Goal: Task Accomplishment & Management: Manage account settings

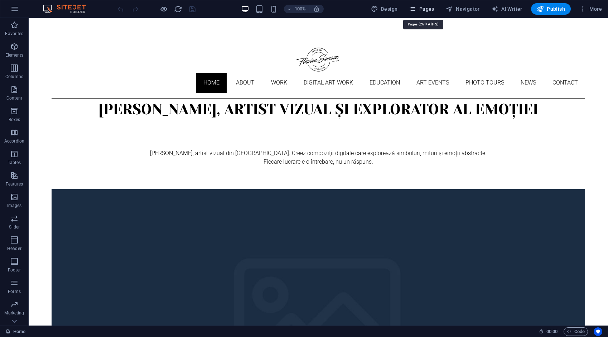
click at [424, 7] on span "Pages" at bounding box center [421, 8] width 25 height 7
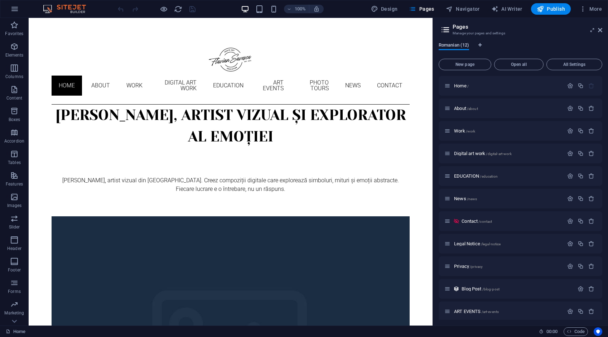
click at [454, 47] on span "Romanian (12)" at bounding box center [453, 46] width 30 height 10
click at [481, 44] on icon "Language Tabs" at bounding box center [479, 45] width 3 height 4
select select "131"
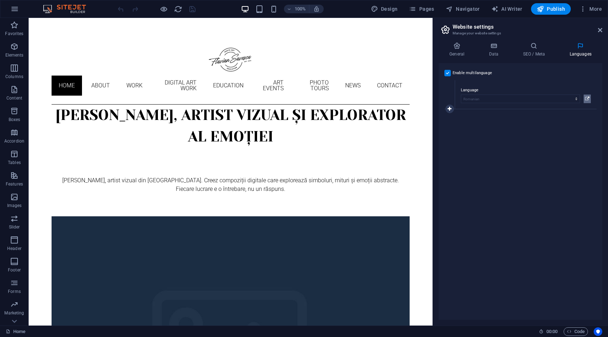
click at [587, 98] on icon at bounding box center [587, 98] width 4 height 9
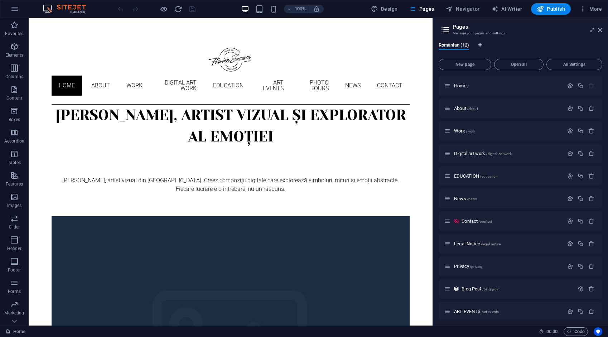
click at [479, 43] on icon "Language Tabs" at bounding box center [479, 45] width 3 height 4
select select "131"
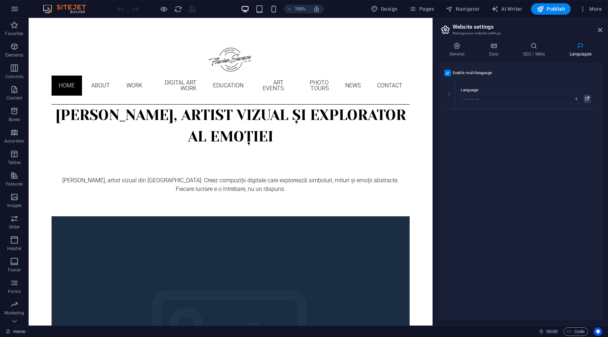
click at [580, 56] on h4 "Languages" at bounding box center [580, 49] width 44 height 15
click at [580, 47] on icon at bounding box center [580, 45] width 44 height 7
click at [579, 47] on icon at bounding box center [580, 45] width 44 height 7
click at [449, 107] on icon at bounding box center [449, 108] width 4 height 5
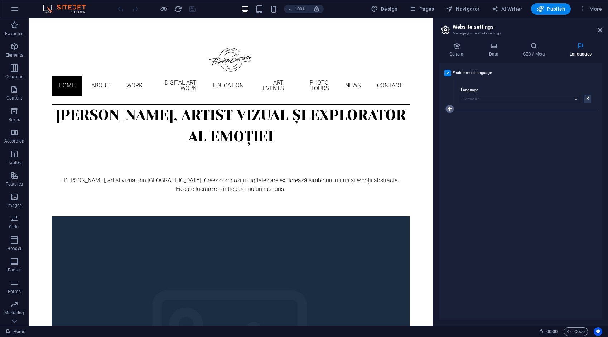
select select
click at [449, 122] on icon at bounding box center [449, 123] width 4 height 5
click at [533, 44] on icon at bounding box center [534, 45] width 44 height 7
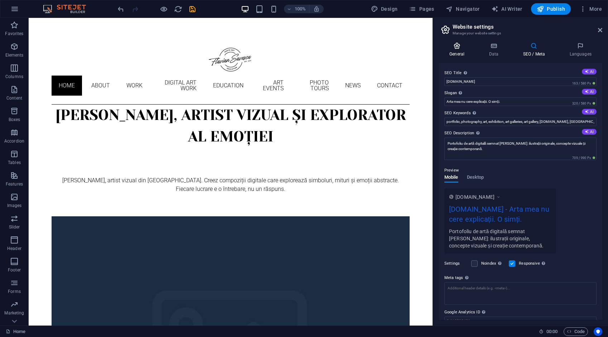
click at [456, 48] on icon at bounding box center [456, 45] width 36 height 7
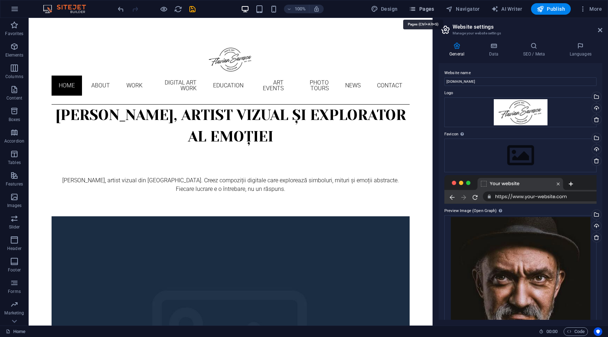
click at [420, 10] on span "Pages" at bounding box center [421, 8] width 25 height 7
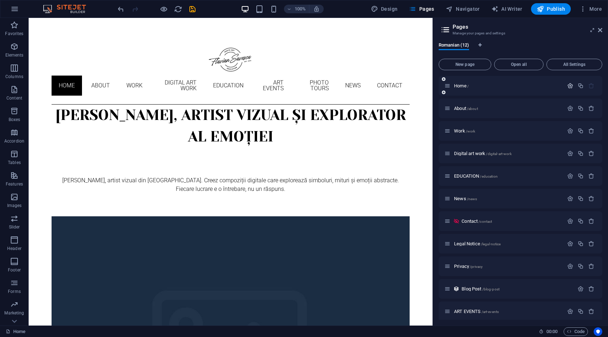
click at [567, 84] on icon "button" at bounding box center [570, 86] width 6 height 6
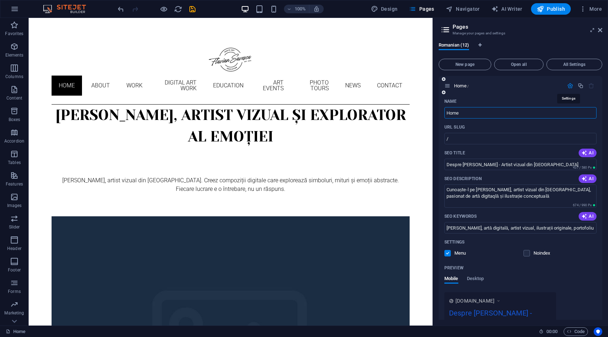
click at [567, 84] on icon "button" at bounding box center [570, 86] width 6 height 6
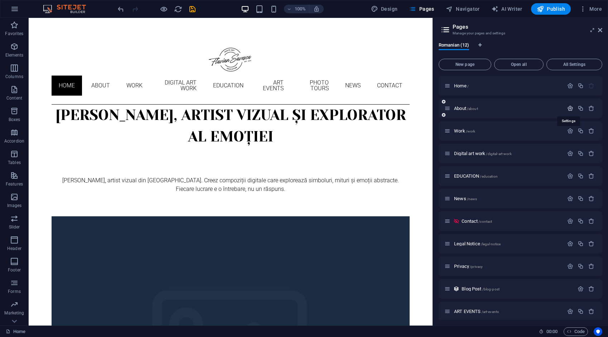
click at [567, 106] on icon "button" at bounding box center [570, 108] width 6 height 6
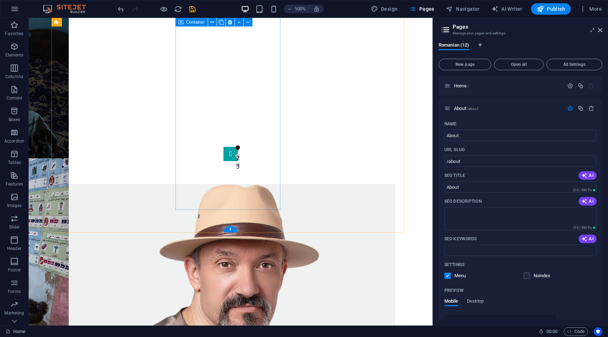
scroll to position [644, 0]
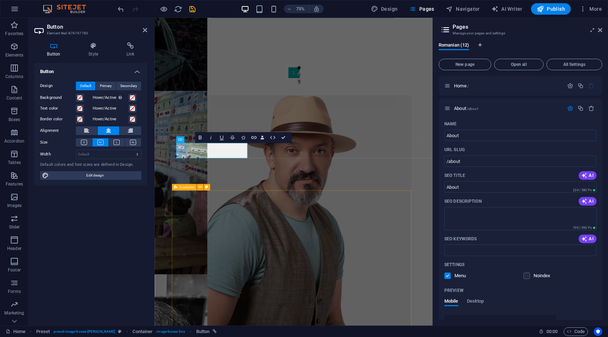
scroll to position [611, 0]
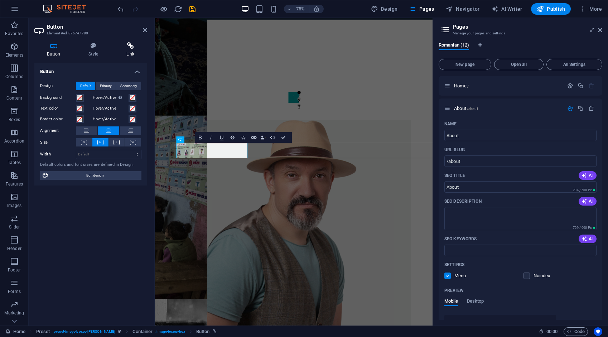
click at [127, 50] on h4 "Link" at bounding box center [130, 49] width 34 height 15
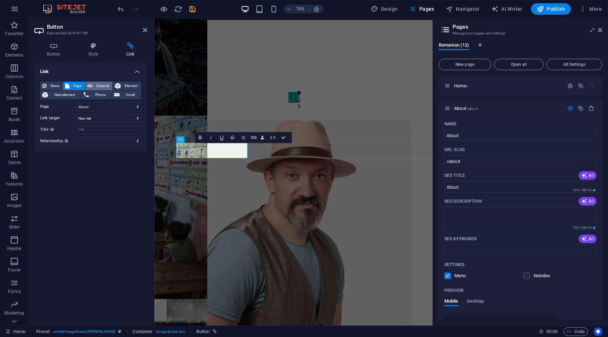
click at [104, 84] on span "External" at bounding box center [102, 86] width 16 height 9
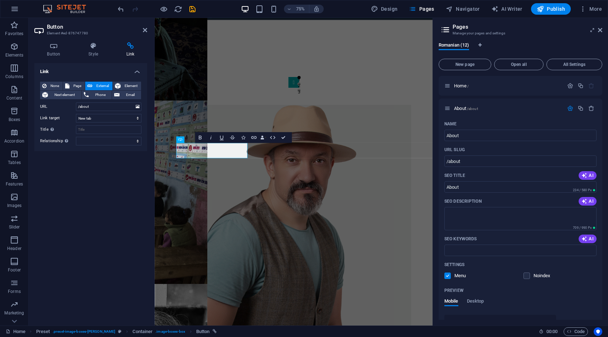
click at [126, 84] on span "Element" at bounding box center [131, 86] width 16 height 9
click at [104, 84] on span "External" at bounding box center [102, 86] width 16 height 9
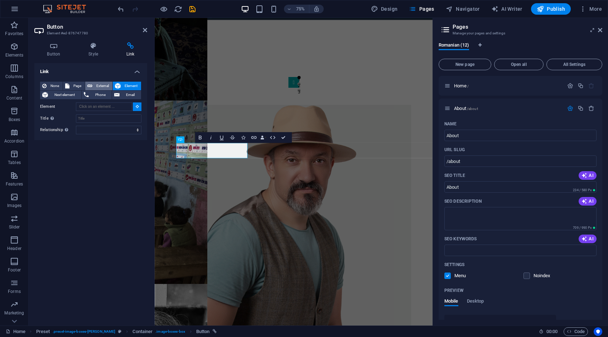
select select "blank"
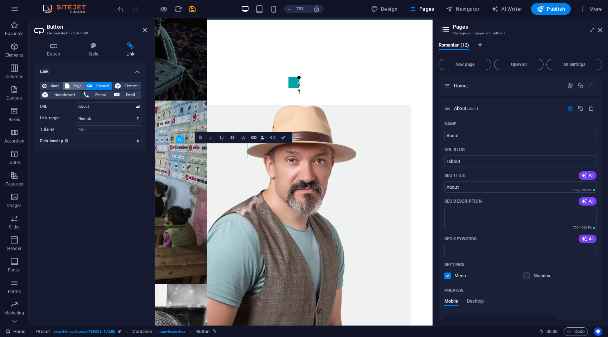
click at [80, 86] on span "Page" at bounding box center [77, 86] width 11 height 9
select select
click at [109, 140] on select "alternate author bookmark external help license next nofollow noreferrer noopen…" at bounding box center [108, 141] width 65 height 9
click at [100, 138] on select "alternate author bookmark external help license next nofollow noreferrer noopen…" at bounding box center [108, 141] width 65 height 9
click at [144, 31] on icon at bounding box center [145, 30] width 4 height 6
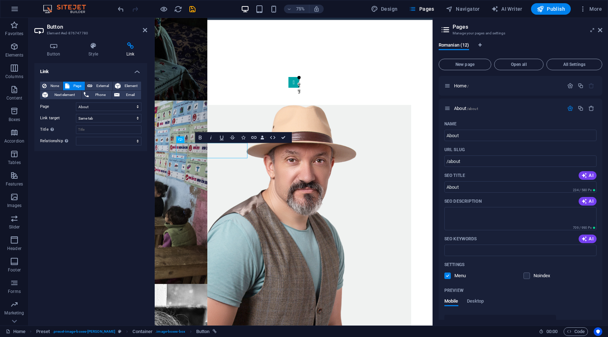
scroll to position [644, 0]
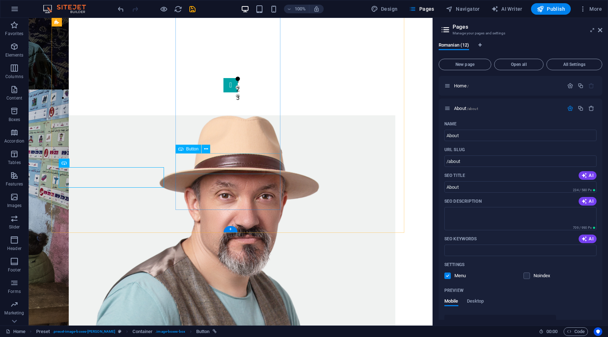
drag, startPoint x: 241, startPoint y: 160, endPoint x: 143, endPoint y: 207, distance: 108.0
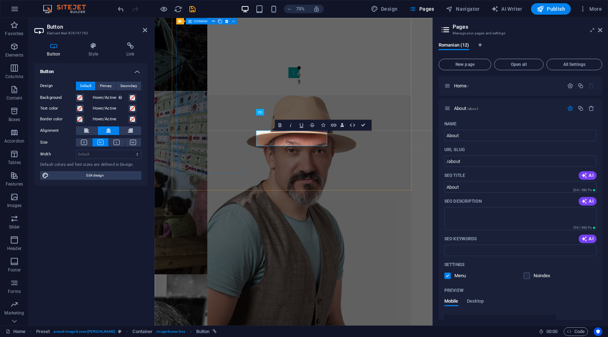
scroll to position [611, 0]
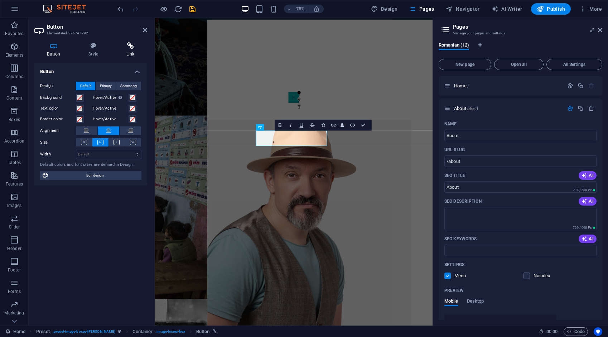
click at [133, 47] on icon at bounding box center [130, 45] width 34 height 7
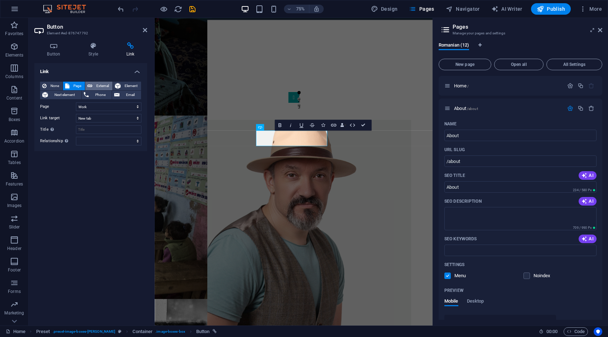
click at [103, 84] on span "External" at bounding box center [102, 86] width 16 height 9
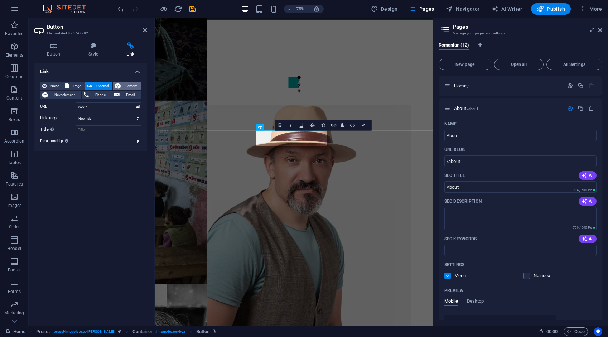
click at [131, 84] on span "Element" at bounding box center [131, 86] width 16 height 9
click at [76, 87] on span "Page" at bounding box center [77, 86] width 11 height 9
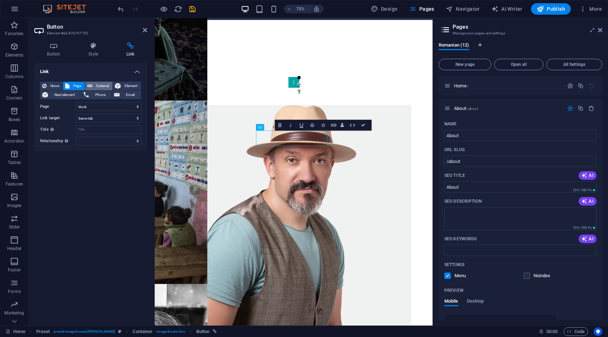
click at [103, 87] on span "External" at bounding box center [102, 86] width 16 height 9
select select "blank"
click at [146, 31] on icon at bounding box center [145, 30] width 4 height 6
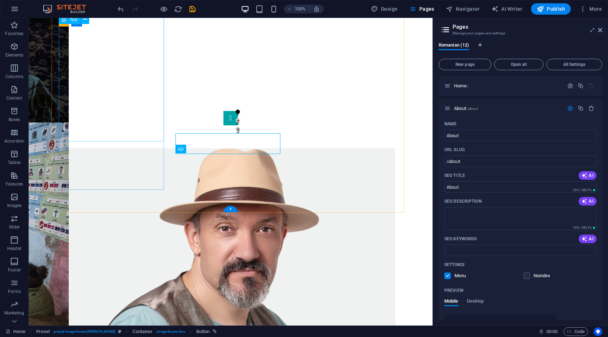
scroll to position [644, 0]
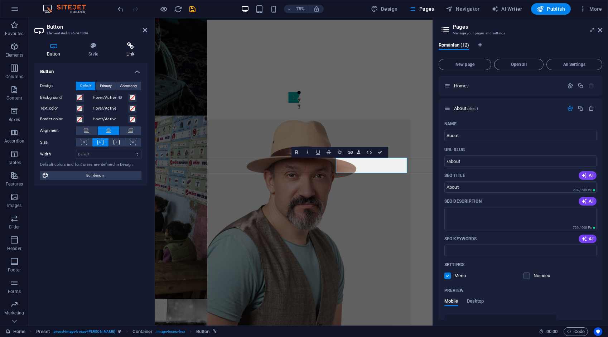
click at [131, 50] on h4 "Link" at bounding box center [130, 49] width 34 height 15
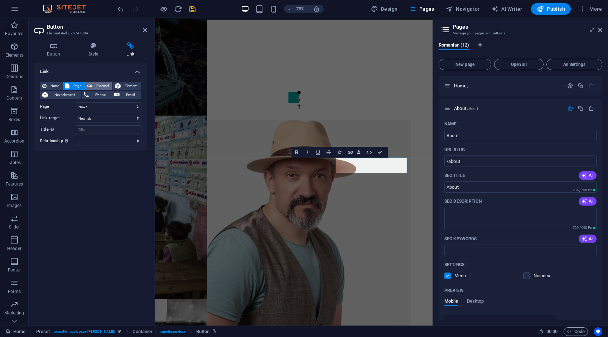
click at [107, 87] on span "External" at bounding box center [102, 86] width 16 height 9
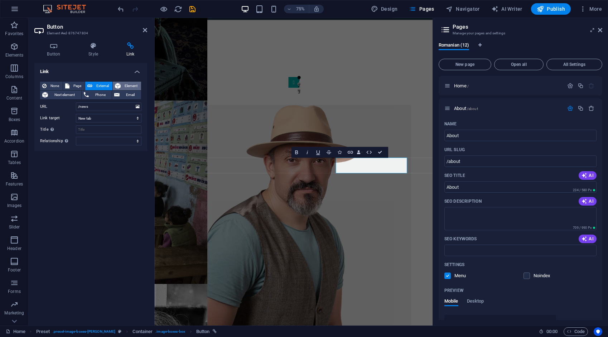
click at [130, 86] on span "Element" at bounding box center [131, 86] width 16 height 9
click at [77, 86] on span "Page" at bounding box center [77, 86] width 11 height 9
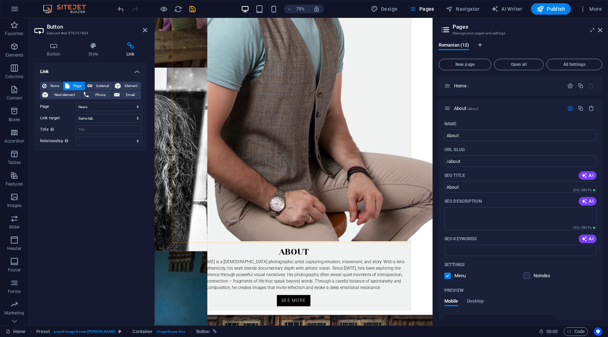
scroll to position [933, 0]
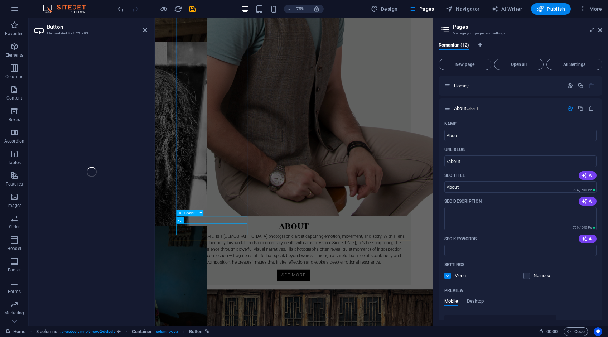
select select "3"
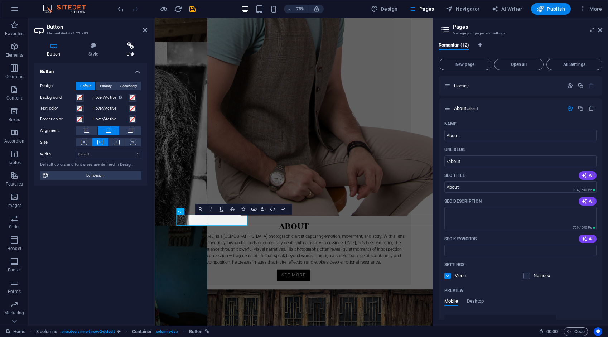
click at [134, 49] on icon at bounding box center [130, 45] width 34 height 7
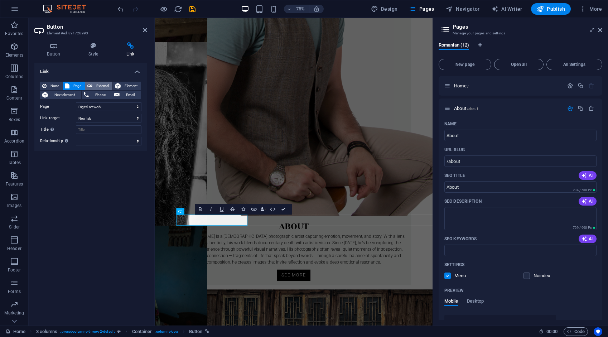
click at [103, 85] on span "External" at bounding box center [102, 86] width 16 height 9
drag, startPoint x: 114, startPoint y: 104, endPoint x: 61, endPoint y: 112, distance: 53.1
click at [61, 112] on div "None Page External Element Next element Phone Email Page Home About Work Digita…" at bounding box center [90, 114] width 101 height 64
type input "/digital-art-work"
click at [76, 85] on span "Page" at bounding box center [77, 86] width 11 height 9
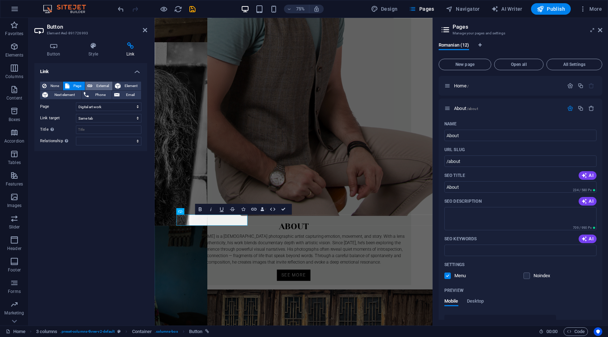
click at [93, 83] on button "External" at bounding box center [98, 86] width 27 height 9
select select "blank"
click at [131, 83] on span "Element" at bounding box center [131, 86] width 16 height 9
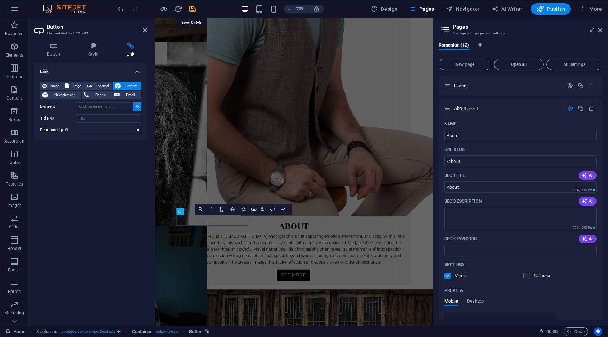
click at [192, 9] on icon "save" at bounding box center [192, 9] width 8 height 8
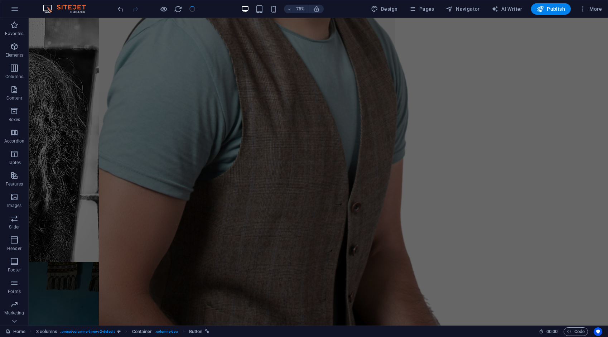
scroll to position [910, 0]
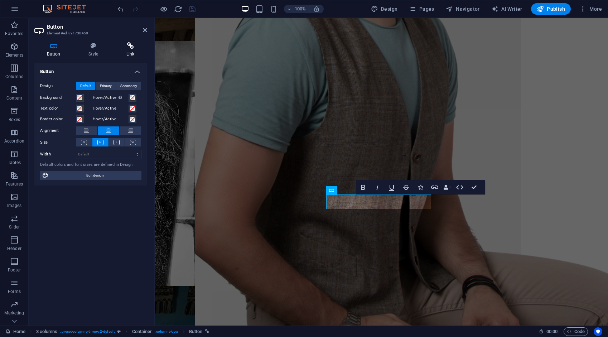
click at [132, 46] on icon at bounding box center [130, 45] width 34 height 7
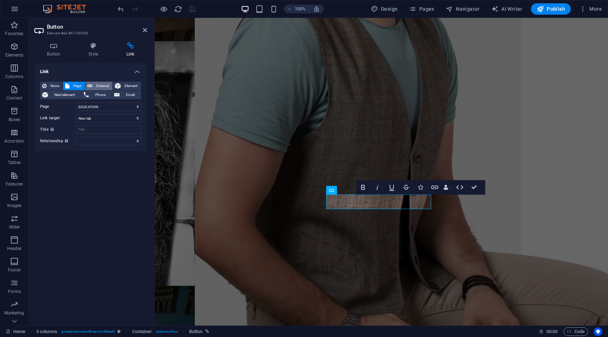
click at [105, 86] on span "External" at bounding box center [102, 86] width 16 height 9
click at [129, 83] on span "Element" at bounding box center [131, 86] width 16 height 9
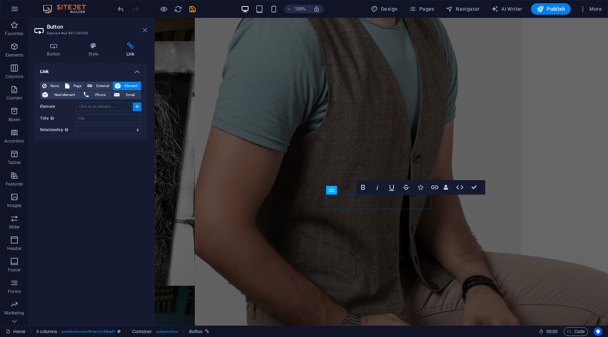
click at [146, 30] on icon at bounding box center [145, 30] width 4 height 6
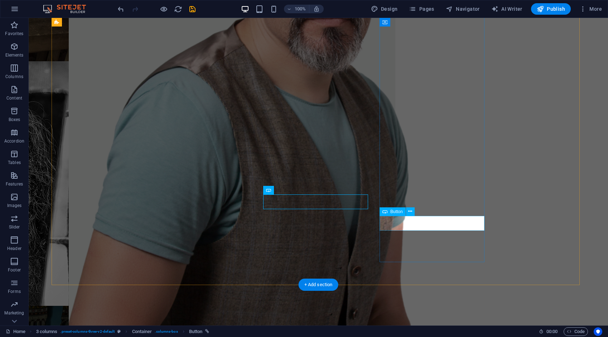
select select "10"
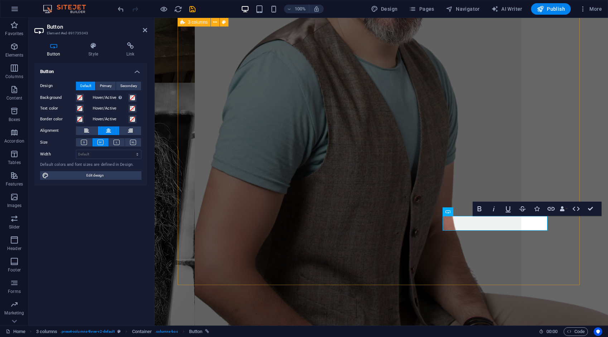
scroll to position [951, 0]
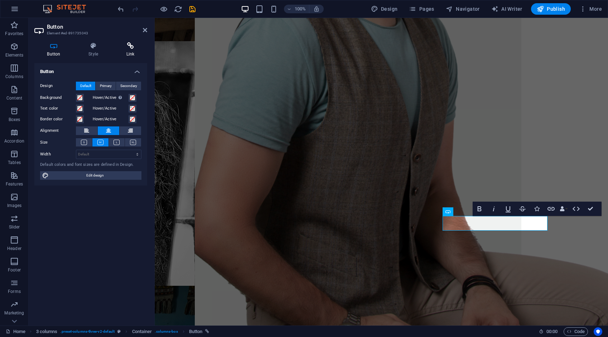
click at [130, 50] on h4 "Link" at bounding box center [130, 49] width 34 height 15
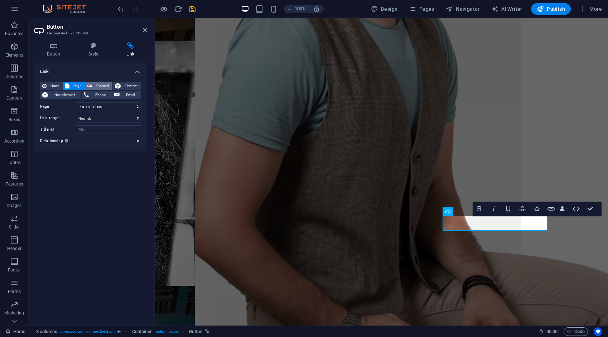
click at [109, 84] on span "External" at bounding box center [102, 86] width 16 height 9
click at [126, 84] on span "Element" at bounding box center [131, 86] width 16 height 9
select select
click at [76, 86] on span "Page" at bounding box center [77, 86] width 11 height 9
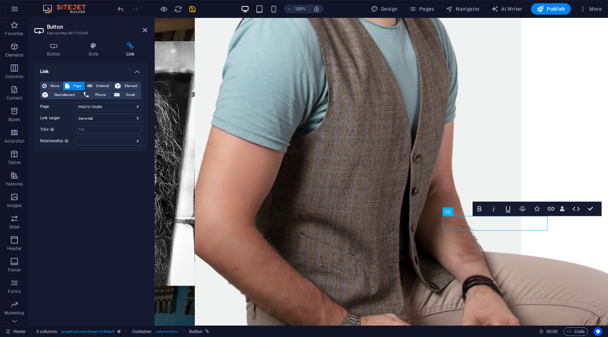
click at [345, 10] on div "100% Design Pages Navigator AI Writer Publish More" at bounding box center [360, 8] width 488 height 11
click at [345, 9] on div "100% Design Pages Navigator AI Writer Publish More" at bounding box center [360, 8] width 488 height 11
click at [143, 29] on icon at bounding box center [145, 30] width 4 height 6
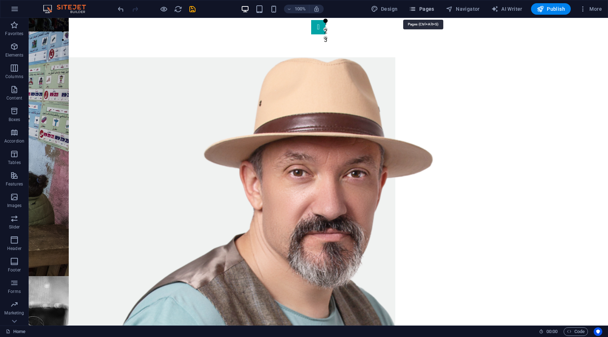
click at [430, 9] on span "Pages" at bounding box center [421, 8] width 25 height 7
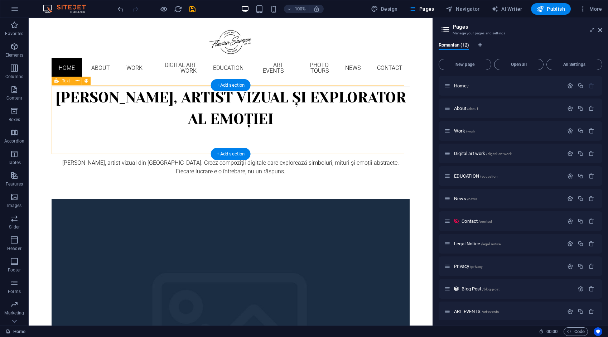
scroll to position [0, 0]
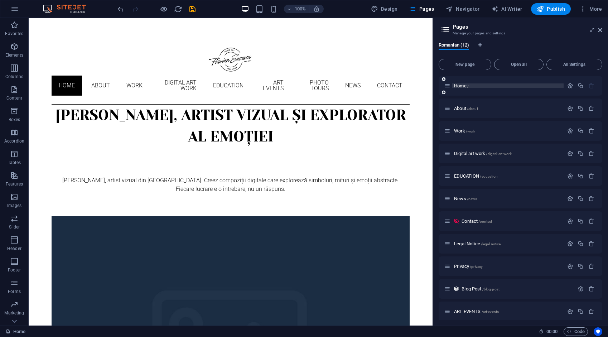
click at [464, 85] on span "Home /" at bounding box center [461, 85] width 15 height 5
click at [570, 84] on icon "button" at bounding box center [570, 86] width 6 height 6
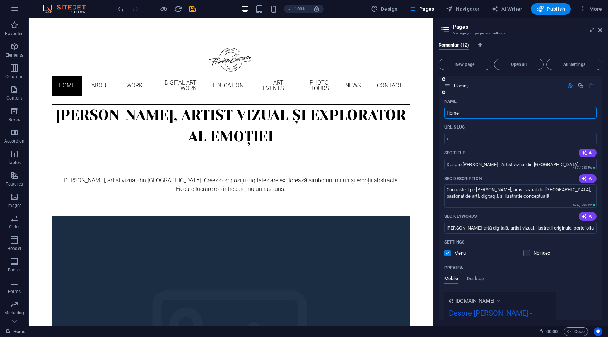
drag, startPoint x: 462, startPoint y: 114, endPoint x: 439, endPoint y: 118, distance: 23.4
click at [439, 118] on div "Name Home ​ URL SLUG / ​ SEO Title AI Despre Flavian Savescu - Artist vizual di…" at bounding box center [520, 246] width 164 height 301
type input "HOME"
click at [569, 86] on icon "button" at bounding box center [570, 86] width 6 height 6
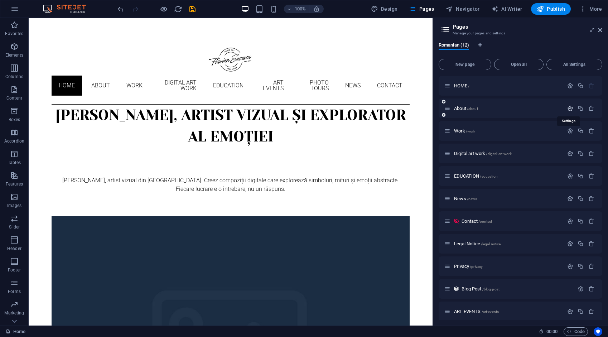
click at [567, 107] on icon "button" at bounding box center [570, 108] width 6 height 6
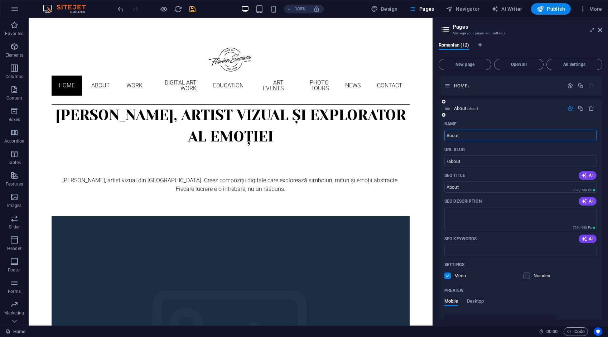
drag, startPoint x: 464, startPoint y: 137, endPoint x: 440, endPoint y: 148, distance: 26.9
click at [435, 141] on div "Romanian (12) New page Open all All Settings HOME / About /about Name About ​ U…" at bounding box center [520, 180] width 175 height 289
type input "ABOUT"
click at [567, 107] on icon "button" at bounding box center [570, 108] width 6 height 6
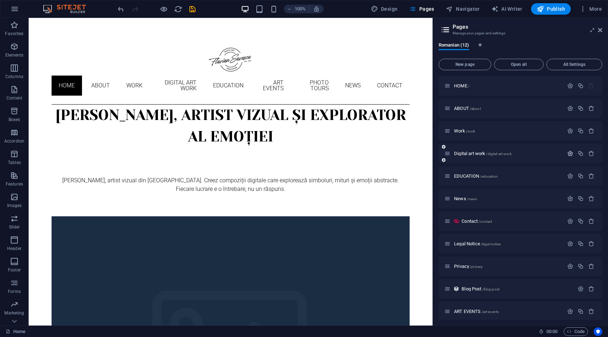
click at [567, 153] on icon "button" at bounding box center [570, 153] width 6 height 6
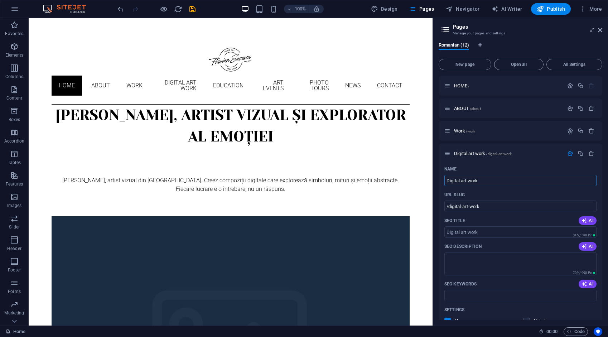
drag, startPoint x: 485, startPoint y: 179, endPoint x: 436, endPoint y: 184, distance: 49.6
click at [436, 184] on div "Romanian (12) New page Open all All Settings HOME / ABOUT /about Work /work Dig…" at bounding box center [520, 180] width 175 height 289
type input "DIGITAL ART WORK"
click at [567, 152] on icon "button" at bounding box center [570, 153] width 6 height 6
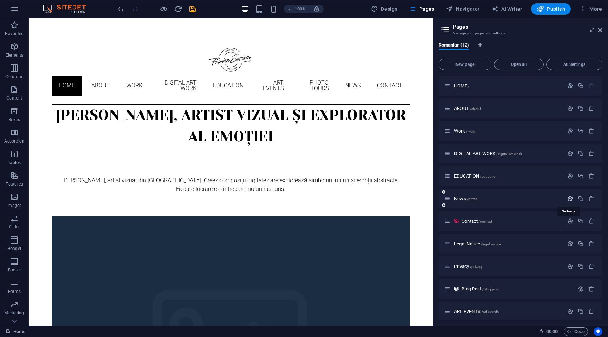
click at [567, 198] on icon "button" at bounding box center [570, 198] width 6 height 6
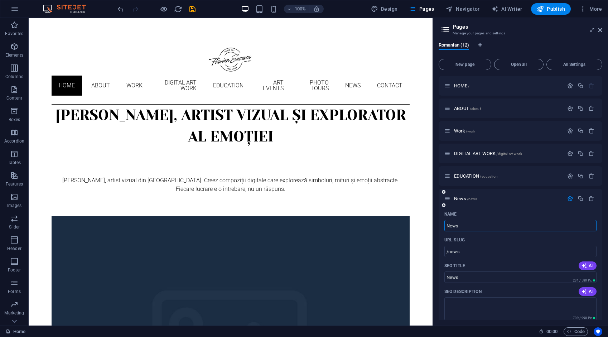
drag, startPoint x: 456, startPoint y: 227, endPoint x: 440, endPoint y: 230, distance: 16.3
type input "NEWS"
click at [191, 9] on icon "save" at bounding box center [192, 9] width 8 height 8
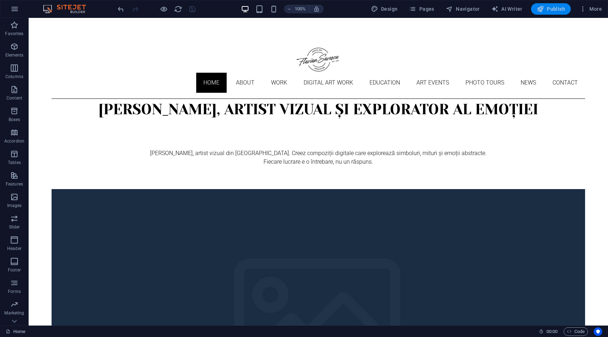
click at [546, 5] on span "Publish" at bounding box center [550, 8] width 28 height 7
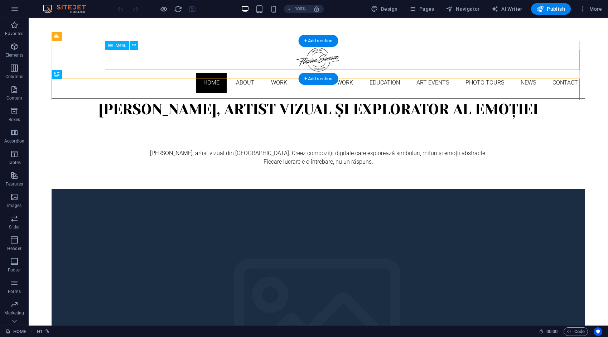
click at [161, 73] on nav "Home About Work DIGITAL ART WORK EDUCATION ART EVENTS Photo tours News Contact" at bounding box center [318, 83] width 533 height 20
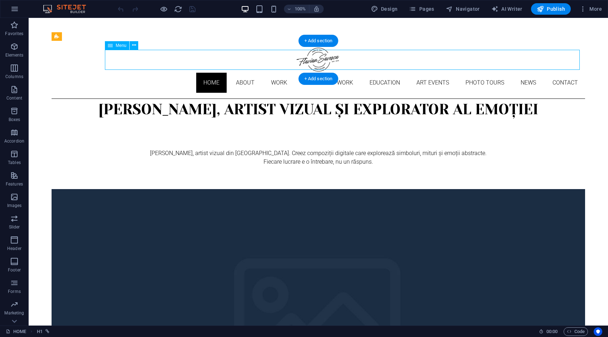
click at [161, 73] on nav "Home About Work DIGITAL ART WORK EDUCATION ART EVENTS Photo tours News Contact" at bounding box center [318, 83] width 533 height 20
select select
select select "1"
select select "2"
select select "3"
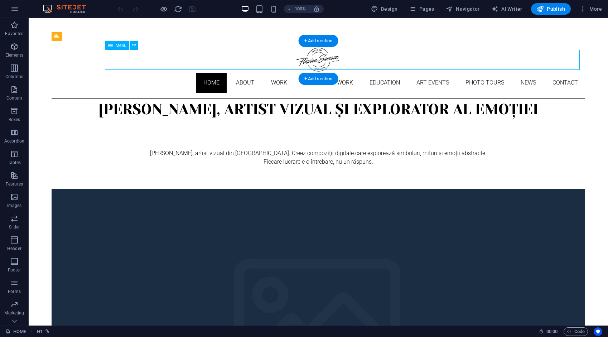
select select "4"
select select "10"
select select "5"
select select "6"
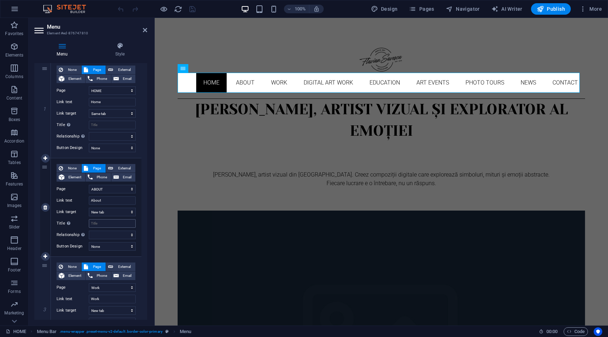
scroll to position [72, 0]
click at [110, 211] on select "New tab Same tab Overlay" at bounding box center [112, 211] width 47 height 9
select select
click at [89, 207] on select "New tab Same tab Overlay" at bounding box center [112, 211] width 47 height 9
select select
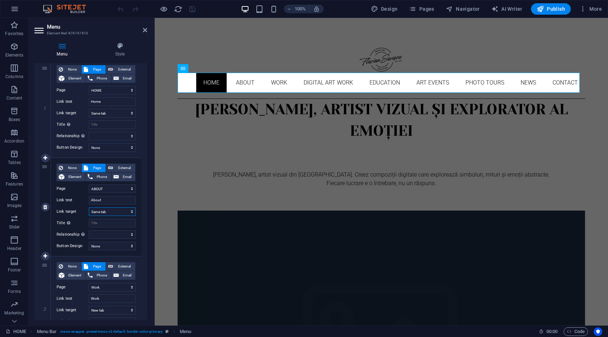
select select
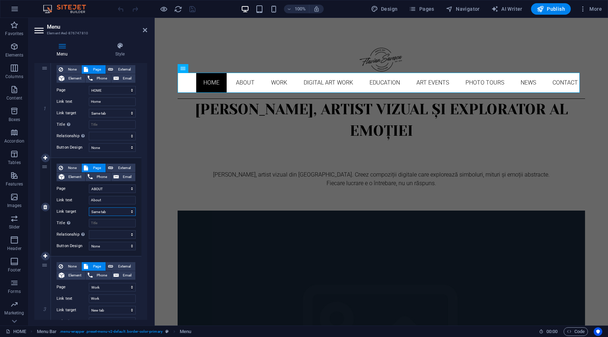
select select
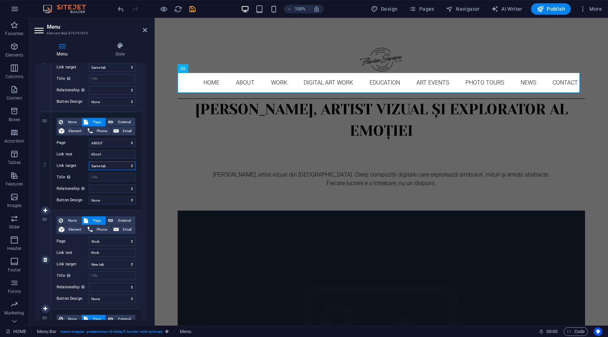
scroll to position [143, 0]
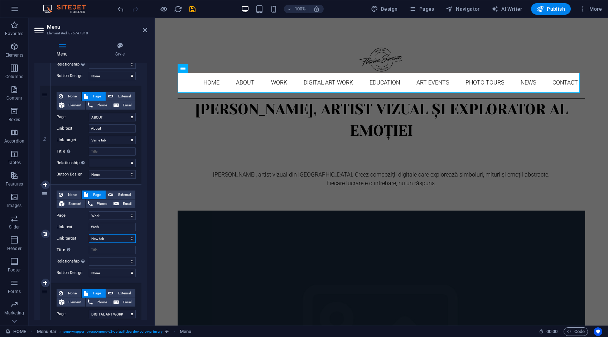
click at [109, 239] on select "New tab Same tab Overlay" at bounding box center [112, 238] width 47 height 9
select select
click at [89, 234] on select "New tab Same tab Overlay" at bounding box center [112, 238] width 47 height 9
select select
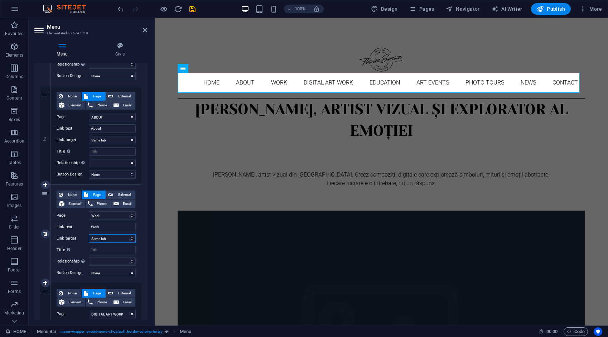
select select
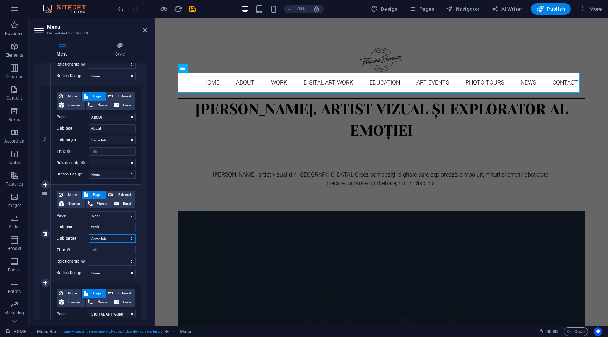
select select
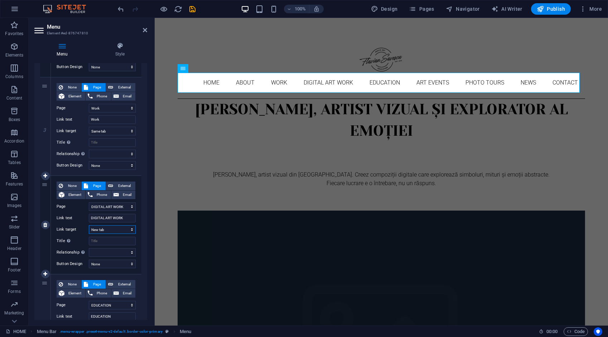
click at [104, 228] on select "New tab Same tab Overlay" at bounding box center [112, 229] width 47 height 9
select select
click at [89, 225] on select "New tab Same tab Overlay" at bounding box center [112, 229] width 47 height 9
select select
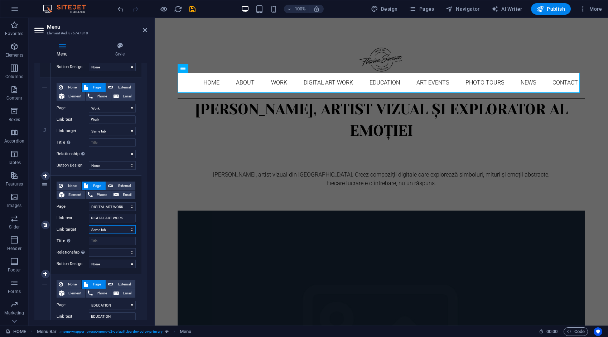
select select
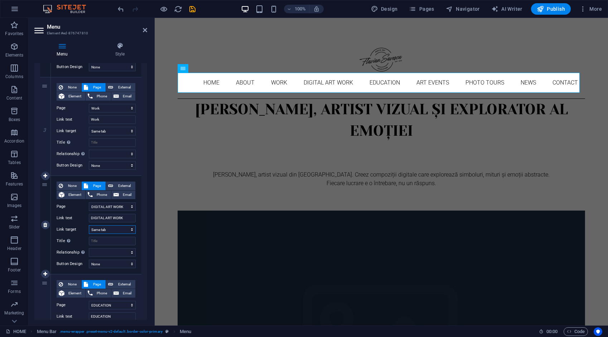
select select
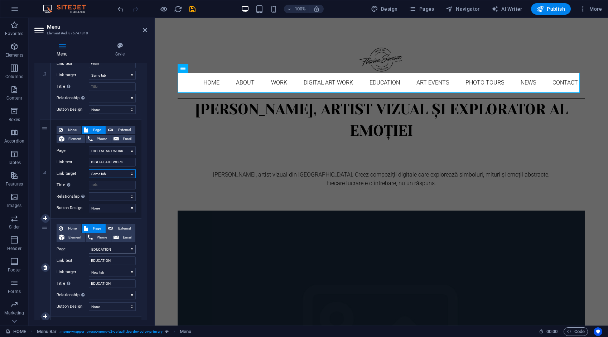
scroll to position [322, 0]
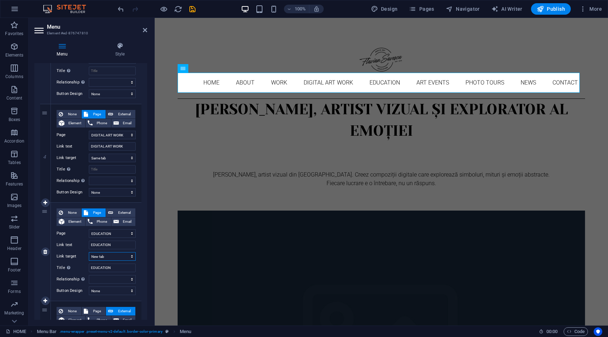
click at [103, 255] on select "New tab Same tab Overlay" at bounding box center [112, 256] width 47 height 9
select select
click at [89, 252] on select "New tab Same tab Overlay" at bounding box center [112, 256] width 47 height 9
select select
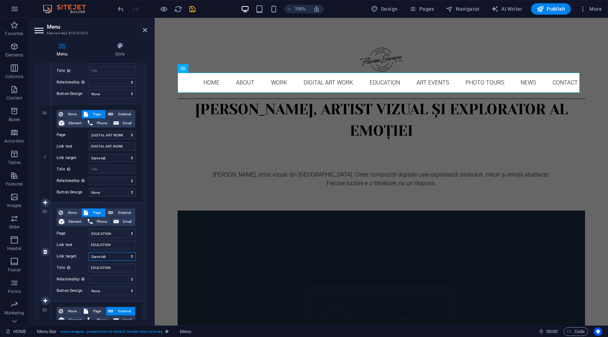
select select
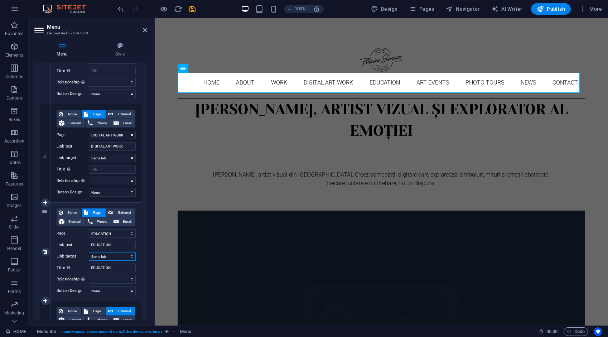
select select
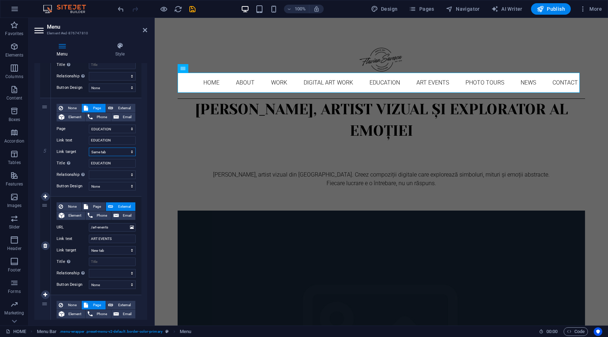
scroll to position [429, 0]
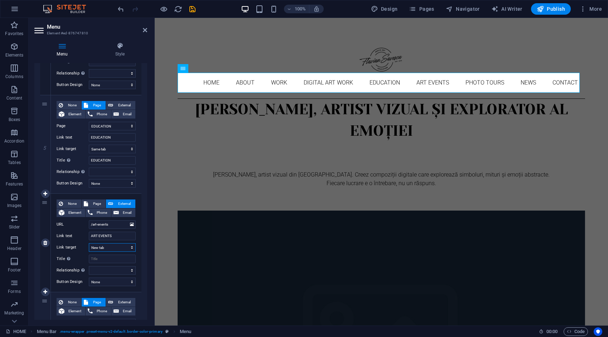
click at [111, 245] on select "New tab Same tab Overlay" at bounding box center [112, 247] width 47 height 9
select select
click at [89, 243] on select "New tab Same tab Overlay" at bounding box center [112, 247] width 47 height 9
select select
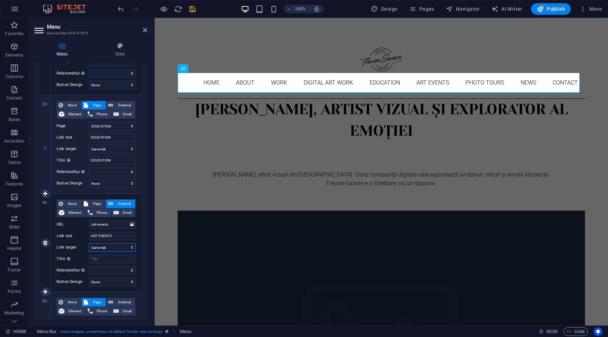
select select
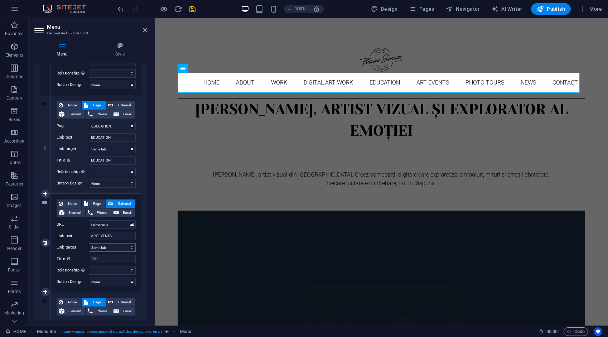
select select
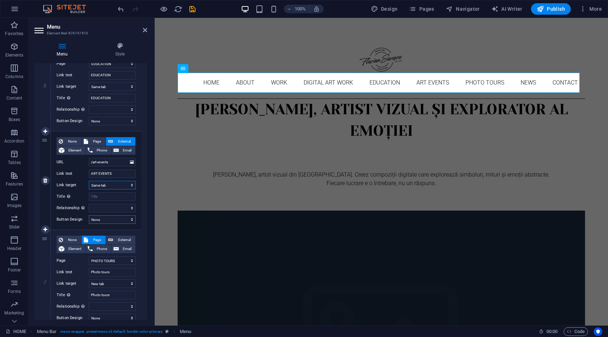
scroll to position [537, 0]
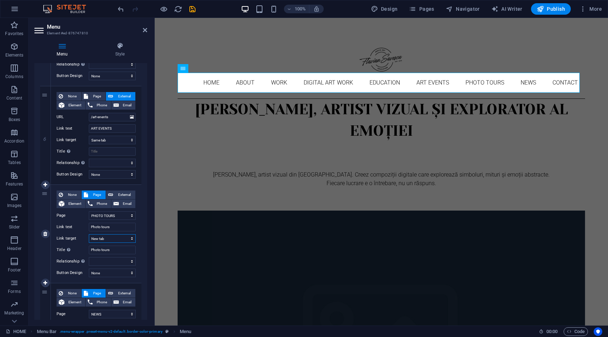
click at [107, 238] on select "New tab Same tab Overlay" at bounding box center [112, 238] width 47 height 9
select select
click at [89, 234] on select "New tab Same tab Overlay" at bounding box center [112, 238] width 47 height 9
select select
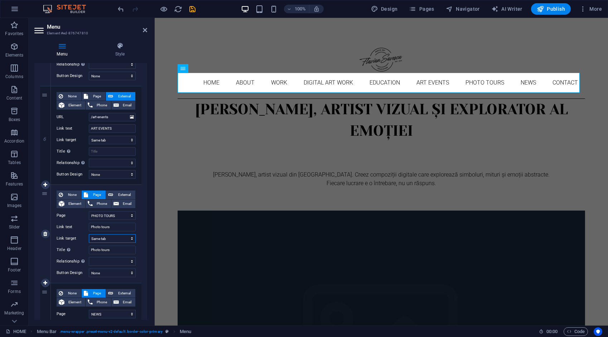
select select
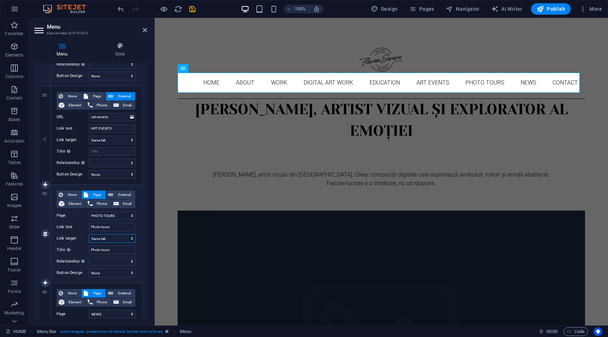
select select
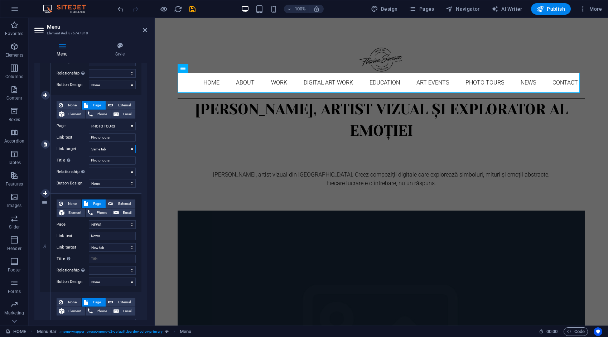
scroll to position [680, 0]
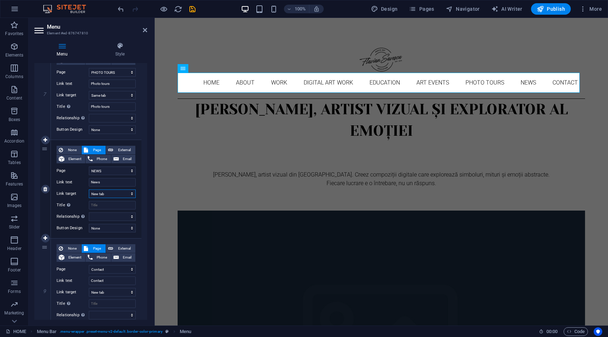
click at [107, 193] on select "New tab Same tab Overlay" at bounding box center [112, 193] width 47 height 9
select select
click at [89, 189] on select "New tab Same tab Overlay" at bounding box center [112, 193] width 47 height 9
select select
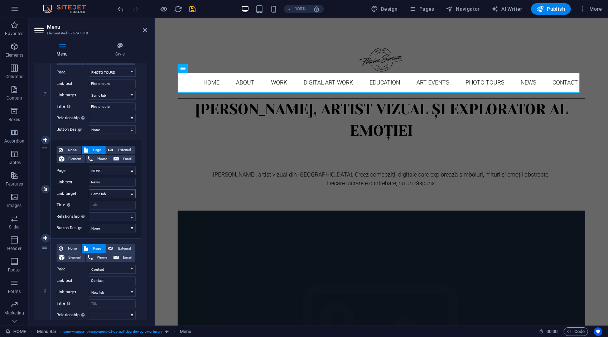
select select
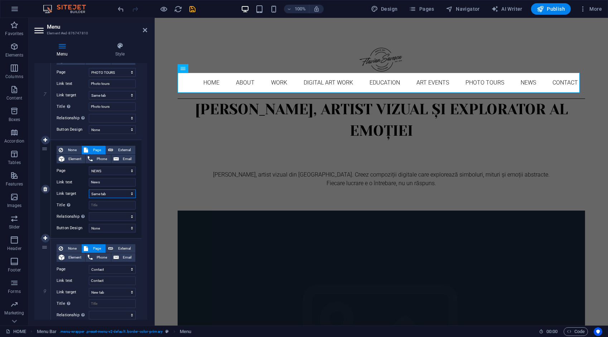
select select
click at [108, 291] on select "New tab Same tab Overlay" at bounding box center [112, 292] width 47 height 9
select select
click at [89, 288] on select "New tab Same tab Overlay" at bounding box center [112, 292] width 47 height 9
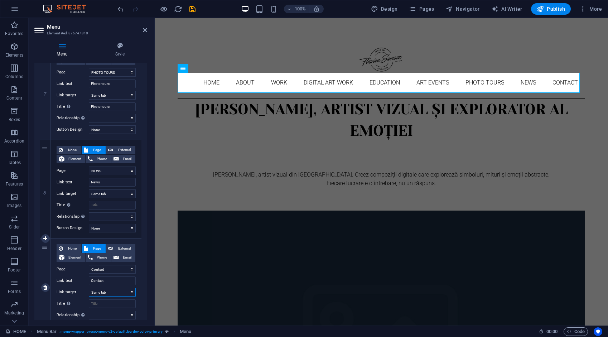
select select
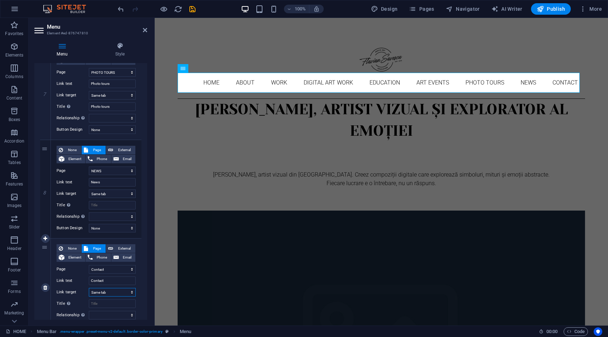
select select
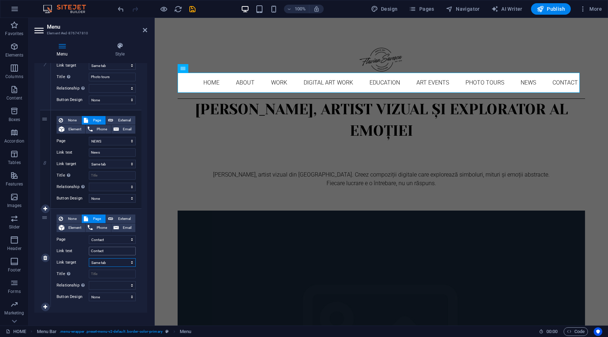
scroll to position [716, 0]
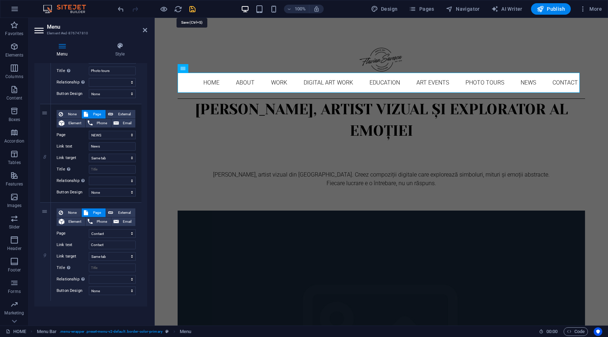
click at [190, 8] on icon "save" at bounding box center [192, 9] width 8 height 8
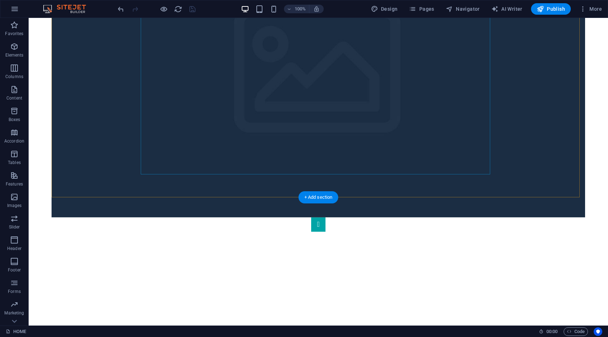
scroll to position [465, 0]
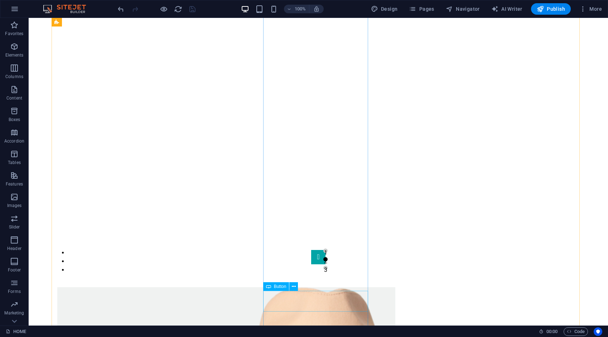
drag, startPoint x: 312, startPoint y: 300, endPoint x: 186, endPoint y: 300, distance: 125.9
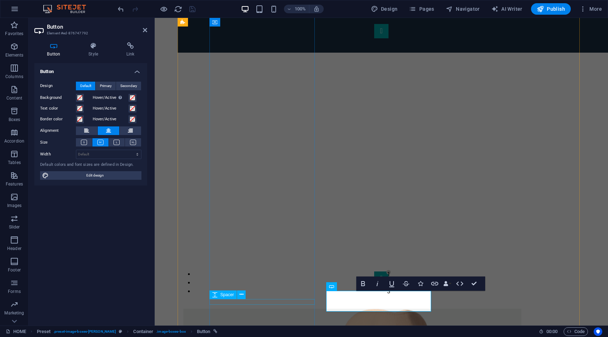
scroll to position [507, 0]
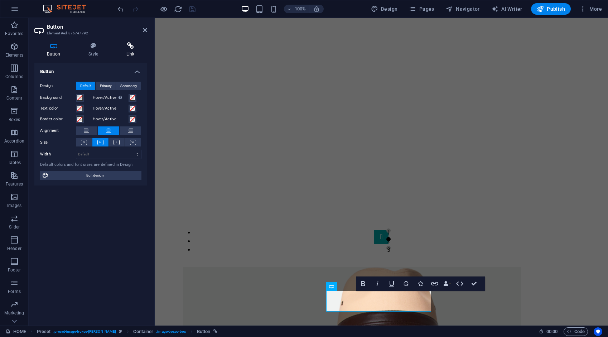
click at [134, 50] on h4 "Link" at bounding box center [130, 49] width 34 height 15
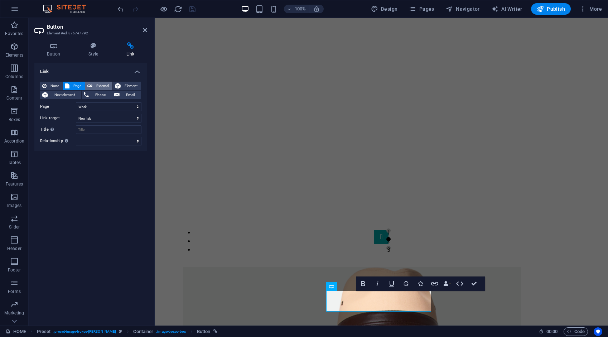
click at [102, 84] on span "External" at bounding box center [102, 86] width 16 height 9
click at [126, 82] on span "Element" at bounding box center [131, 86] width 16 height 9
click at [107, 86] on span "External" at bounding box center [102, 86] width 16 height 9
select select "blank"
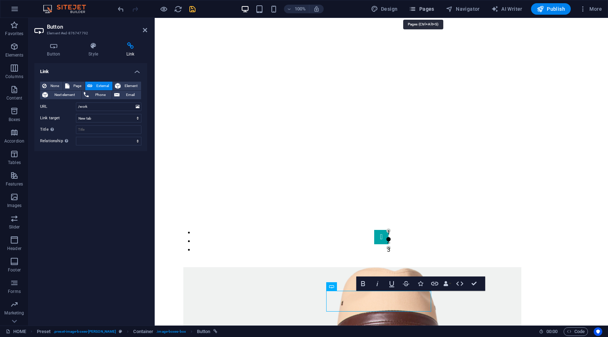
click at [429, 14] on button "Pages" at bounding box center [421, 8] width 31 height 11
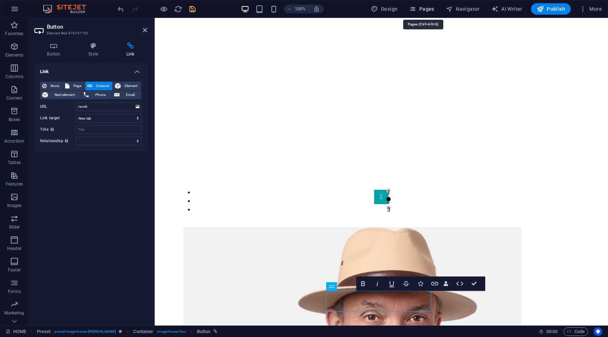
scroll to position [487, 0]
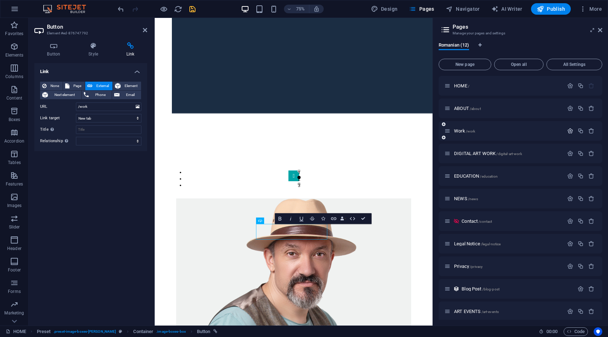
click at [568, 131] on icon "button" at bounding box center [570, 131] width 6 height 6
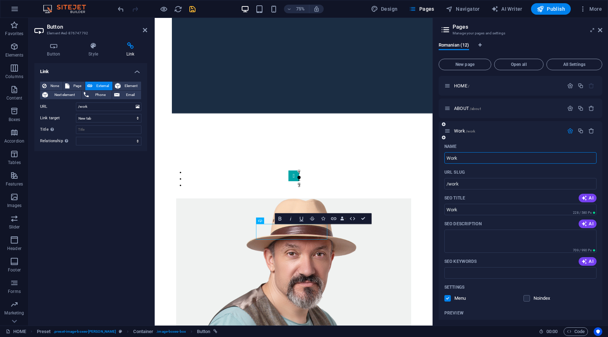
drag, startPoint x: 460, startPoint y: 158, endPoint x: 441, endPoint y: 162, distance: 19.4
click at [436, 157] on div "Romanian (12) New page Open all All Settings HOME / ABOUT /about Work /work Nam…" at bounding box center [520, 180] width 175 height 289
type input "WORK"
click at [191, 6] on icon "save" at bounding box center [192, 9] width 8 height 8
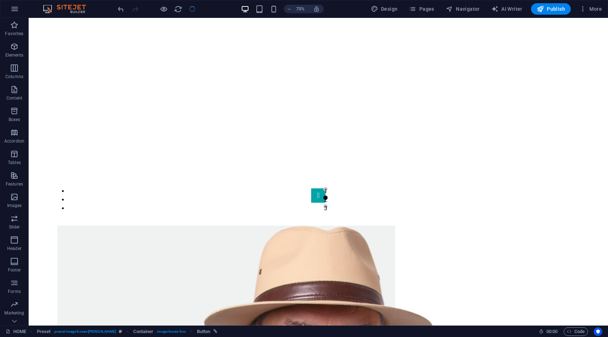
scroll to position [465, 0]
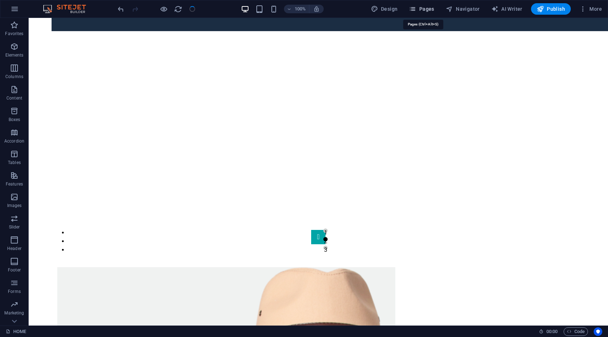
click at [423, 9] on span "Pages" at bounding box center [421, 8] width 25 height 7
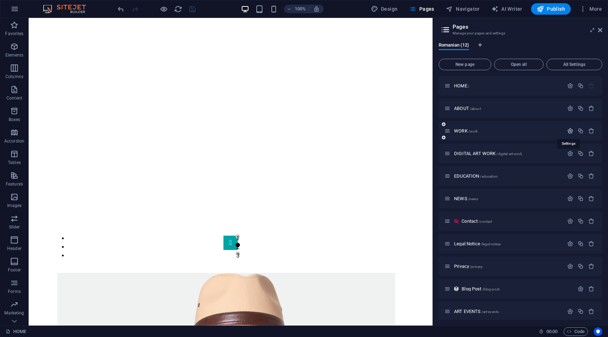
click at [570, 131] on icon "button" at bounding box center [570, 131] width 6 height 6
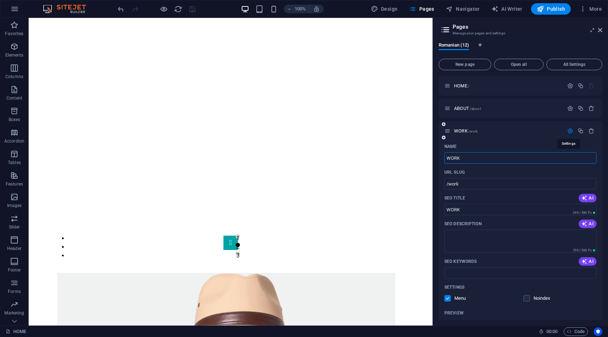
click at [569, 131] on icon "button" at bounding box center [570, 131] width 6 height 6
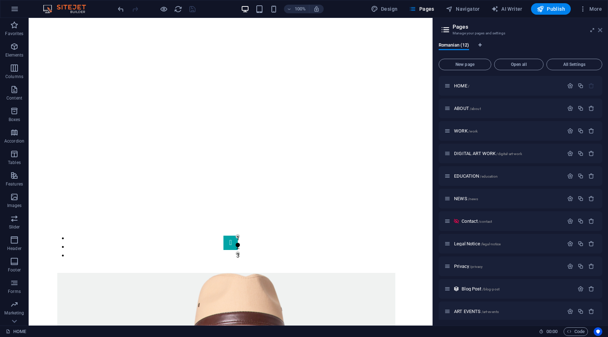
click at [598, 30] on icon at bounding box center [600, 30] width 4 height 6
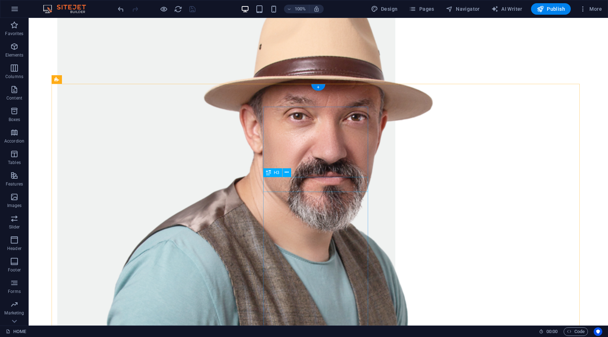
scroll to position [859, 0]
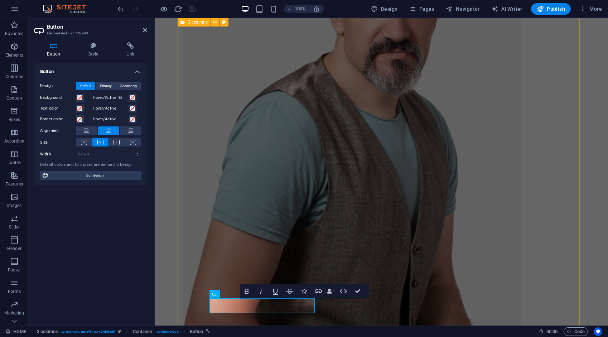
scroll to position [900, 0]
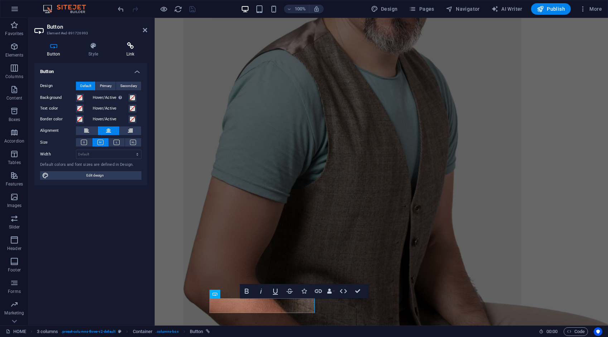
click at [134, 50] on h4 "Link" at bounding box center [130, 49] width 34 height 15
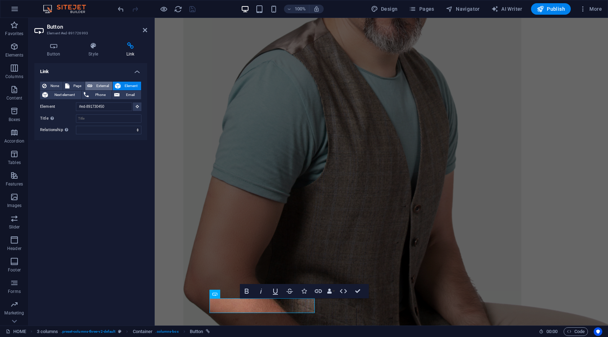
click at [100, 84] on span "External" at bounding box center [102, 86] width 16 height 9
select select "blank"
click at [100, 104] on input "URL" at bounding box center [108, 106] width 65 height 9
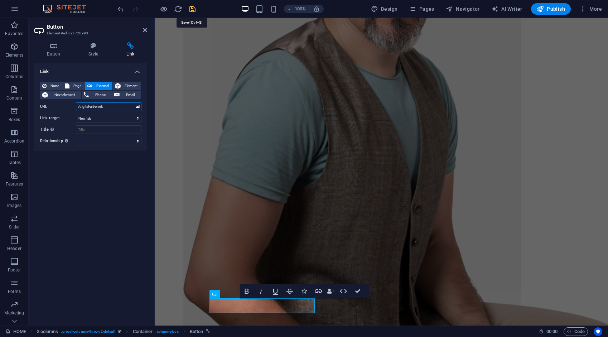
type input "/digital-art-work"
click at [195, 11] on icon "save" at bounding box center [192, 9] width 8 height 8
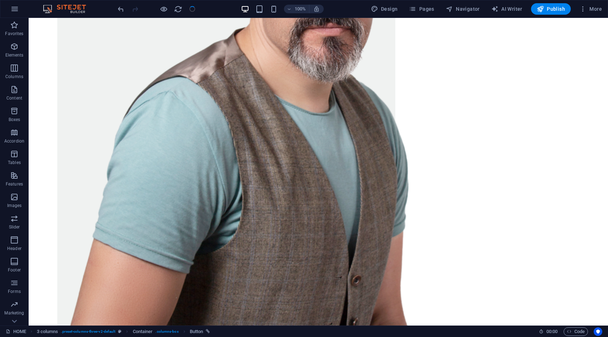
scroll to position [859, 0]
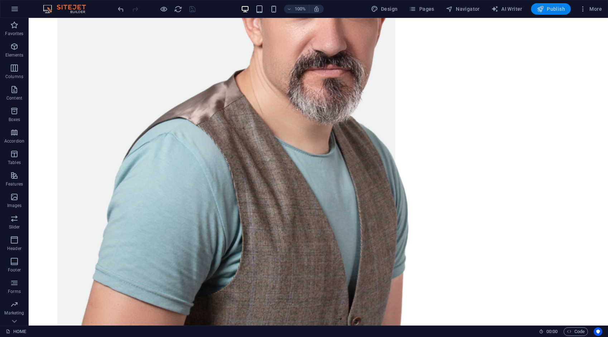
click at [552, 10] on span "Publish" at bounding box center [550, 8] width 28 height 7
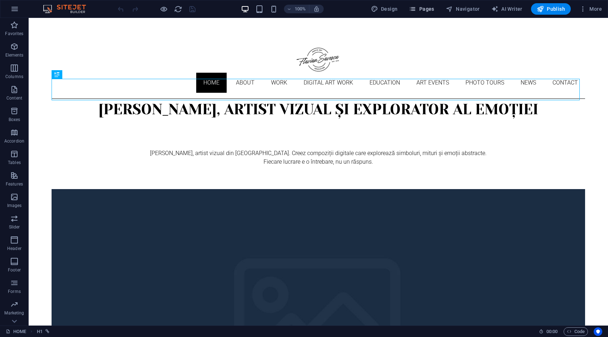
click at [432, 10] on span "Pages" at bounding box center [421, 8] width 25 height 7
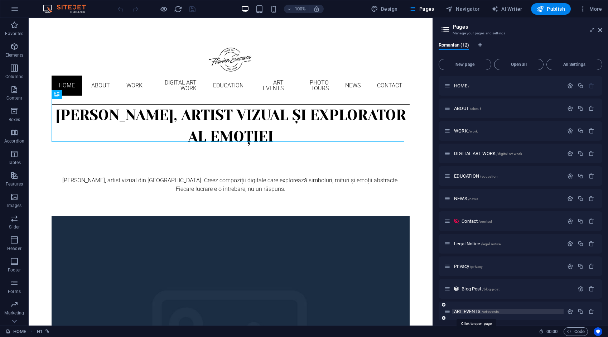
click at [472, 309] on span "ART EVENTS /art-events" at bounding box center [476, 310] width 45 height 5
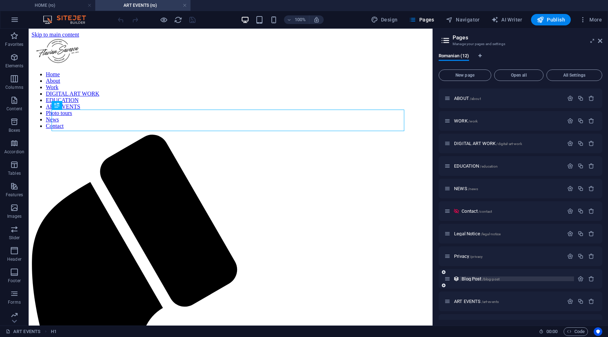
scroll to position [37, 0]
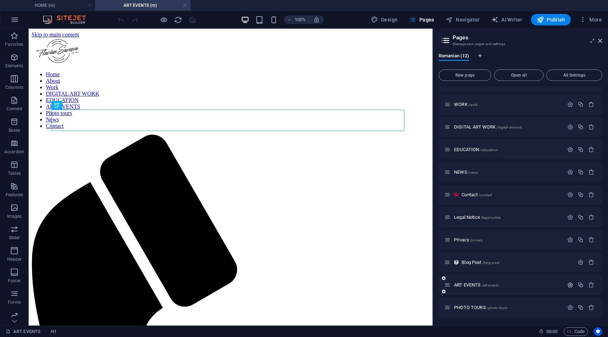
click at [569, 286] on icon "button" at bounding box center [570, 285] width 6 height 6
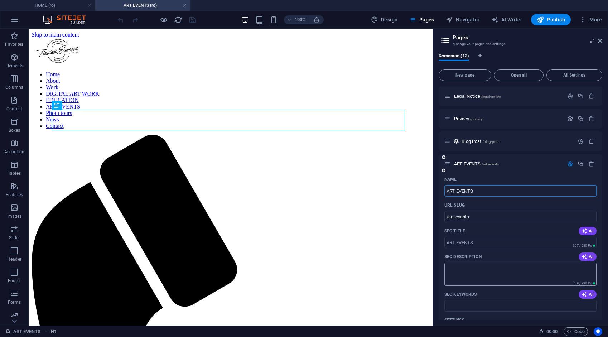
scroll to position [180, 0]
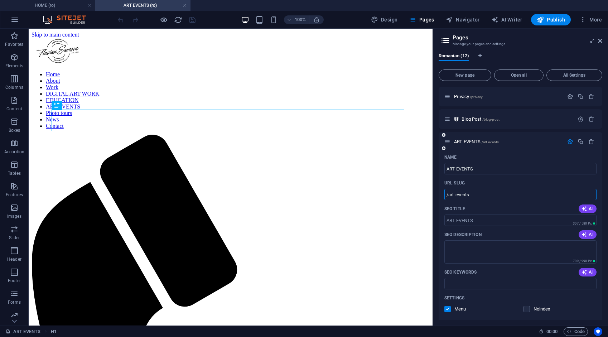
drag, startPoint x: 478, startPoint y: 194, endPoint x: 444, endPoint y: 194, distance: 34.3
click at [444, 194] on div "Name ART EVENTS ​ URL SLUG /art-events ​ SEO Title AI ​ 307 / 580 Px SEO Descri…" at bounding box center [520, 291] width 164 height 281
click at [58, 3] on h4 "HOME (ro)" at bounding box center [47, 5] width 95 height 8
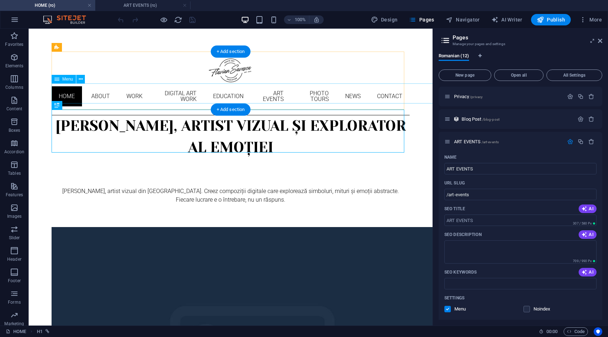
click at [118, 98] on nav "Home About Work DIGITAL ART WORK EDUCATION ART EVENTS Photo tours News Contact" at bounding box center [231, 96] width 358 height 26
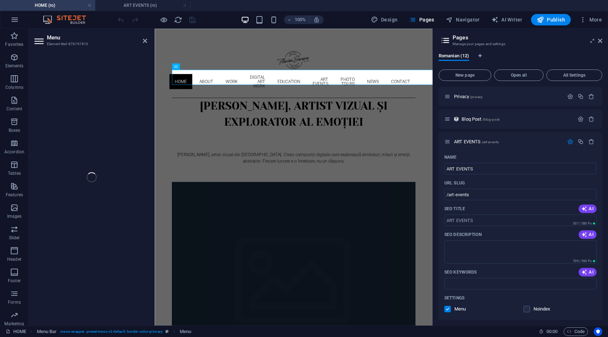
select select
select select "1"
select select
select select "2"
select select
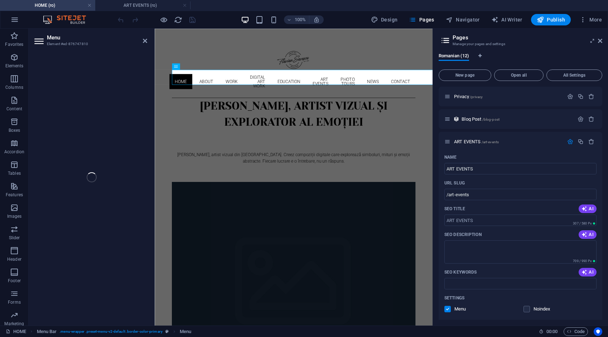
select select "3"
select select
select select "4"
select select
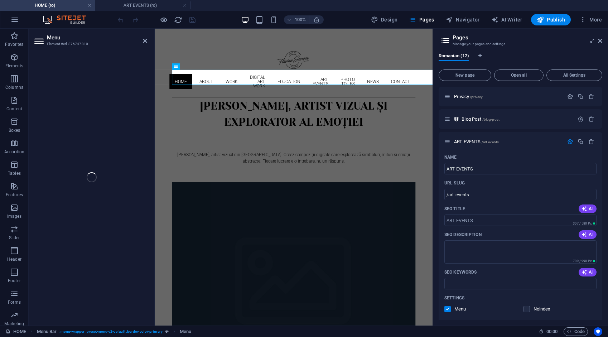
select select "10"
select select
select select "5"
select select
select select "6"
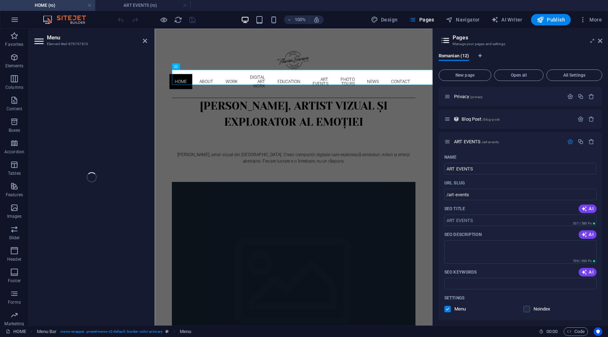
select select
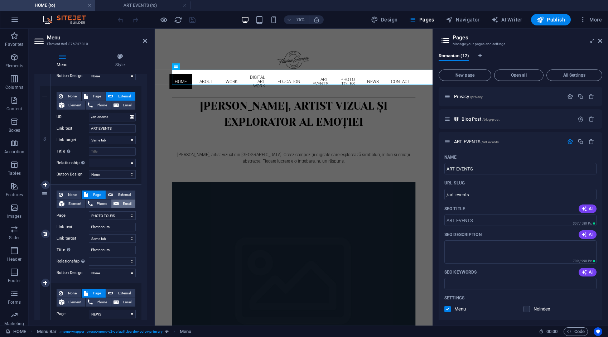
scroll to position [547, 0]
click at [93, 92] on span "Page" at bounding box center [96, 96] width 13 height 9
select select
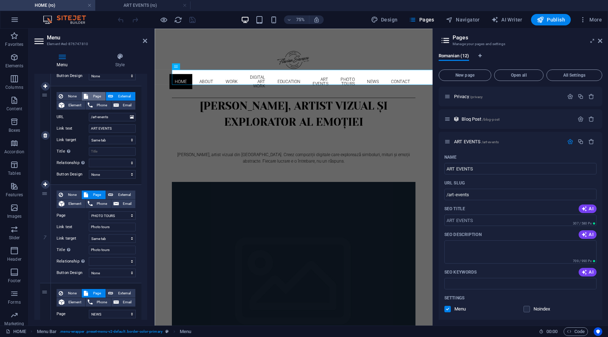
select select
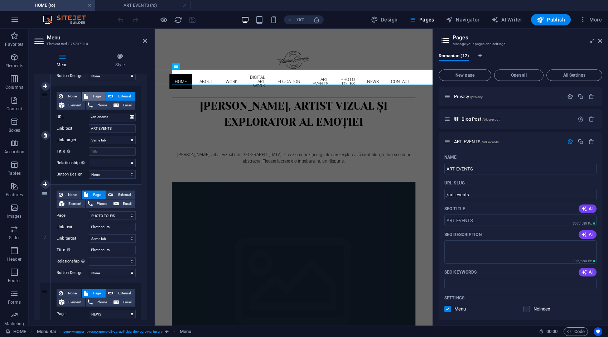
select select
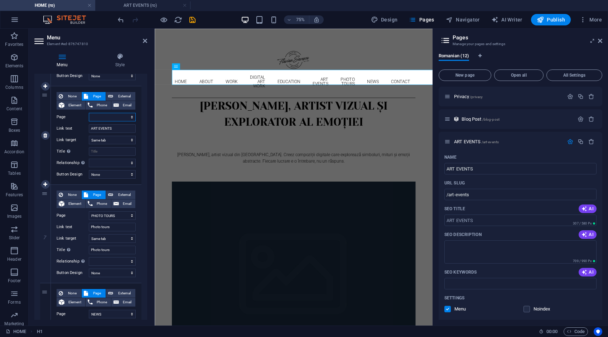
click at [105, 119] on select "HOME ABOUT WORK DIGITAL ART WORK EDUCATION NEWS Contact Legal Notice Privacy AR…" at bounding box center [112, 117] width 47 height 9
select select "9"
click at [89, 113] on select "HOME ABOUT WORK DIGITAL ART WORK EDUCATION NEWS Contact Legal Notice Privacy AR…" at bounding box center [112, 117] width 47 height 9
select select
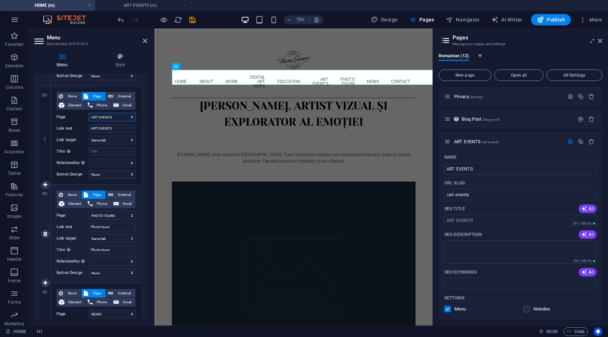
select select
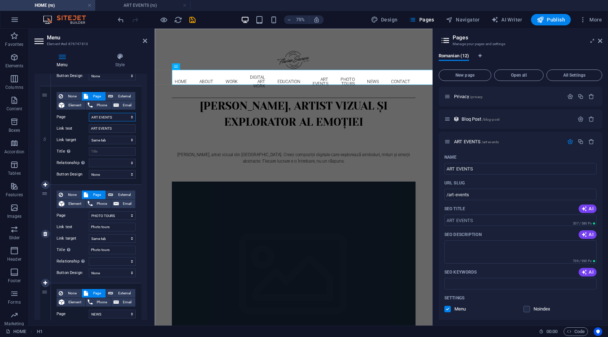
select select
click at [117, 92] on span "External" at bounding box center [124, 96] width 18 height 9
select select
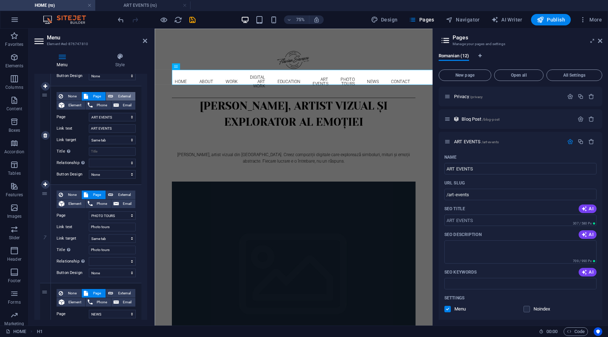
select select
select select "blank"
select select
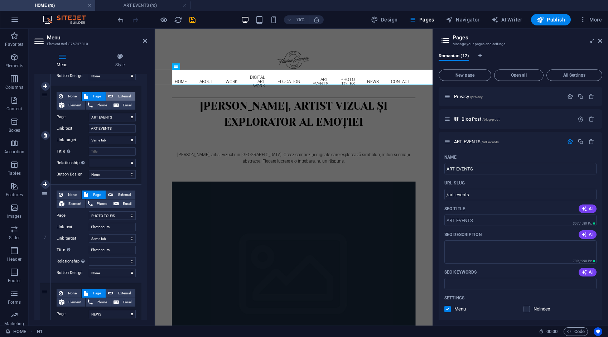
select select
click at [193, 20] on icon "save" at bounding box center [192, 20] width 8 height 8
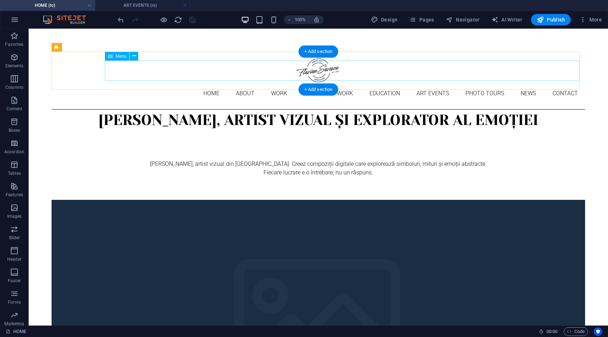
click at [143, 83] on nav "Home About Work DIGITAL ART WORK EDUCATION ART EVENTS Photo tours News Contact" at bounding box center [318, 93] width 533 height 20
select select
select select "1"
select select
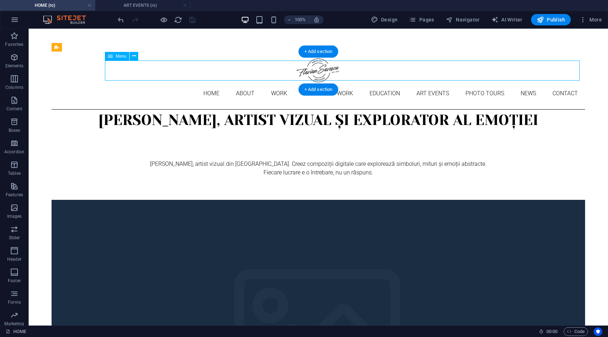
select select "2"
select select
select select "3"
select select
select select "4"
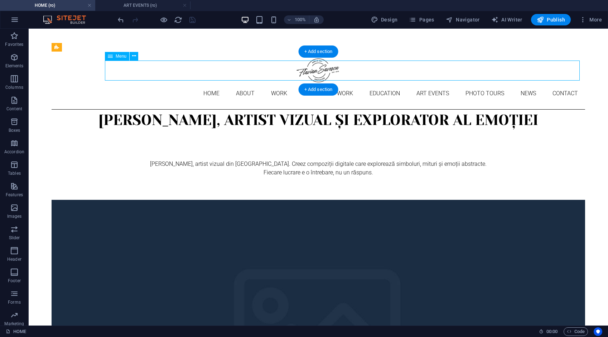
select select
select select "10"
select select
select select "5"
select select
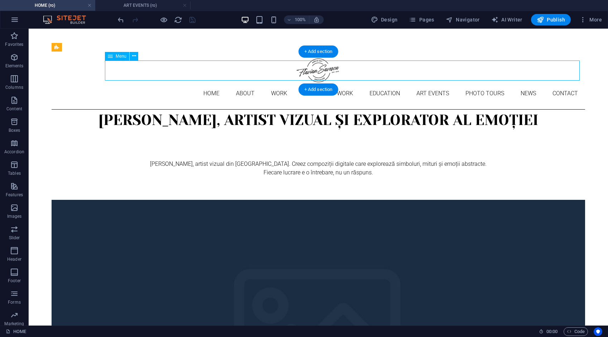
select select "6"
select select
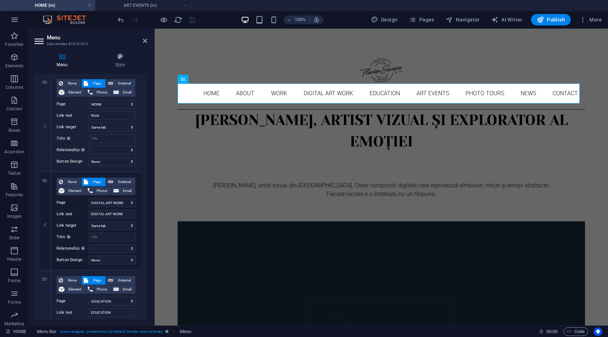
scroll to position [250, 0]
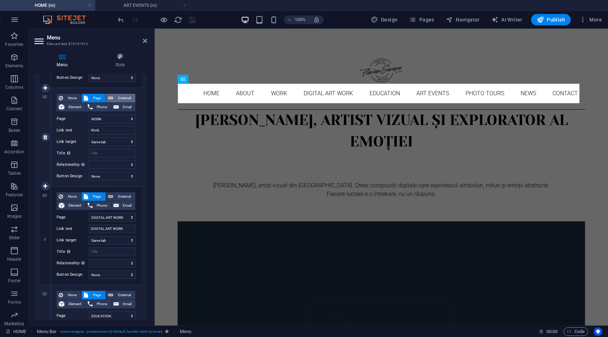
click at [122, 97] on span "External" at bounding box center [124, 98] width 18 height 9
select select
select select "blank"
select select
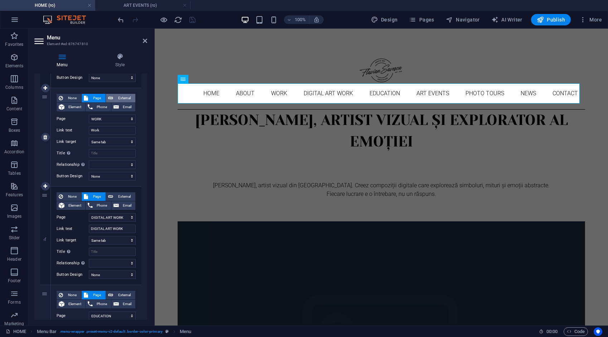
select select
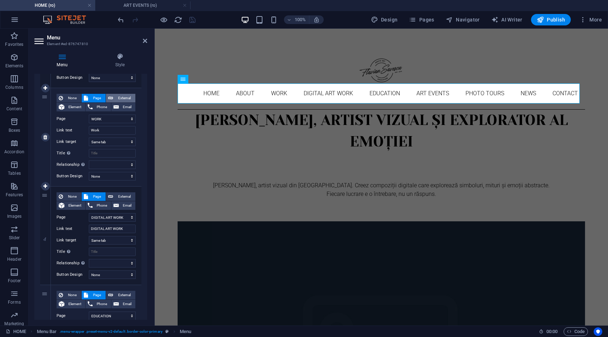
select select
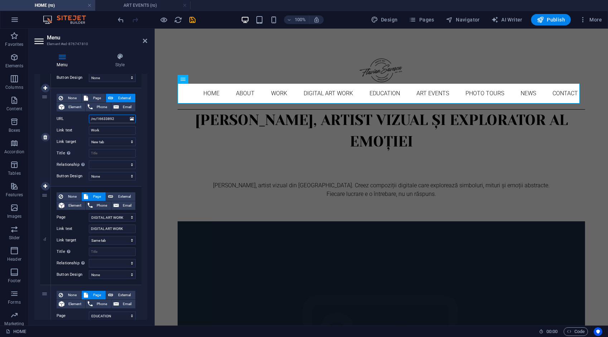
drag, startPoint x: 124, startPoint y: 118, endPoint x: 84, endPoint y: 122, distance: 39.6
click at [84, 122] on div "URL /ro/16633892" at bounding box center [96, 118] width 79 height 9
type input "/"
select select
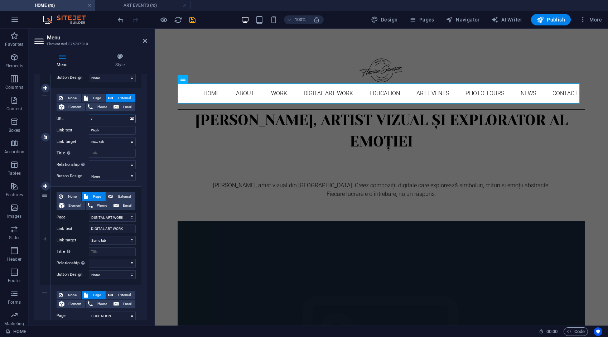
select select
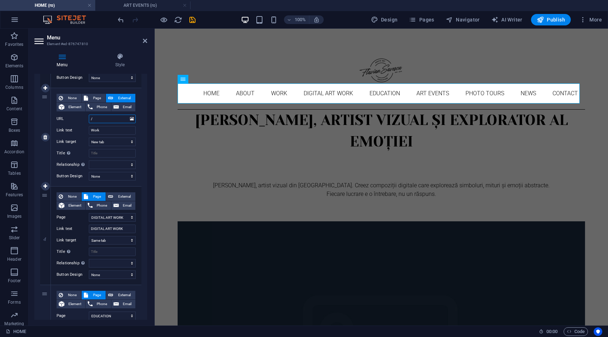
select select
type input "/work"
select select
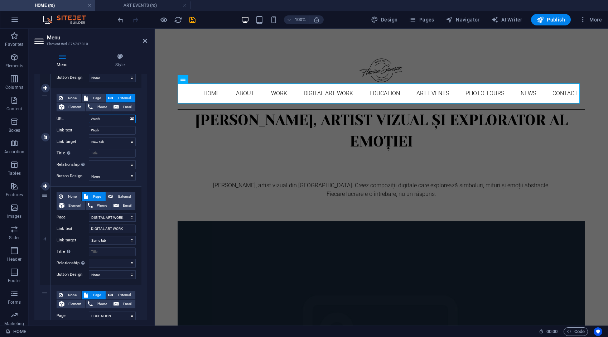
select select
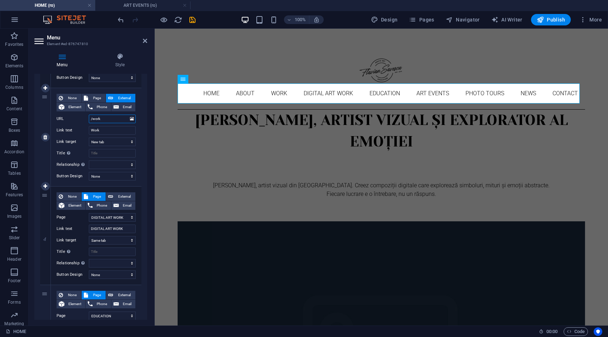
select select
type input "/work"
click at [189, 19] on icon "save" at bounding box center [192, 20] width 8 height 8
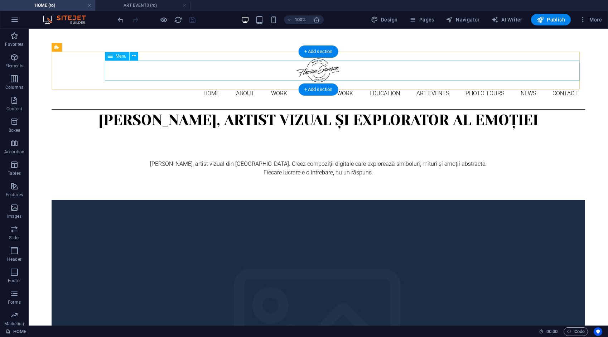
click at [161, 83] on nav "Home About Work DIGITAL ART WORK EDUCATION ART EVENTS Photo tours News Contact" at bounding box center [318, 93] width 533 height 20
drag, startPoint x: 161, startPoint y: 71, endPoint x: 35, endPoint y: 70, distance: 125.9
click at [161, 83] on nav "Home About Work DIGITAL ART WORK EDUCATION ART EVENTS Photo tours News Contact" at bounding box center [318, 93] width 533 height 20
select select
select select "1"
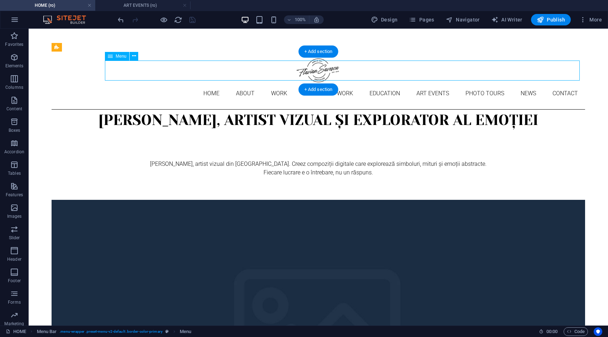
select select
select select "2"
select select "3"
select select
select select "4"
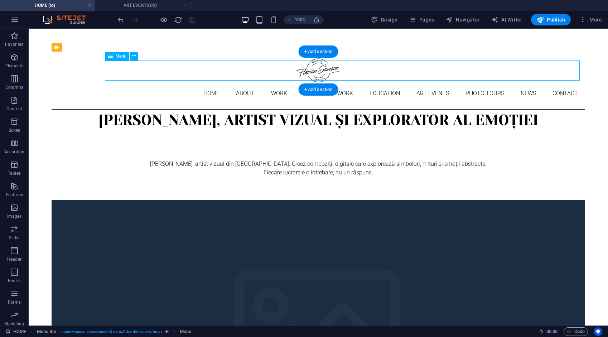
select select
select select "10"
select select
select select "5"
select select
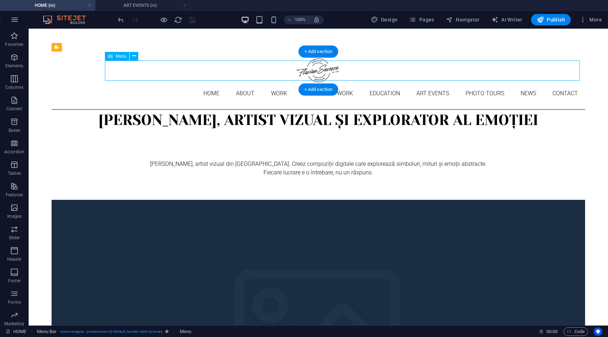
select select "6"
select select
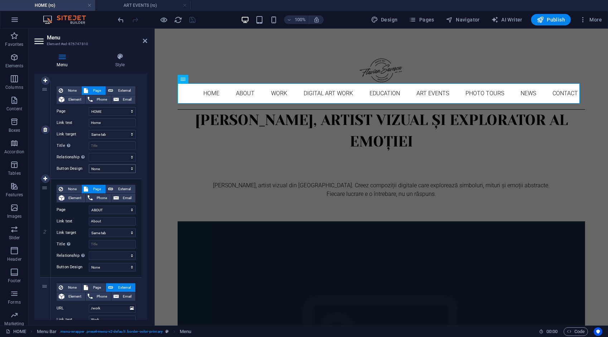
scroll to position [179, 0]
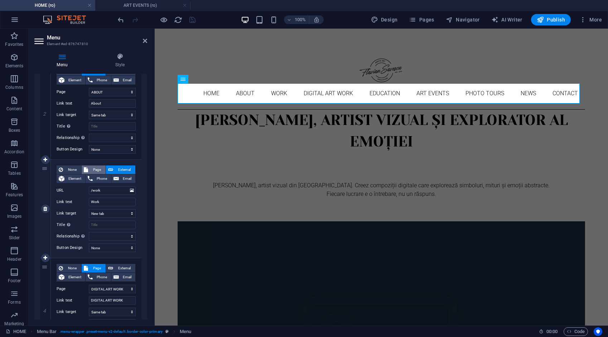
click at [96, 166] on span "Page" at bounding box center [96, 169] width 13 height 9
select select
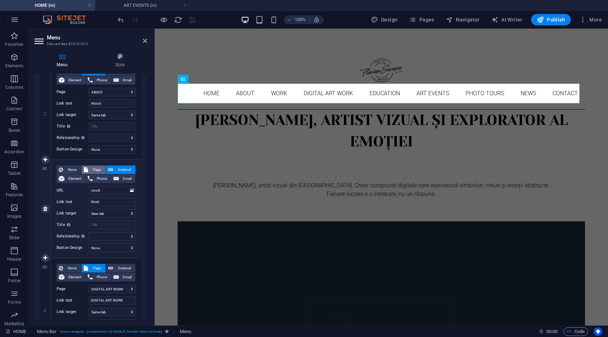
select select
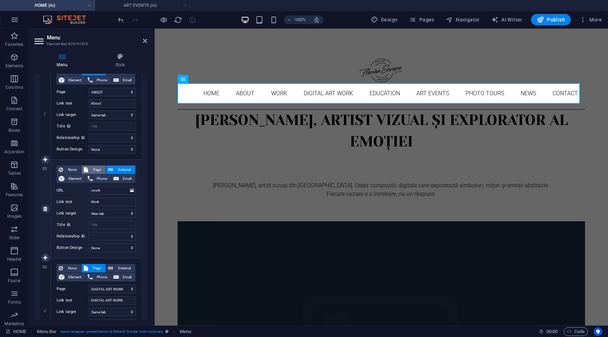
select select
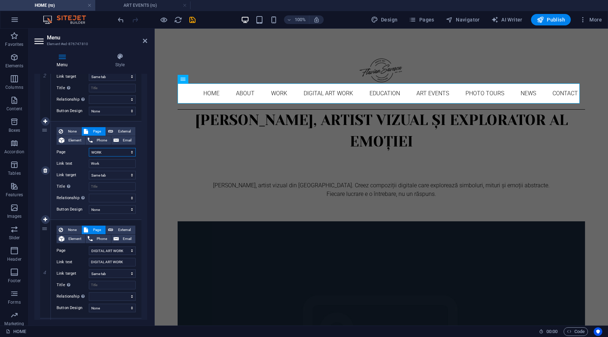
scroll to position [286, 0]
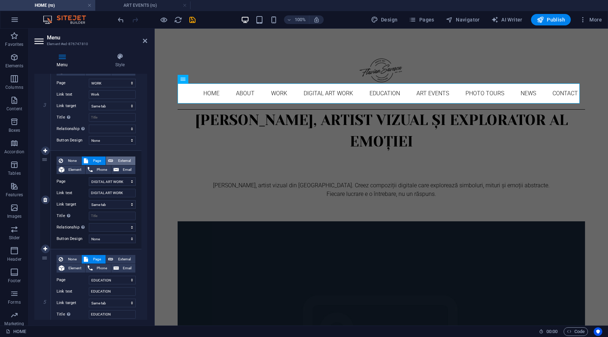
click at [120, 158] on span "External" at bounding box center [124, 160] width 18 height 9
select select
select select "blank"
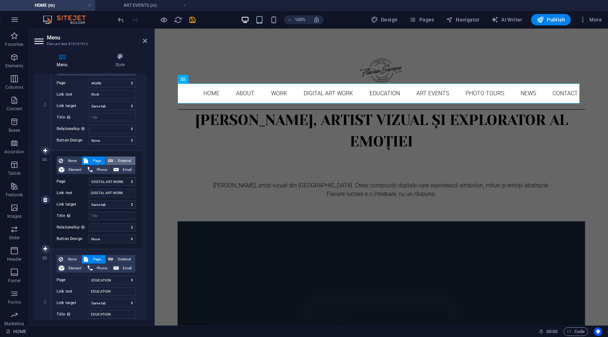
select select
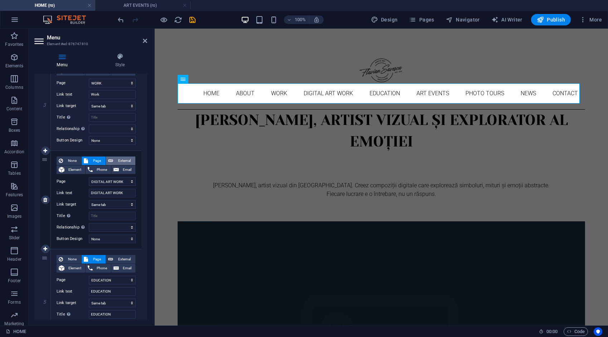
select select
drag, startPoint x: 118, startPoint y: 179, endPoint x: 85, endPoint y: 181, distance: 33.3
click at [85, 181] on div "URL /ro/16684632" at bounding box center [96, 181] width 79 height 9
type input "/digita"
select select
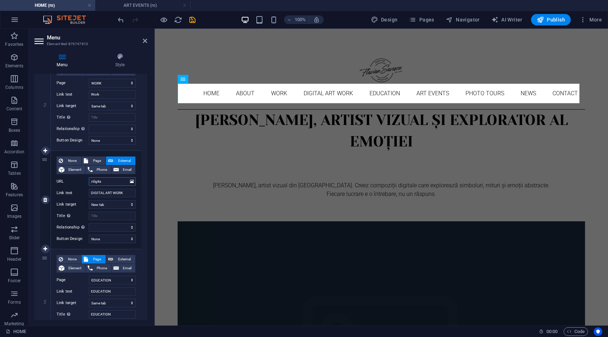
select select
type input "/digital"
select select
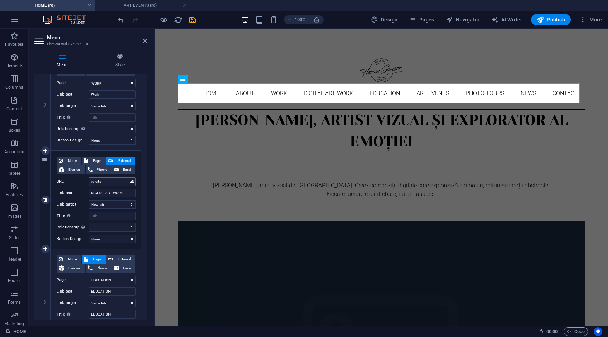
select select
type input "/digital-art"
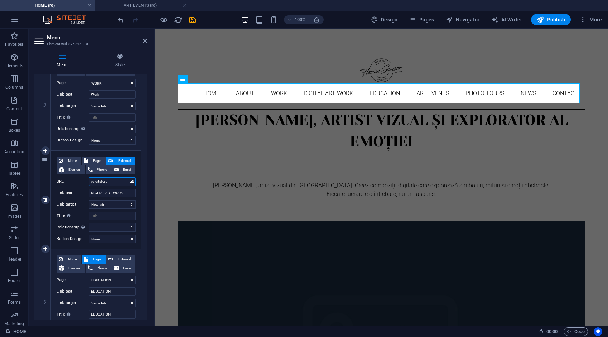
select select
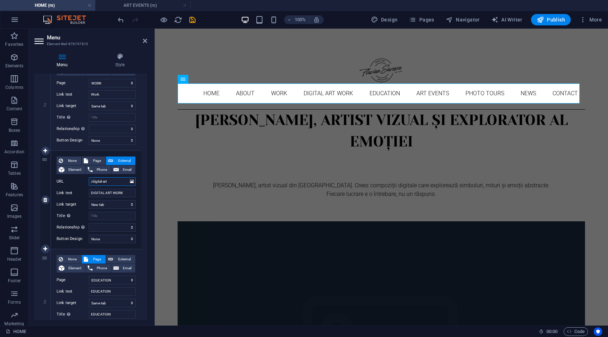
select select
type input "/digital-art-work"
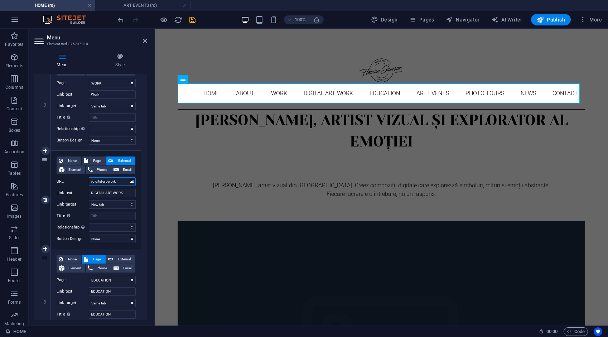
select select
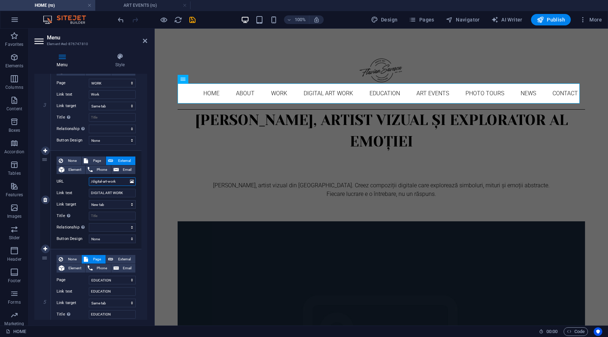
select select
click at [191, 19] on icon "save" at bounding box center [192, 20] width 8 height 8
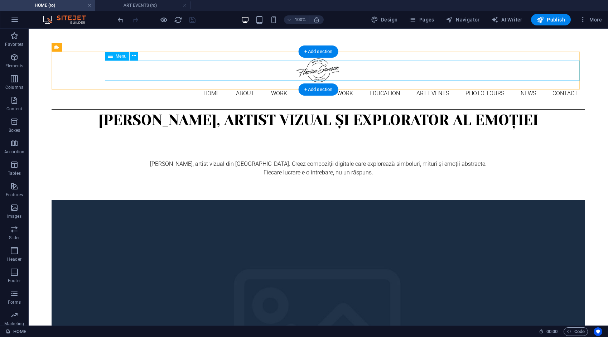
click at [161, 83] on nav "Home About Work DIGITAL ART WORK EDUCATION ART EVENTS Photo tours News Contact" at bounding box center [318, 93] width 533 height 20
select select
select select "1"
select select
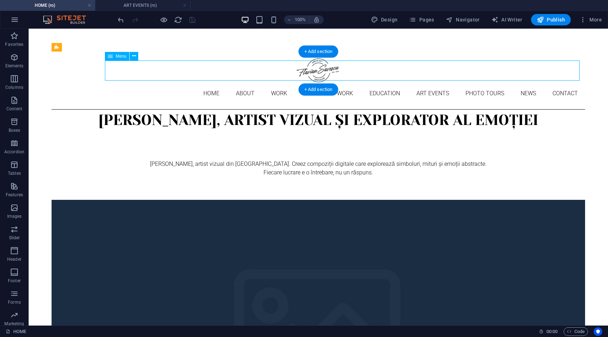
select select "2"
select select
select select "3"
select select "4"
select select
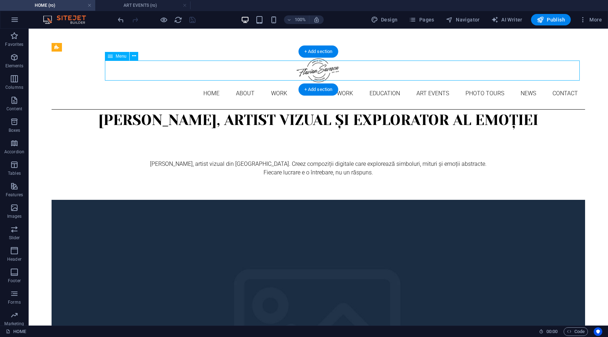
select select "10"
select select
select select "5"
select select
select select "6"
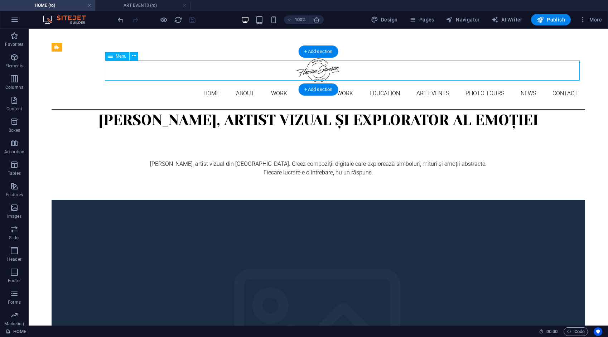
select select
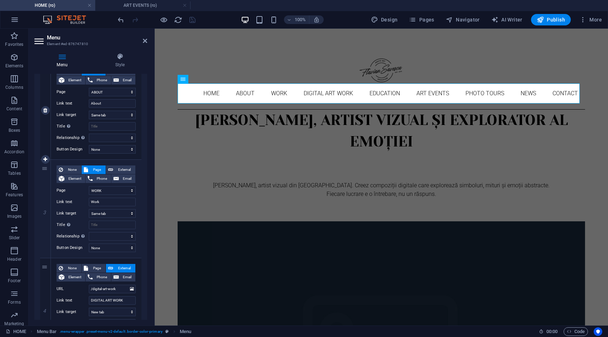
scroll to position [322, 0]
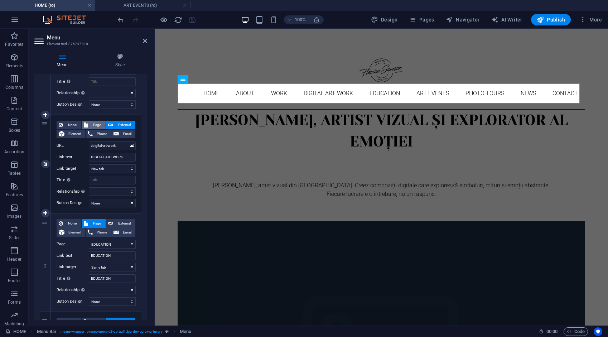
click at [97, 123] on span "Page" at bounding box center [96, 125] width 13 height 9
select select
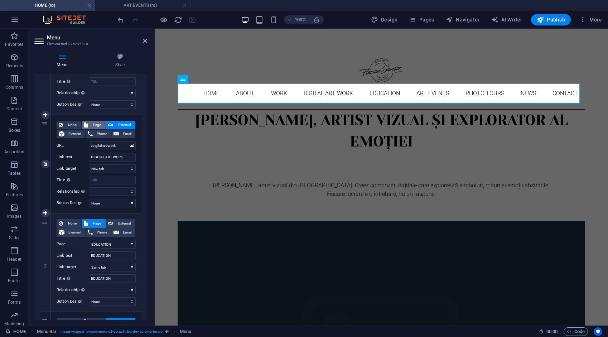
select select
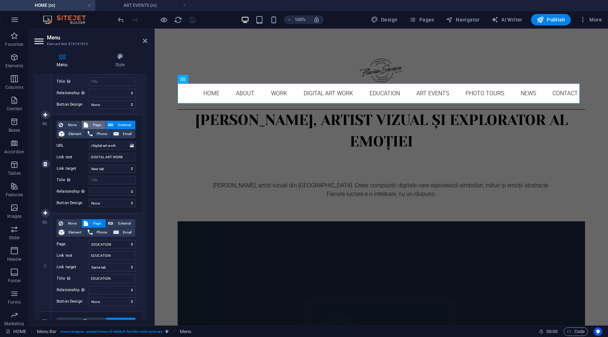
select select
click at [115, 122] on span "External" at bounding box center [124, 125] width 18 height 9
select select
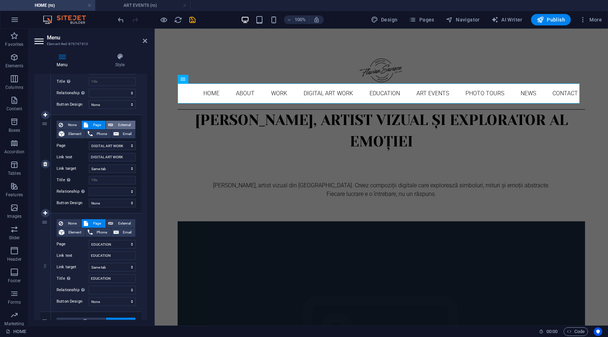
select select "blank"
select select
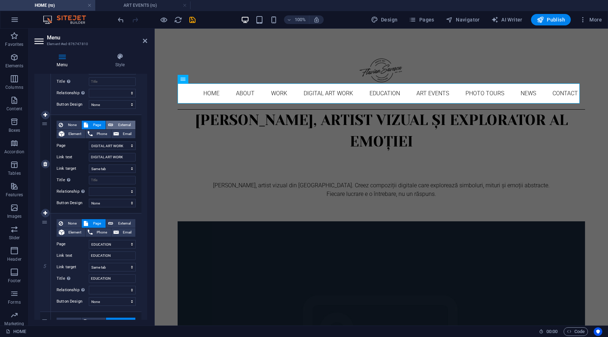
select select
click at [124, 222] on span "External" at bounding box center [124, 223] width 18 height 9
select select
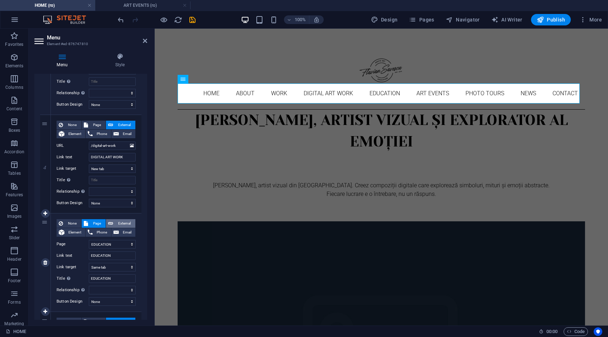
select select
select select "blank"
select select
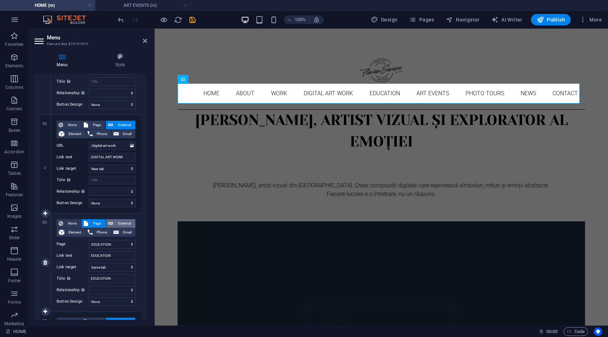
select select
drag, startPoint x: 118, startPoint y: 243, endPoint x: 81, endPoint y: 242, distance: 37.3
click at [81, 241] on div "URL /ro/16768525" at bounding box center [96, 244] width 79 height 9
click at [192, 18] on icon "save" at bounding box center [192, 20] width 8 height 8
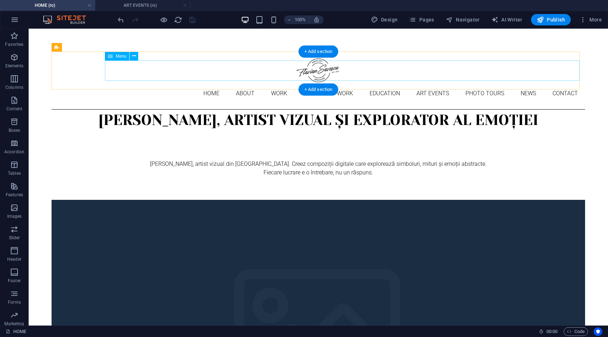
click at [171, 83] on nav "Home About Work DIGITAL ART WORK EDUCATION ART EVENTS Photo tours News Contact" at bounding box center [318, 93] width 533 height 20
drag, startPoint x: 171, startPoint y: 74, endPoint x: 45, endPoint y: 74, distance: 125.9
click at [171, 83] on nav "Home About Work DIGITAL ART WORK EDUCATION ART EVENTS Photo tours News Contact" at bounding box center [318, 93] width 533 height 20
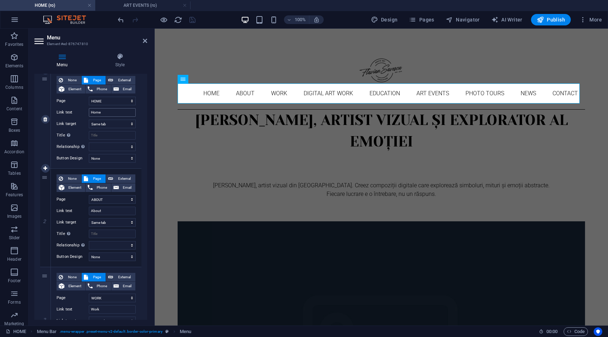
scroll to position [143, 0]
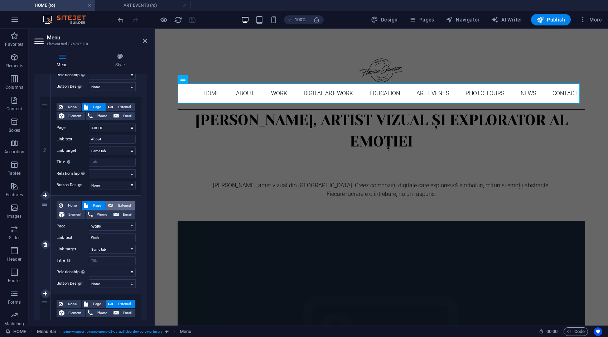
click at [121, 204] on span "External" at bounding box center [124, 205] width 18 height 9
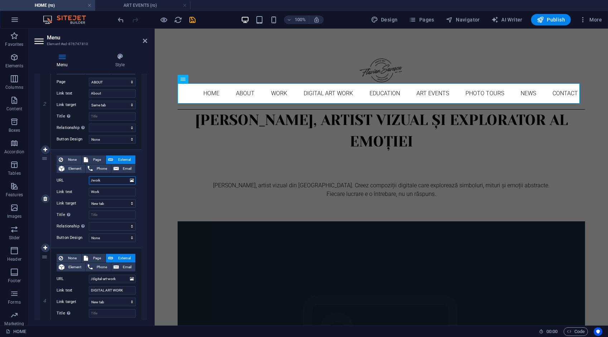
scroll to position [215, 0]
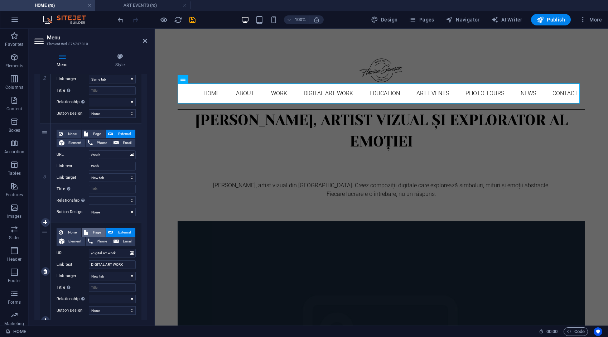
click at [97, 230] on span "Page" at bounding box center [96, 232] width 13 height 9
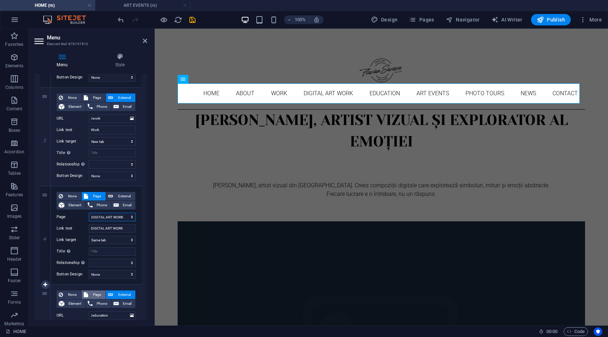
scroll to position [322, 0]
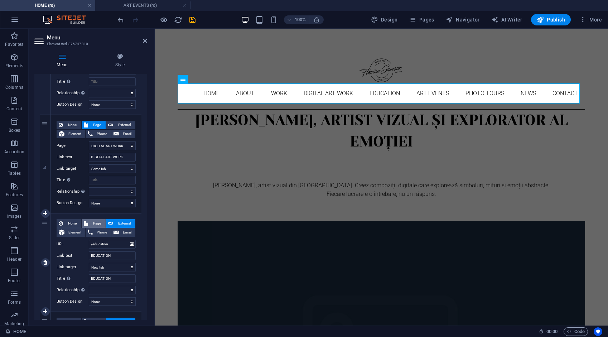
click at [98, 224] on span "Page" at bounding box center [96, 223] width 13 height 9
click at [116, 220] on span "External" at bounding box center [124, 223] width 18 height 9
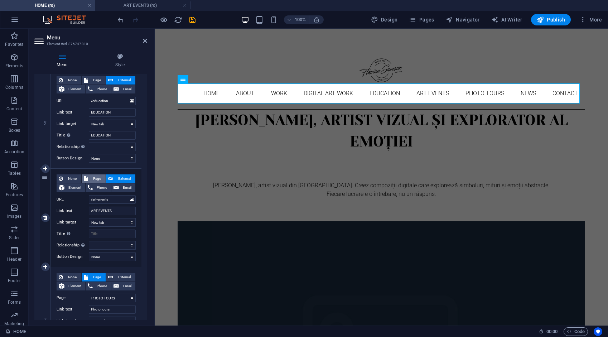
click at [98, 179] on span "Page" at bounding box center [96, 178] width 13 height 9
click at [121, 175] on span "External" at bounding box center [124, 178] width 18 height 9
click at [97, 179] on span "Page" at bounding box center [96, 178] width 13 height 9
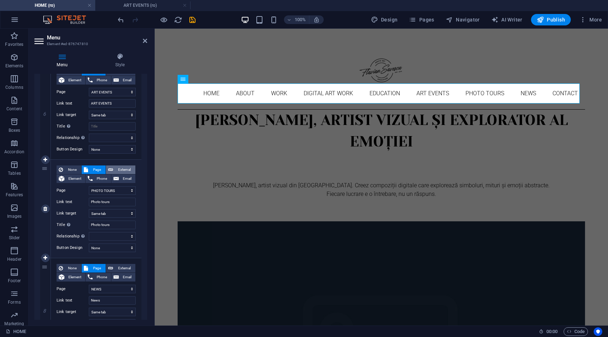
click at [120, 169] on span "External" at bounding box center [124, 169] width 18 height 9
drag, startPoint x: 117, startPoint y: 188, endPoint x: 87, endPoint y: 192, distance: 29.7
click at [87, 194] on div "URL /ro/16818805" at bounding box center [96, 190] width 79 height 9
click at [190, 17] on icon "save" at bounding box center [192, 20] width 8 height 8
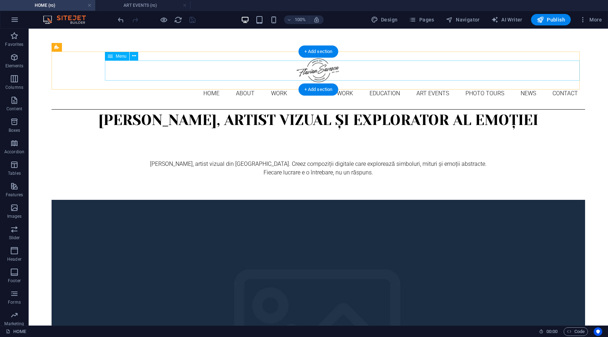
click at [159, 83] on nav "Home About Work DIGITAL ART WORK EDUCATION ART EVENTS Photo tours News Contact" at bounding box center [318, 93] width 533 height 20
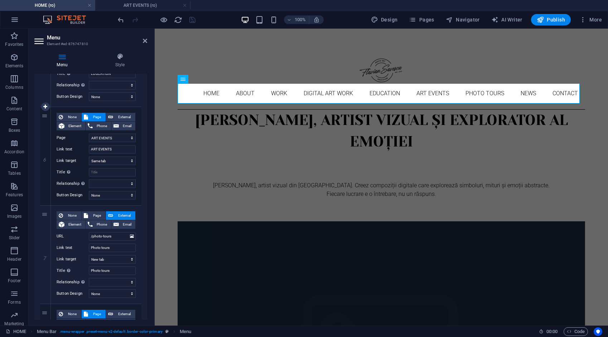
scroll to position [537, 0]
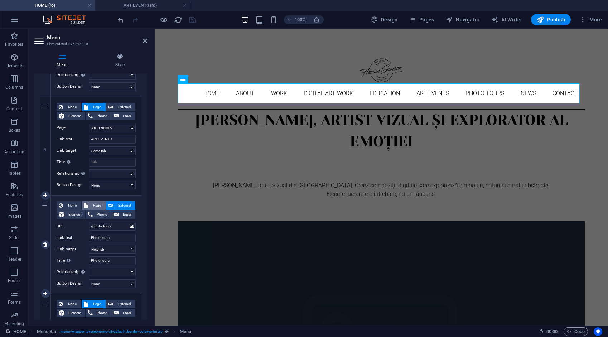
click at [97, 203] on span "Page" at bounding box center [96, 205] width 13 height 9
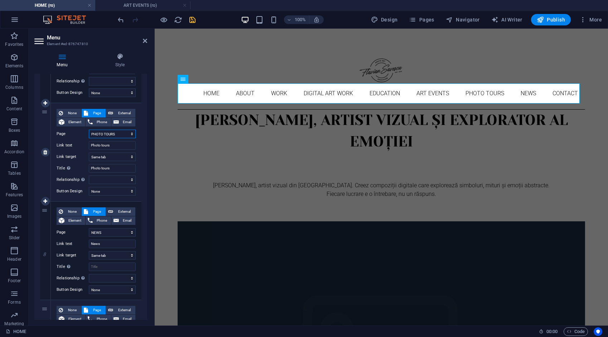
scroll to position [644, 0]
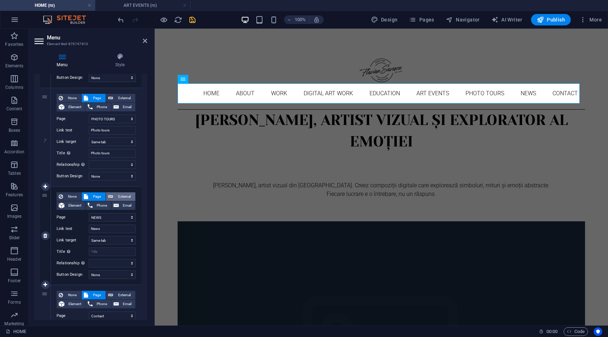
click at [120, 196] on span "External" at bounding box center [124, 196] width 18 height 9
drag, startPoint x: 115, startPoint y: 215, endPoint x: 84, endPoint y: 216, distance: 30.8
click at [84, 216] on div "URL /ro/16633894" at bounding box center [96, 217] width 79 height 9
click at [191, 18] on icon "save" at bounding box center [192, 20] width 8 height 8
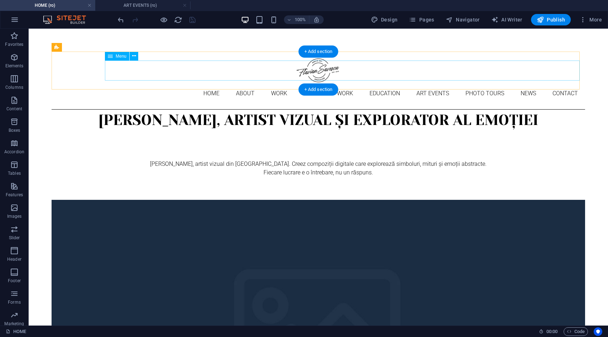
click at [167, 83] on nav "Home About Work DIGITAL ART WORK EDUCATION ART EVENTS Photo tours News Contact" at bounding box center [318, 93] width 533 height 20
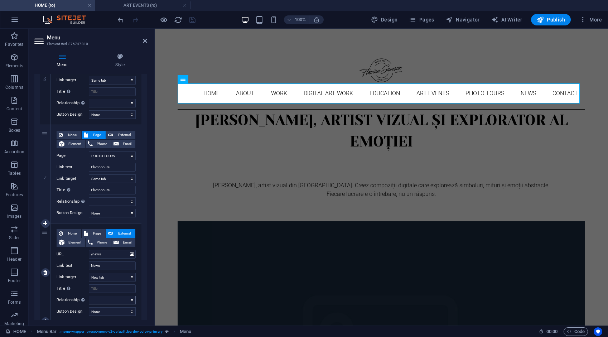
scroll to position [680, 0]
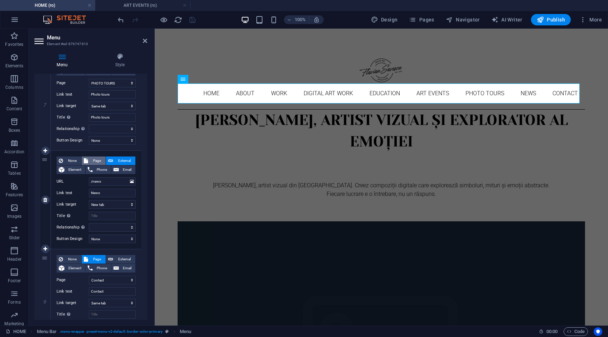
click at [97, 159] on span "Page" at bounding box center [96, 160] width 13 height 9
click at [120, 156] on span "External" at bounding box center [124, 160] width 18 height 9
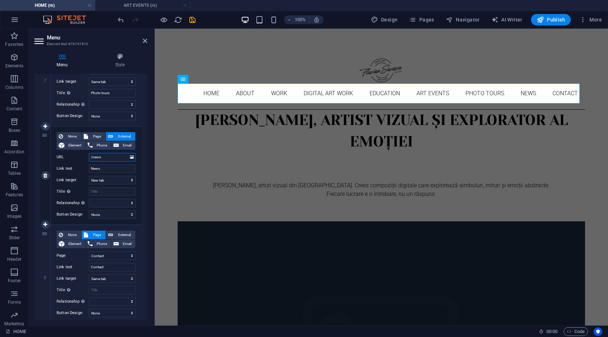
scroll to position [726, 0]
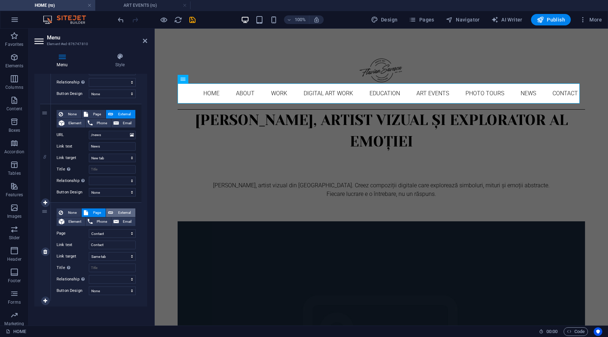
click at [119, 212] on span "External" at bounding box center [124, 212] width 18 height 9
drag, startPoint x: 122, startPoint y: 230, endPoint x: 83, endPoint y: 232, distance: 39.1
click at [83, 232] on div "URL /ro/16633898" at bounding box center [96, 233] width 79 height 9
click at [96, 210] on span "Page" at bounding box center [96, 212] width 13 height 9
click at [189, 19] on icon "save" at bounding box center [192, 20] width 8 height 8
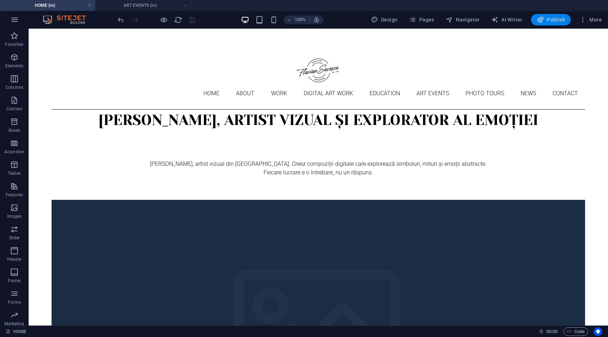
click at [559, 18] on span "Publish" at bounding box center [550, 19] width 28 height 7
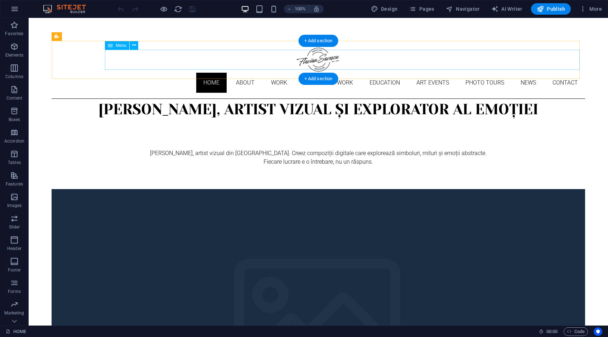
click at [156, 73] on nav "Home About Work DIGITAL ART WORK EDUCATION ART EVENTS Photo tours News Contact" at bounding box center [318, 83] width 533 height 20
select select
select select "1"
select select
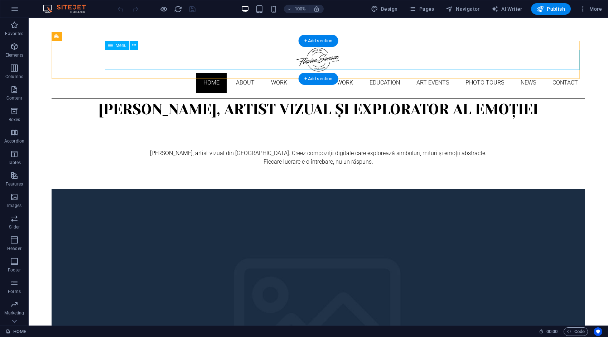
select select "2"
select select "3"
select select
select select "4"
select select "9"
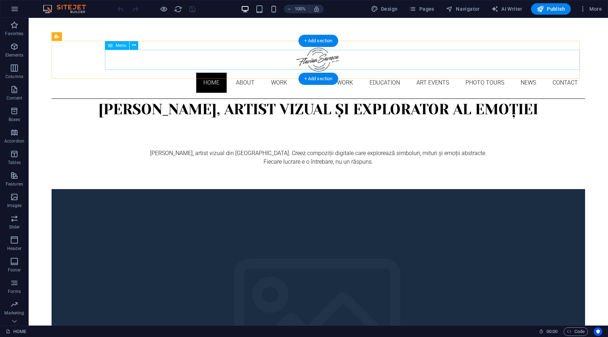
select select
select select "10"
select select
select select "5"
select select "6"
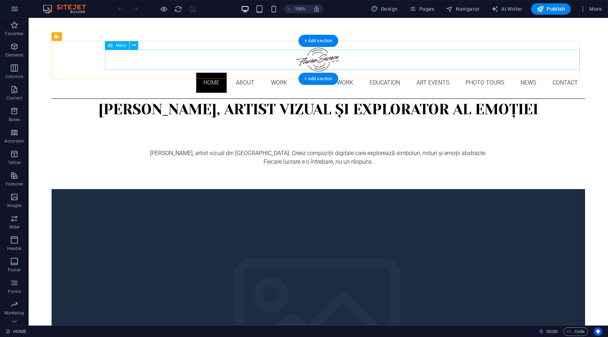
select select
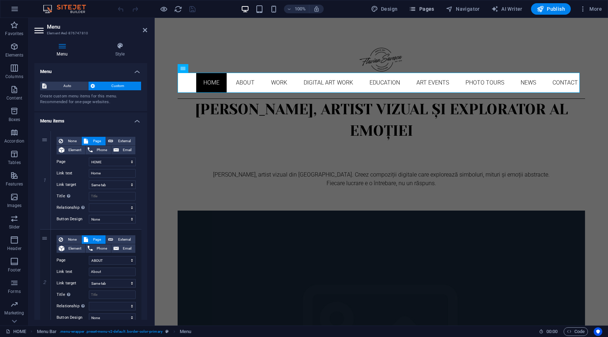
click at [428, 9] on span "Pages" at bounding box center [421, 8] width 25 height 7
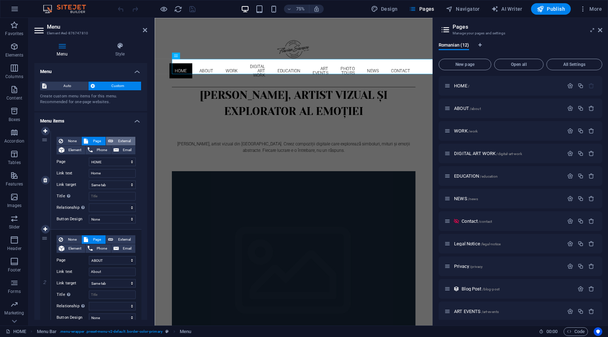
click at [121, 140] on span "External" at bounding box center [124, 141] width 18 height 9
select select "blank"
select select
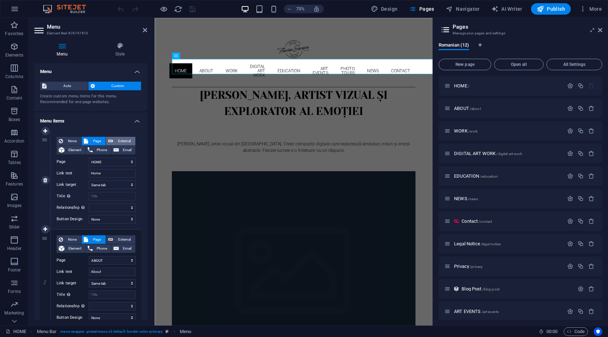
select select
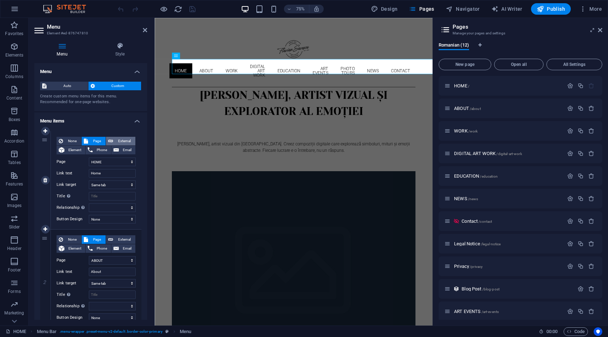
select select
drag, startPoint x: 121, startPoint y: 162, endPoint x: 71, endPoint y: 159, distance: 50.2
click at [71, 159] on div "URL /ro/16633886" at bounding box center [96, 161] width 79 height 9
type input "/"
select select
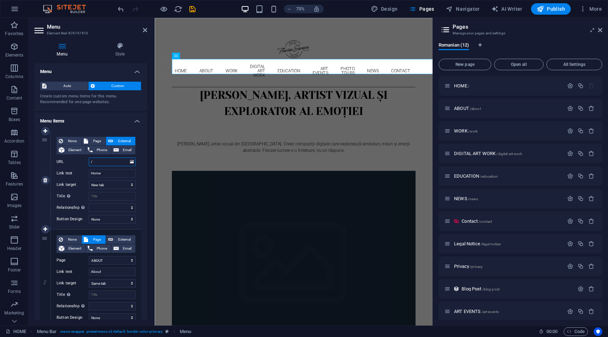
select select
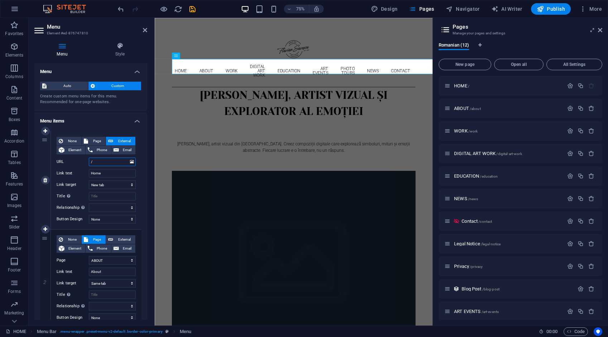
select select
type input "/"
click at [93, 142] on span "Page" at bounding box center [96, 141] width 13 height 9
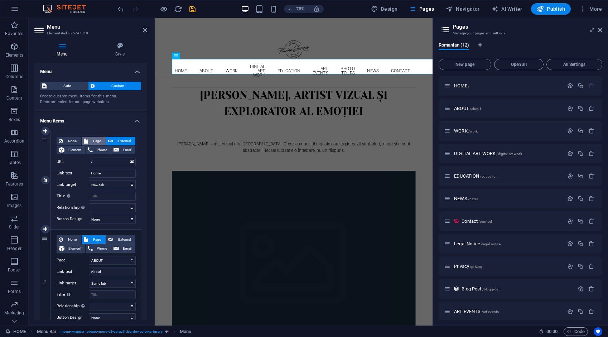
select select
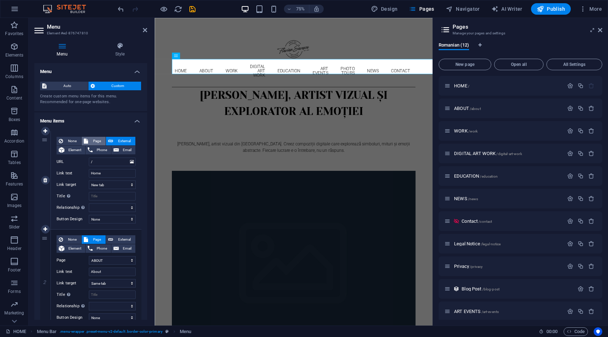
select select
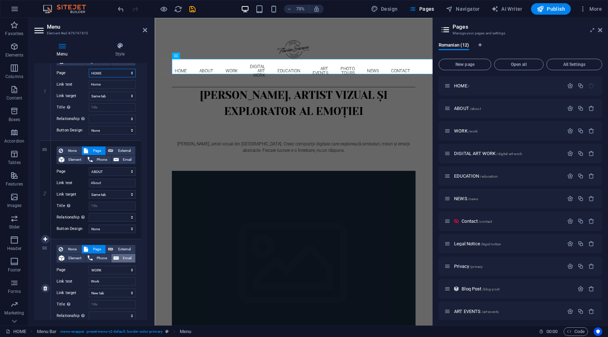
scroll to position [107, 0]
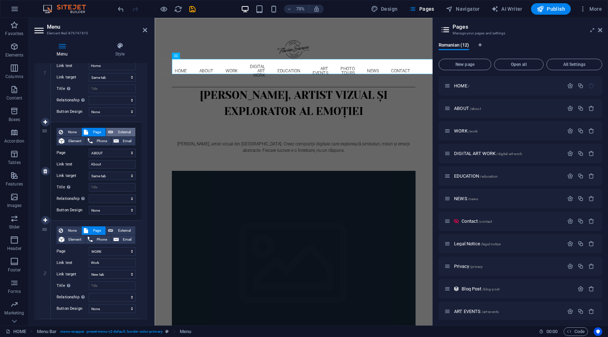
click at [121, 132] on span "External" at bounding box center [124, 132] width 18 height 9
select select
select select "blank"
select select
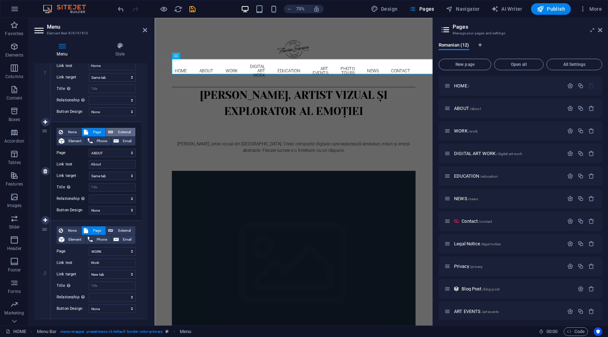
select select
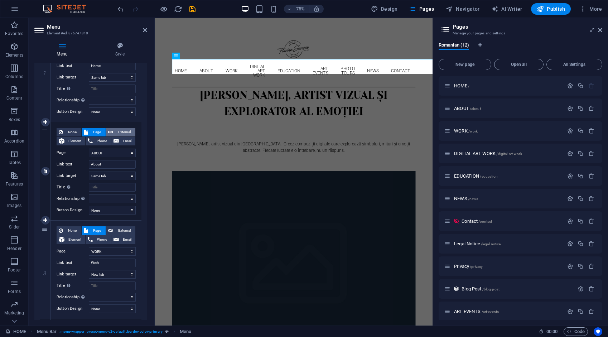
select select
drag, startPoint x: 117, startPoint y: 151, endPoint x: 77, endPoint y: 156, distance: 41.1
click at [77, 156] on div "URL /ro/16633890" at bounding box center [96, 152] width 79 height 9
type input "/about"
select select
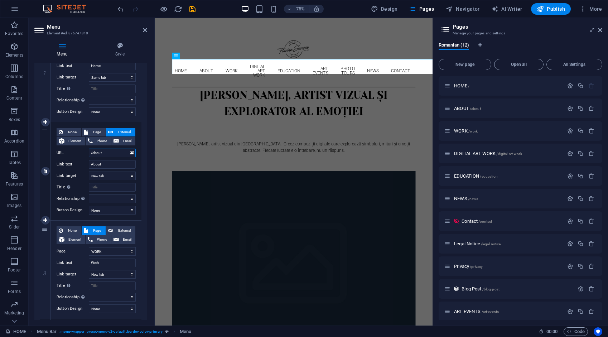
select select
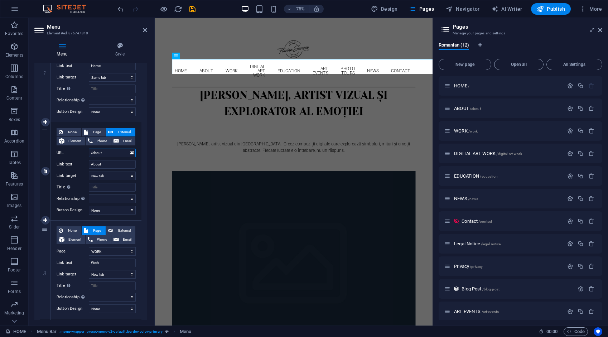
select select
type input "/about"
click at [97, 130] on span "Page" at bounding box center [96, 132] width 13 height 9
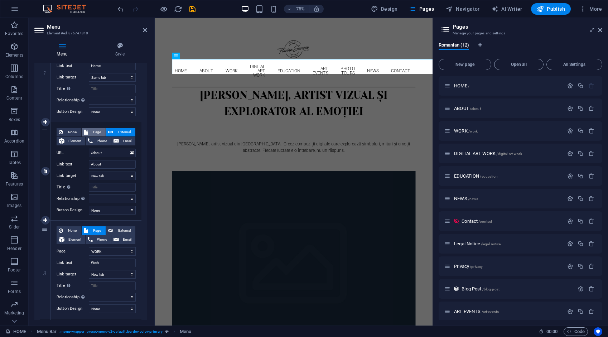
select select
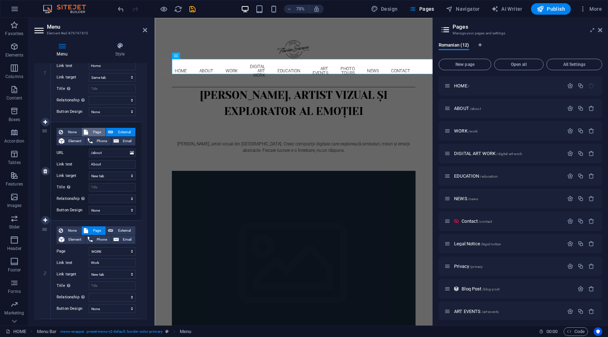
select select
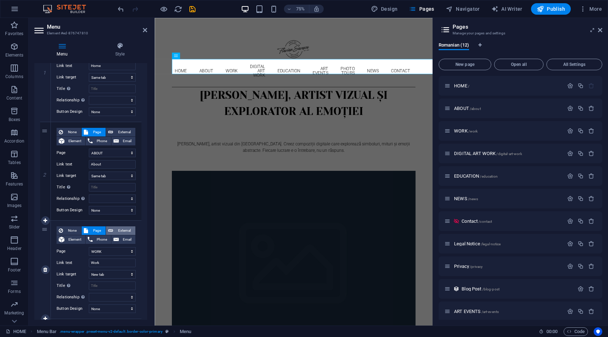
click at [119, 230] on span "External" at bounding box center [124, 230] width 18 height 9
select select
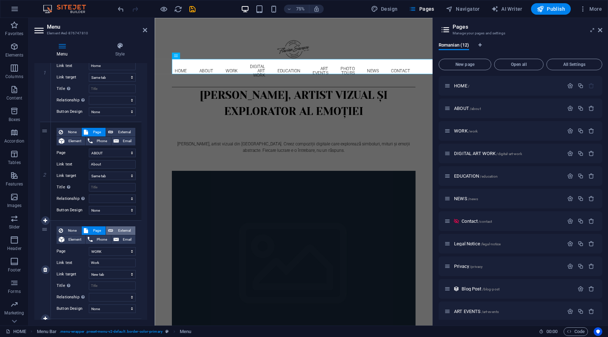
select select
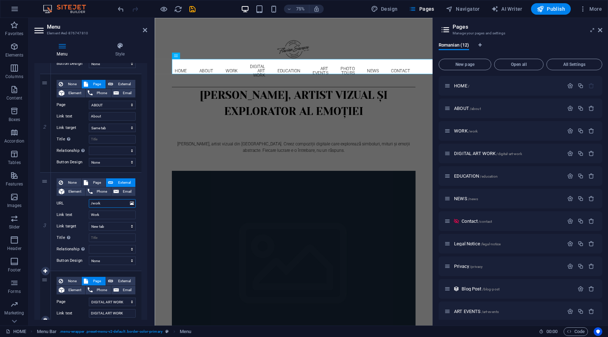
scroll to position [215, 0]
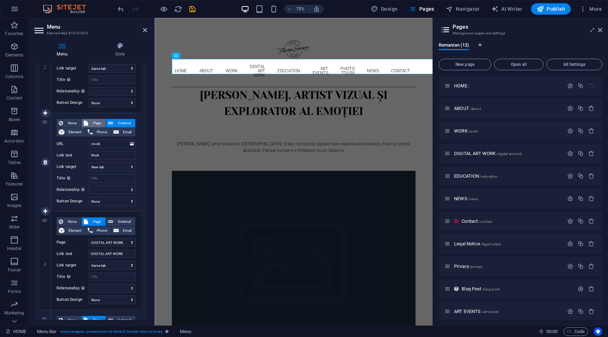
click at [97, 123] on span "Page" at bounding box center [96, 123] width 13 height 9
select select
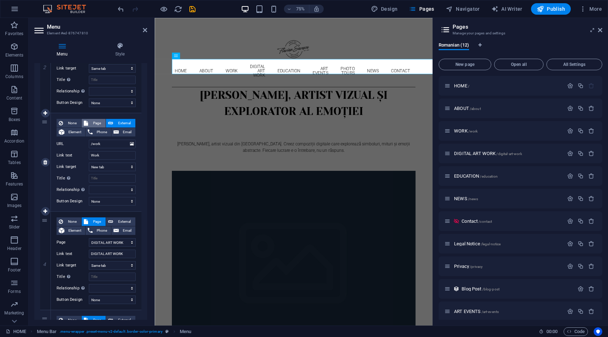
select select
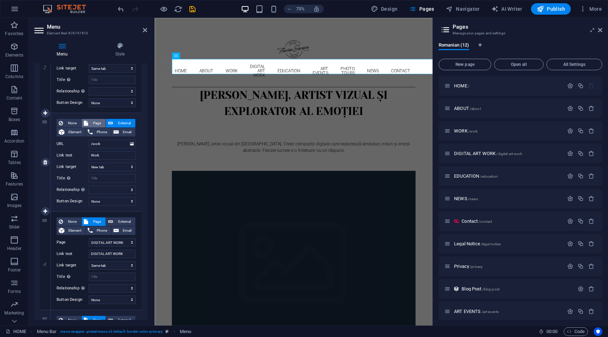
select select
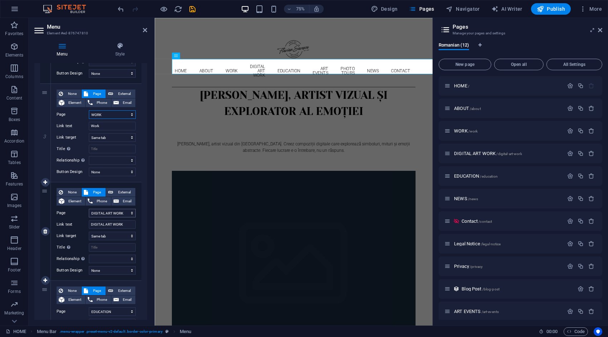
scroll to position [250, 0]
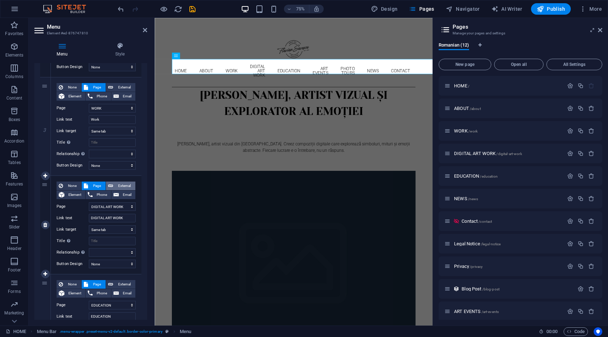
click at [119, 185] on span "External" at bounding box center [124, 185] width 18 height 9
select select
select select "blank"
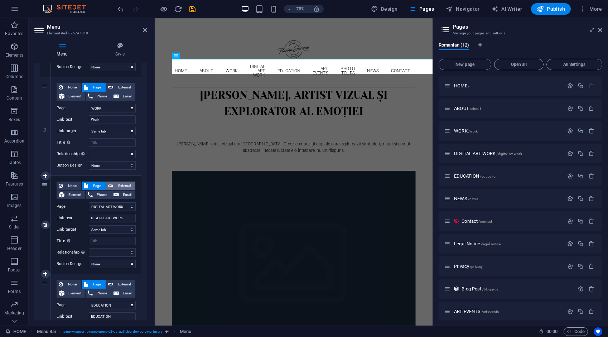
select select
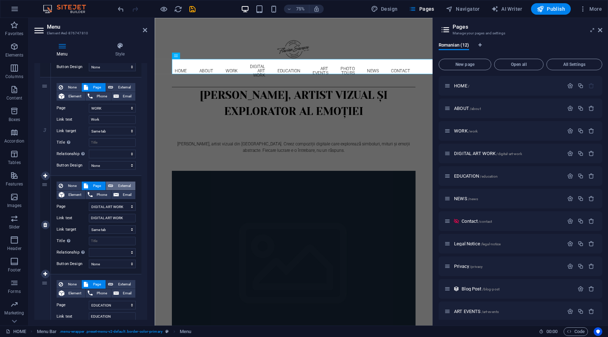
select select
drag, startPoint x: 116, startPoint y: 203, endPoint x: 74, endPoint y: 207, distance: 42.7
click at [74, 207] on div "URL /ro/16684632" at bounding box center [96, 206] width 79 height 9
type input "/digital-art-"
select select
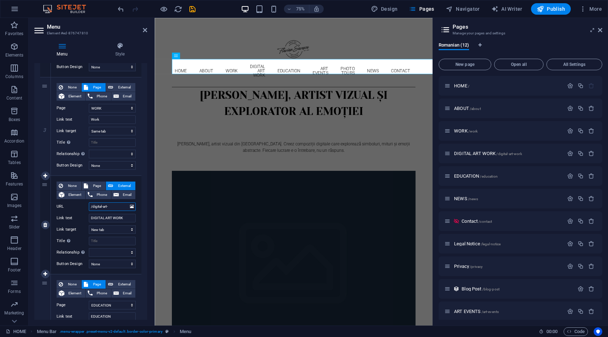
select select
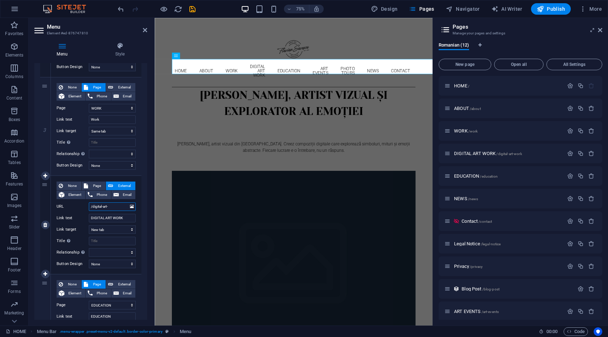
select select
type input "/digital-art-wor"
select select
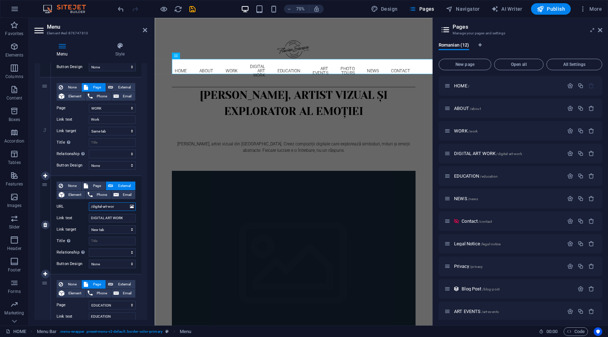
select select
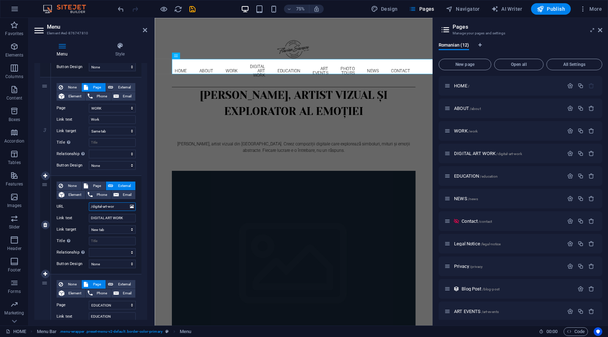
select select
type input "/digital-art-work"
select select
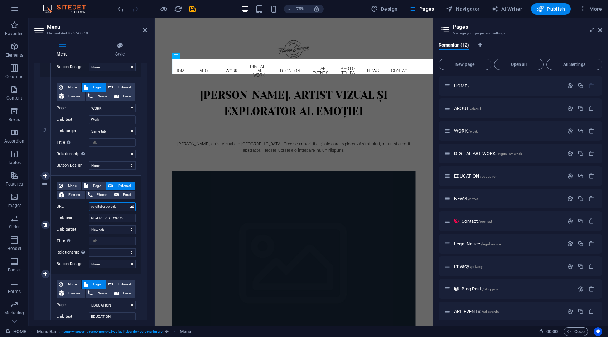
select select
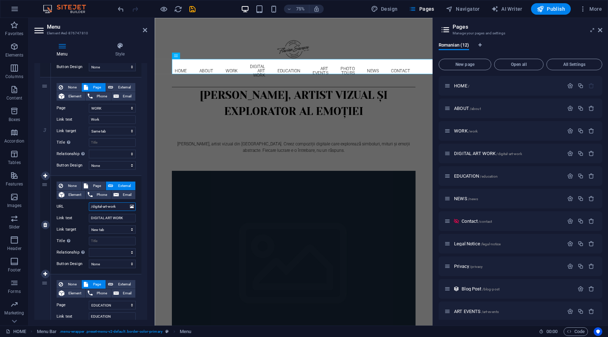
select select
type input "/digital-art-work"
click at [93, 184] on span "Page" at bounding box center [96, 185] width 13 height 9
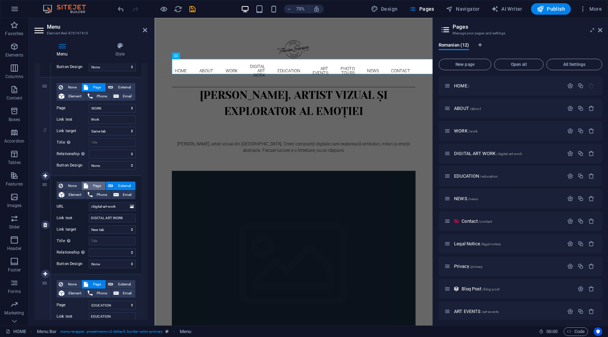
select select
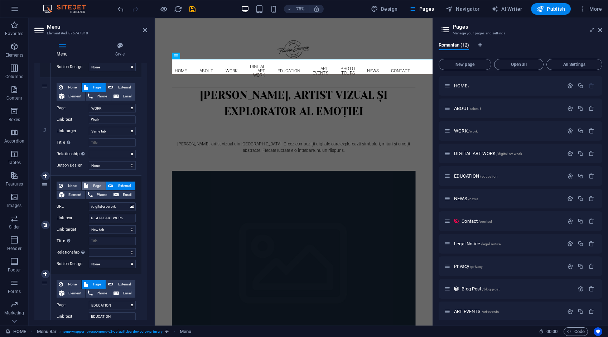
select select
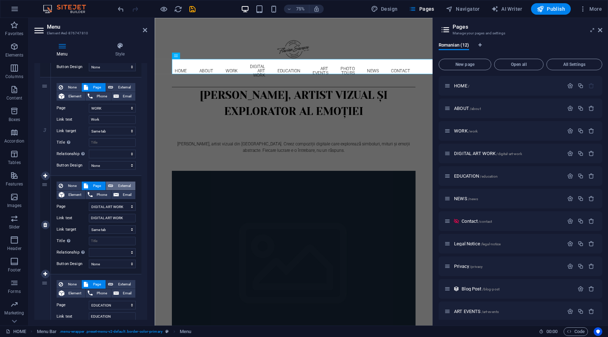
click at [120, 183] on span "External" at bounding box center [124, 185] width 18 height 9
select select
select select "blank"
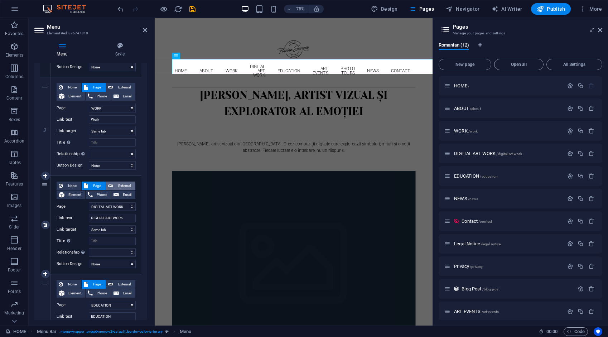
select select
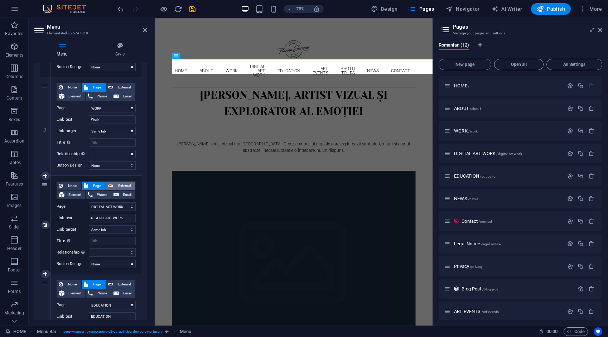
select select
click at [192, 6] on icon "save" at bounding box center [192, 9] width 8 height 8
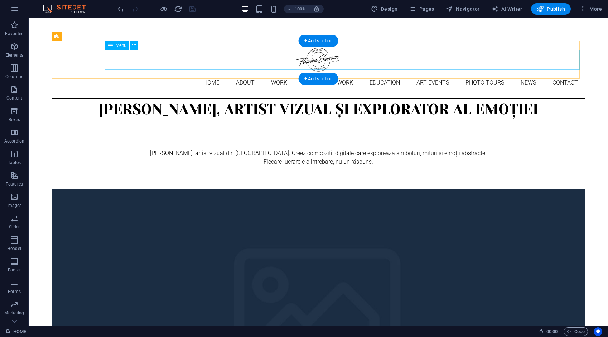
click at [145, 73] on nav "Home About Work DIGITAL ART WORK EDUCATION ART EVENTS Photo tours News Contact" at bounding box center [318, 83] width 533 height 20
click at [146, 73] on nav "Home About Work DIGITAL ART WORK EDUCATION ART EVENTS Photo tours News Contact" at bounding box center [318, 83] width 533 height 20
select select
select select "1"
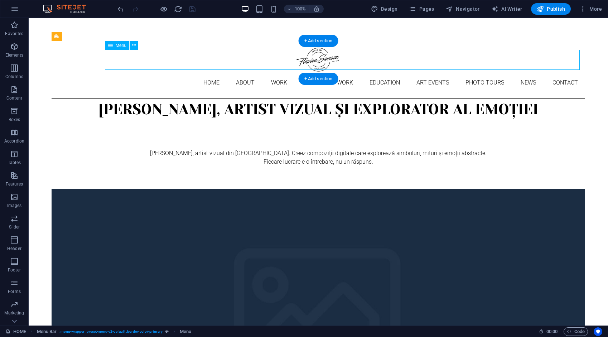
select select
select select "2"
select select
select select "4"
select select "9"
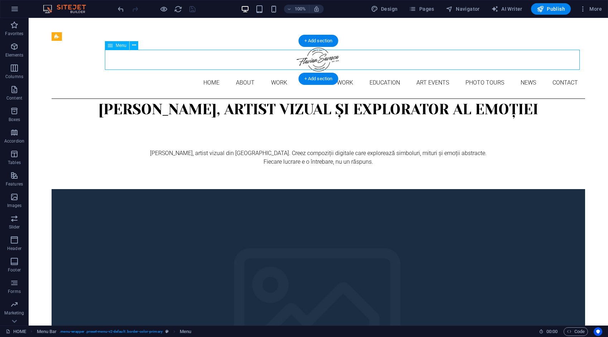
select select
select select "10"
select select
select select "5"
select select "6"
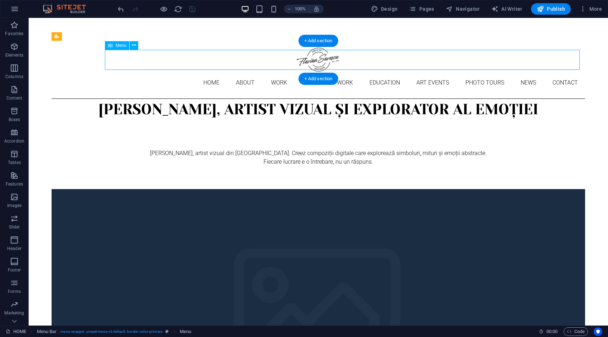
select select
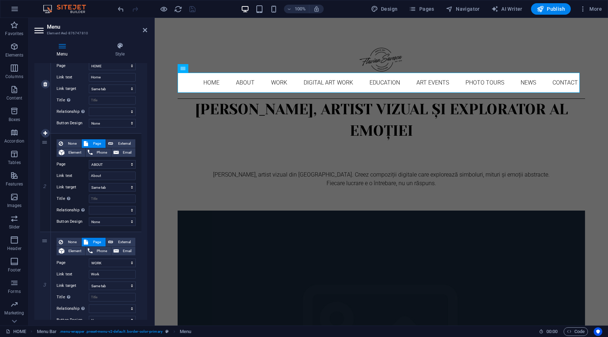
scroll to position [143, 0]
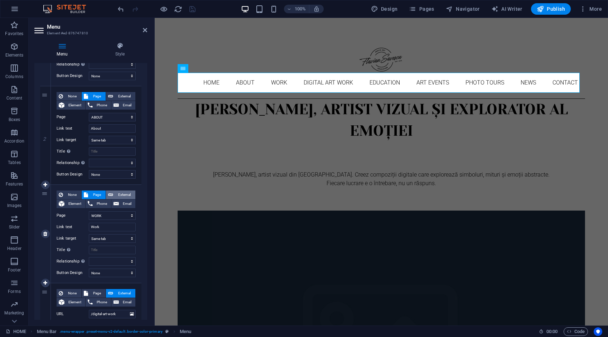
click at [125, 195] on span "External" at bounding box center [124, 194] width 18 height 9
select select
select select "blank"
select select
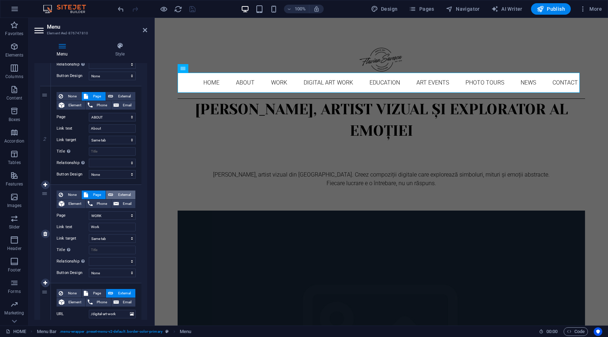
select select
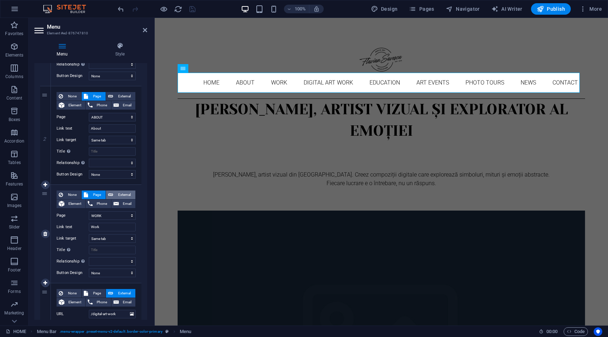
select select
click at [94, 193] on span "Page" at bounding box center [96, 194] width 13 height 9
select select
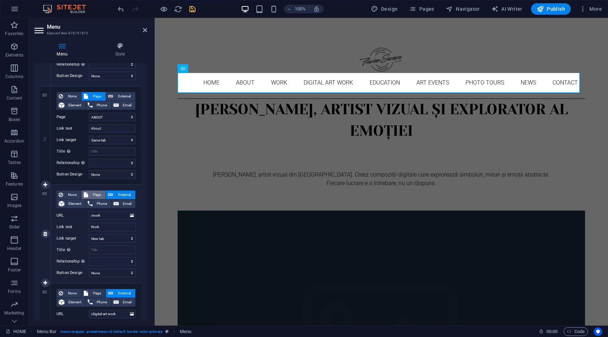
select select
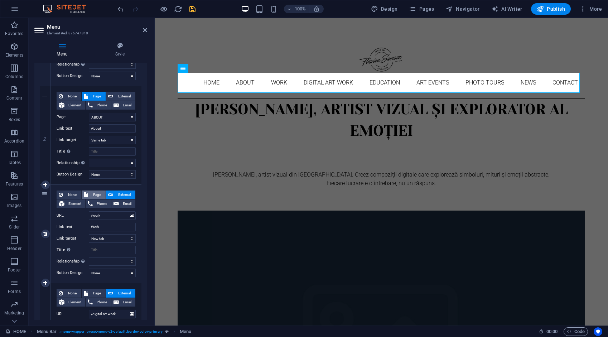
select select
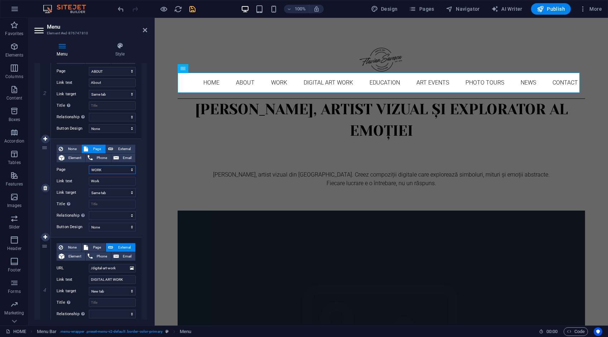
scroll to position [250, 0]
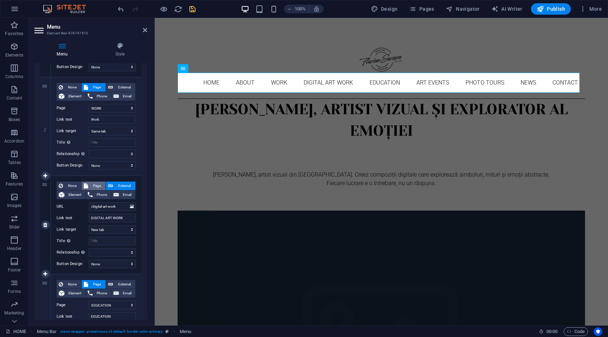
click at [98, 185] on span "Page" at bounding box center [96, 185] width 13 height 9
select select
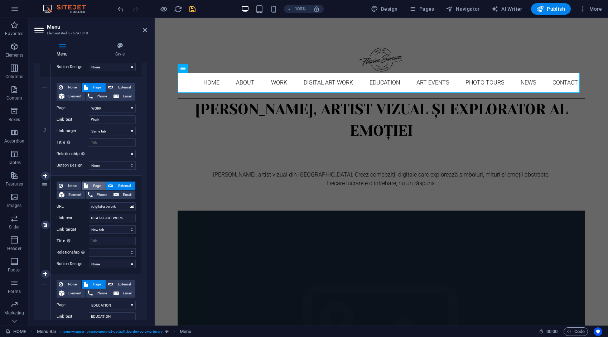
select select
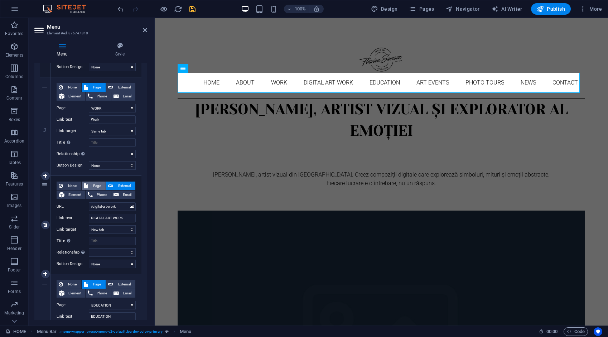
select select
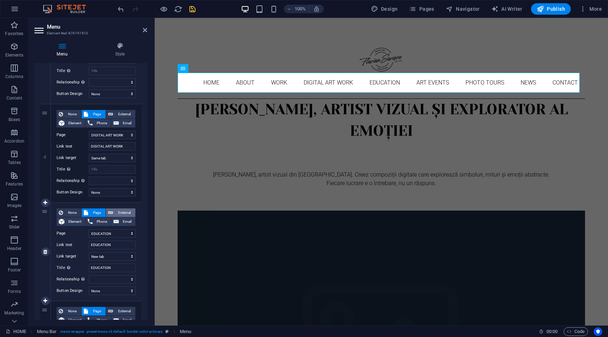
click at [119, 209] on span "External" at bounding box center [124, 212] width 18 height 9
select select
click at [102, 211] on span "Page" at bounding box center [96, 212] width 13 height 9
click at [115, 269] on input "EDUCATION" at bounding box center [112, 267] width 47 height 9
drag, startPoint x: 114, startPoint y: 266, endPoint x: 85, endPoint y: 270, distance: 28.8
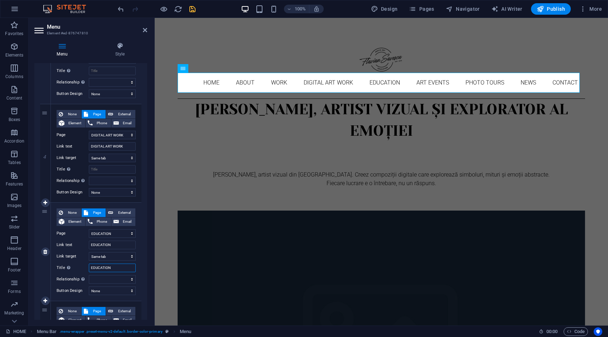
click at [85, 270] on div "Title Additional link description, should not be the same as the link text. The…" at bounding box center [96, 267] width 79 height 9
click at [194, 9] on icon "save" at bounding box center [192, 9] width 8 height 8
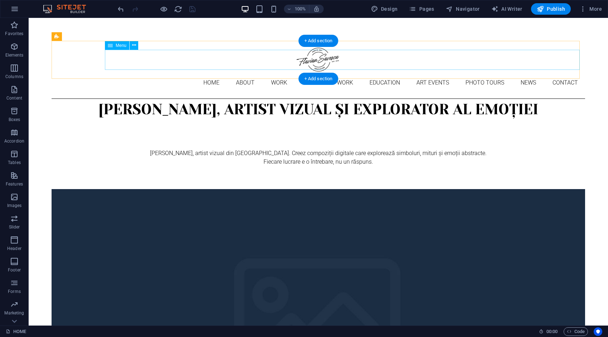
click at [179, 73] on nav "Home About Work DIGITAL ART WORK EDUCATION ART EVENTS Photo tours News Contact" at bounding box center [318, 83] width 533 height 20
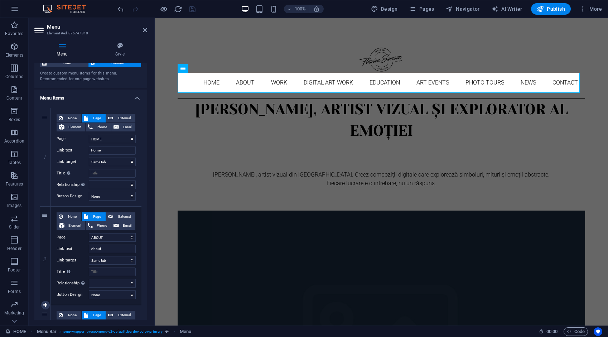
scroll to position [107, 0]
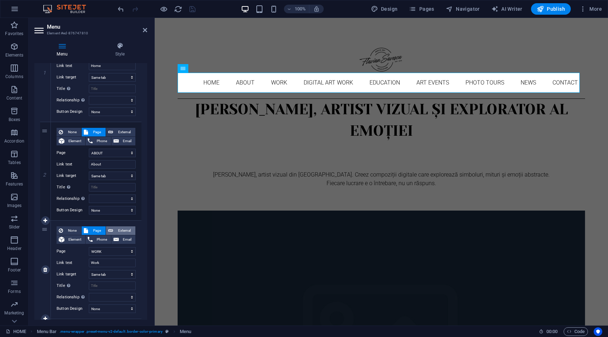
click at [122, 228] on span "External" at bounding box center [124, 230] width 18 height 9
click at [98, 230] on span "Page" at bounding box center [96, 230] width 13 height 9
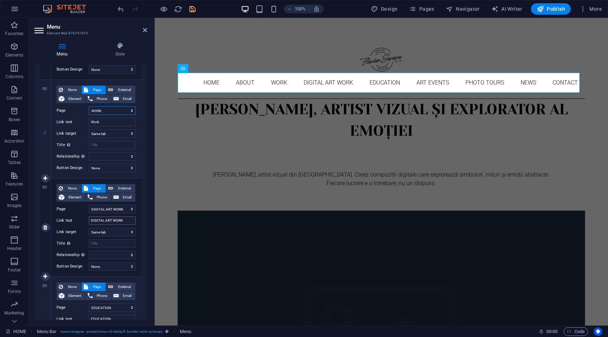
scroll to position [250, 0]
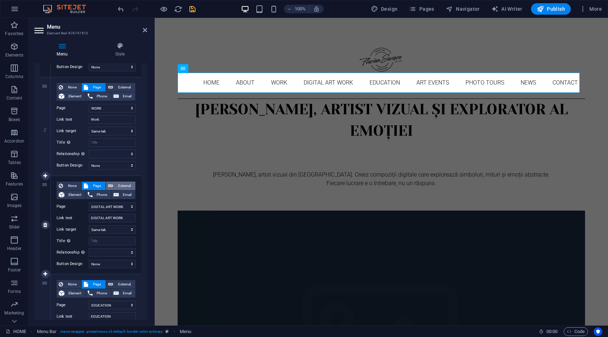
click at [126, 186] on span "External" at bounding box center [124, 185] width 18 height 9
click at [94, 185] on span "Page" at bounding box center [96, 185] width 13 height 9
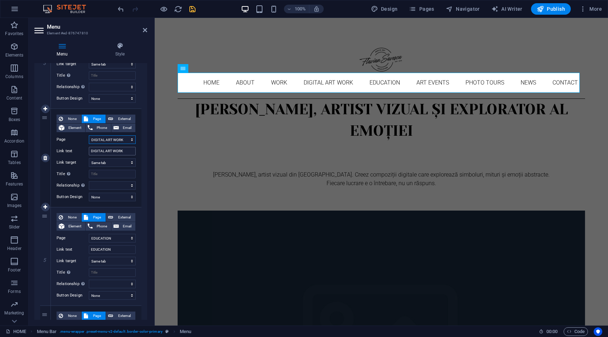
scroll to position [358, 0]
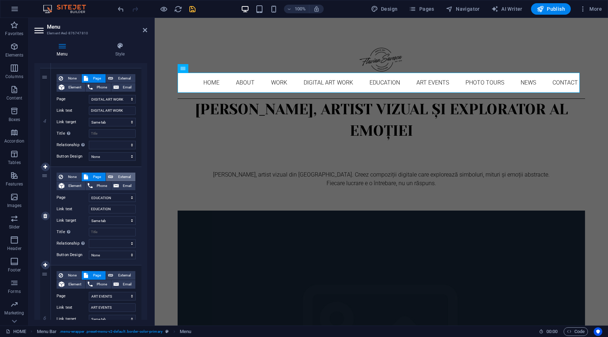
click at [121, 176] on span "External" at bounding box center [124, 176] width 18 height 9
click at [101, 178] on span "Page" at bounding box center [96, 176] width 13 height 9
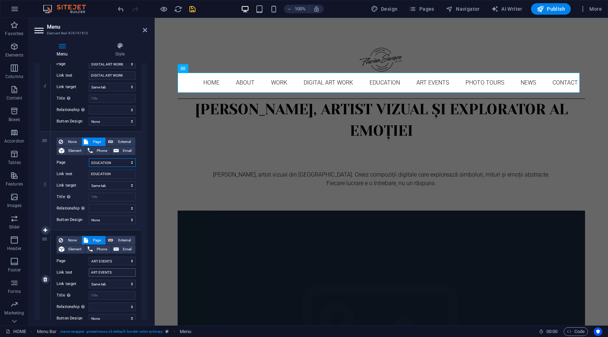
scroll to position [429, 0]
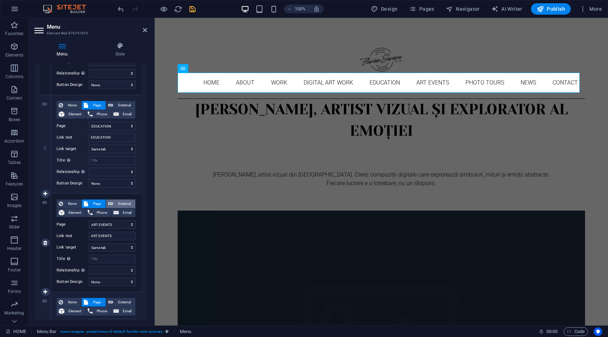
click at [116, 204] on span "External" at bounding box center [124, 203] width 18 height 9
drag, startPoint x: 120, startPoint y: 222, endPoint x: 86, endPoint y: 224, distance: 33.7
click at [86, 224] on div "URL /ro/16672966" at bounding box center [96, 224] width 79 height 9
click at [97, 202] on span "Page" at bounding box center [96, 203] width 13 height 9
drag, startPoint x: 193, startPoint y: 9, endPoint x: 164, endPoint y: 1, distance: 30.4
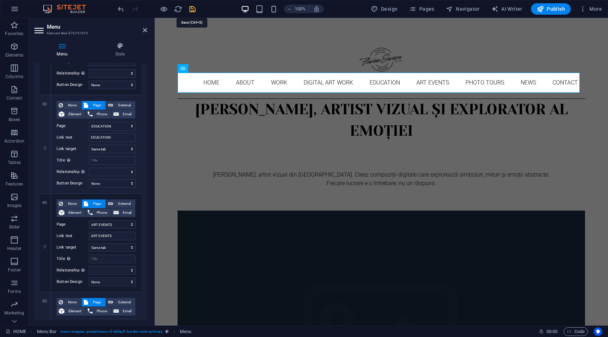
click at [193, 9] on icon "save" at bounding box center [192, 9] width 8 height 8
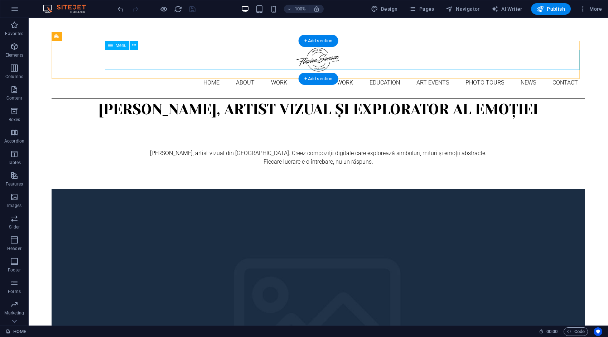
click at [162, 73] on nav "Home About Work DIGITAL ART WORK EDUCATION ART EVENTS Photo tours News Contact" at bounding box center [318, 83] width 533 height 20
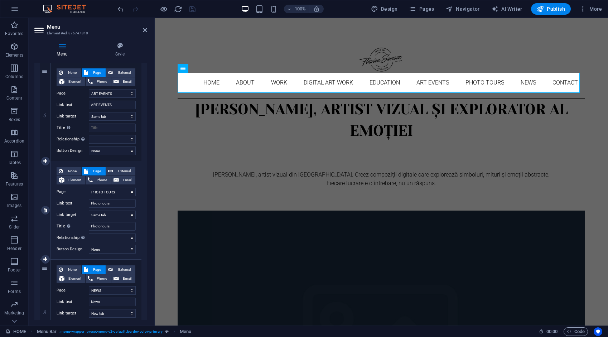
scroll to position [537, 0]
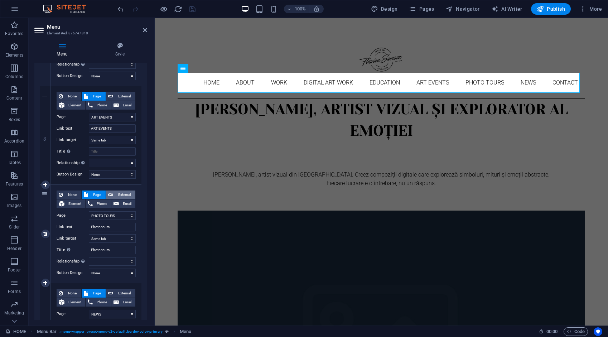
click at [126, 195] on span "External" at bounding box center [124, 194] width 18 height 9
drag, startPoint x: 112, startPoint y: 212, endPoint x: 83, endPoint y: 216, distance: 29.3
click at [83, 217] on div "URL /ro/16818805" at bounding box center [96, 215] width 79 height 9
click at [93, 193] on span "Page" at bounding box center [96, 194] width 13 height 9
drag, startPoint x: 114, startPoint y: 250, endPoint x: 84, endPoint y: 255, distance: 30.5
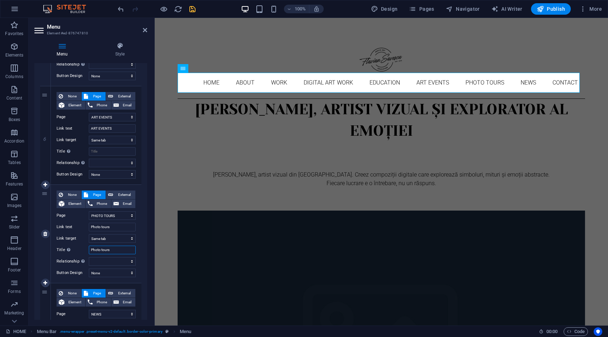
click at [84, 255] on div "None Page External Element Phone Email Page HOME ABOUT WORK DIGITAL ART WORK ED…" at bounding box center [96, 227] width 79 height 75
click at [113, 193] on button "External" at bounding box center [120, 194] width 29 height 9
click at [95, 196] on span "Page" at bounding box center [96, 194] width 13 height 9
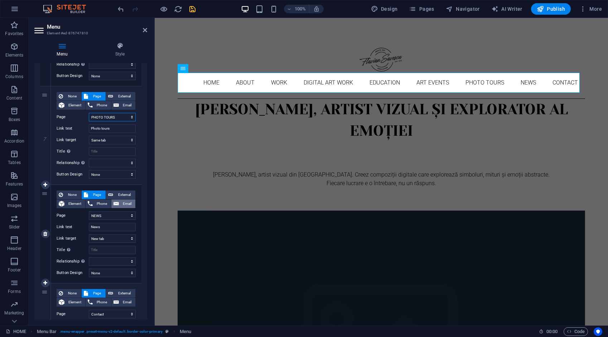
scroll to position [644, 0]
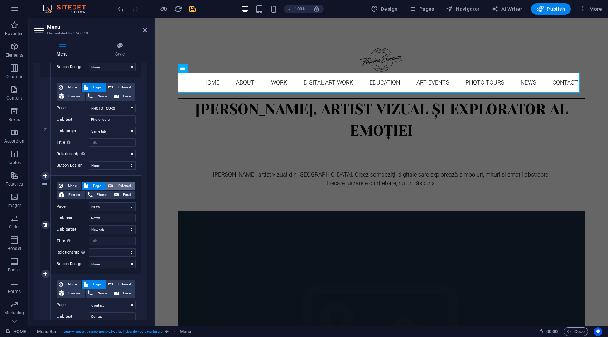
click at [121, 186] on span "External" at bounding box center [124, 185] width 18 height 9
click at [98, 185] on span "Page" at bounding box center [96, 185] width 13 height 9
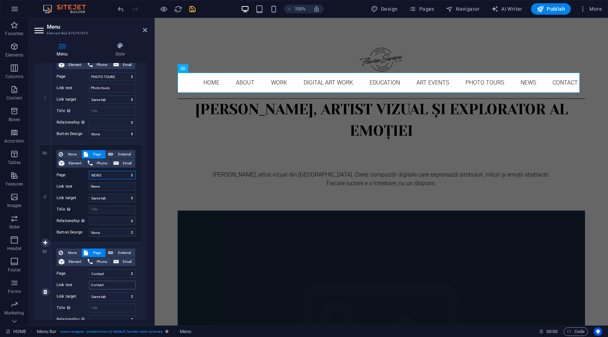
scroll to position [716, 0]
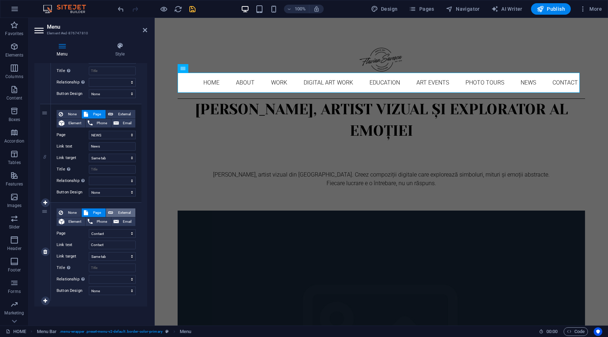
click at [118, 211] on span "External" at bounding box center [124, 212] width 18 height 9
drag, startPoint x: 118, startPoint y: 232, endPoint x: 74, endPoint y: 235, distance: 44.5
click at [74, 235] on div "URL /ro/16633898" at bounding box center [96, 233] width 79 height 9
click at [96, 211] on span "Page" at bounding box center [96, 212] width 13 height 9
click at [191, 8] on icon "save" at bounding box center [192, 9] width 8 height 8
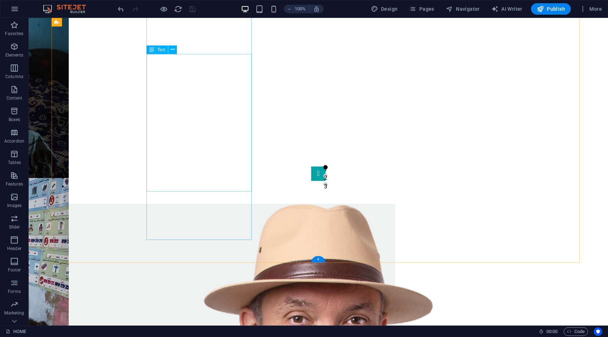
scroll to position [572, 0]
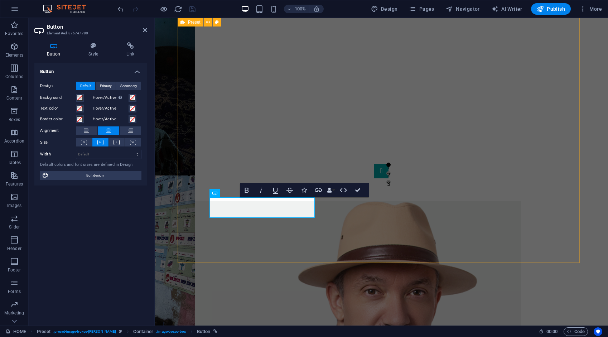
scroll to position [614, 0]
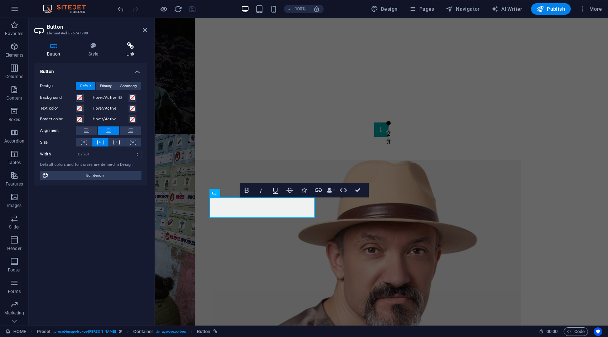
click at [133, 47] on icon at bounding box center [130, 45] width 34 height 7
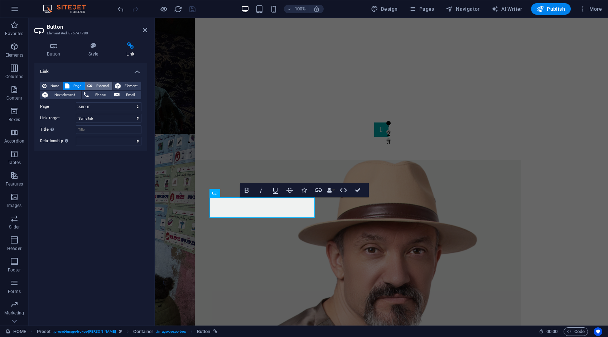
click at [106, 86] on span "External" at bounding box center [102, 86] width 16 height 9
drag, startPoint x: 105, startPoint y: 104, endPoint x: 67, endPoint y: 108, distance: 38.8
click at [67, 108] on div "URL /ro/16633890" at bounding box center [90, 106] width 101 height 9
click at [131, 84] on span "Element" at bounding box center [131, 86] width 16 height 9
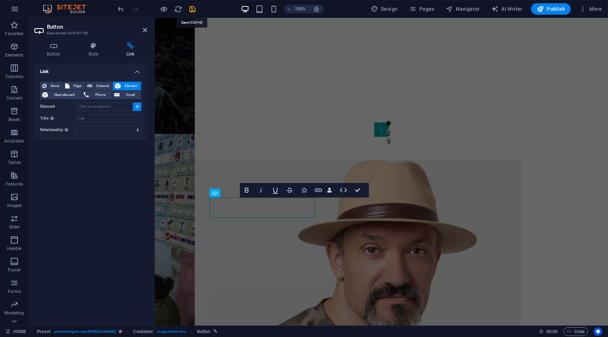
click at [193, 11] on icon "save" at bounding box center [192, 9] width 8 height 8
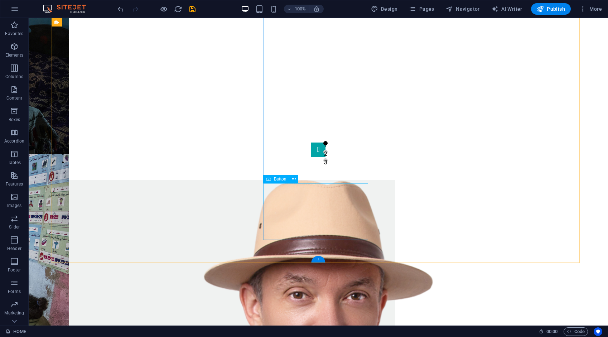
drag, startPoint x: 313, startPoint y: 195, endPoint x: 187, endPoint y: 195, distance: 125.9
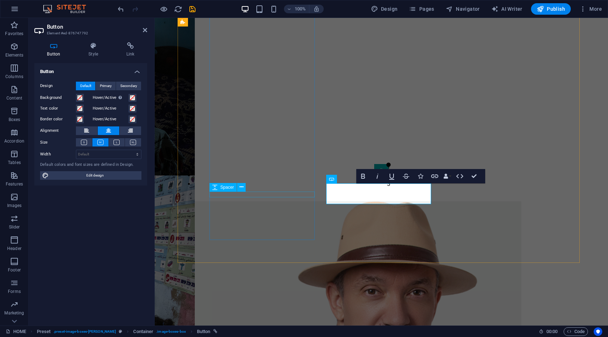
scroll to position [614, 0]
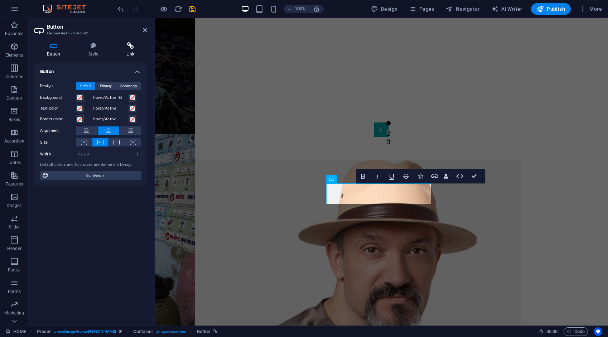
click at [134, 53] on h4 "Link" at bounding box center [130, 49] width 34 height 15
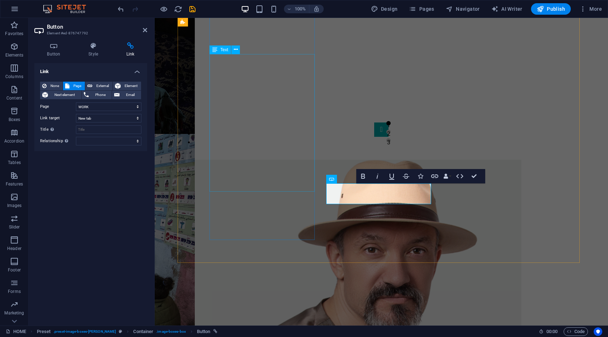
scroll to position [542, 0]
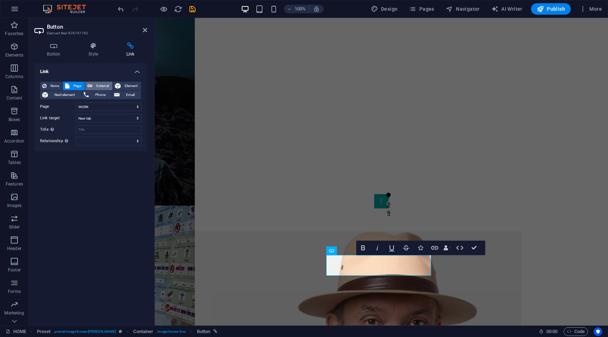
click at [106, 84] on span "External" at bounding box center [102, 86] width 16 height 9
click at [127, 87] on span "Element" at bounding box center [131, 86] width 16 height 9
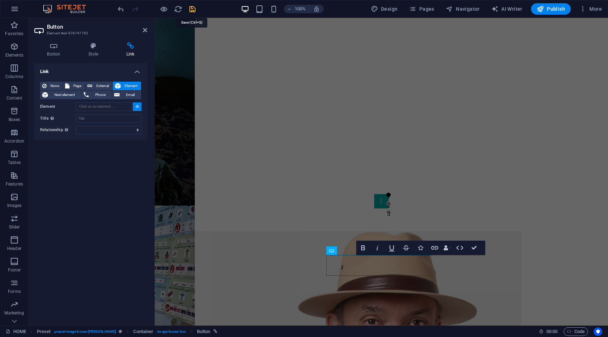
click at [191, 8] on icon "save" at bounding box center [192, 9] width 8 height 8
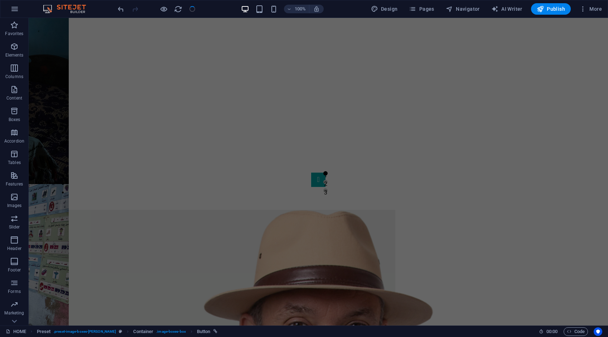
scroll to position [501, 0]
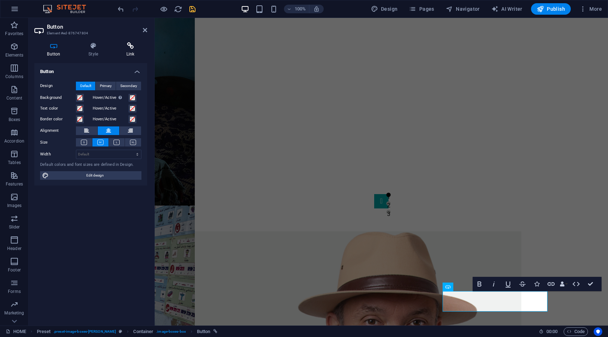
click at [130, 49] on h4 "Link" at bounding box center [130, 49] width 34 height 15
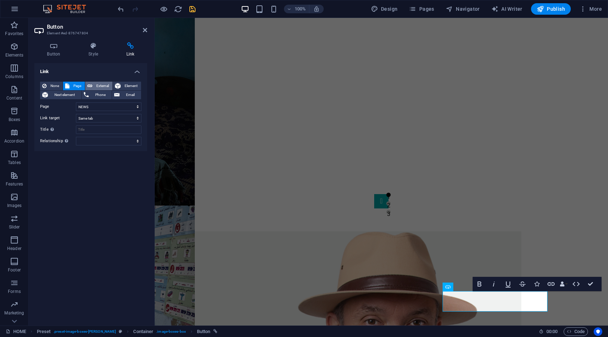
click at [103, 83] on span "External" at bounding box center [102, 86] width 16 height 9
drag, startPoint x: 84, startPoint y: 105, endPoint x: 68, endPoint y: 106, distance: 15.8
click at [68, 106] on div "URL /ro/16633894" at bounding box center [90, 106] width 101 height 9
click at [190, 6] on icon "save" at bounding box center [192, 9] width 8 height 8
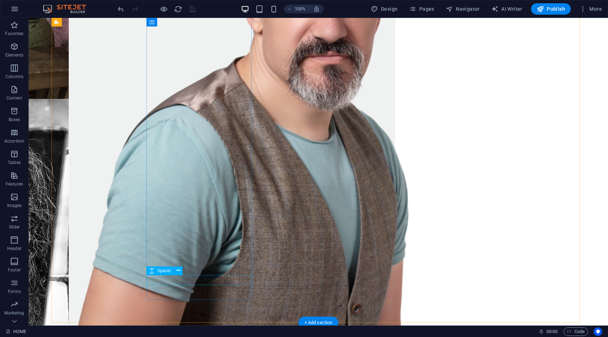
scroll to position [930, 0]
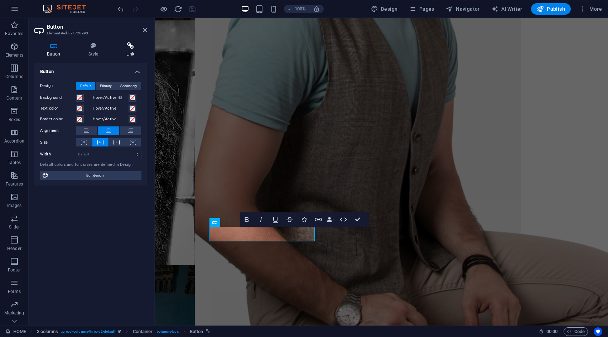
click at [130, 50] on h4 "Link" at bounding box center [130, 49] width 34 height 15
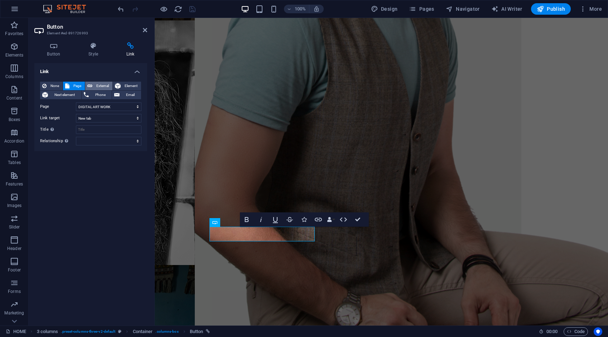
click at [109, 86] on span "External" at bounding box center [102, 86] width 16 height 9
click at [124, 84] on span "Element" at bounding box center [131, 86] width 16 height 9
click at [107, 87] on span "External" at bounding box center [102, 86] width 16 height 9
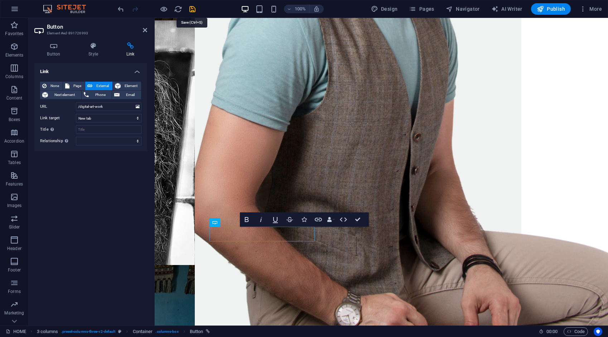
click at [188, 8] on icon "save" at bounding box center [192, 9] width 8 height 8
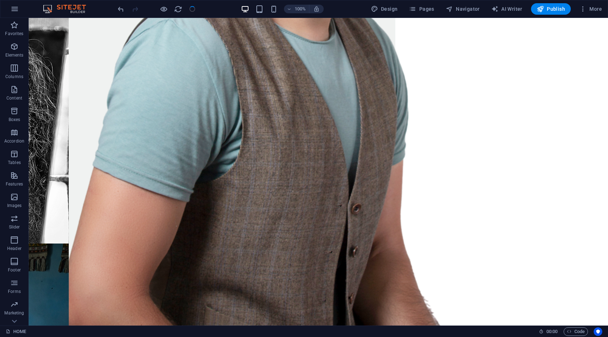
scroll to position [930, 0]
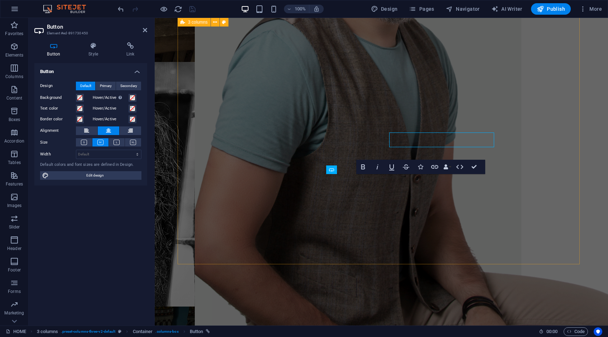
scroll to position [972, 0]
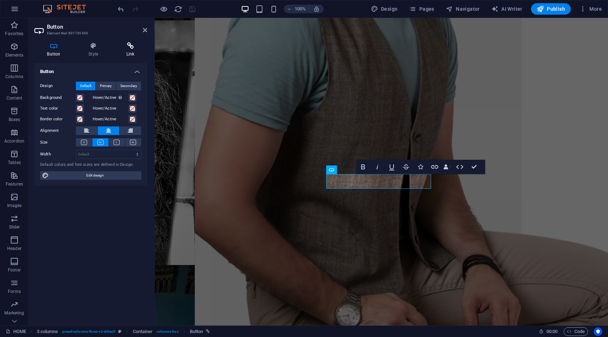
click at [133, 48] on icon at bounding box center [130, 45] width 34 height 7
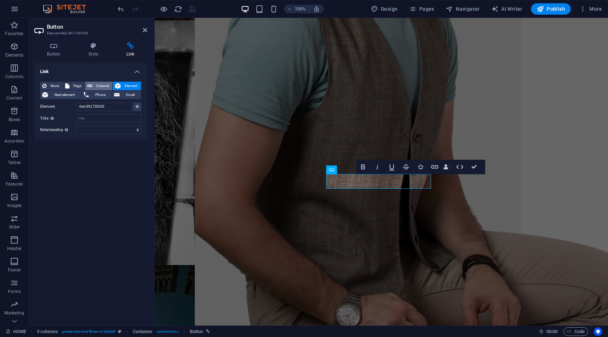
click at [102, 83] on span "External" at bounding box center [102, 86] width 16 height 9
click at [98, 106] on input "URL" at bounding box center [108, 106] width 65 height 9
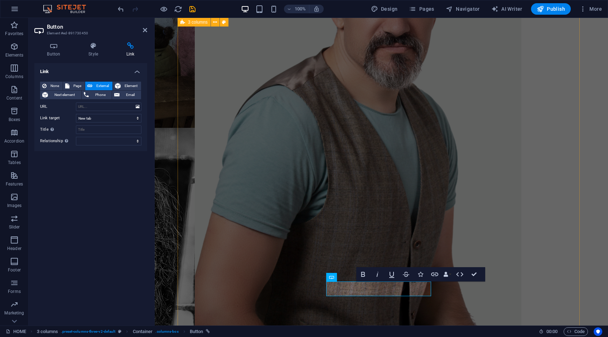
scroll to position [900, 0]
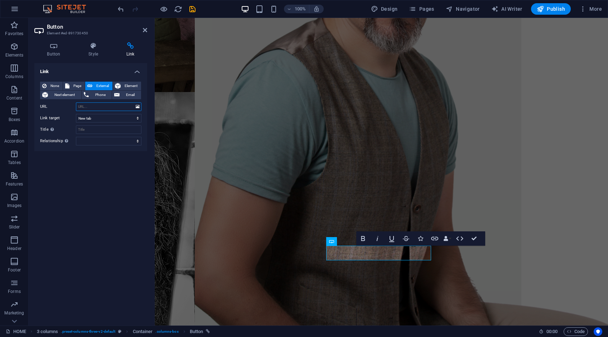
click at [114, 104] on input "URL" at bounding box center [108, 106] width 65 height 9
click at [133, 86] on span "Element" at bounding box center [131, 86] width 16 height 9
drag, startPoint x: 113, startPoint y: 108, endPoint x: 71, endPoint y: 109, distance: 42.2
click at [72, 110] on div "Element #ed-891735043" at bounding box center [90, 106] width 101 height 9
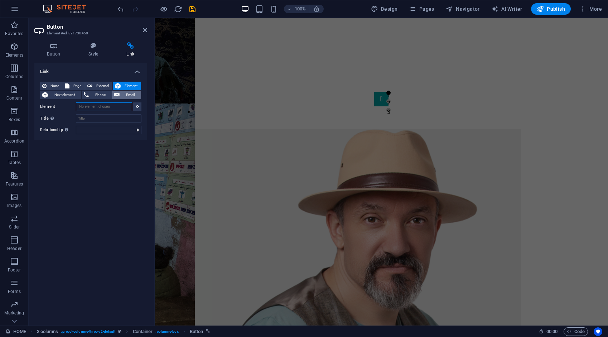
scroll to position [897, 0]
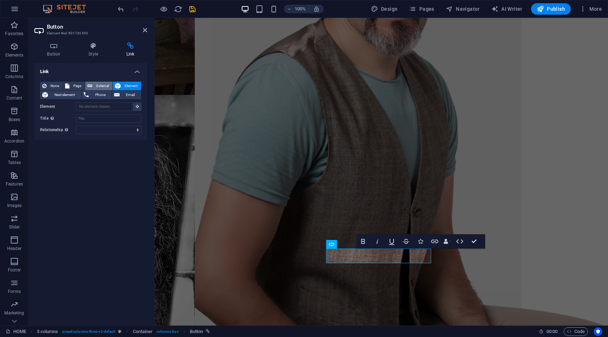
click at [99, 84] on span "External" at bounding box center [102, 86] width 16 height 9
click at [194, 10] on icon "save" at bounding box center [192, 9] width 8 height 8
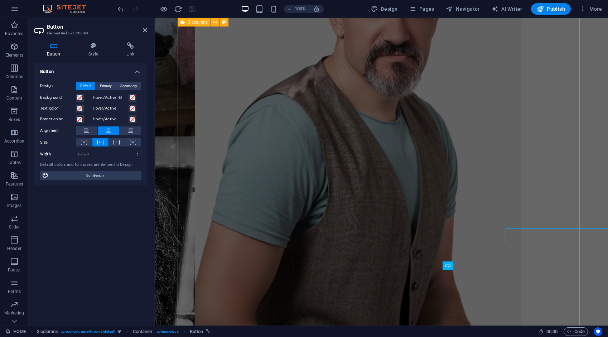
scroll to position [897, 0]
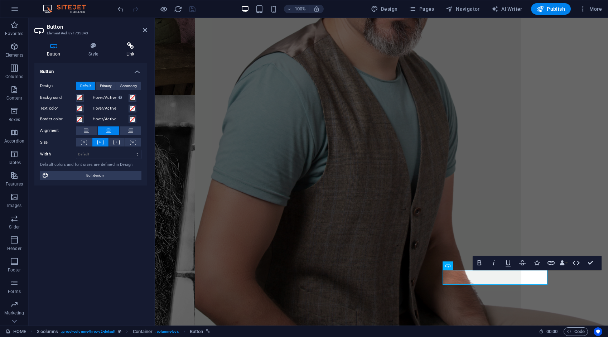
click at [133, 50] on h4 "Link" at bounding box center [130, 49] width 34 height 15
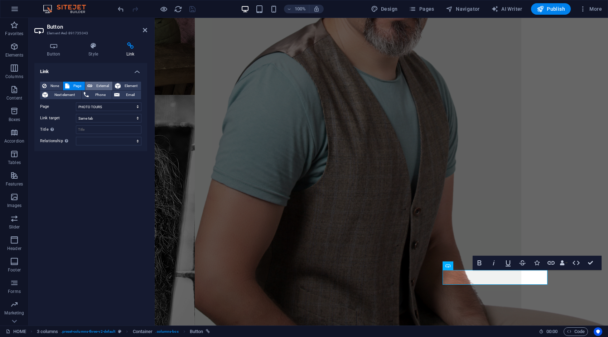
click at [106, 84] on span "External" at bounding box center [102, 86] width 16 height 9
drag, startPoint x: 104, startPoint y: 104, endPoint x: 61, endPoint y: 111, distance: 43.5
click at [61, 110] on div "URL /ro/16818805" at bounding box center [90, 106] width 101 height 9
click at [134, 84] on span "Element" at bounding box center [131, 86] width 16 height 9
click at [103, 86] on span "External" at bounding box center [102, 86] width 16 height 9
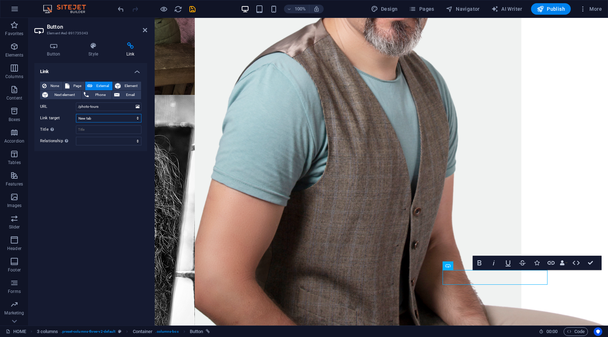
click at [99, 118] on select "New tab Same tab Overlay" at bounding box center [108, 118] width 65 height 9
click at [76, 114] on select "New tab Same tab Overlay" at bounding box center [108, 118] width 65 height 9
click at [191, 8] on icon "save" at bounding box center [192, 9] width 8 height 8
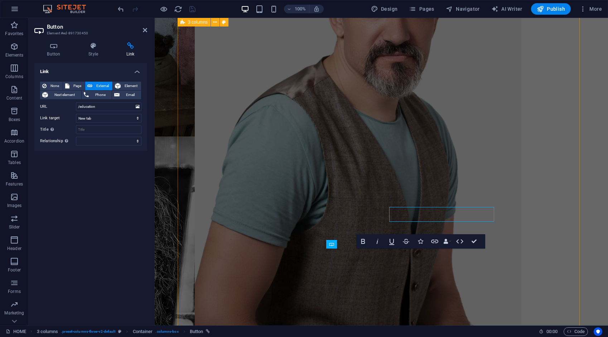
scroll to position [897, 0]
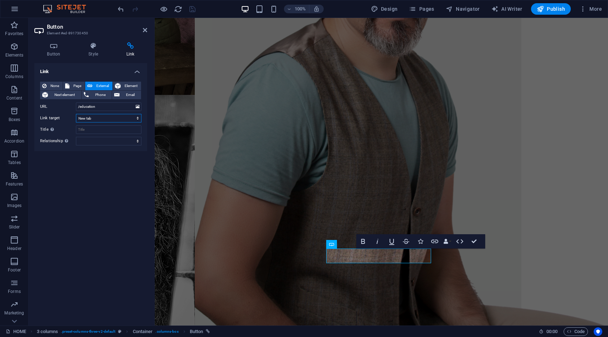
click at [104, 120] on select "New tab Same tab Overlay" at bounding box center [108, 118] width 65 height 9
click at [76, 114] on select "New tab Same tab Overlay" at bounding box center [108, 118] width 65 height 9
click at [192, 9] on icon "save" at bounding box center [192, 9] width 8 height 8
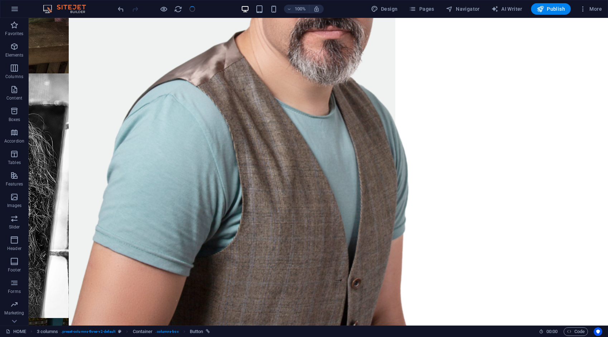
scroll to position [856, 0]
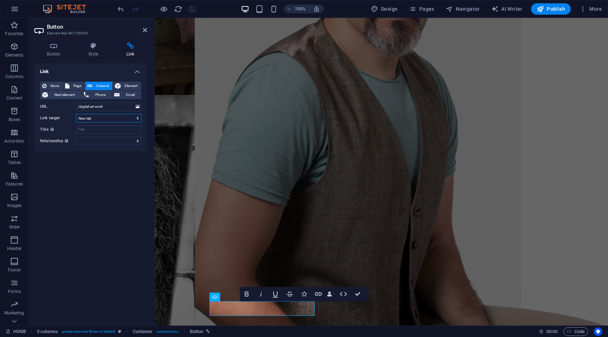
click at [100, 120] on select "New tab Same tab Overlay" at bounding box center [108, 118] width 65 height 9
click at [76, 114] on select "New tab Same tab Overlay" at bounding box center [108, 118] width 65 height 9
click at [190, 6] on icon "save" at bounding box center [192, 9] width 8 height 8
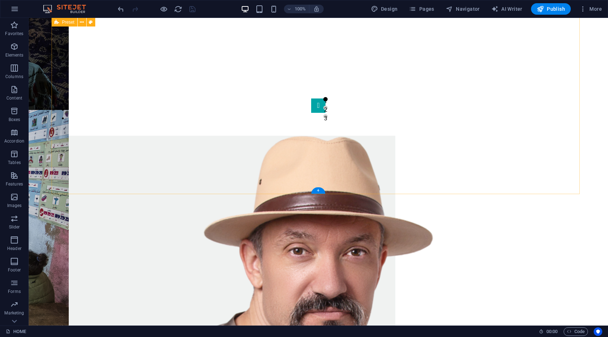
scroll to position [605, 0]
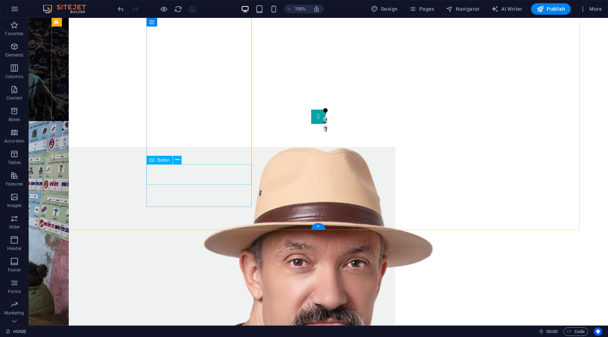
drag, startPoint x: 198, startPoint y: 171, endPoint x: 73, endPoint y: 171, distance: 125.6
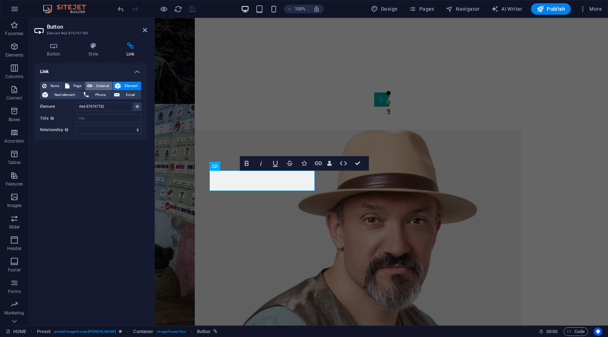
scroll to position [647, 0]
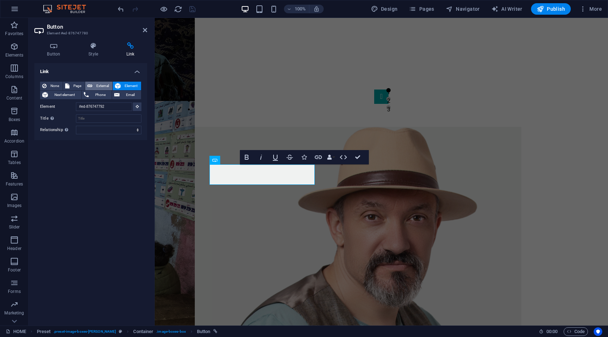
click at [97, 84] on span "External" at bounding box center [102, 86] width 16 height 9
click at [99, 118] on select "New tab Same tab Overlay" at bounding box center [108, 118] width 65 height 9
click at [76, 114] on select "New tab Same tab Overlay" at bounding box center [108, 118] width 65 height 9
click at [192, 5] on icon "save" at bounding box center [192, 9] width 8 height 8
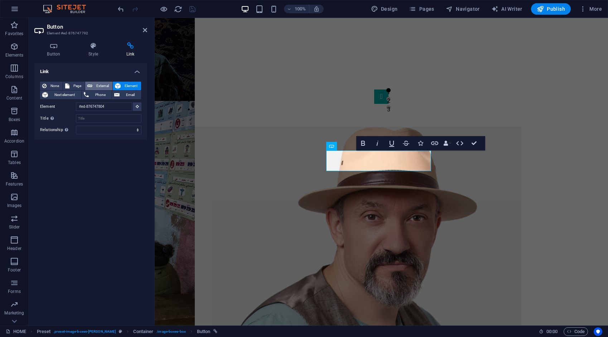
click at [105, 86] on span "External" at bounding box center [102, 86] width 16 height 9
click at [99, 117] on select "New tab Same tab Overlay" at bounding box center [108, 118] width 65 height 9
click at [76, 114] on select "New tab Same tab Overlay" at bounding box center [108, 118] width 65 height 9
click at [192, 9] on icon "save" at bounding box center [192, 9] width 8 height 8
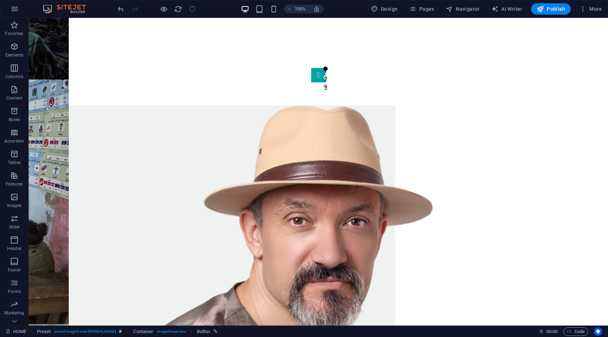
scroll to position [605, 0]
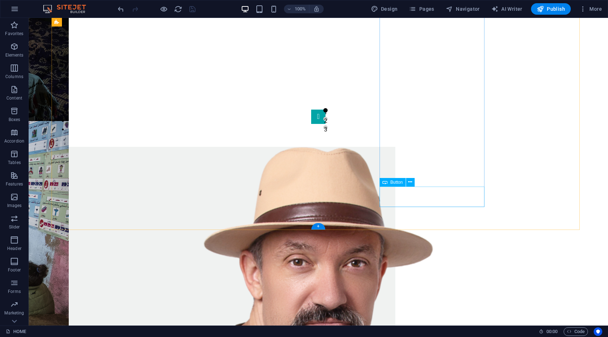
drag, startPoint x: 424, startPoint y: 196, endPoint x: 297, endPoint y: 195, distance: 127.4
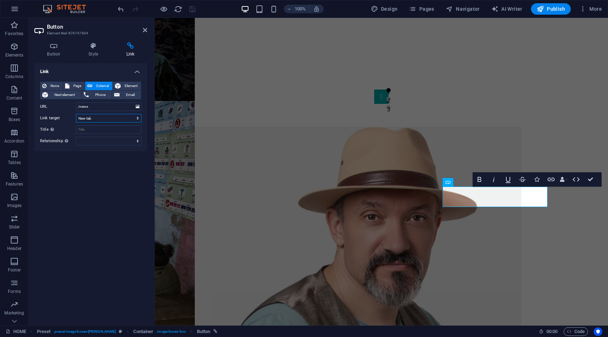
drag, startPoint x: 104, startPoint y: 118, endPoint x: 101, endPoint y: 121, distance: 3.8
click at [104, 118] on select "New tab Same tab Overlay" at bounding box center [108, 118] width 65 height 9
click at [76, 114] on select "New tab Same tab Overlay" at bounding box center [108, 118] width 65 height 9
click at [125, 84] on span "Element" at bounding box center [131, 86] width 16 height 9
click at [102, 85] on span "External" at bounding box center [102, 86] width 16 height 9
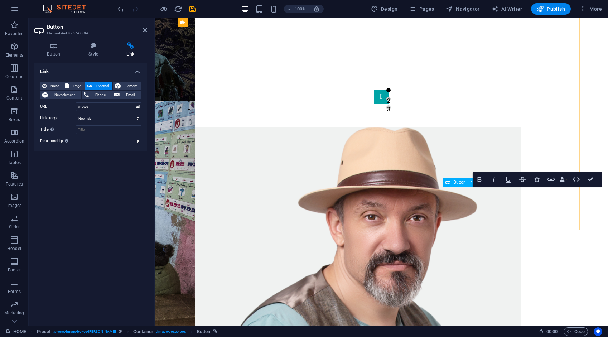
click at [125, 85] on span "Element" at bounding box center [131, 86] width 16 height 9
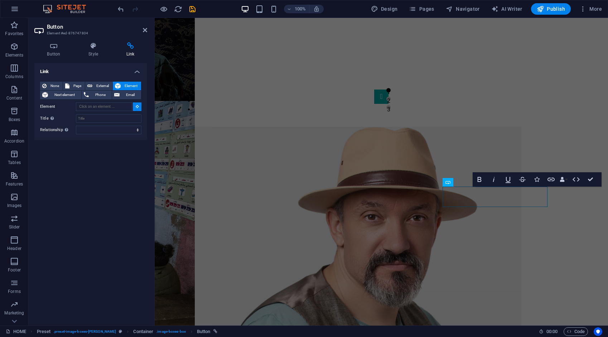
click at [138, 107] on icon at bounding box center [137, 106] width 3 height 4
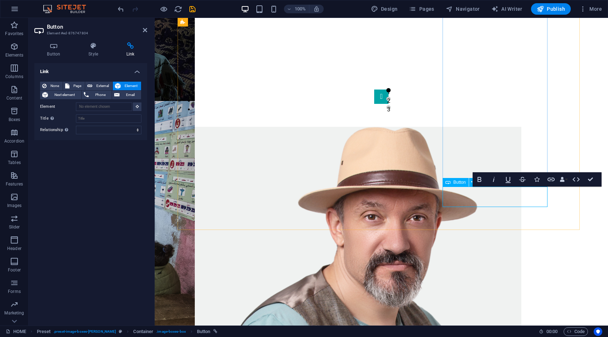
click at [188, 6] on icon "save" at bounding box center [192, 9] width 8 height 8
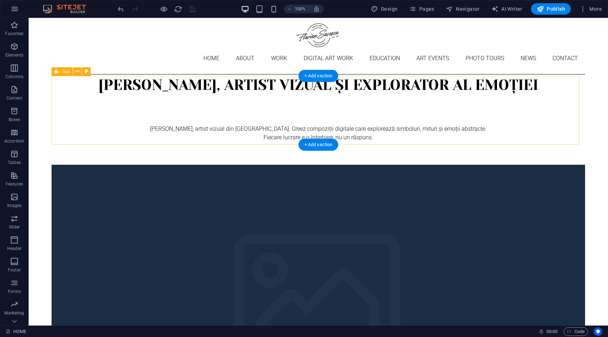
scroll to position [0, 0]
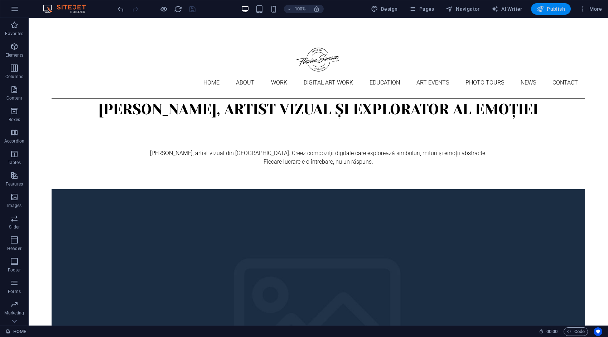
click at [555, 11] on span "Publish" at bounding box center [550, 8] width 28 height 7
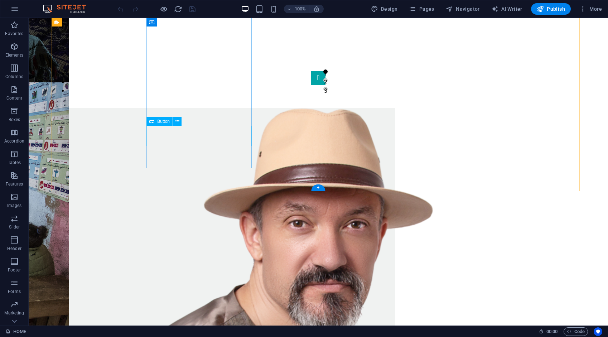
select select "1"
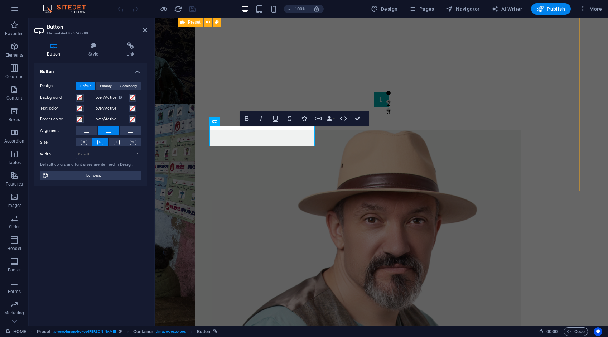
scroll to position [686, 0]
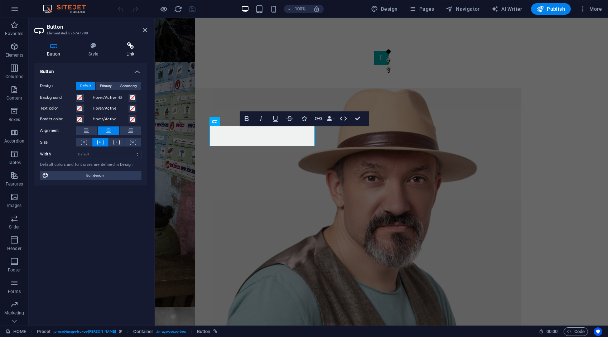
click at [132, 51] on h4 "Link" at bounding box center [130, 49] width 34 height 15
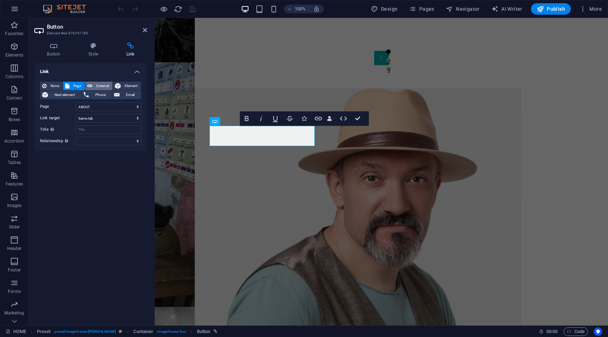
click at [102, 86] on span "External" at bounding box center [102, 86] width 16 height 9
click at [135, 85] on span "Element" at bounding box center [131, 86] width 16 height 9
click at [105, 86] on span "External" at bounding box center [102, 86] width 16 height 9
select select "blank"
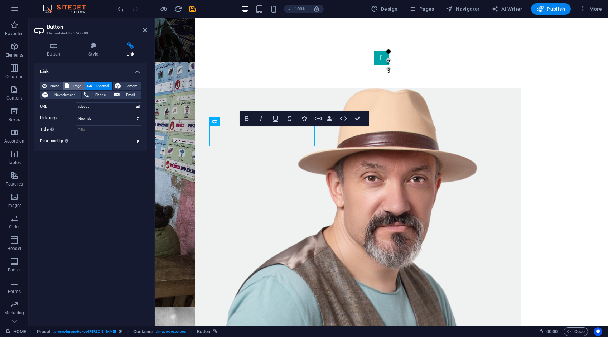
click at [79, 86] on span "Page" at bounding box center [77, 86] width 11 height 9
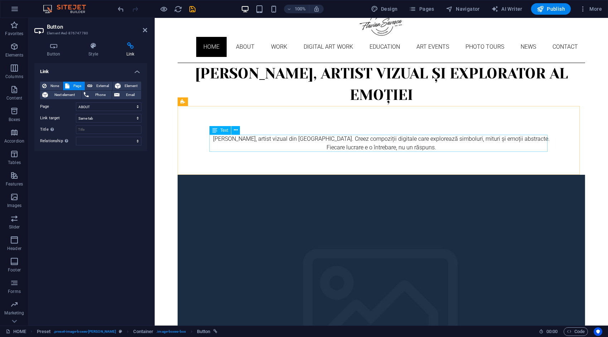
scroll to position [215, 0]
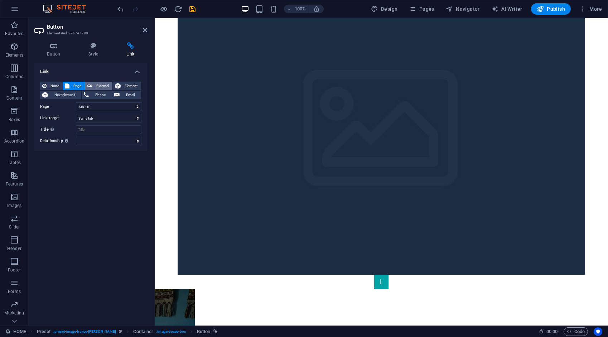
click at [105, 85] on span "External" at bounding box center [102, 86] width 16 height 9
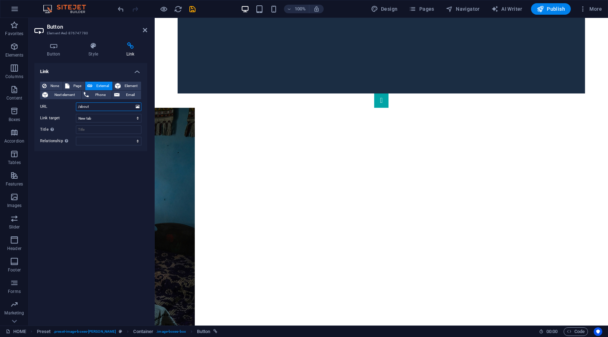
scroll to position [650, 0]
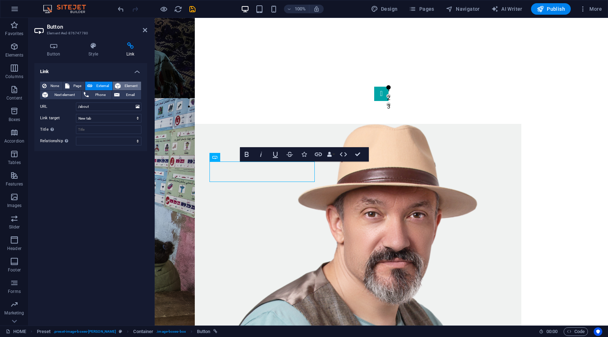
click at [132, 84] on span "Element" at bounding box center [131, 86] width 16 height 9
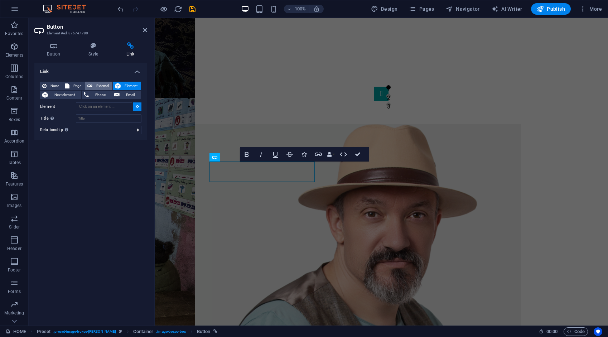
click at [106, 85] on span "External" at bounding box center [102, 86] width 16 height 9
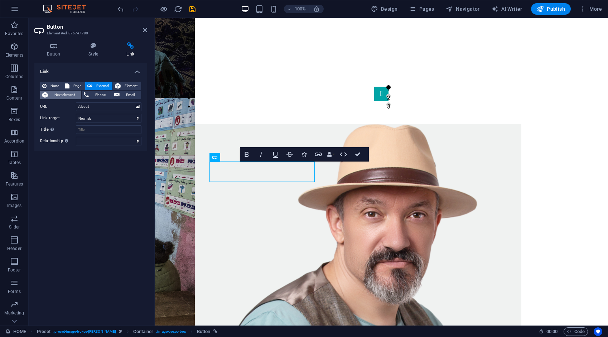
click at [74, 92] on span "Next element" at bounding box center [64, 95] width 29 height 9
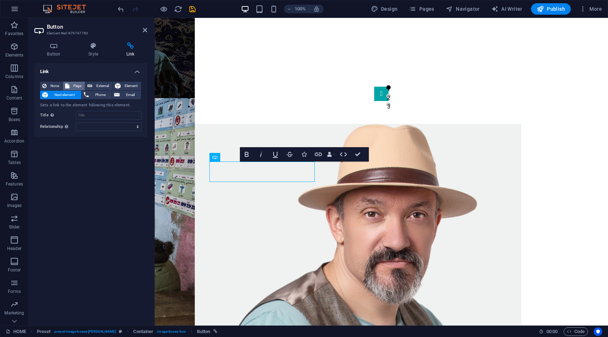
click at [74, 83] on span "Page" at bounding box center [77, 86] width 11 height 9
click at [57, 83] on span "None" at bounding box center [55, 86] width 12 height 9
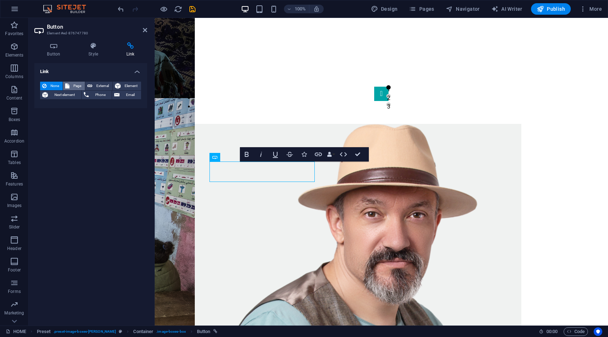
click at [76, 86] on span "Page" at bounding box center [77, 86] width 11 height 9
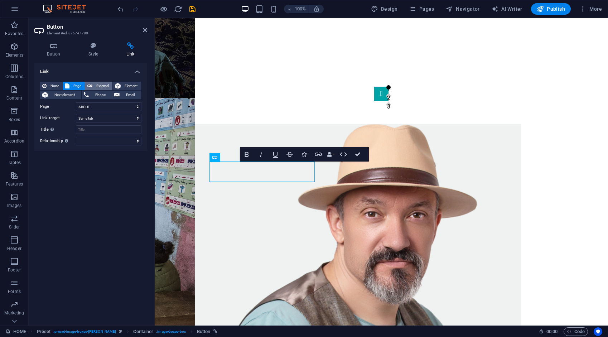
click at [101, 85] on span "External" at bounding box center [102, 86] width 16 height 9
select select "blank"
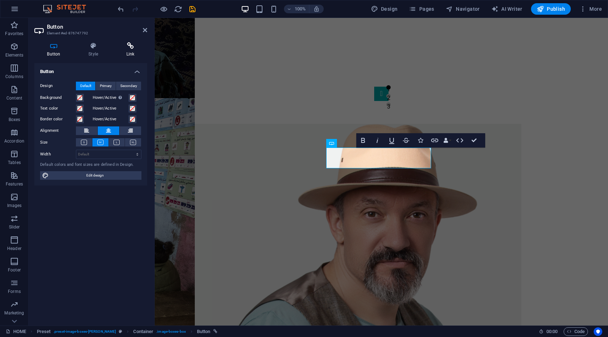
click at [129, 44] on icon at bounding box center [130, 45] width 34 height 7
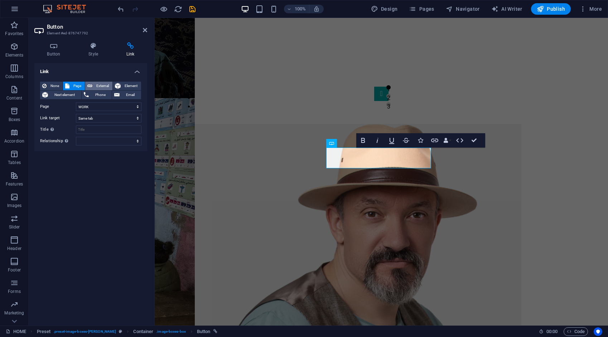
click at [106, 86] on span "External" at bounding box center [102, 86] width 16 height 9
click at [134, 88] on span "Element" at bounding box center [131, 86] width 16 height 9
click at [73, 85] on span "Page" at bounding box center [77, 86] width 11 height 9
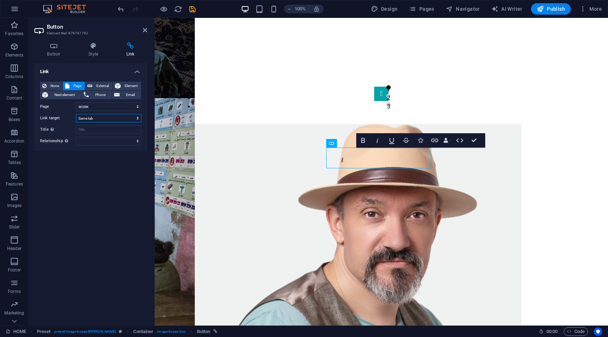
click at [96, 120] on select "New tab Same tab Overlay" at bounding box center [108, 118] width 65 height 9
select select "blank"
click at [76, 114] on select "New tab Same tab Overlay" at bounding box center [108, 118] width 65 height 9
click at [103, 86] on span "External" at bounding box center [102, 86] width 16 height 9
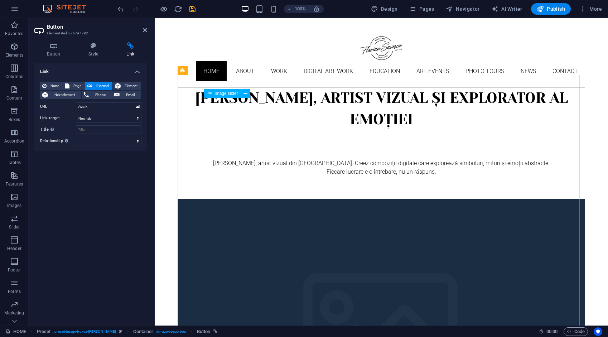
scroll to position [6, 0]
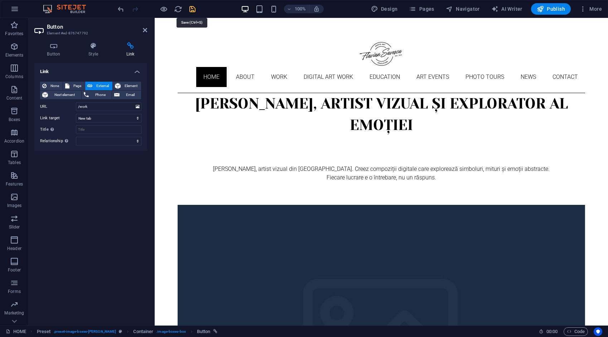
click at [195, 8] on icon "save" at bounding box center [192, 9] width 8 height 8
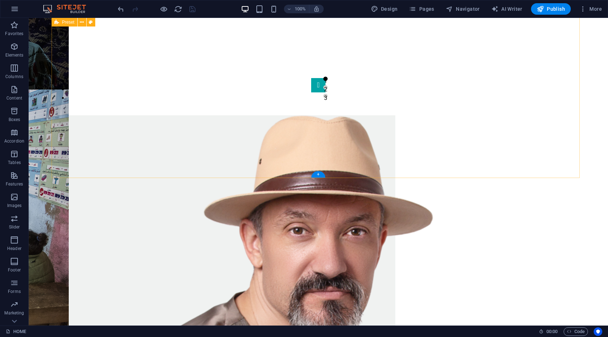
scroll to position [591, 0]
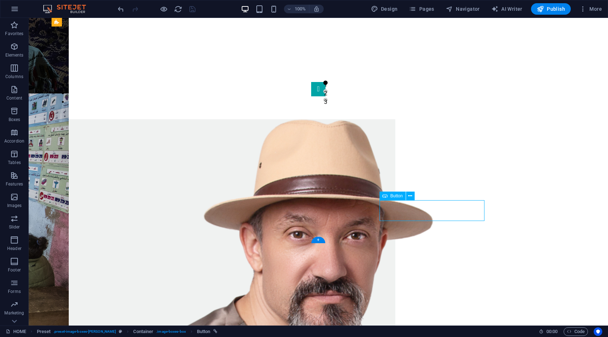
select select "5"
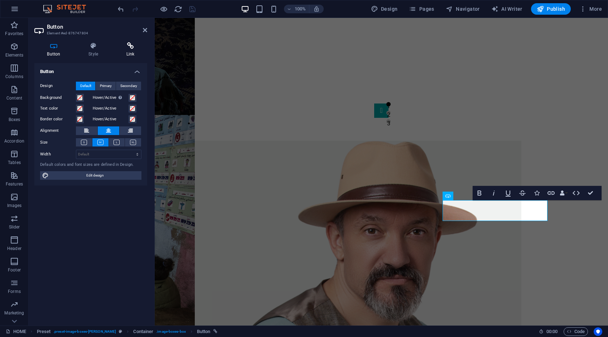
click at [129, 47] on icon at bounding box center [130, 45] width 34 height 7
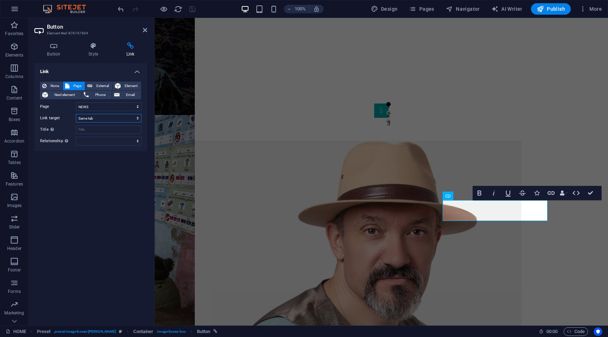
click at [101, 117] on select "New tab Same tab Overlay" at bounding box center [108, 118] width 65 height 9
select select "blank"
click at [76, 114] on select "New tab Same tab Overlay" at bounding box center [108, 118] width 65 height 9
click at [101, 84] on span "External" at bounding box center [102, 86] width 16 height 9
click at [128, 86] on span "Element" at bounding box center [131, 86] width 16 height 9
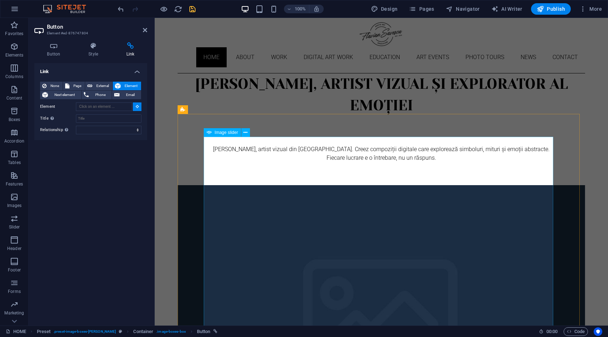
scroll to position [0, 0]
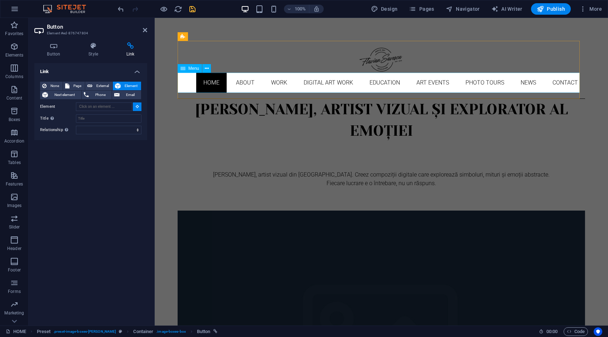
click at [430, 82] on nav "Home About Work DIGITAL ART WORK EDUCATION ART EVENTS Photo tours News Contact" at bounding box center [380, 83] width 407 height 20
type input "#ed-876747810"
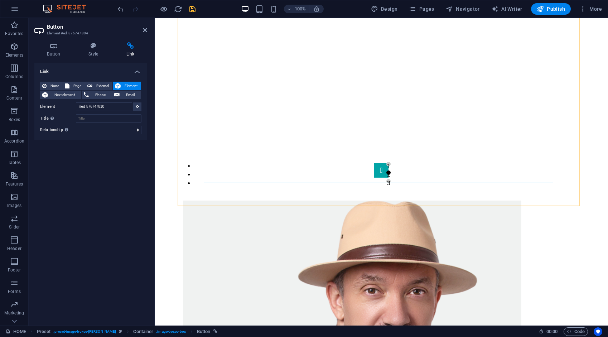
scroll to position [672, 0]
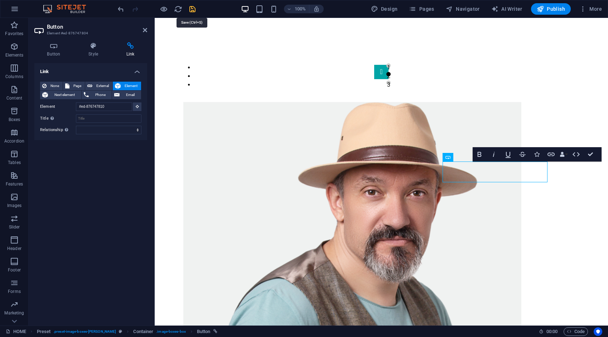
click at [194, 9] on icon "save" at bounding box center [192, 9] width 8 height 8
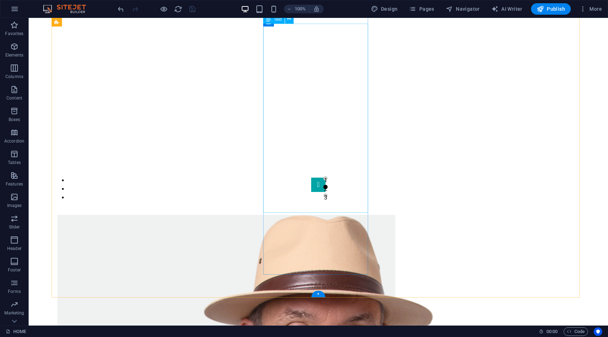
scroll to position [559, 0]
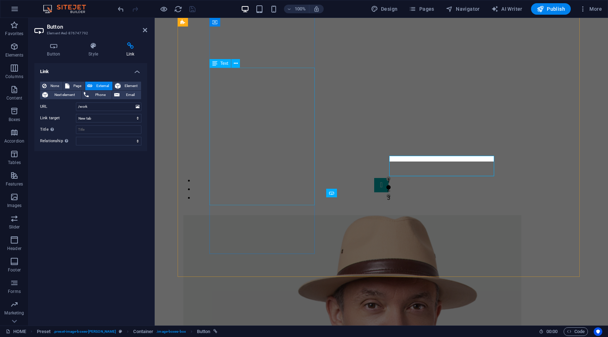
scroll to position [600, 0]
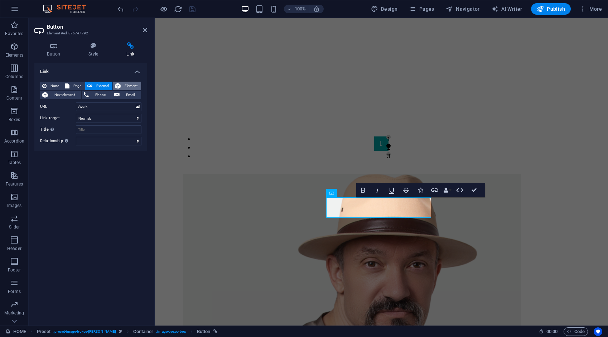
click at [131, 85] on span "Element" at bounding box center [131, 86] width 16 height 9
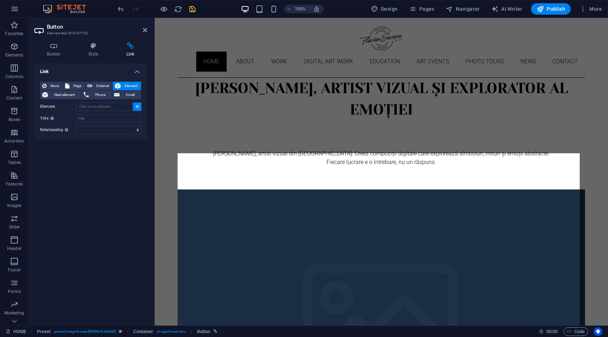
scroll to position [0, 0]
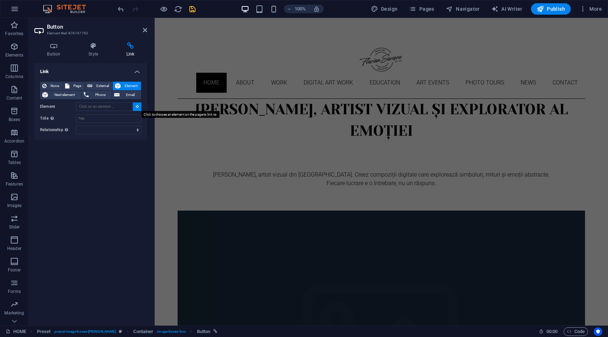
click at [138, 107] on icon at bounding box center [137, 106] width 3 height 4
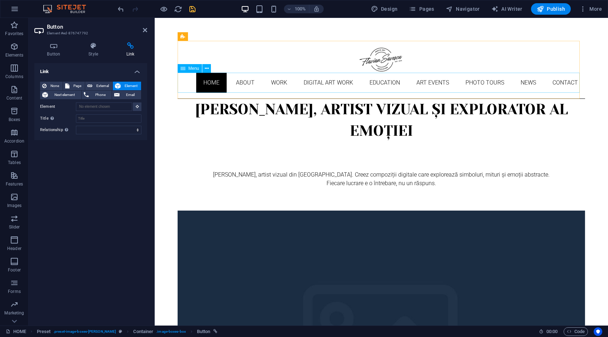
click at [273, 82] on nav "Home About Work DIGITAL ART WORK EDUCATION ART EVENTS Photo tours News Contact" at bounding box center [380, 83] width 407 height 20
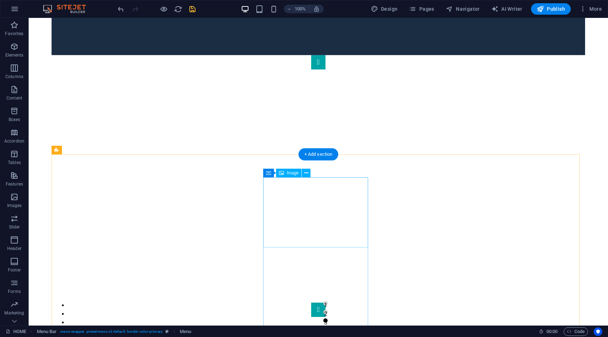
scroll to position [465, 0]
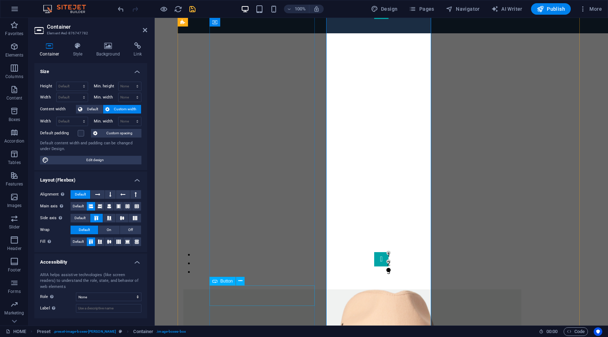
scroll to position [526, 0]
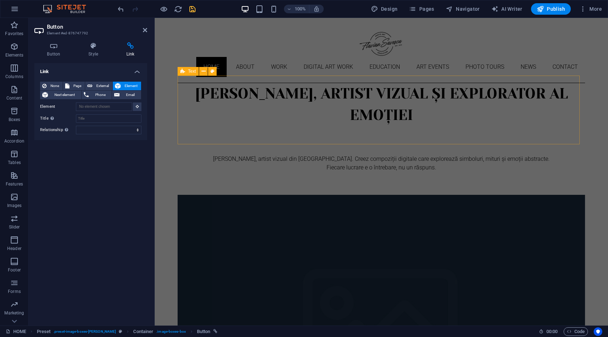
scroll to position [0, 0]
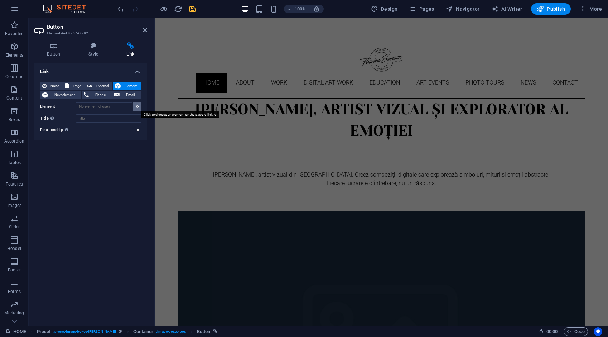
click at [138, 107] on icon at bounding box center [137, 106] width 3 height 4
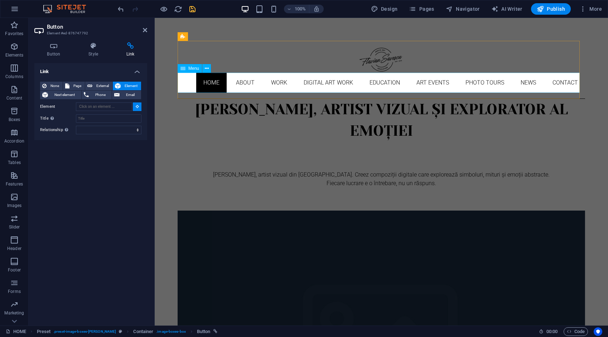
click at [271, 82] on nav "Home About Work DIGITAL ART WORK EDUCATION ART EVENTS Photo tours News Contact" at bounding box center [380, 83] width 407 height 20
type input "#ed-876747810"
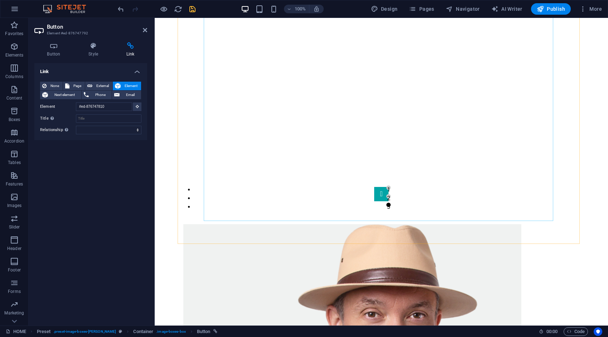
scroll to position [636, 0]
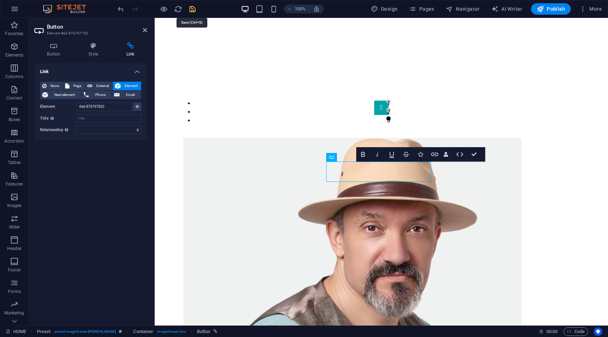
click at [192, 6] on icon "save" at bounding box center [192, 9] width 8 height 8
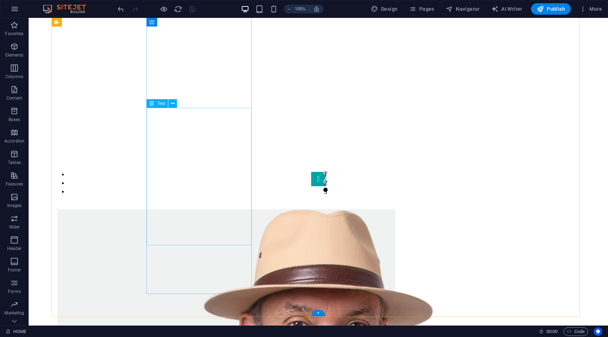
scroll to position [559, 0]
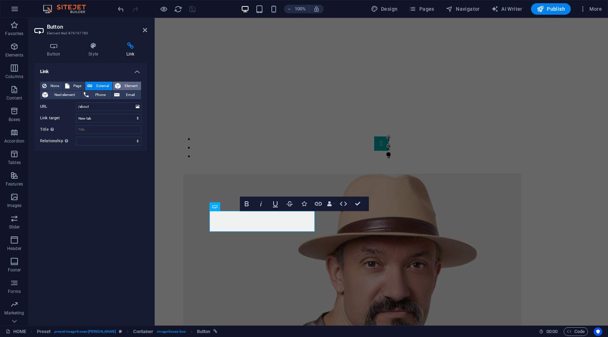
click at [130, 85] on span "Element" at bounding box center [131, 86] width 16 height 9
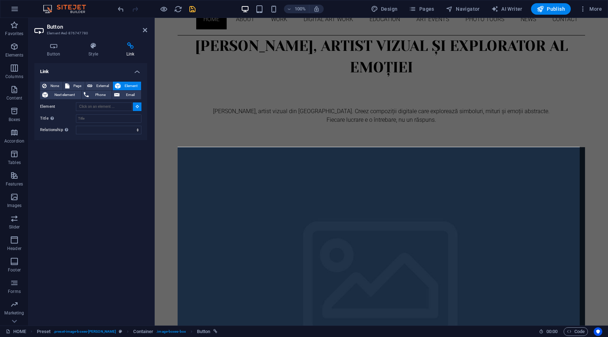
scroll to position [0, 0]
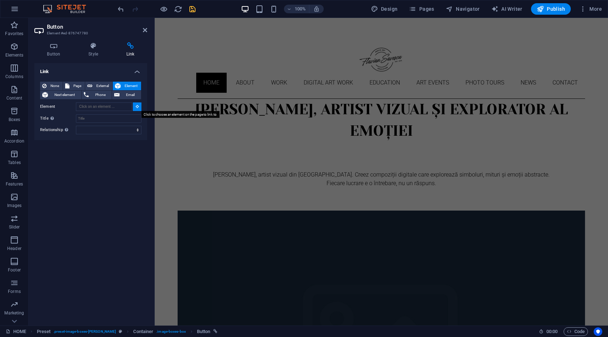
click at [138, 106] on icon at bounding box center [137, 106] width 3 height 4
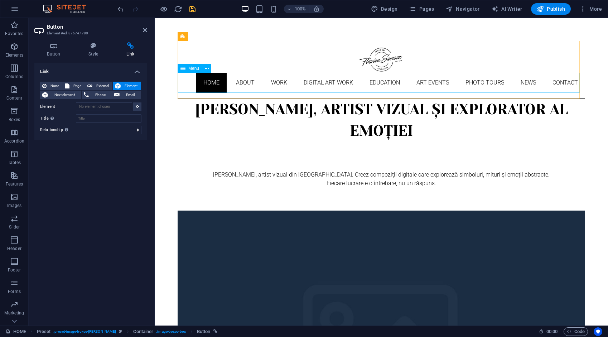
click at [241, 82] on nav "Home About Work DIGITAL ART WORK EDUCATION ART EVENTS Photo tours News Contact" at bounding box center [380, 83] width 407 height 20
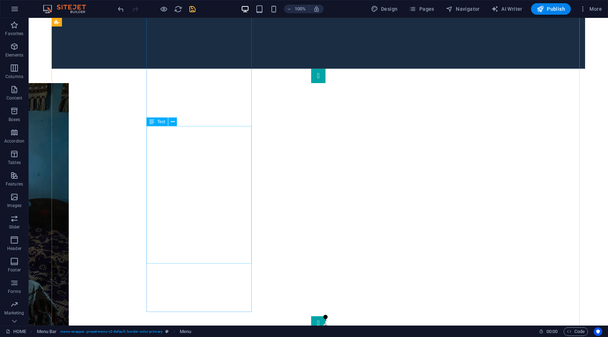
scroll to position [501, 0]
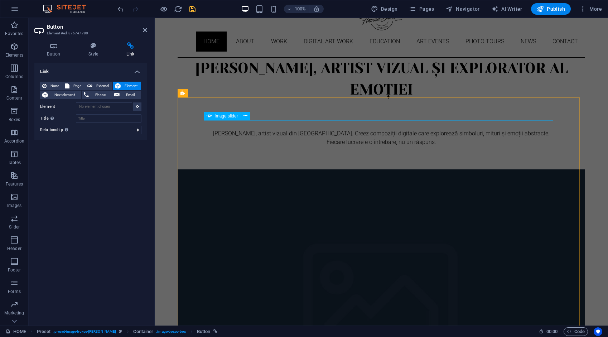
scroll to position [0, 0]
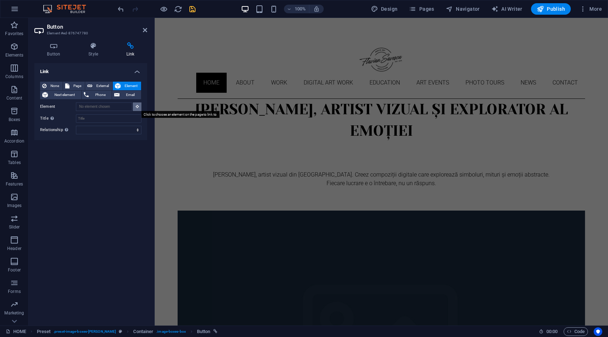
click at [137, 106] on icon at bounding box center [137, 106] width 3 height 4
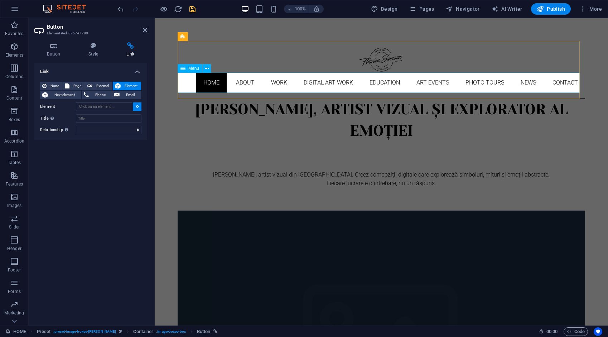
click at [237, 82] on nav "Home About Work DIGITAL ART WORK EDUCATION ART EVENTS Photo tours News Contact" at bounding box center [380, 83] width 407 height 20
type input "#ed-876747810"
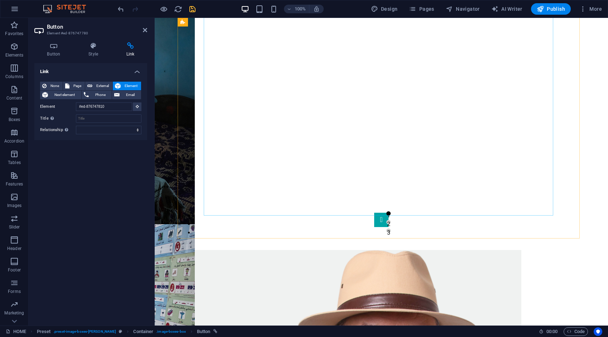
scroll to position [650, 0]
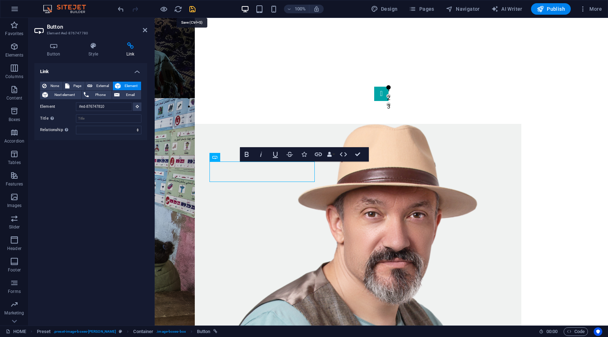
click at [192, 8] on icon "save" at bounding box center [192, 9] width 8 height 8
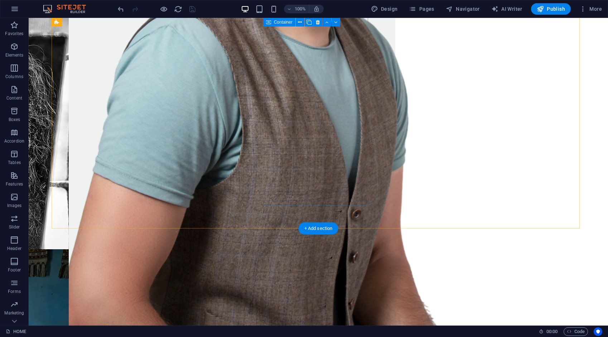
scroll to position [976, 0]
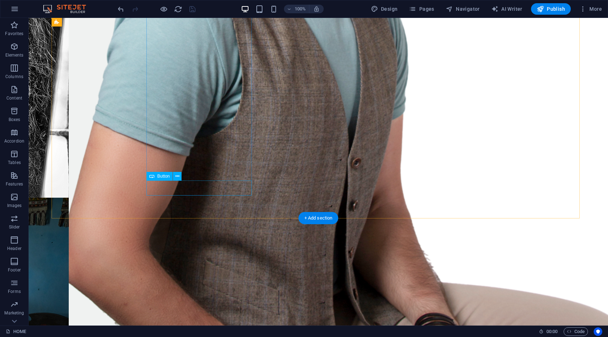
select select "3"
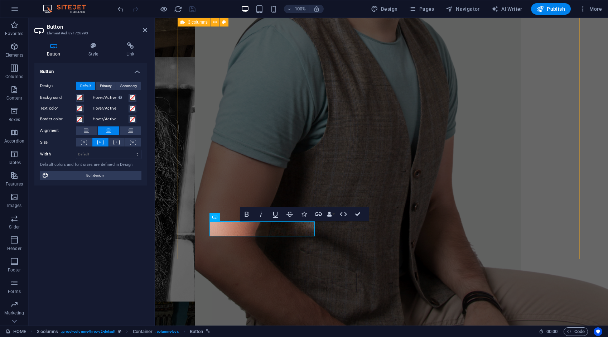
scroll to position [910, 0]
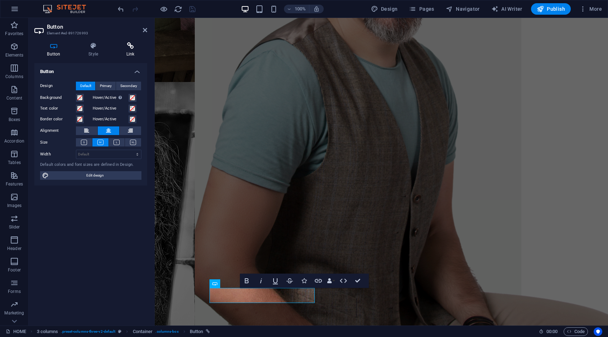
click at [128, 47] on icon at bounding box center [130, 45] width 34 height 7
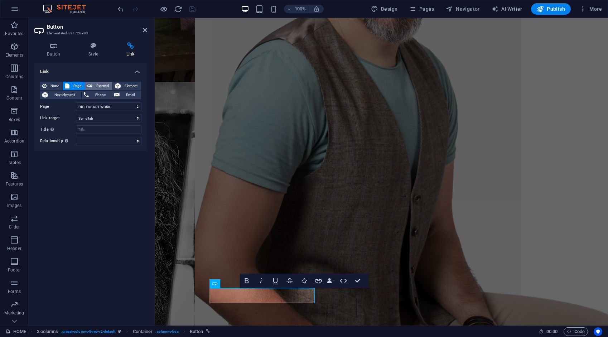
click at [101, 85] on span "External" at bounding box center [102, 86] width 16 height 9
select select "blank"
click at [123, 84] on span "Element" at bounding box center [131, 86] width 16 height 9
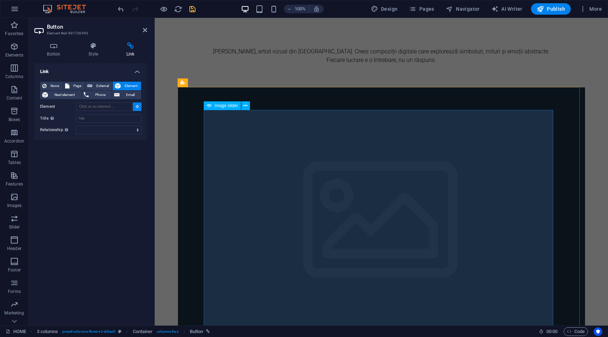
scroll to position [0, 0]
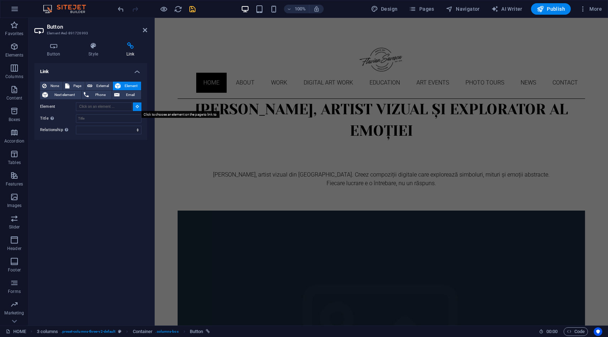
click at [135, 106] on button at bounding box center [137, 106] width 9 height 9
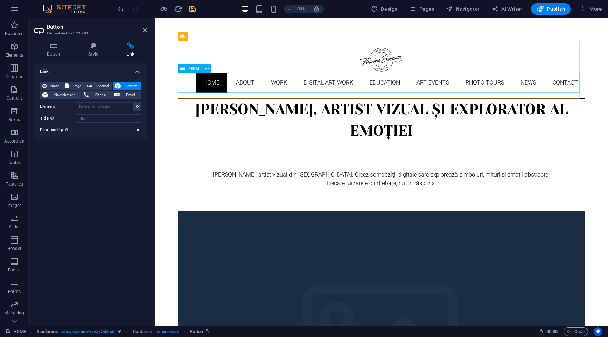
click at [323, 81] on nav "Home About Work DIGITAL ART WORK EDUCATION ART EVENTS Photo tours News Contact" at bounding box center [380, 83] width 407 height 20
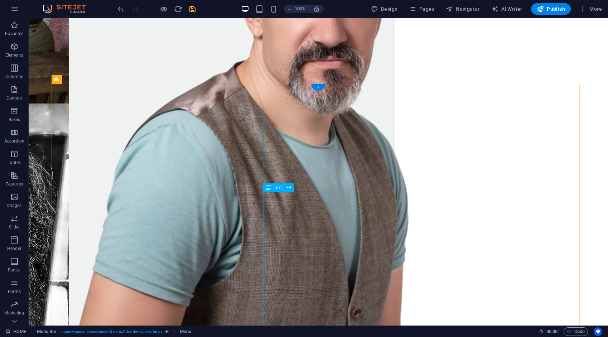
scroll to position [930, 0]
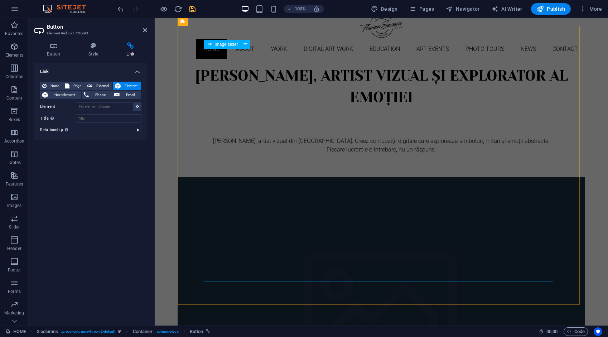
scroll to position [0, 0]
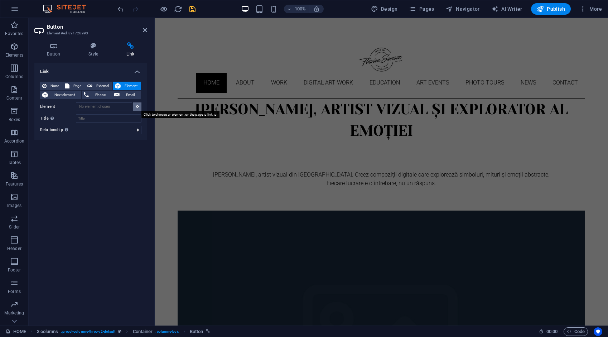
click at [135, 106] on button at bounding box center [137, 106] width 9 height 9
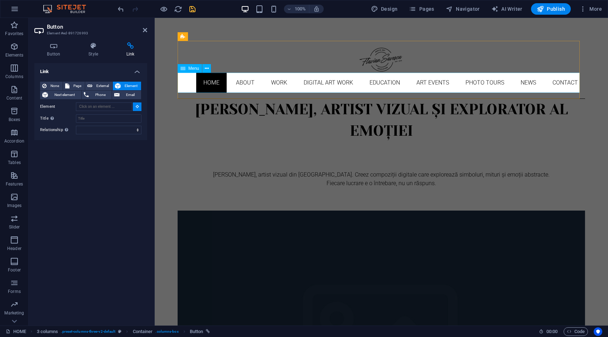
click at [322, 82] on nav "Home About Work DIGITAL ART WORK EDUCATION ART EVENTS Photo tours News Contact" at bounding box center [380, 83] width 407 height 20
type input "#ed-876747810"
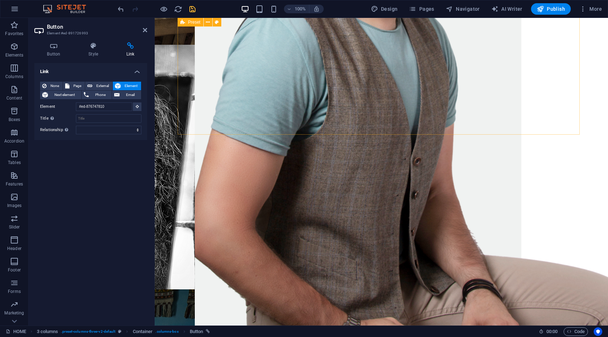
scroll to position [1018, 0]
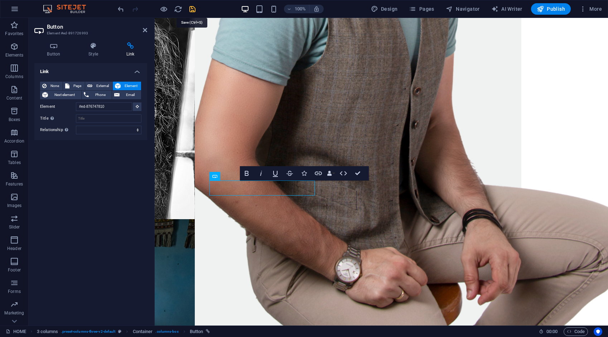
click at [192, 10] on icon "save" at bounding box center [192, 9] width 8 height 8
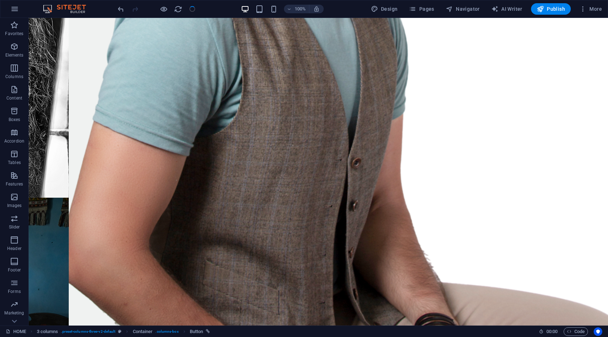
scroll to position [976, 0]
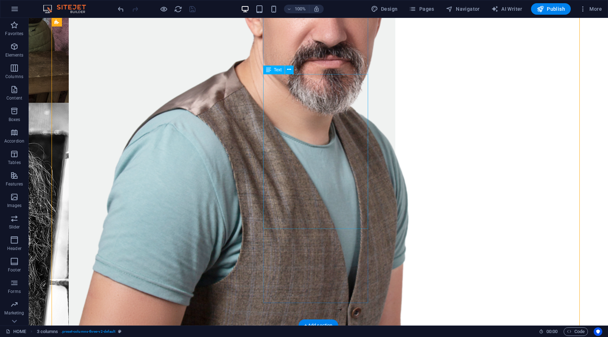
scroll to position [869, 0]
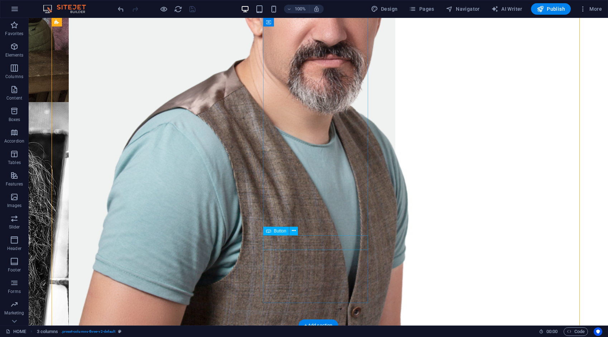
select select "4"
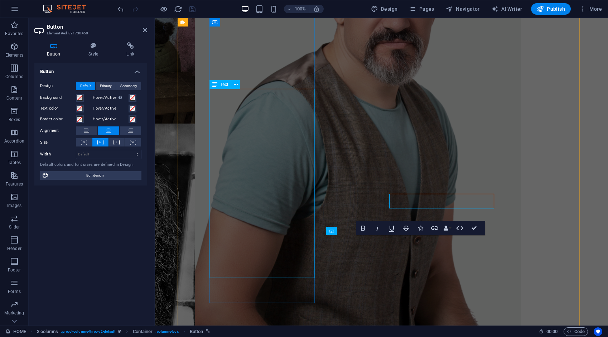
scroll to position [910, 0]
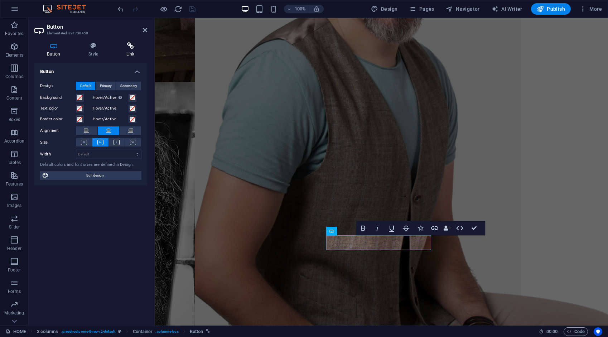
click at [132, 50] on h4 "Link" at bounding box center [130, 49] width 34 height 15
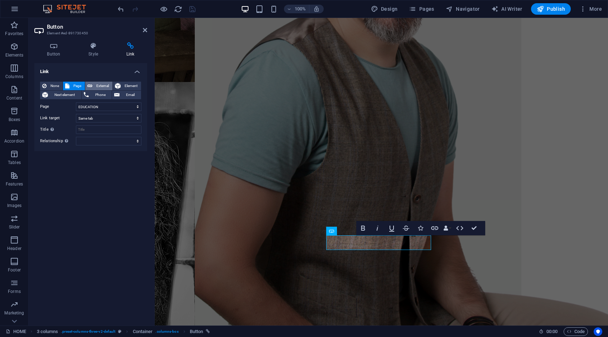
click at [103, 84] on span "External" at bounding box center [102, 86] width 16 height 9
select select "blank"
click at [131, 85] on span "Element" at bounding box center [131, 86] width 16 height 9
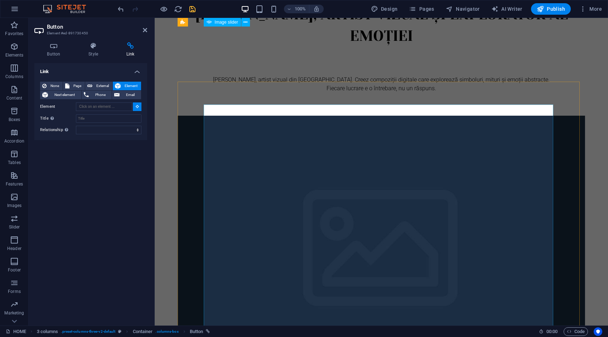
scroll to position [52, 0]
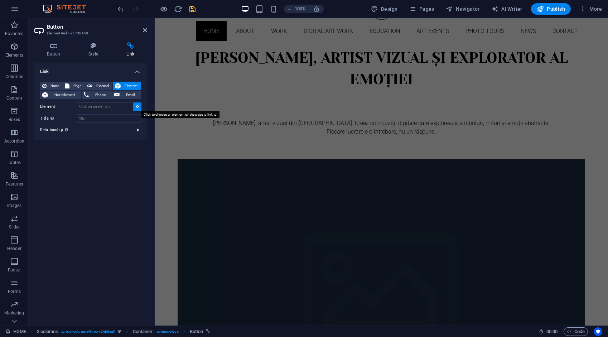
click at [137, 106] on icon at bounding box center [137, 106] width 3 height 4
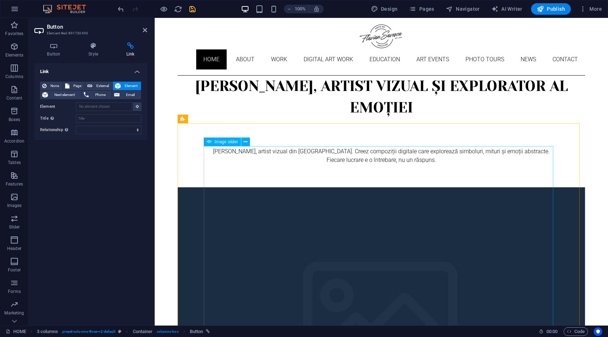
scroll to position [0, 0]
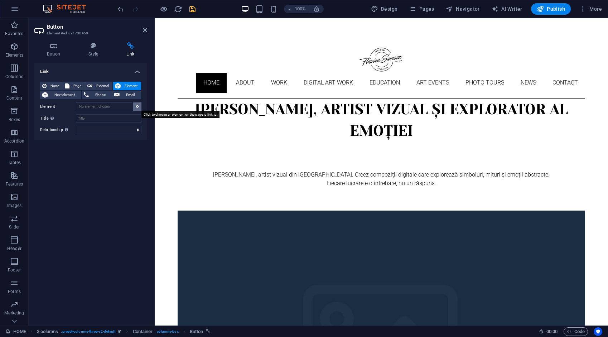
click at [138, 107] on icon at bounding box center [137, 106] width 3 height 4
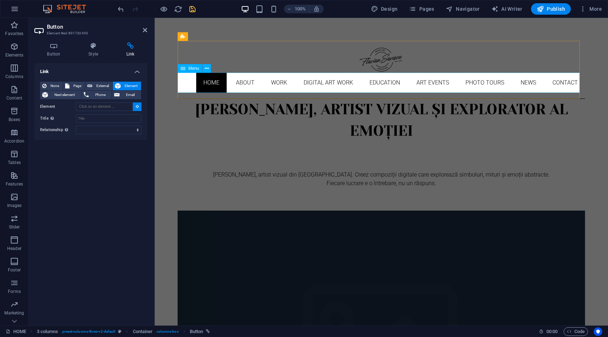
click at [378, 82] on nav "Home About Work DIGITAL ART WORK EDUCATION ART EVENTS Photo tours News Contact" at bounding box center [380, 83] width 407 height 20
type input "#ed-876747810"
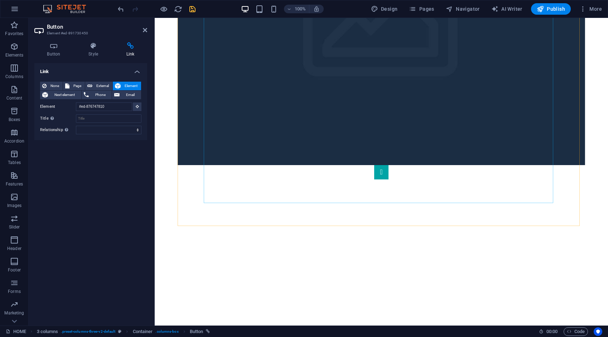
scroll to position [981, 0]
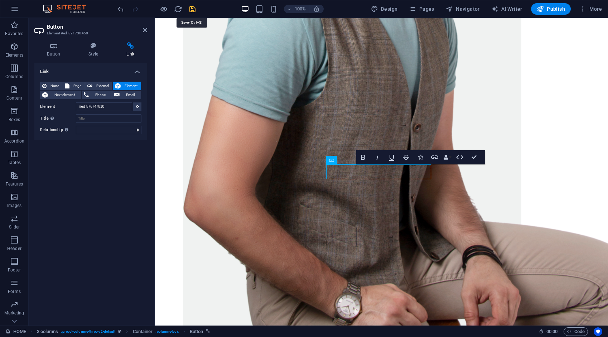
click at [190, 7] on icon "save" at bounding box center [192, 9] width 8 height 8
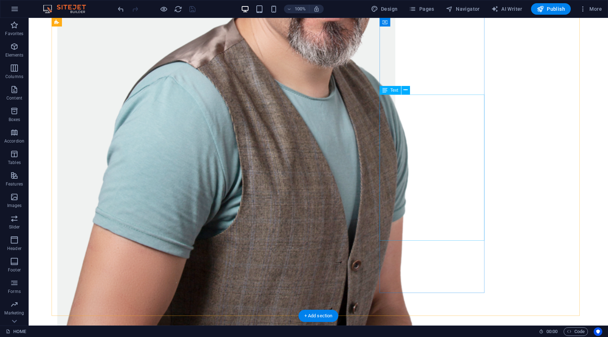
scroll to position [868, 0]
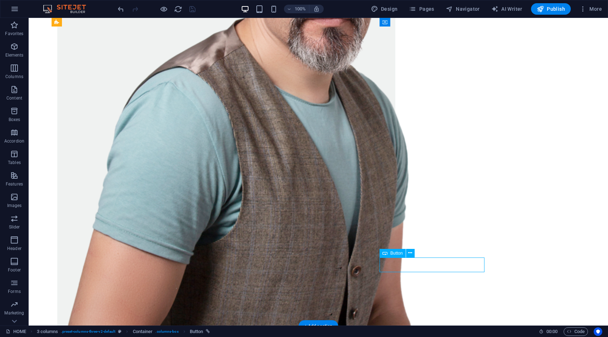
select select "10"
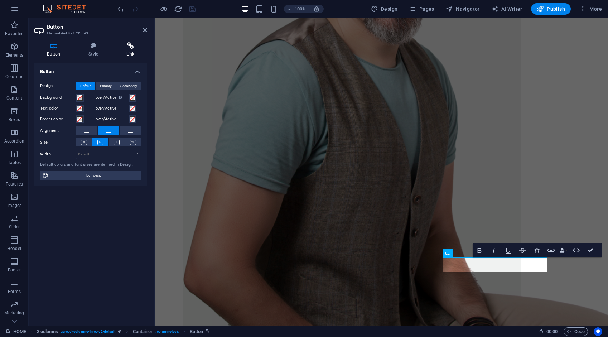
click at [132, 49] on h4 "Link" at bounding box center [130, 49] width 34 height 15
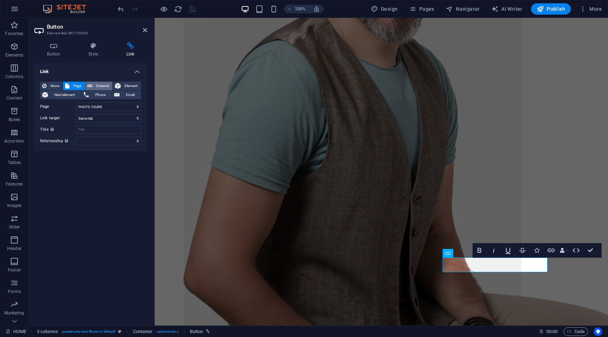
click at [102, 83] on span "External" at bounding box center [102, 86] width 16 height 9
select select "blank"
click at [131, 87] on span "Element" at bounding box center [131, 86] width 16 height 9
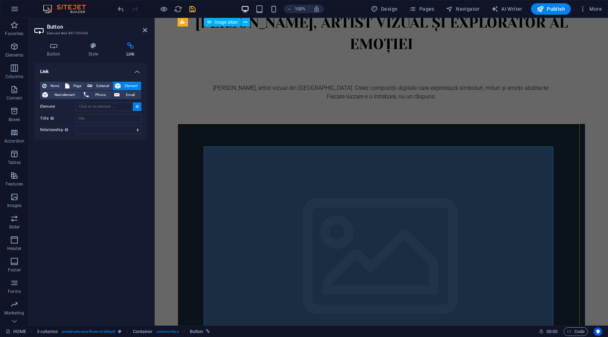
scroll to position [0, 0]
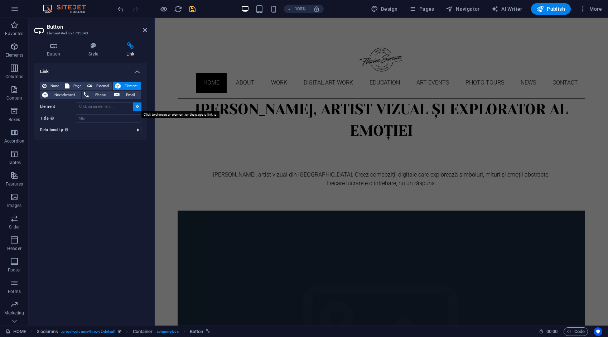
click at [138, 107] on icon at bounding box center [137, 106] width 3 height 4
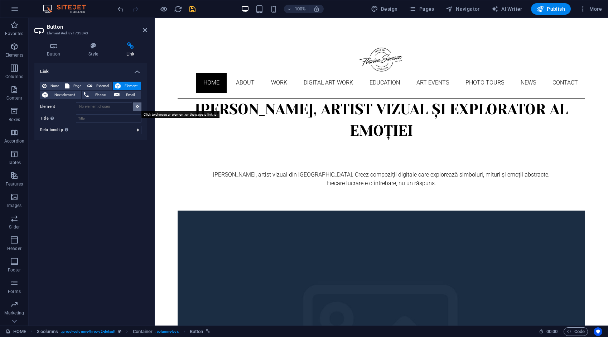
click at [137, 105] on icon at bounding box center [137, 106] width 3 height 4
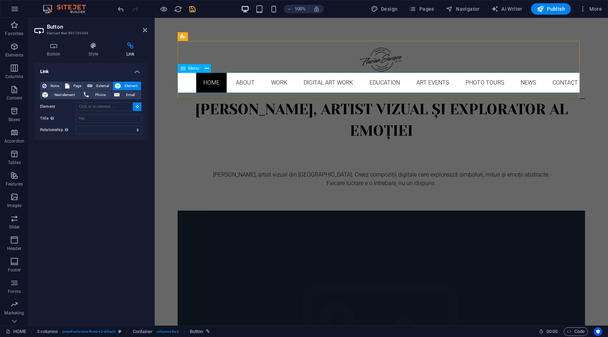
click at [481, 83] on nav "Home About Work DIGITAL ART WORK EDUCATION ART EVENTS Photo tours News Contact" at bounding box center [380, 83] width 407 height 20
type input "#ed-876747810"
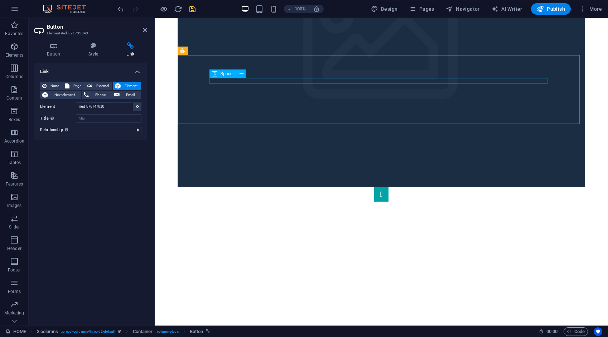
scroll to position [1003, 0]
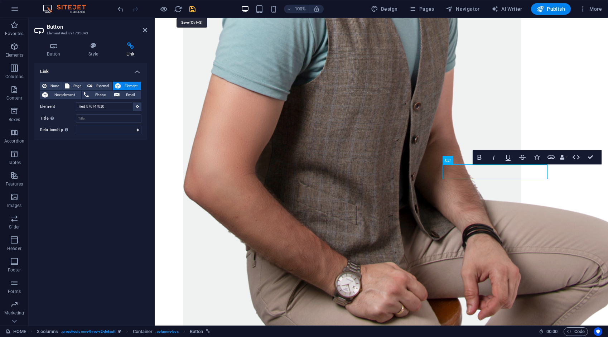
click at [191, 7] on icon "save" at bounding box center [192, 9] width 8 height 8
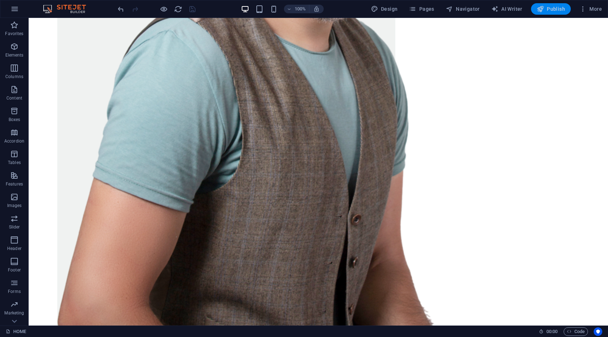
click at [547, 9] on span "Publish" at bounding box center [550, 8] width 28 height 7
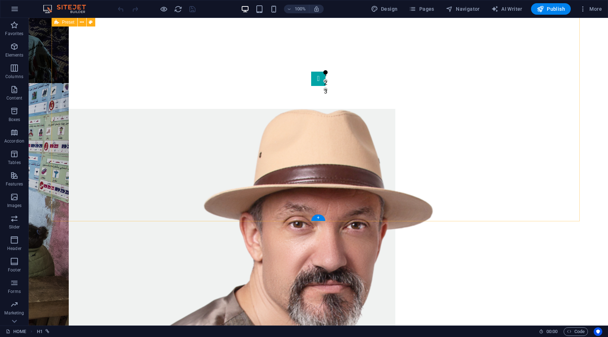
scroll to position [582, 0]
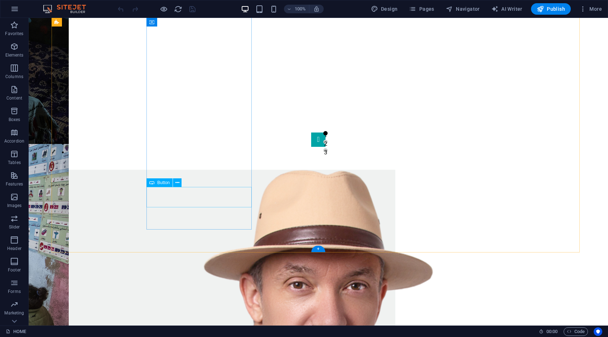
drag, startPoint x: 209, startPoint y: 194, endPoint x: 82, endPoint y: 194, distance: 126.3
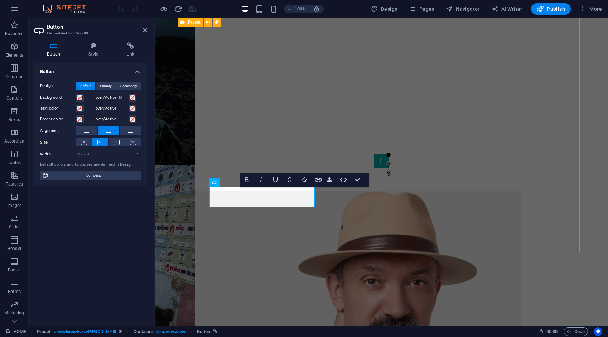
scroll to position [624, 0]
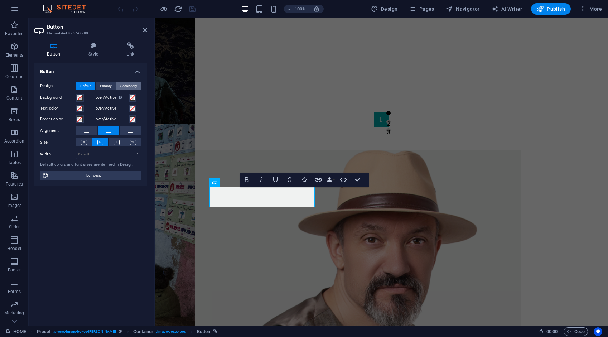
click at [129, 86] on span "Secondary" at bounding box center [128, 86] width 17 height 9
click at [82, 86] on span "Default" at bounding box center [85, 86] width 11 height 9
click at [131, 46] on icon at bounding box center [130, 45] width 34 height 7
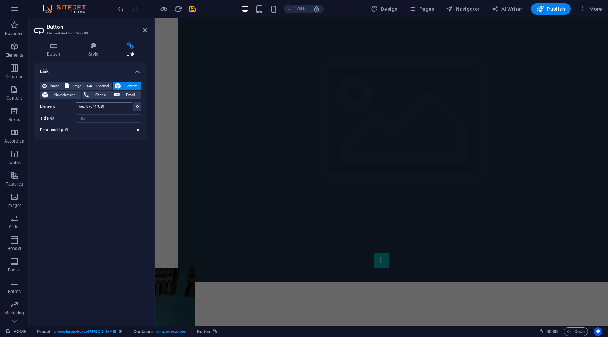
scroll to position [0, 0]
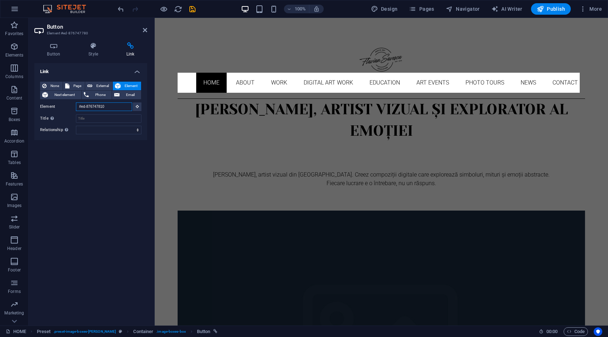
click at [128, 106] on input "#ed-876747810" at bounding box center [104, 106] width 56 height 9
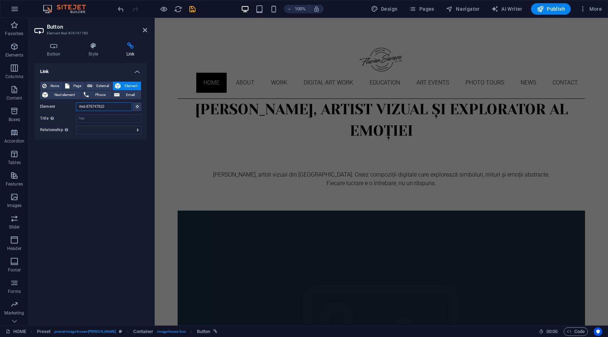
drag, startPoint x: 128, startPoint y: 106, endPoint x: 75, endPoint y: 110, distance: 52.7
click at [75, 110] on div "Element #ed-876747810" at bounding box center [90, 106] width 101 height 9
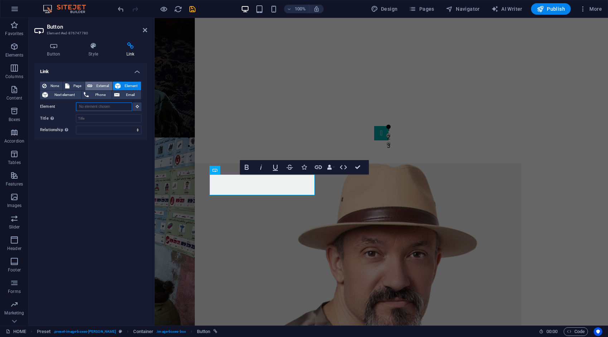
scroll to position [598, 0]
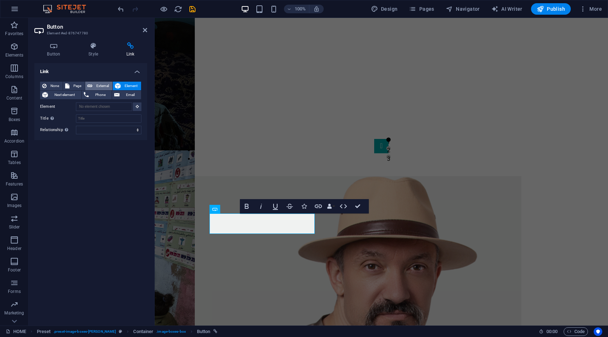
click at [103, 83] on span "External" at bounding box center [102, 86] width 16 height 9
select select "blank"
click at [107, 104] on input "URL" at bounding box center [108, 106] width 65 height 9
type input "/about"
click at [78, 84] on span "Page" at bounding box center [77, 86] width 11 height 9
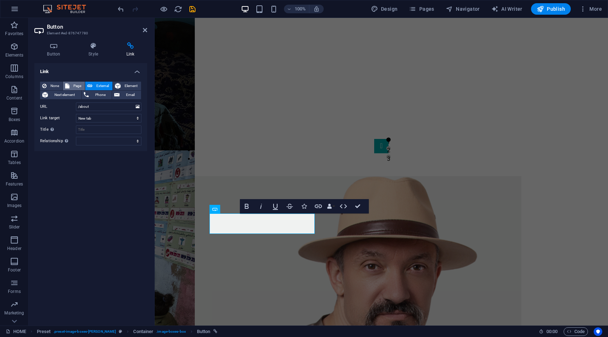
select select
click at [89, 104] on select "HOME ABOUT WORK DIGITAL ART WORK EDUCATION NEWS Contact Legal Notice Privacy AR…" at bounding box center [108, 106] width 65 height 9
select select "1"
click at [76, 102] on select "HOME ABOUT WORK DIGITAL ART WORK EDUCATION NEWS Contact Legal Notice Privacy AR…" at bounding box center [108, 106] width 65 height 9
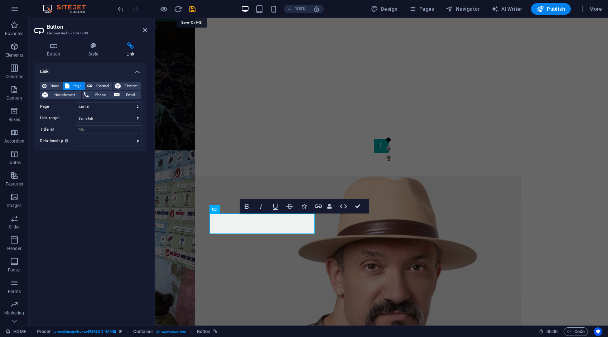
click at [192, 9] on icon "save" at bounding box center [192, 9] width 8 height 8
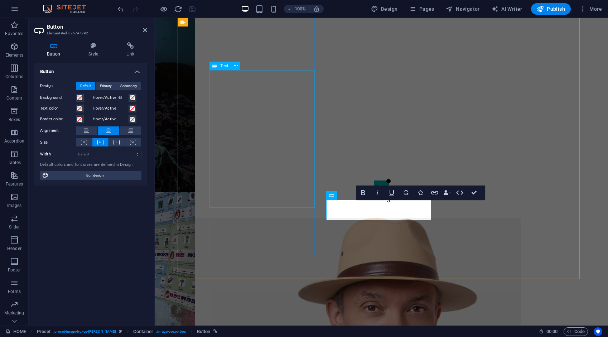
scroll to position [598, 0]
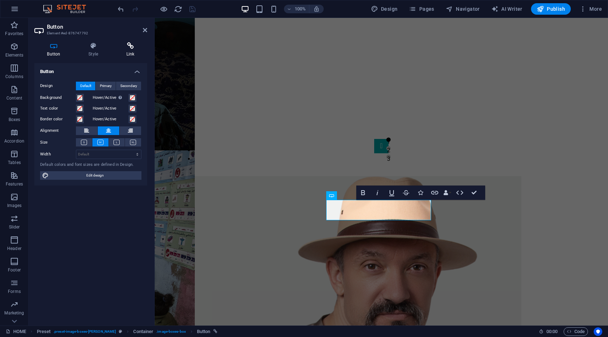
click at [133, 45] on icon at bounding box center [130, 45] width 34 height 7
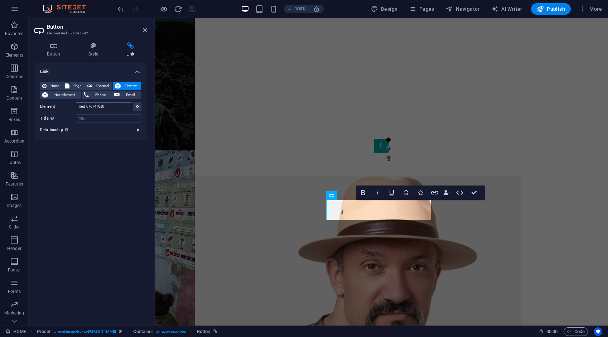
scroll to position [0, 0]
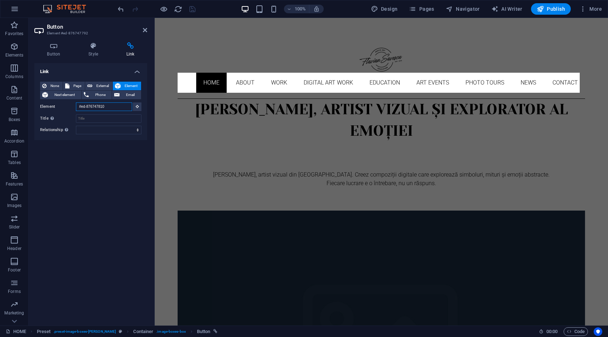
click at [125, 106] on input "#ed-876747810" at bounding box center [104, 106] width 56 height 9
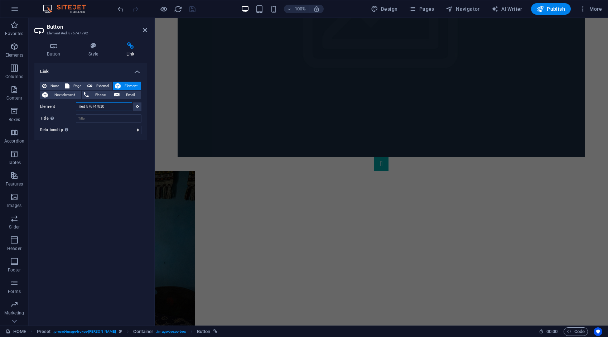
scroll to position [598, 0]
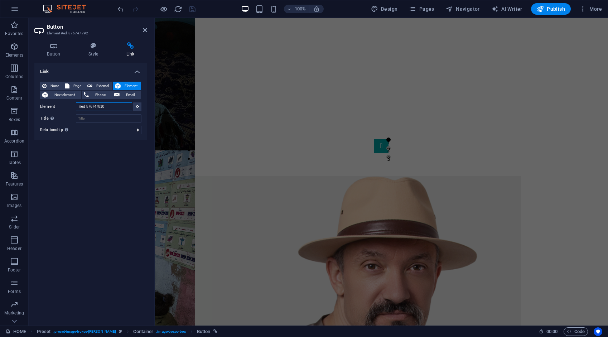
drag, startPoint x: 125, startPoint y: 106, endPoint x: 73, endPoint y: 107, distance: 52.3
click at [73, 107] on div "Element #ed-876747810" at bounding box center [90, 106] width 101 height 9
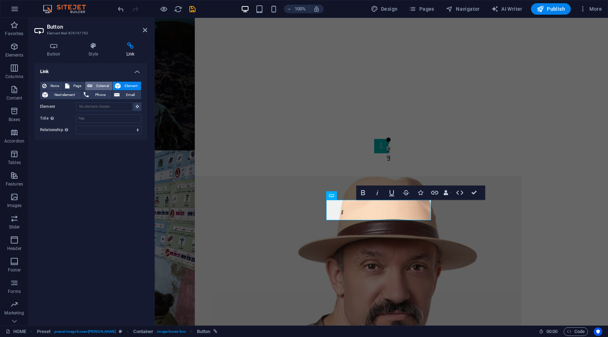
click at [102, 83] on span "External" at bounding box center [102, 86] width 16 height 9
select select "blank"
click at [104, 106] on input "URL" at bounding box center [108, 106] width 65 height 9
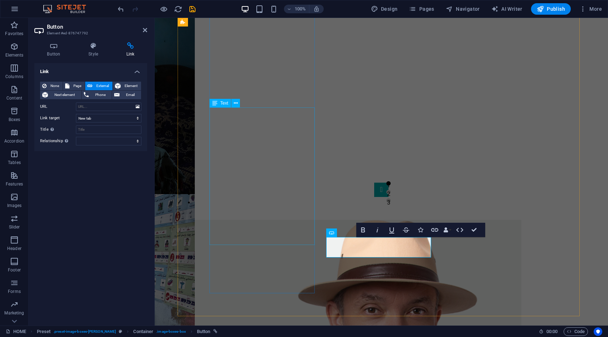
scroll to position [562, 0]
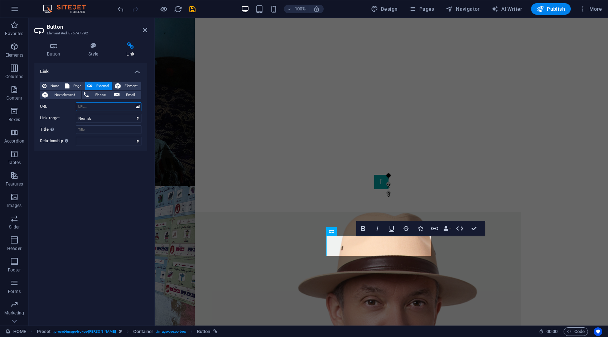
click at [107, 104] on input "URL" at bounding box center [108, 106] width 65 height 9
type input "/work"
click at [77, 83] on span "Page" at bounding box center [77, 86] width 11 height 9
select select
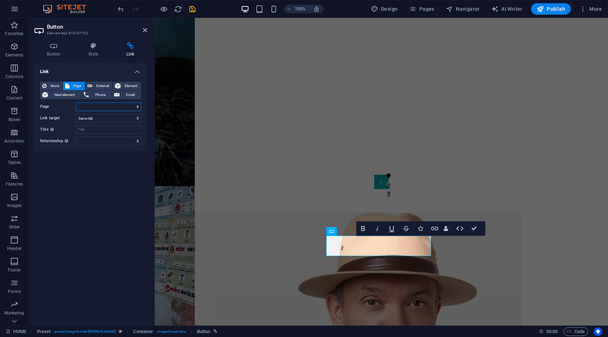
click at [89, 105] on select "HOME ABOUT WORK DIGITAL ART WORK EDUCATION NEWS Contact Legal Notice Privacy AR…" at bounding box center [108, 106] width 65 height 9
select select "2"
click at [76, 102] on select "HOME ABOUT WORK DIGITAL ART WORK EDUCATION NEWS Contact Legal Notice Privacy AR…" at bounding box center [108, 106] width 65 height 9
click at [190, 8] on icon "save" at bounding box center [192, 9] width 8 height 8
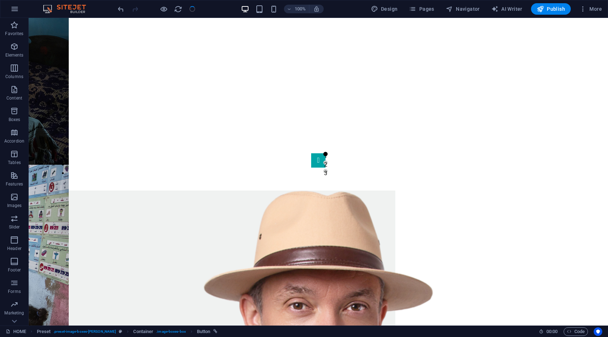
scroll to position [520, 0]
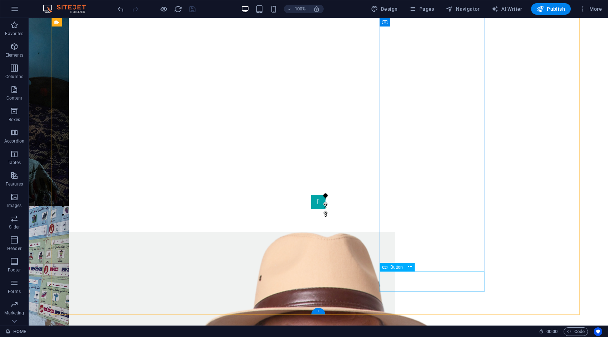
drag, startPoint x: 426, startPoint y: 279, endPoint x: 301, endPoint y: 279, distance: 125.9
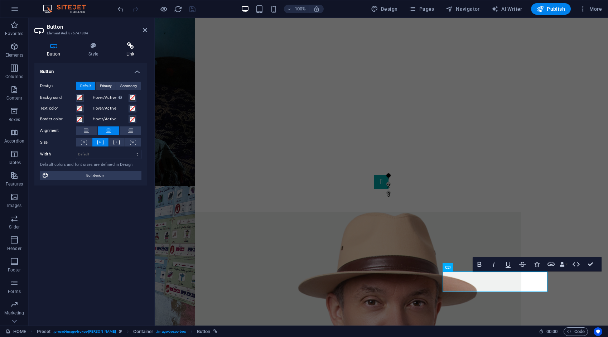
click at [132, 49] on h4 "Link" at bounding box center [130, 49] width 34 height 15
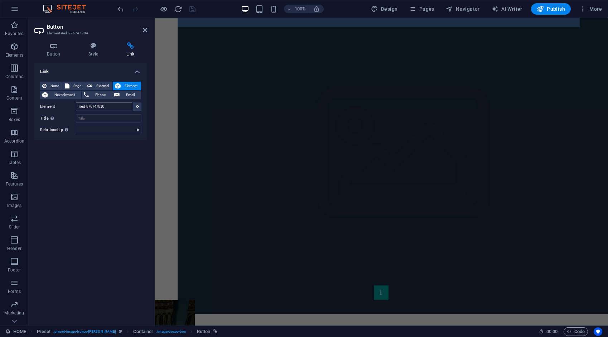
scroll to position [0, 0]
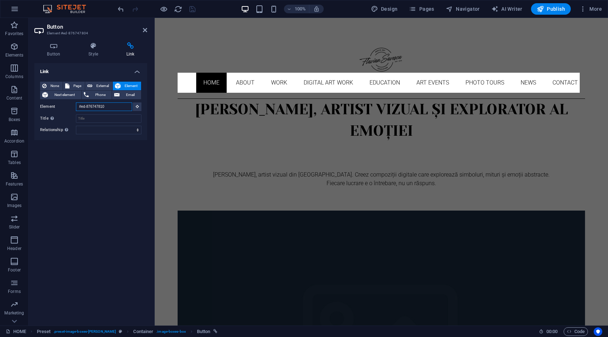
click at [125, 107] on input "#ed-876747810" at bounding box center [104, 106] width 56 height 9
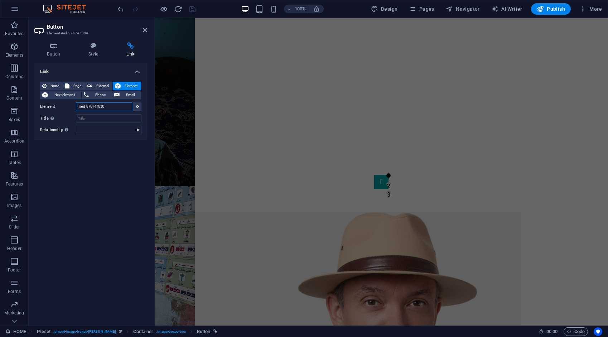
drag, startPoint x: 118, startPoint y: 107, endPoint x: 75, endPoint y: 105, distance: 43.3
click at [75, 105] on div "Element #ed-876747810" at bounding box center [90, 106] width 101 height 9
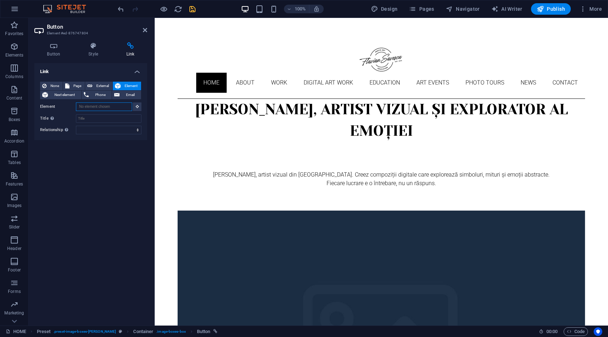
click at [105, 105] on input "Element" at bounding box center [104, 106] width 56 height 9
click at [106, 105] on input "Element" at bounding box center [104, 106] width 56 height 9
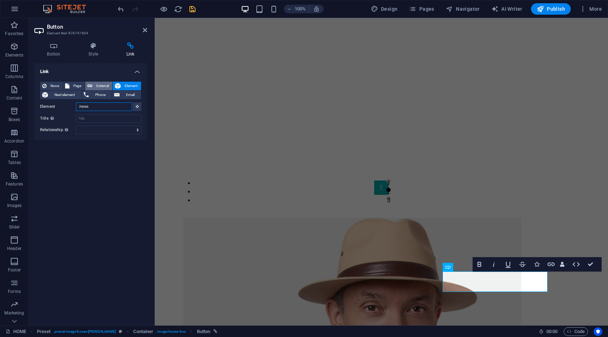
scroll to position [562, 0]
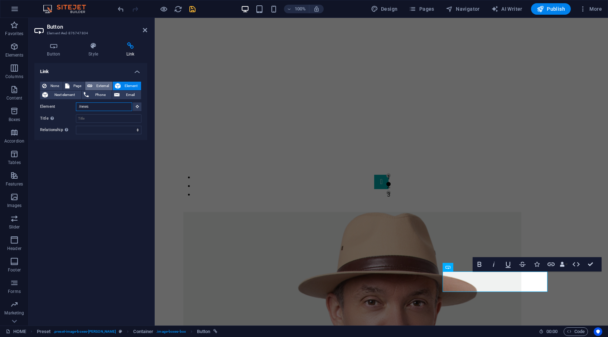
type input "/news"
click at [104, 84] on span "External" at bounding box center [102, 86] width 16 height 9
select select "blank"
click at [126, 86] on span "Element" at bounding box center [131, 86] width 16 height 9
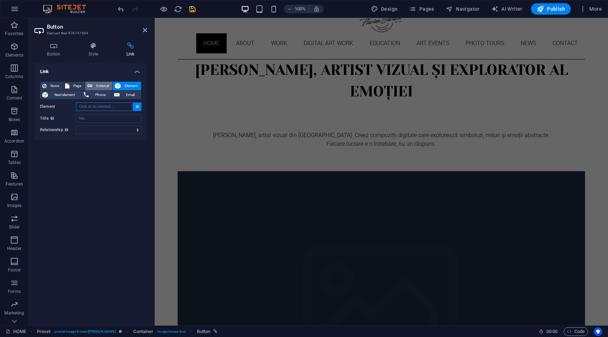
scroll to position [545, 0]
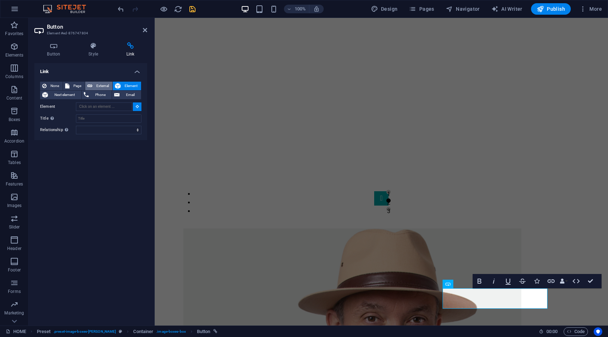
click at [101, 84] on span "External" at bounding box center [102, 86] width 16 height 9
select select "blank"
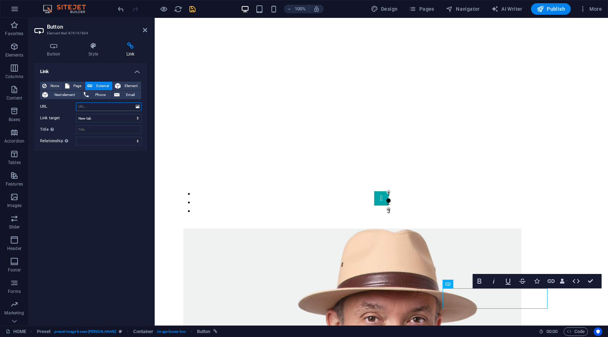
click at [94, 105] on input "URL" at bounding box center [108, 106] width 65 height 9
type input "/news"
click at [131, 86] on span "Element" at bounding box center [131, 86] width 16 height 9
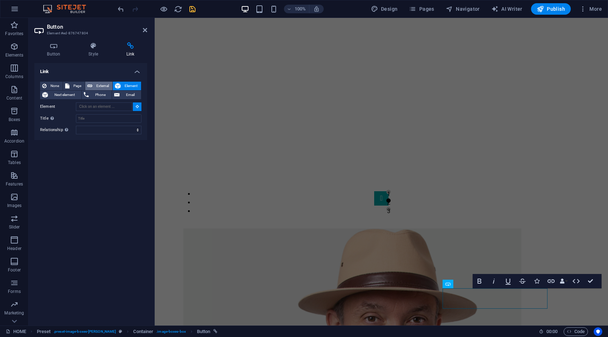
click at [98, 86] on span "External" at bounding box center [102, 86] width 16 height 9
select select "blank"
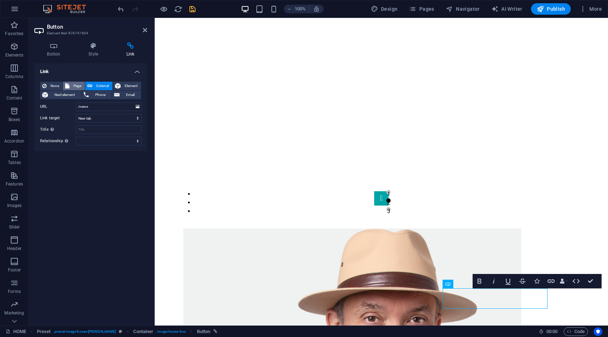
click at [79, 84] on span "Page" at bounding box center [77, 86] width 11 height 9
select select
click at [90, 107] on select "HOME ABOUT WORK DIGITAL ART WORK EDUCATION NEWS Contact Legal Notice Privacy AR…" at bounding box center [108, 106] width 65 height 9
select select "5"
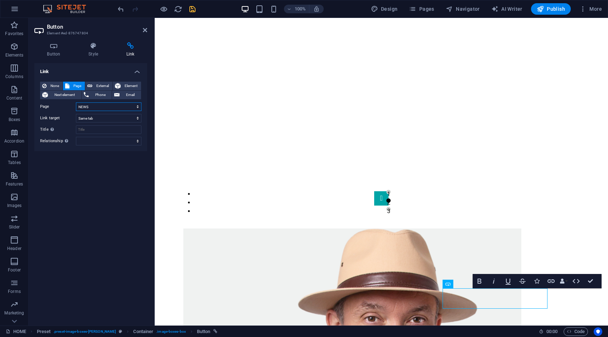
click at [76, 102] on select "HOME ABOUT WORK DIGITAL ART WORK EDUCATION NEWS Contact Legal Notice Privacy AR…" at bounding box center [108, 106] width 65 height 9
click at [191, 10] on icon "save" at bounding box center [192, 9] width 8 height 8
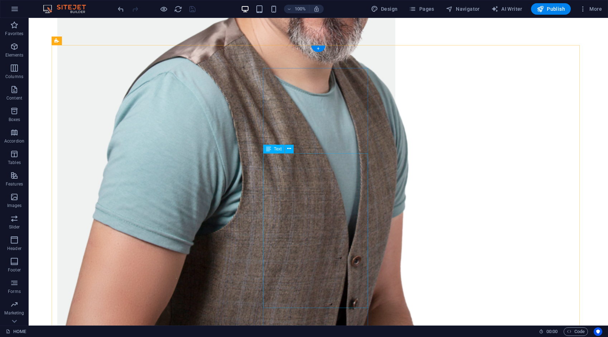
scroll to position [933, 0]
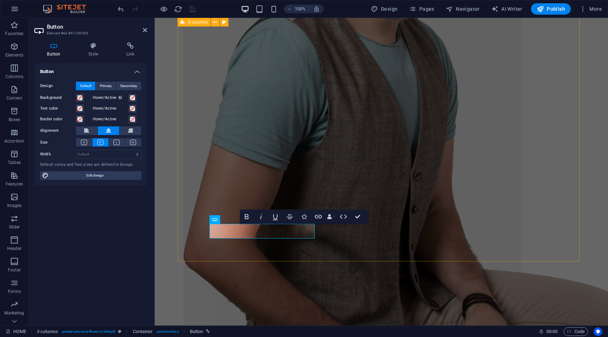
scroll to position [975, 0]
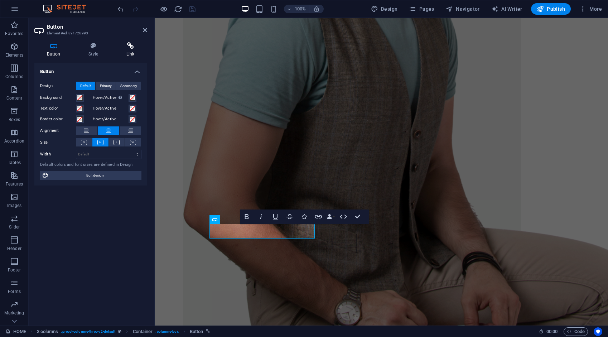
click at [131, 46] on icon at bounding box center [130, 45] width 34 height 7
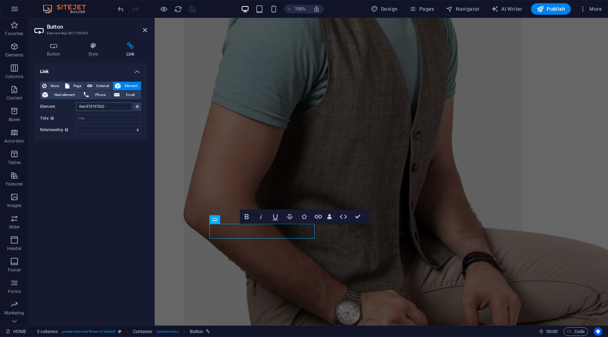
scroll to position [0, 0]
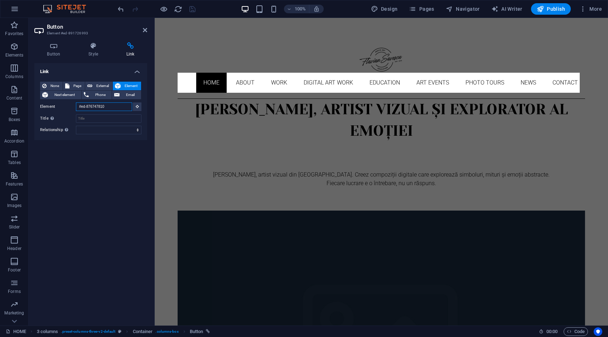
drag, startPoint x: 95, startPoint y: 104, endPoint x: 76, endPoint y: 106, distance: 19.4
click at [76, 106] on input "#ed-876747810" at bounding box center [104, 106] width 56 height 9
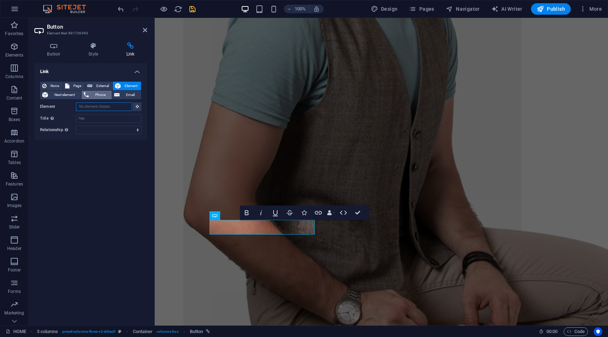
scroll to position [975, 0]
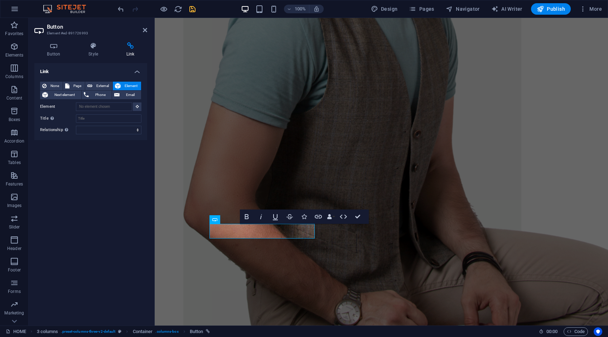
click at [111, 178] on div "Link None Page External Element Next element Phone Email Page HOME ABOUT WORK D…" at bounding box center [90, 191] width 113 height 257
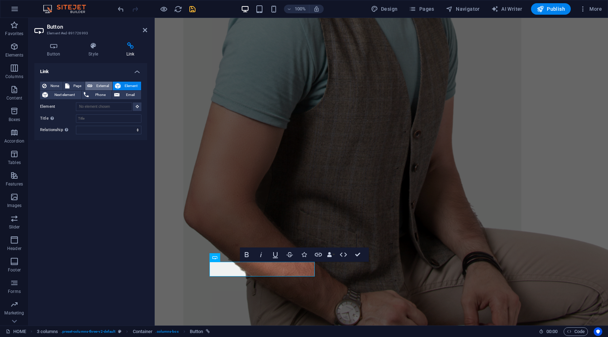
click at [99, 84] on span "External" at bounding box center [102, 86] width 16 height 9
select select "blank"
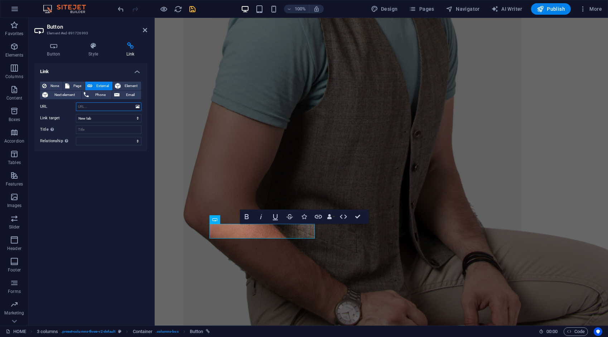
click at [98, 107] on input "URL" at bounding box center [108, 106] width 65 height 9
type input "/digital-art-work"
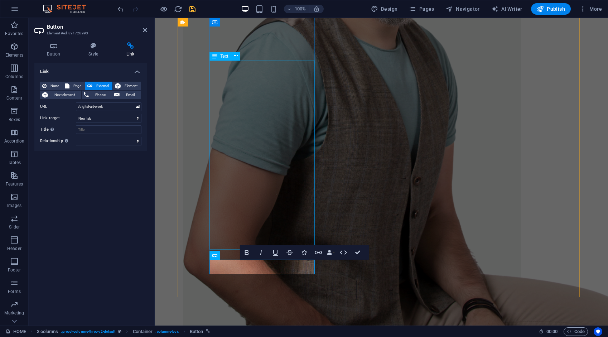
scroll to position [939, 0]
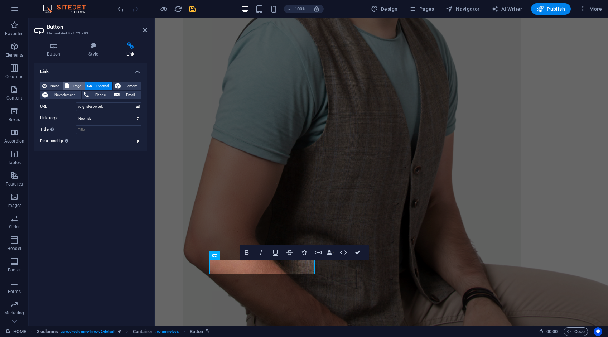
click at [76, 83] on span "Page" at bounding box center [77, 86] width 11 height 9
select select
click at [89, 107] on select "HOME ABOUT WORK DIGITAL ART WORK EDUCATION NEWS Contact Legal Notice Privacy AR…" at bounding box center [108, 106] width 65 height 9
select select "3"
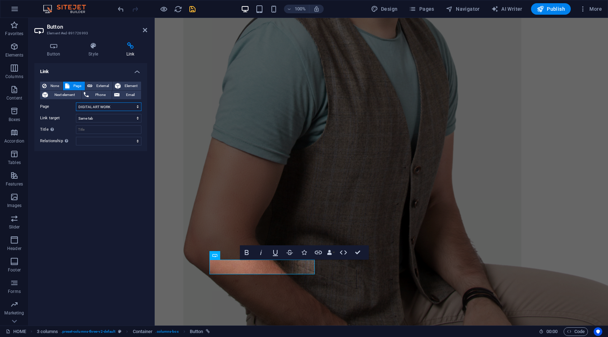
click at [76, 102] on select "HOME ABOUT WORK DIGITAL ART WORK EDUCATION NEWS Contact Legal Notice Privacy AR…" at bounding box center [108, 106] width 65 height 9
click at [190, 10] on icon "save" at bounding box center [192, 9] width 8 height 8
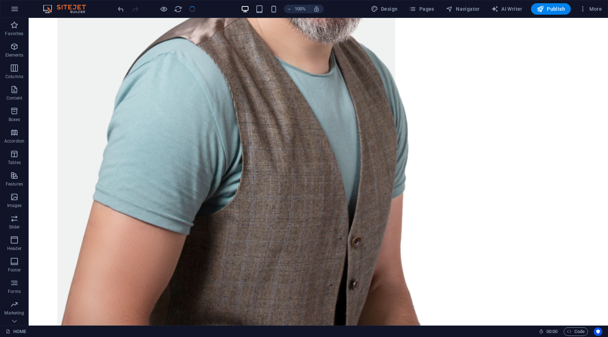
scroll to position [897, 0]
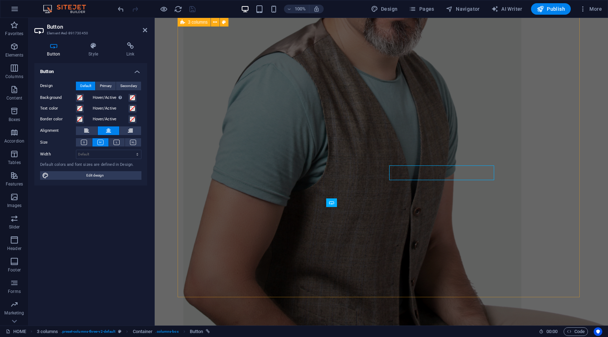
scroll to position [939, 0]
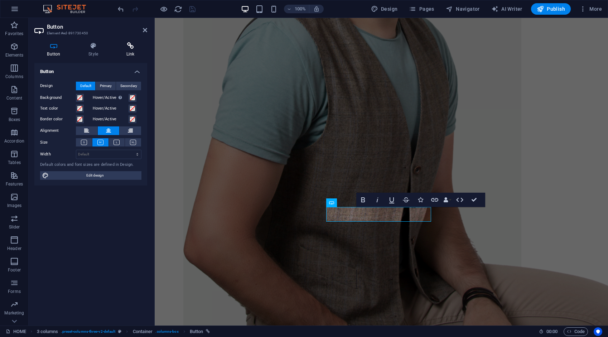
click at [133, 49] on h4 "Link" at bounding box center [130, 49] width 34 height 15
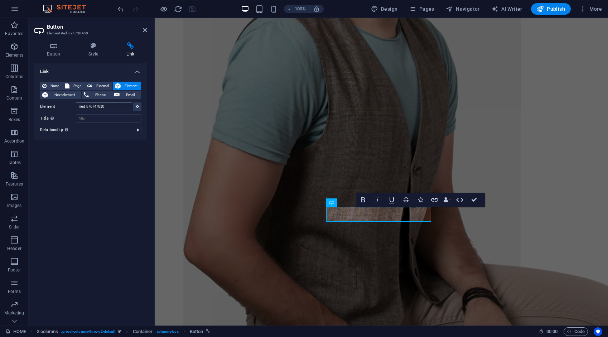
scroll to position [0, 0]
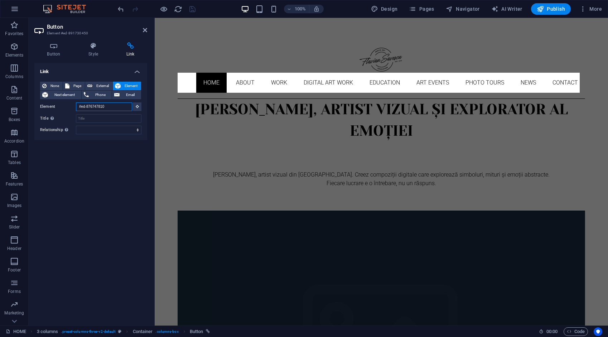
drag, startPoint x: 109, startPoint y: 106, endPoint x: 75, endPoint y: 103, distance: 34.1
click at [75, 103] on div "Element #ed-876747810" at bounding box center [90, 106] width 101 height 9
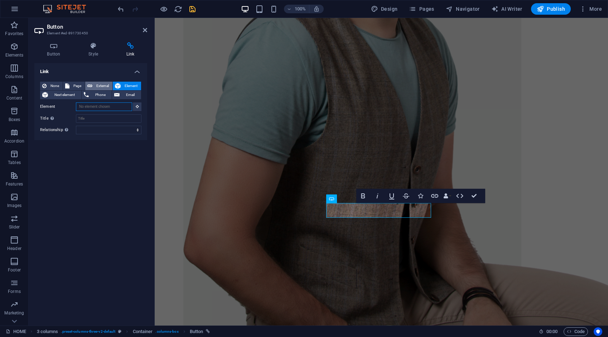
scroll to position [939, 0]
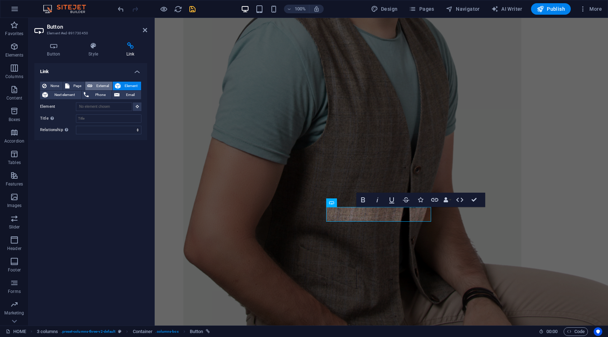
click at [102, 86] on span "External" at bounding box center [102, 86] width 16 height 9
select select "blank"
click at [97, 105] on input "URL" at bounding box center [108, 106] width 65 height 9
type input "/education"
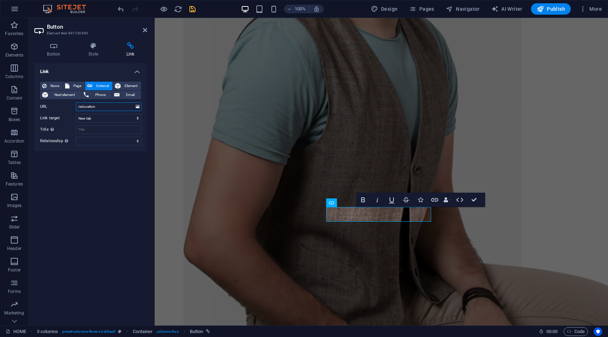
select select
type input "/education"
click at [76, 82] on span "Page" at bounding box center [77, 86] width 11 height 9
select select
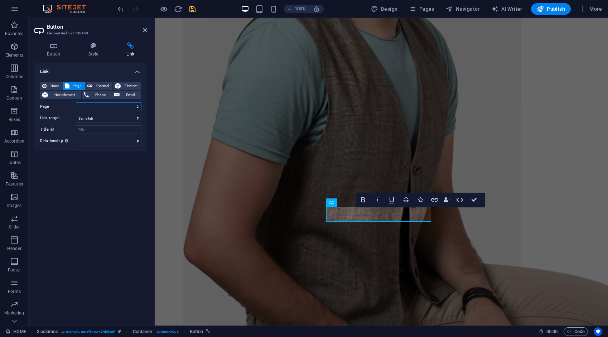
click at [93, 109] on select "HOME ABOUT WORK DIGITAL ART WORK EDUCATION NEWS Contact Legal Notice Privacy AR…" at bounding box center [108, 106] width 65 height 9
select select "4"
click at [76, 102] on select "HOME ABOUT WORK DIGITAL ART WORK EDUCATION NEWS Contact Legal Notice Privacy AR…" at bounding box center [108, 106] width 65 height 9
click at [195, 8] on icon "save" at bounding box center [192, 9] width 8 height 8
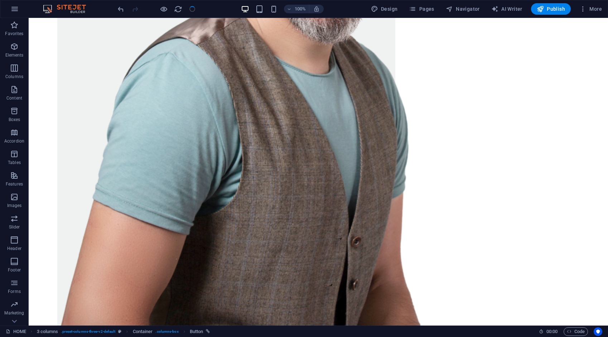
scroll to position [897, 0]
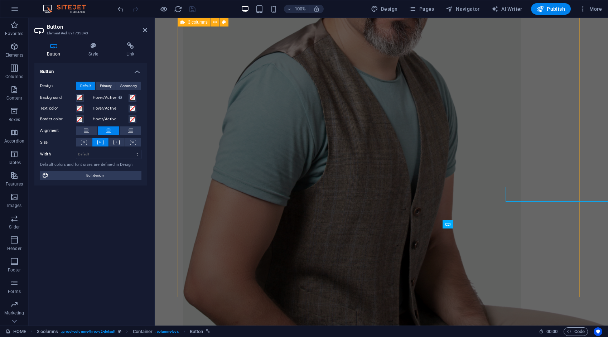
scroll to position [939, 0]
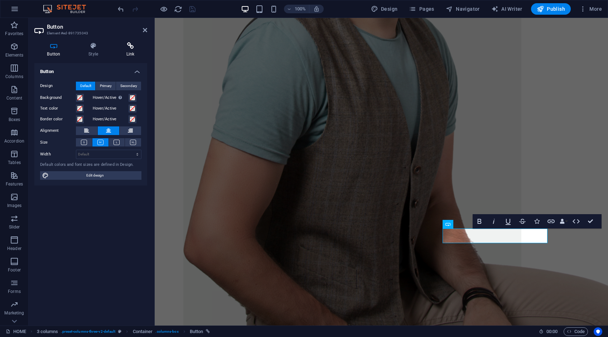
click at [130, 47] on icon at bounding box center [130, 45] width 34 height 7
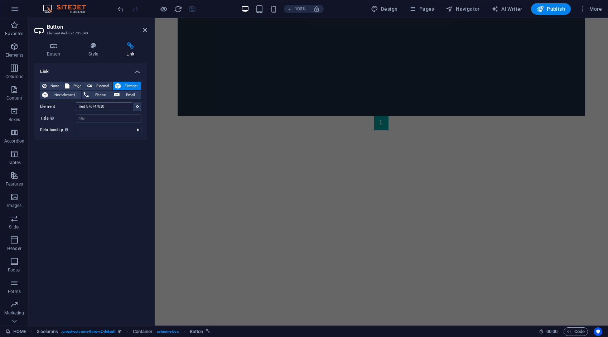
scroll to position [0, 0]
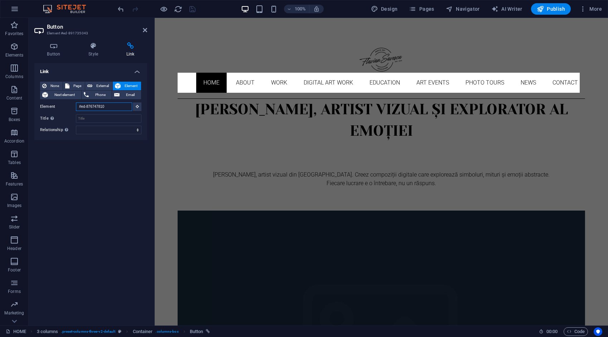
click at [117, 104] on input "#ed-876747810" at bounding box center [104, 106] width 56 height 9
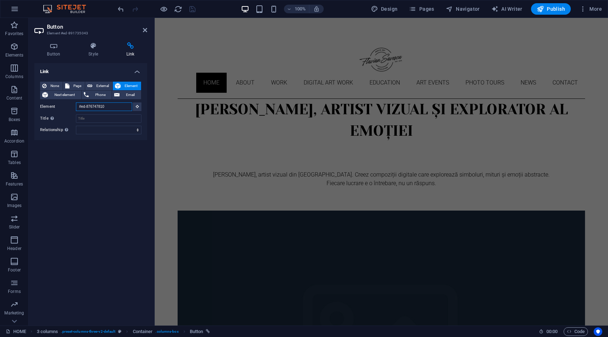
drag, startPoint x: 111, startPoint y: 107, endPoint x: 76, endPoint y: 109, distance: 34.8
click at [76, 109] on input "#ed-876747810" at bounding box center [104, 106] width 56 height 9
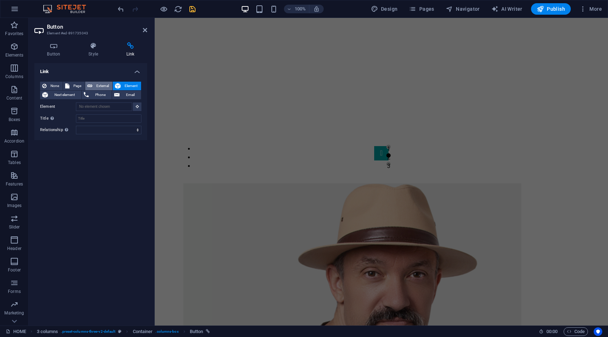
click at [102, 84] on span "External" at bounding box center [102, 86] width 16 height 9
select select "blank"
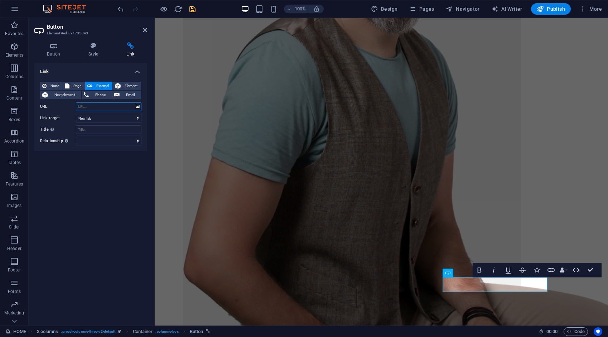
scroll to position [1003, 0]
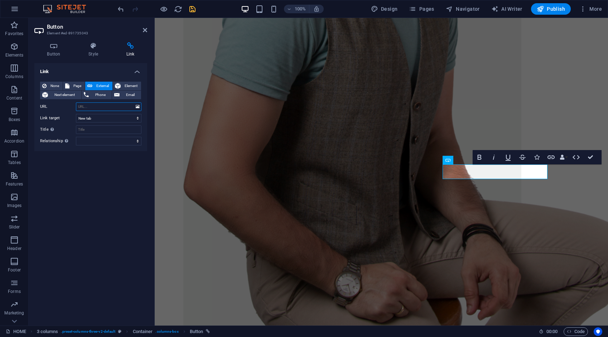
click at [92, 106] on input "URL" at bounding box center [108, 106] width 65 height 9
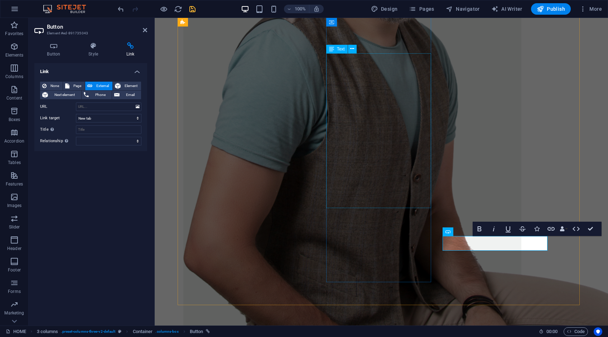
scroll to position [895, 0]
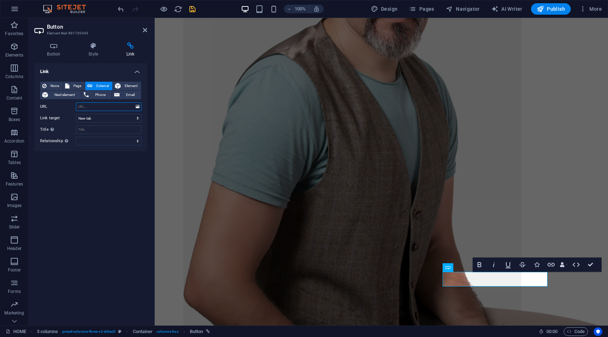
click at [103, 107] on input "URL" at bounding box center [108, 106] width 65 height 9
type input "/photo-tours"
click at [79, 85] on span "Page" at bounding box center [77, 86] width 11 height 9
select select
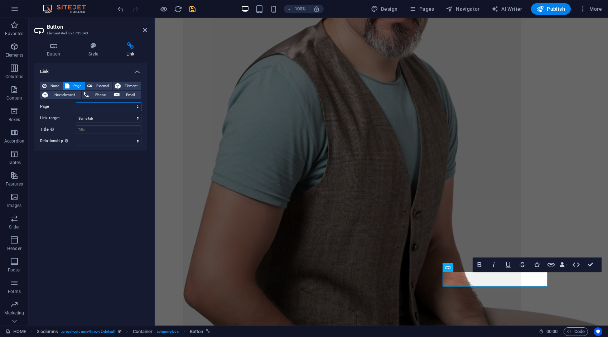
click at [84, 105] on select "HOME ABOUT WORK DIGITAL ART WORK EDUCATION NEWS Contact Legal Notice Privacy AR…" at bounding box center [108, 106] width 65 height 9
select select "10"
click at [76, 102] on select "HOME ABOUT WORK DIGITAL ART WORK EDUCATION NEWS Contact Legal Notice Privacy AR…" at bounding box center [108, 106] width 65 height 9
click at [192, 10] on icon "save" at bounding box center [192, 9] width 8 height 8
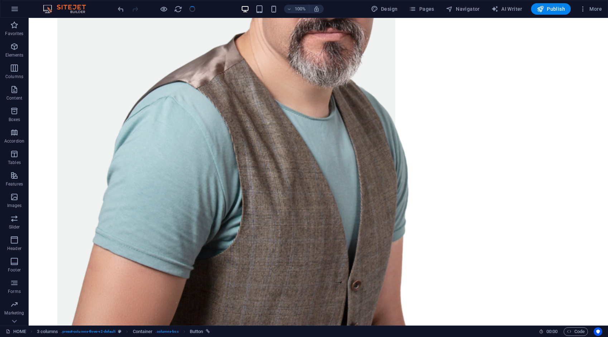
scroll to position [854, 0]
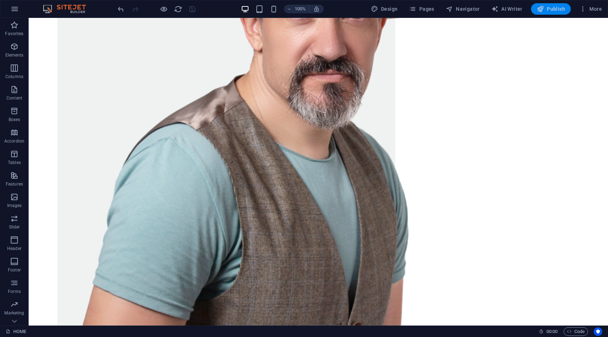
click at [560, 8] on span "Publish" at bounding box center [550, 8] width 28 height 7
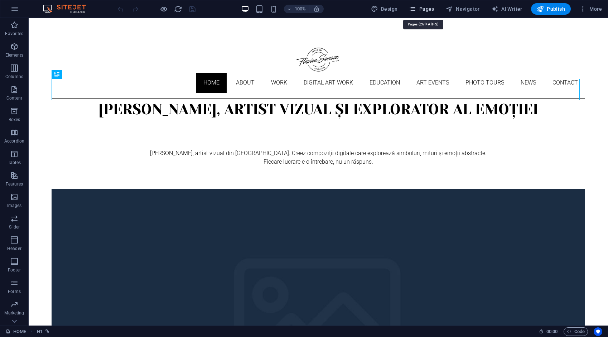
click at [428, 8] on span "Pages" at bounding box center [421, 8] width 25 height 7
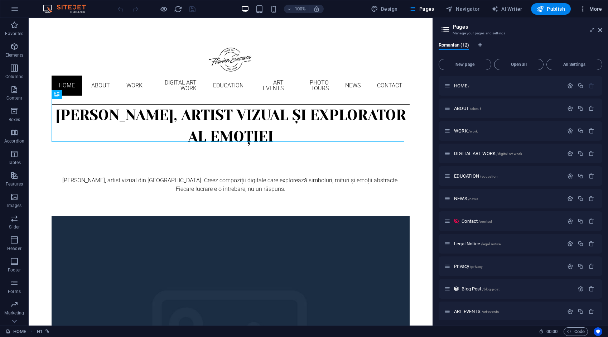
click at [597, 10] on span "More" at bounding box center [590, 8] width 23 height 7
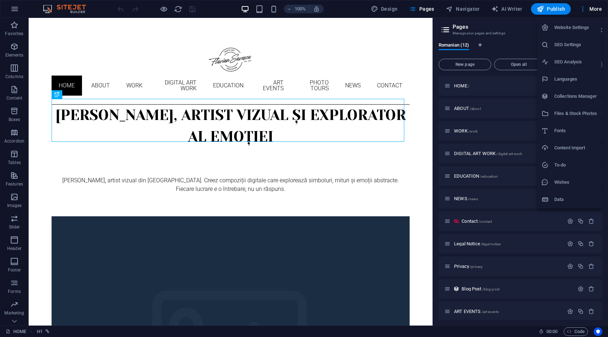
click at [580, 44] on h6 "SEO Settings" at bounding box center [575, 44] width 43 height 9
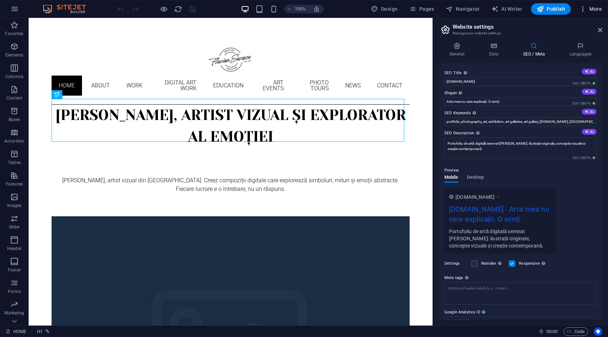
click at [593, 10] on span "More" at bounding box center [590, 8] width 23 height 7
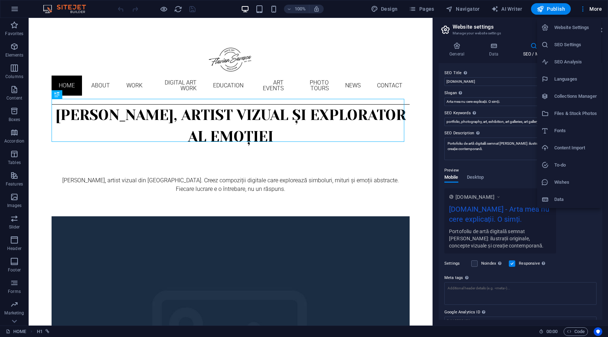
click at [580, 43] on h6 "SEO Settings" at bounding box center [575, 44] width 43 height 9
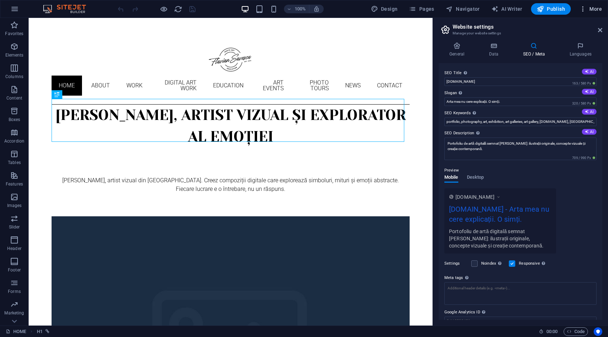
click at [593, 8] on span "More" at bounding box center [590, 8] width 23 height 7
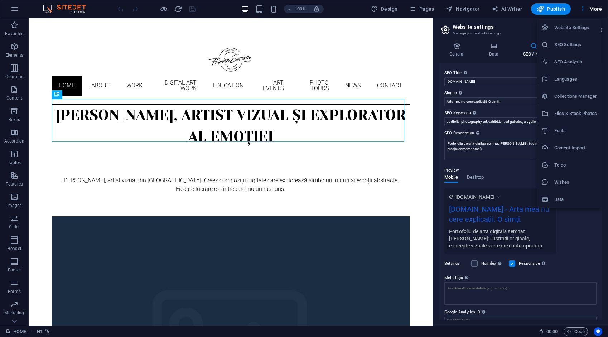
click at [572, 62] on h6 "SEO Analysis" at bounding box center [575, 62] width 43 height 9
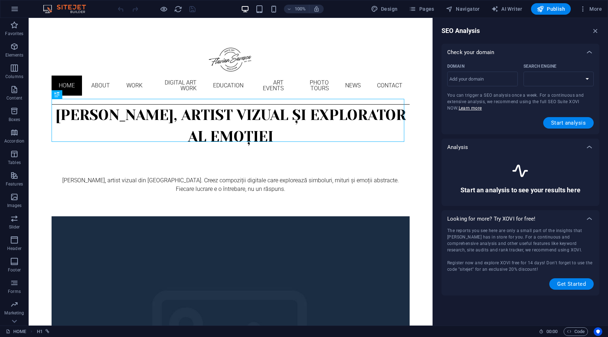
select select "[DOMAIN_NAME]"
click at [498, 77] on input "Domain ​" at bounding box center [482, 78] width 70 height 11
type input "[DOMAIN_NAME]"
click at [577, 124] on span "Start analysis" at bounding box center [568, 123] width 35 height 6
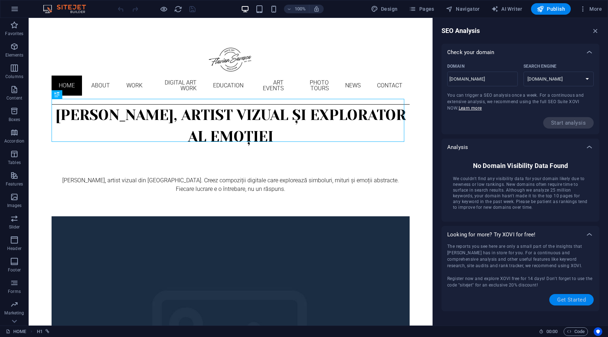
click at [566, 298] on span "Get Started" at bounding box center [571, 300] width 29 height 6
click at [426, 9] on span "Pages" at bounding box center [421, 8] width 25 height 7
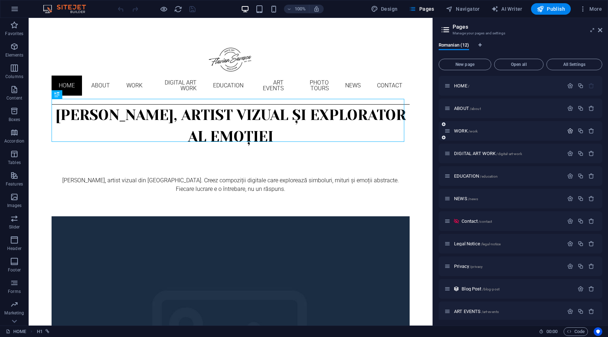
click at [567, 130] on icon "button" at bounding box center [570, 131] width 6 height 6
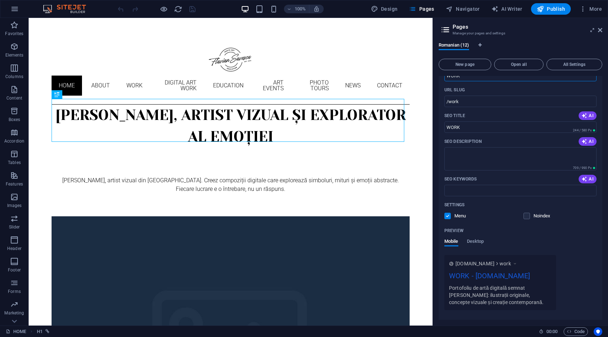
scroll to position [72, 0]
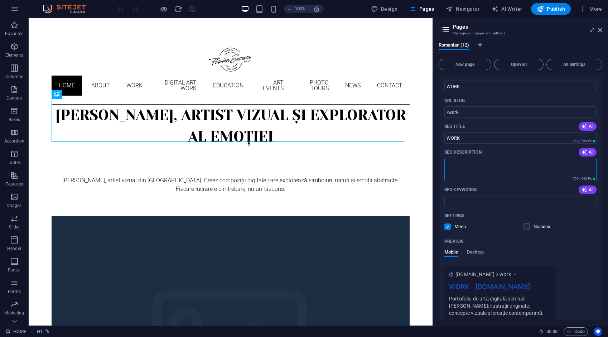
click at [477, 164] on textarea "SEO Description" at bounding box center [520, 169] width 152 height 23
paste textarea "Flavian Săvescu artă digitală fotografie conceptuală compoziții vizuale lucrări…"
type textarea "Flavian Săvescu artă digitală fotografie conceptuală compoziții vizuale lucrări…"
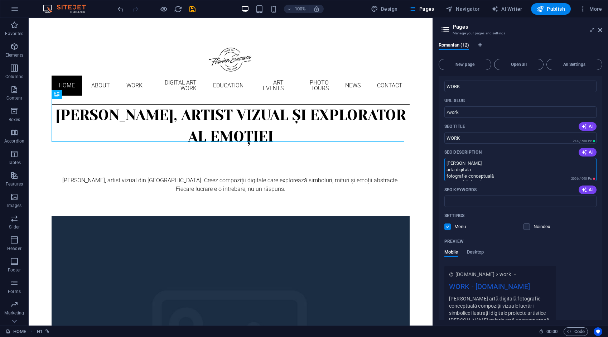
drag, startPoint x: 502, startPoint y: 177, endPoint x: 440, endPoint y: 155, distance: 65.5
click at [438, 152] on div "Romanian (12) New page Open all All Settings HOME / ABOUT /about WORK /work Nam…" at bounding box center [520, 180] width 175 height 289
click at [462, 203] on input "SEO Keywords" at bounding box center [520, 200] width 152 height 11
paste input "Flavian Săvescu artă digitală fotografie conceptuală compoziții vizuale lucrări…"
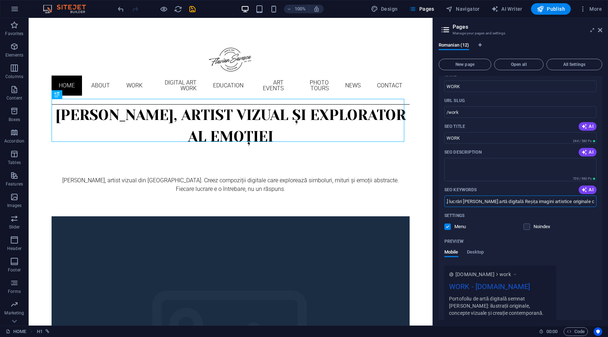
scroll to position [0, 457]
click at [470, 202] on input "Flavian Săvescu artă digitală fotografie conceptuală compoziții vizuale lucrări…" at bounding box center [520, 200] width 152 height 11
click at [478, 202] on input "Flavian Săvescu artă digitală fotografie conceptuală compoziții vizuale lucrări…" at bounding box center [520, 200] width 152 height 11
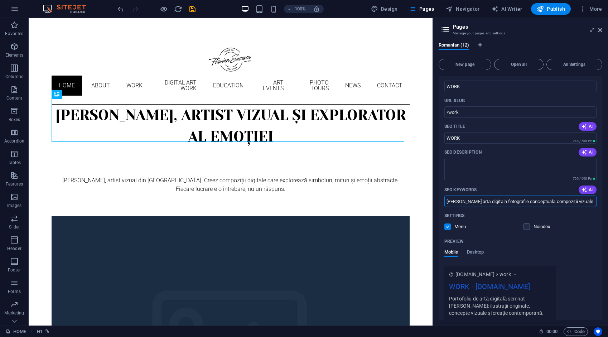
click at [467, 201] on input "Flavian Săvescu artă digitală fotografie conceptuală compoziții vizuale lucrări…" at bounding box center [520, 200] width 152 height 11
type input "[PERSON_NAME] artă digitală fotografie conceptuală compoziții vizuale lucrări s…"
click at [462, 166] on textarea "SEO Description" at bounding box center [520, 169] width 152 height 23
paste textarea "Descoperă portofoliul vizual al artistului [PERSON_NAME]: artă digitală, fotogr…"
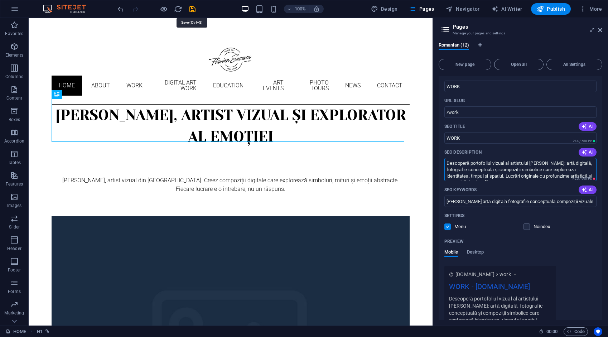
type textarea "Descoperă portofoliul vizual al artistului [PERSON_NAME]: artă digitală, fotogr…"
click at [192, 9] on icon "save" at bounding box center [192, 9] width 8 height 8
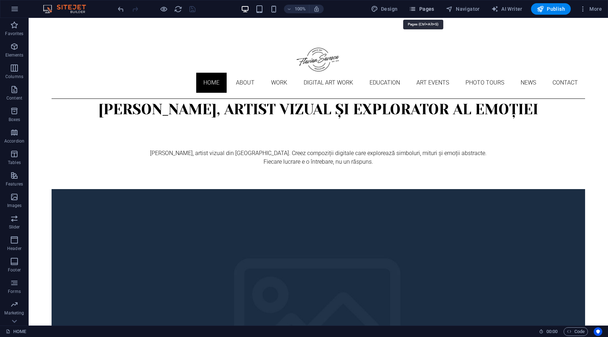
click at [426, 9] on span "Pages" at bounding box center [421, 8] width 25 height 7
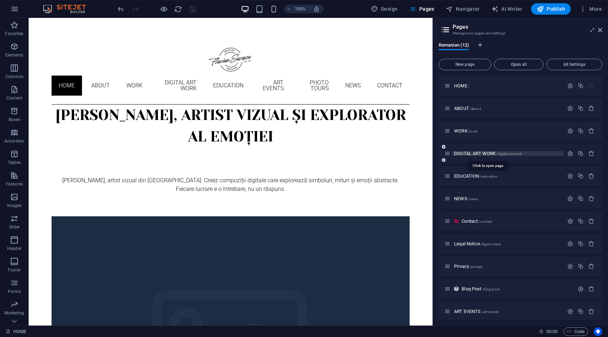
click at [478, 151] on span "DIGITAL ART WORK /digital-art-work" at bounding box center [488, 153] width 68 height 5
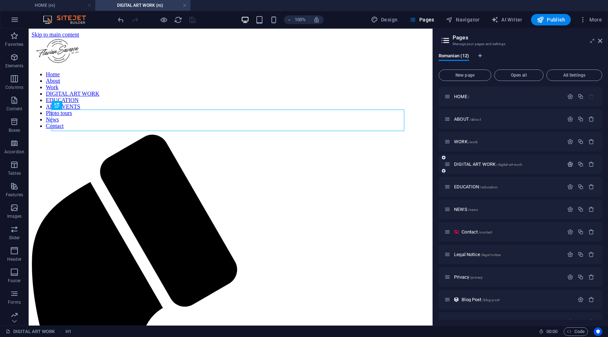
click at [567, 163] on icon "button" at bounding box center [570, 164] width 6 height 6
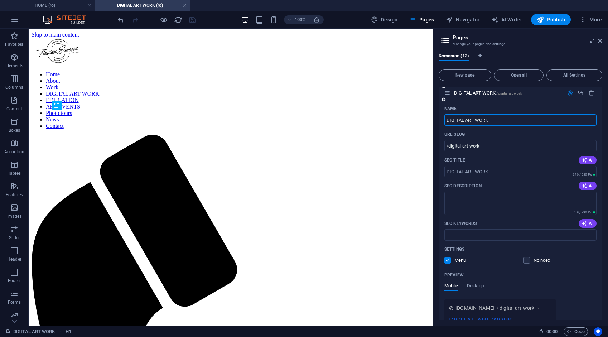
scroll to position [72, 0]
click at [469, 234] on input "SEO Keywords" at bounding box center [520, 234] width 152 height 11
paste input "[PERSON_NAME] artă digitală lucrări digitale originale compoziții digitale simb…"
type input "[PERSON_NAME] artă digitală lucrări digitale originale compoziții digitale simb…"
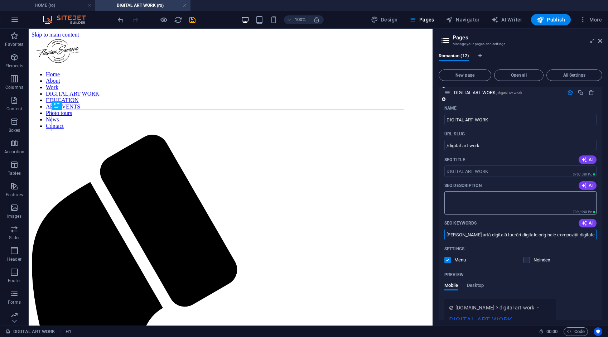
click at [464, 200] on textarea "SEO Description" at bounding box center [520, 202] width 152 height 23
paste textarea "Explorează universul digital al artistului [PERSON_NAME]: compoziții vizuale or…"
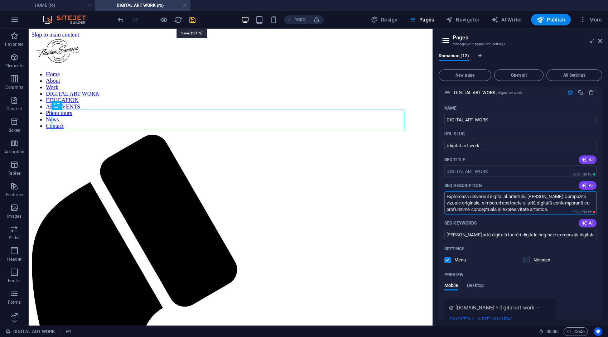
type textarea "Explorează universul digital al artistului [PERSON_NAME]: compoziții vizuale or…"
click at [191, 16] on icon "save" at bounding box center [192, 20] width 8 height 8
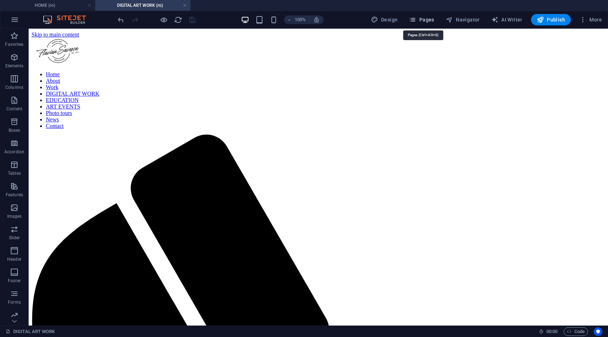
click at [432, 20] on span "Pages" at bounding box center [421, 19] width 25 height 7
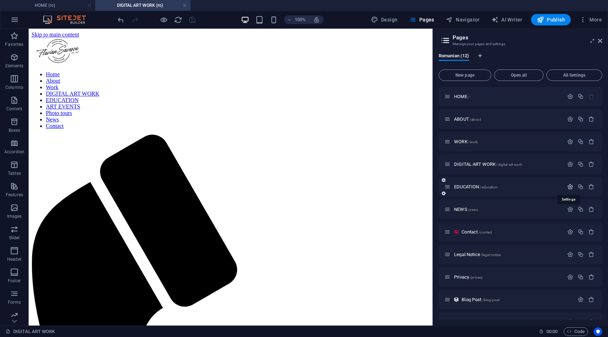
click at [569, 186] on icon "button" at bounding box center [570, 187] width 6 height 6
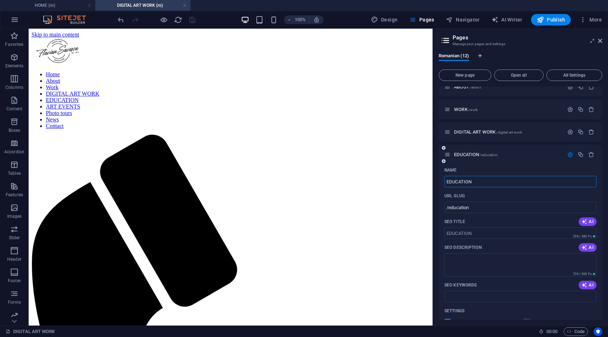
scroll to position [72, 0]
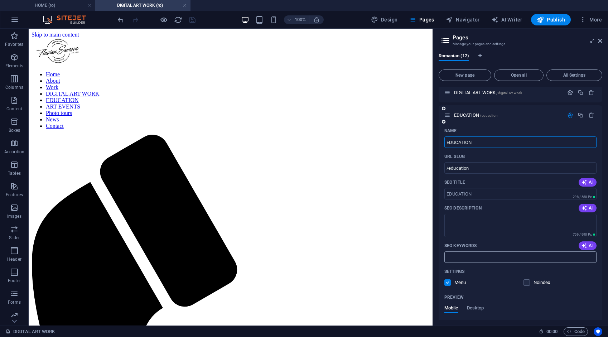
click at [480, 253] on input "SEO Keywords" at bounding box center [520, 256] width 152 height 11
paste input "[PERSON_NAME] cursuri artă fotografică editare computerizată imagine analiza im…"
type input "[PERSON_NAME] cursuri artă fotografică editare computerizată imagine analiza im…"
click at [466, 223] on textarea "SEO Description" at bounding box center [520, 225] width 152 height 23
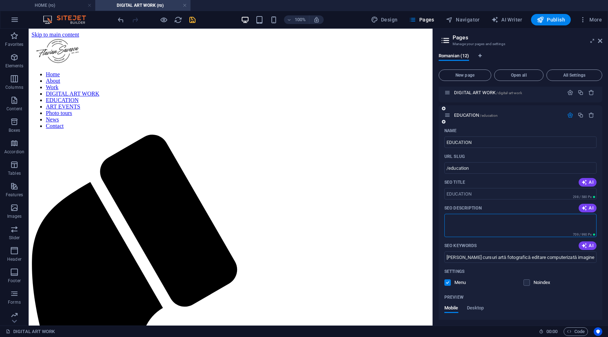
paste textarea "Participă la cursurile oferite de [PERSON_NAME]: artă fotografică, editare comp…"
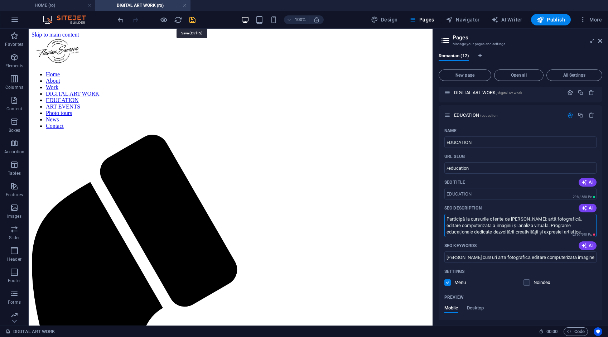
type textarea "Participă la cursurile oferite de [PERSON_NAME]: artă fotografică, editare comp…"
click at [190, 17] on icon "save" at bounding box center [192, 20] width 8 height 8
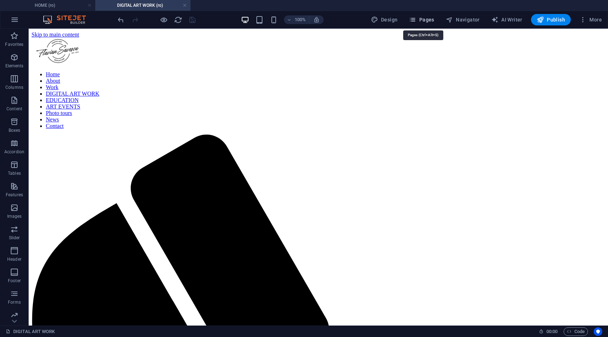
click at [426, 20] on span "Pages" at bounding box center [421, 19] width 25 height 7
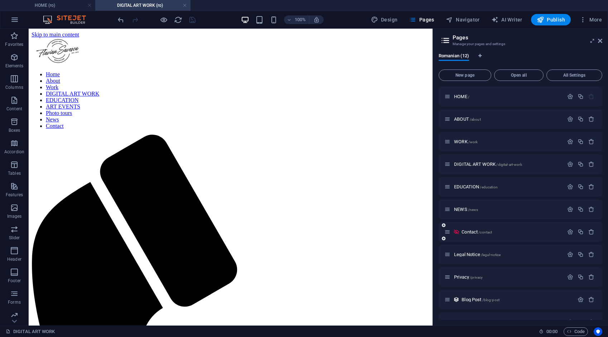
scroll to position [37, 0]
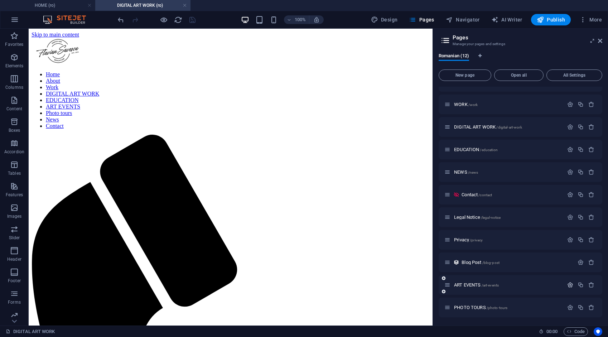
click at [569, 286] on icon "button" at bounding box center [570, 285] width 6 height 6
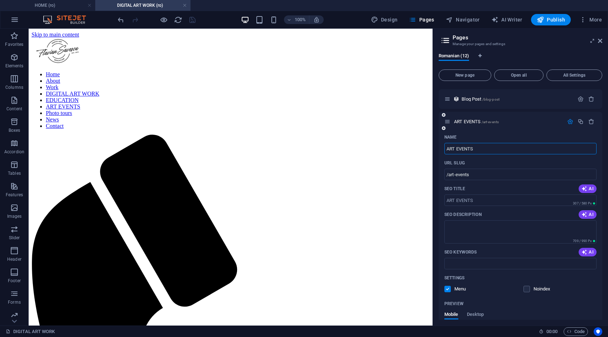
scroll to position [216, 0]
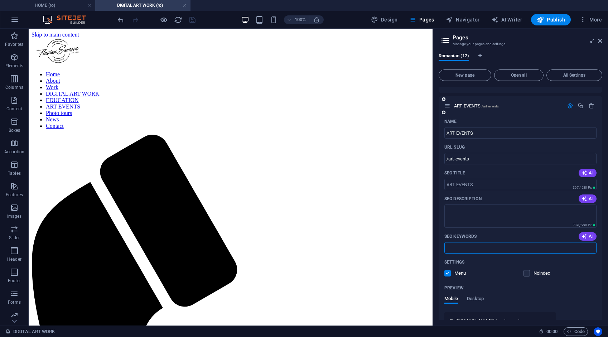
click at [473, 246] on input "SEO Keywords" at bounding box center [520, 247] width 152 height 11
paste input "[PERSON_NAME] evenimente artistice expoziții de artă vernisaje [PERSON_NAME] ar…"
type input "[PERSON_NAME] evenimente artistice expoziții de artă vernisaje [PERSON_NAME] ar…"
click at [472, 210] on textarea "SEO Description" at bounding box center [520, 215] width 152 height 23
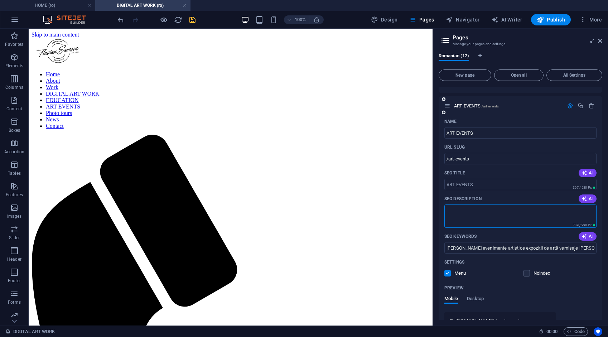
paste textarea "Urmărește expozițiile și evenimentele artistice ale lui [PERSON_NAME]: vernisaj…"
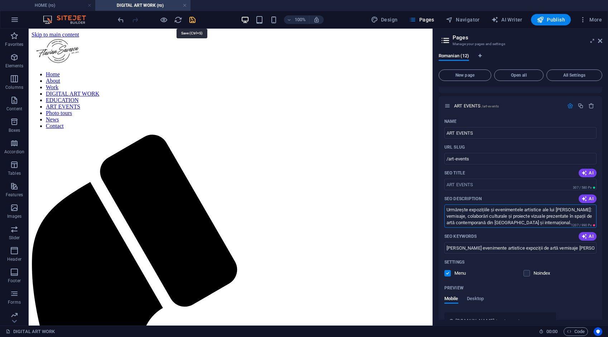
type textarea "Urmărește expozițiile și evenimentele artistice ale lui [PERSON_NAME]: vernisaj…"
click at [193, 18] on icon "save" at bounding box center [192, 20] width 8 height 8
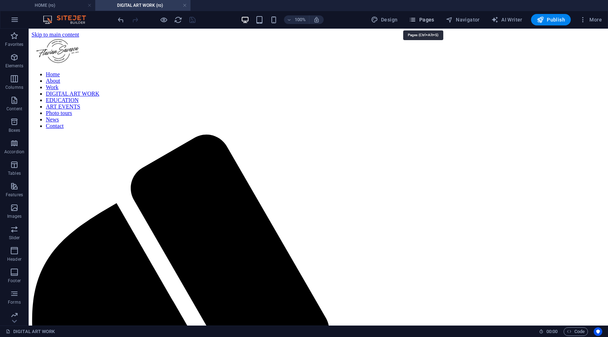
click at [429, 19] on span "Pages" at bounding box center [421, 19] width 25 height 7
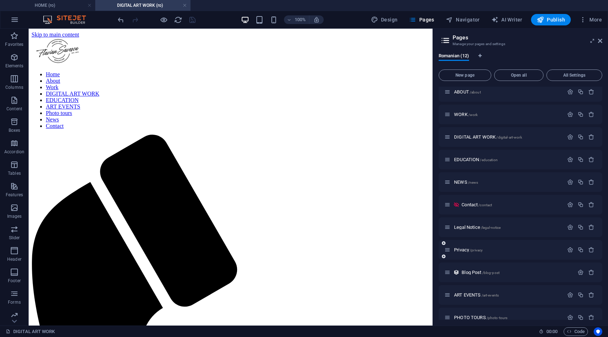
scroll to position [37, 0]
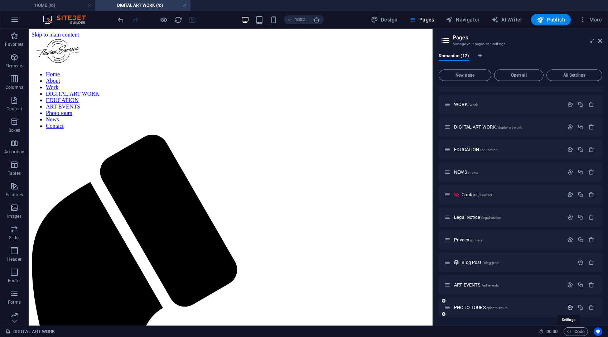
click at [569, 307] on icon "button" at bounding box center [570, 307] width 6 height 6
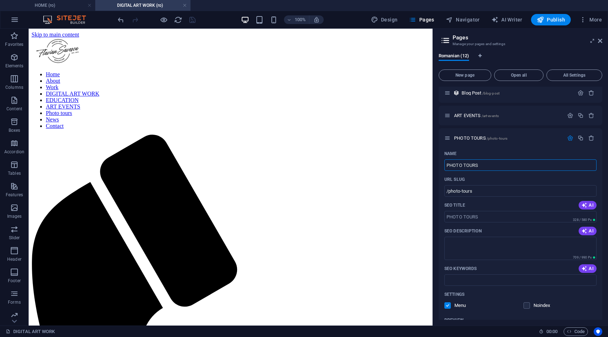
scroll to position [240, 0]
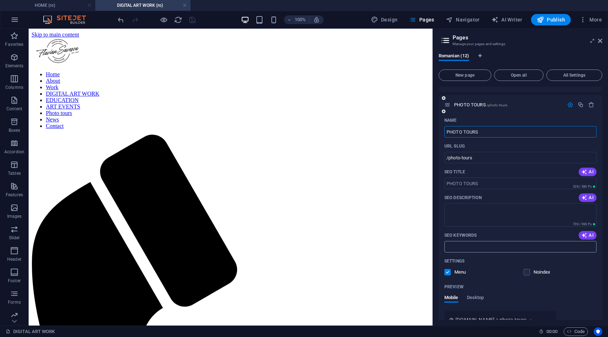
click at [476, 246] on input "SEO Keywords" at bounding box center [520, 246] width 152 height 11
paste input "[PERSON_NAME] ture foto artistice excursii fotografice [GEOGRAPHIC_DATA] worksh…"
type input "[PERSON_NAME] ture foto artistice excursii fotografice [GEOGRAPHIC_DATA] worksh…"
click at [469, 213] on textarea "SEO Description" at bounding box center [520, 214] width 152 height 23
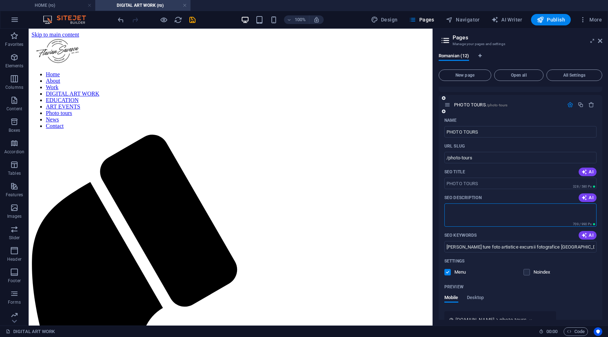
paste textarea "Alătură-te turelor foto organizate de [PERSON_NAME]: experiențe vizuale în natu…"
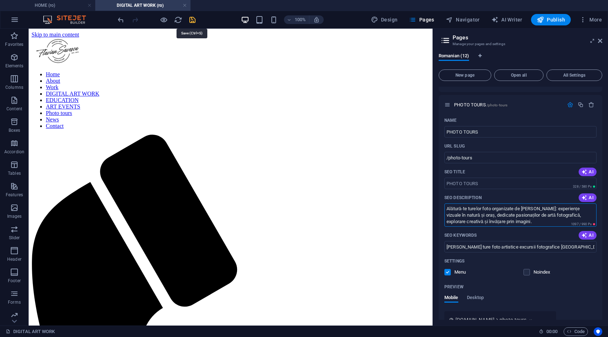
type textarea "Alătură-te turelor foto organizate de [PERSON_NAME]: experiențe vizuale în natu…"
click at [195, 18] on icon "save" at bounding box center [192, 20] width 8 height 8
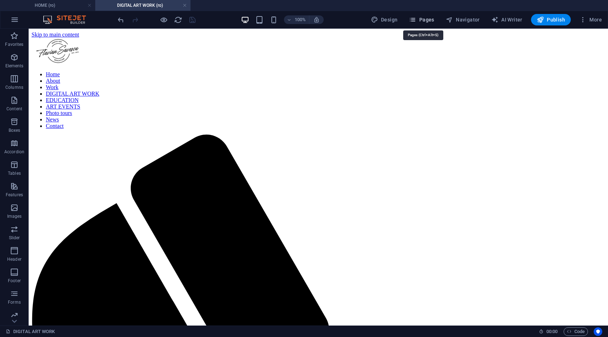
click at [428, 19] on span "Pages" at bounding box center [421, 19] width 25 height 7
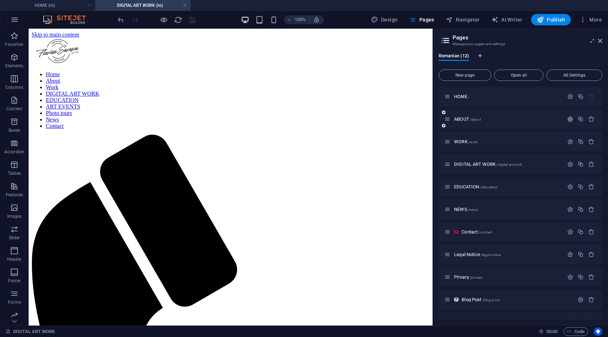
click at [567, 118] on icon "button" at bounding box center [570, 119] width 6 height 6
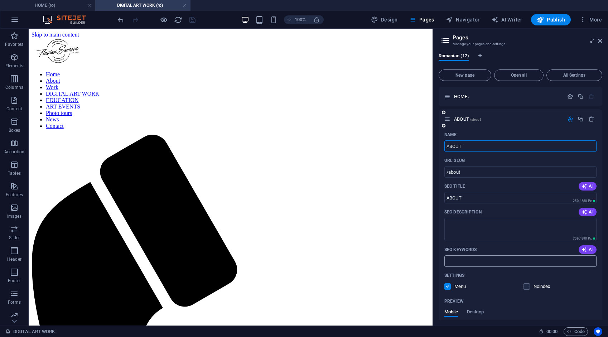
click at [474, 260] on input "SEO Keywords" at bounding box center [520, 260] width 152 height 11
paste input "[PERSON_NAME] artist vizual România artă digitală și fotografie stil artistic c…"
type input "[PERSON_NAME] artist vizual România artă digitală și fotografie stil artistic c…"
click at [468, 226] on textarea "SEO Description" at bounding box center [520, 229] width 152 height 23
paste textarea "Află povestea lui [PERSON_NAME], artist vizual din [GEOGRAPHIC_DATA], pasionat …"
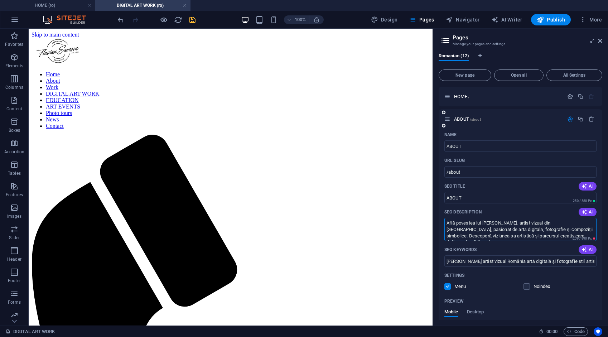
scroll to position [4, 0]
type textarea "Află povestea lui [PERSON_NAME], artist vizual din [GEOGRAPHIC_DATA], pasionat …"
click at [195, 18] on icon "save" at bounding box center [192, 20] width 8 height 8
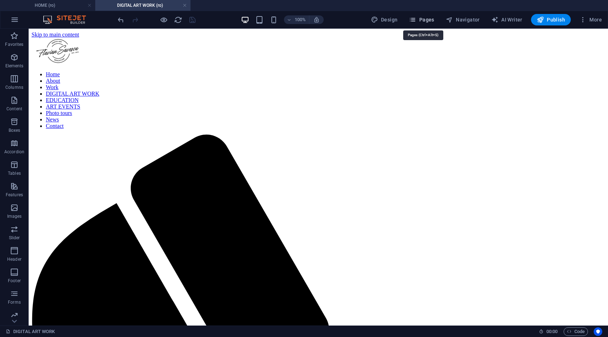
click at [428, 20] on span "Pages" at bounding box center [421, 19] width 25 height 7
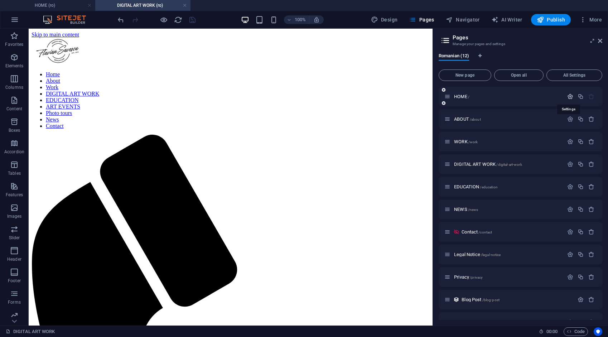
click at [570, 96] on icon "button" at bounding box center [570, 96] width 6 height 6
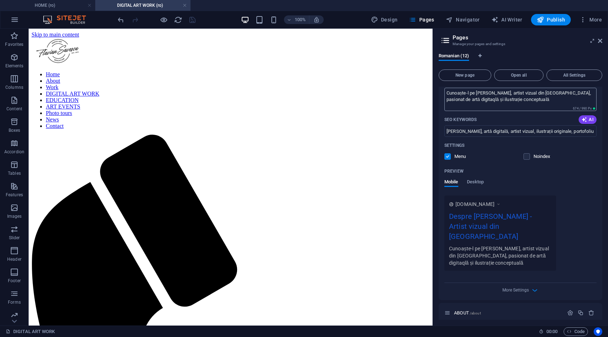
scroll to position [0, 0]
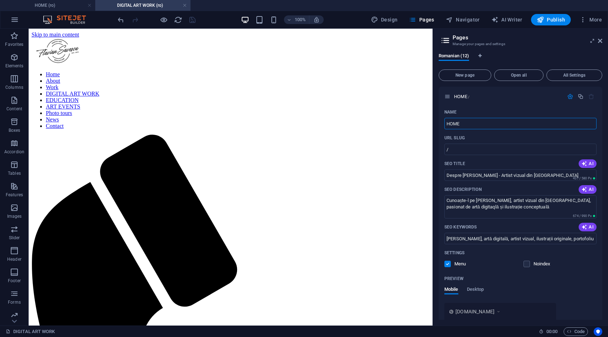
click at [184, 5] on link at bounding box center [184, 5] width 4 height 7
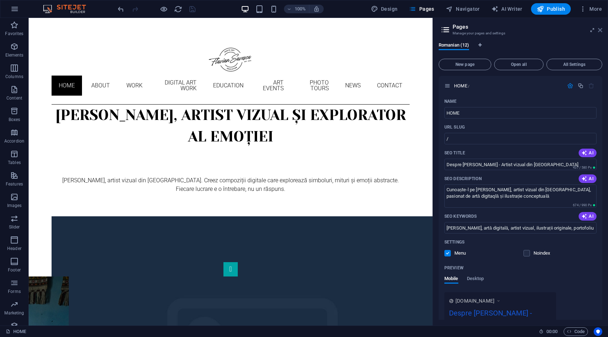
click at [598, 29] on icon at bounding box center [600, 30] width 4 height 6
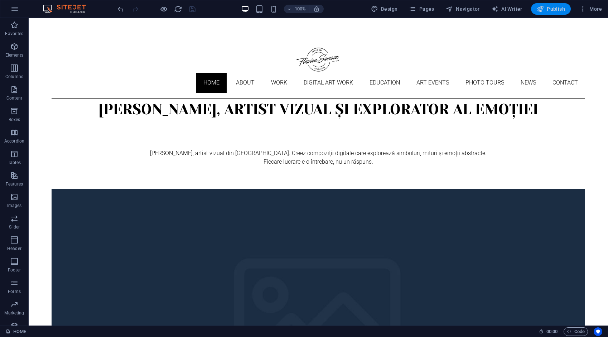
click at [558, 9] on span "Publish" at bounding box center [550, 8] width 28 height 7
click at [428, 9] on span "Pages" at bounding box center [421, 8] width 25 height 7
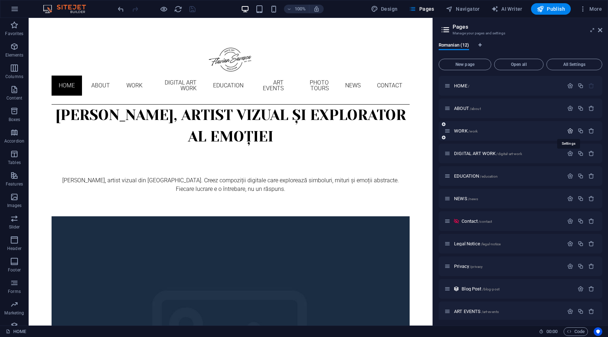
click at [568, 128] on icon "button" at bounding box center [570, 131] width 6 height 6
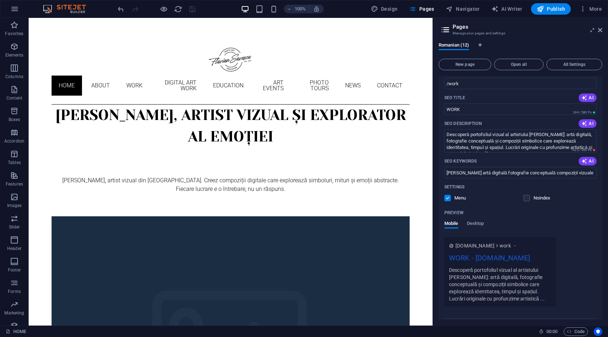
scroll to position [107, 0]
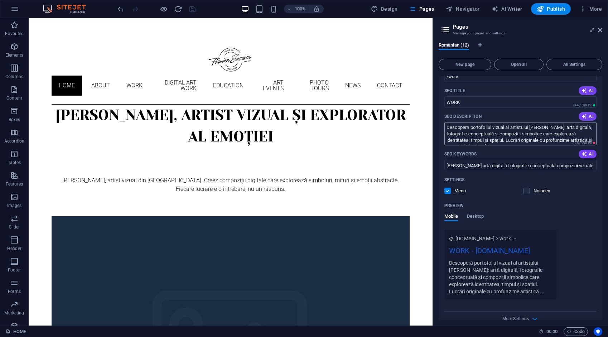
click at [543, 141] on textarea "Descoperă portofoliul vizual al artistului [PERSON_NAME]: artă digitală, fotogr…" at bounding box center [520, 133] width 152 height 23
click at [543, 139] on textarea "Descoperă portofoliul vizual al artistului [PERSON_NAME]: artă digitală, fotogr…" at bounding box center [520, 133] width 152 height 23
type textarea "Descoperă portofoliul vizual al artistului [PERSON_NAME]: artă digitală, fotogr…"
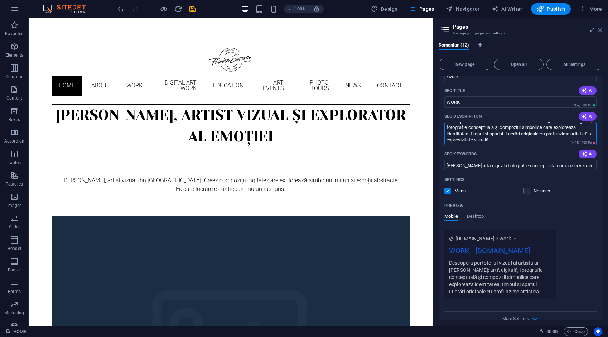
click at [601, 28] on icon at bounding box center [600, 30] width 4 height 6
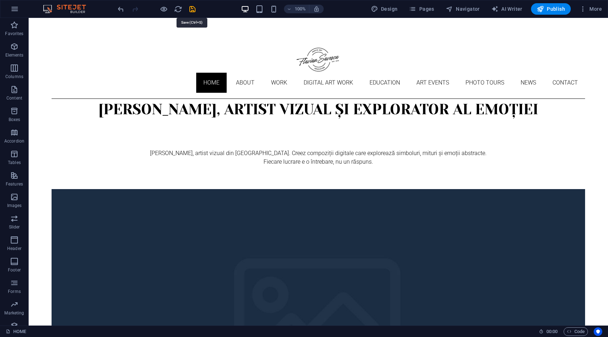
click at [191, 9] on icon "save" at bounding box center [192, 9] width 8 height 8
click at [557, 9] on span "Publish" at bounding box center [550, 8] width 28 height 7
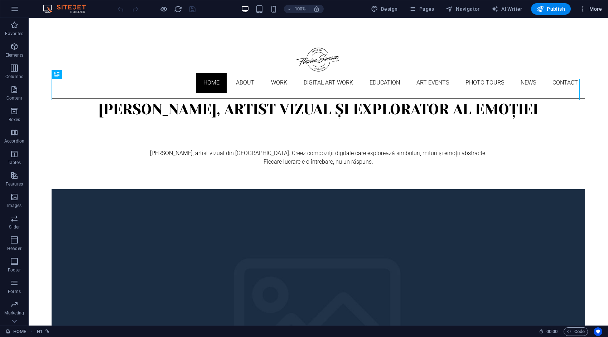
click at [589, 6] on span "More" at bounding box center [590, 8] width 23 height 7
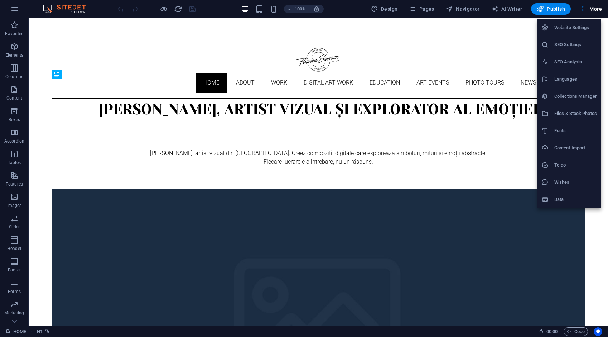
click at [567, 147] on h6 "Content Import" at bounding box center [575, 147] width 43 height 9
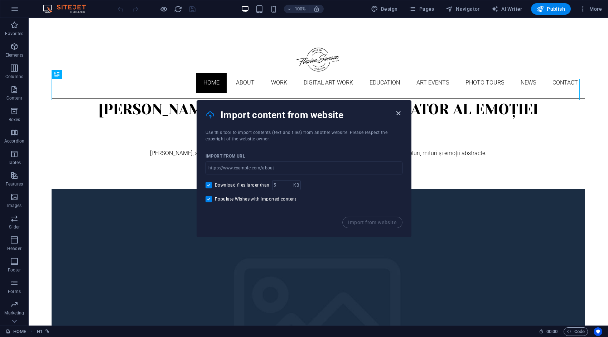
click at [400, 113] on icon "button" at bounding box center [398, 113] width 8 height 8
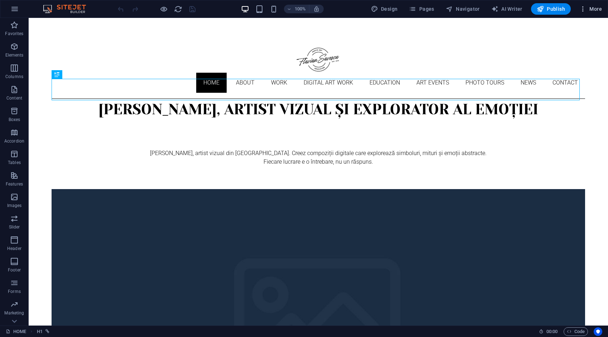
click at [597, 9] on span "More" at bounding box center [590, 8] width 23 height 7
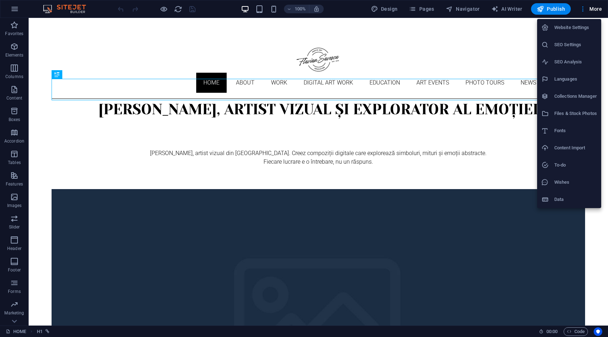
click at [563, 194] on li "Data" at bounding box center [569, 199] width 64 height 17
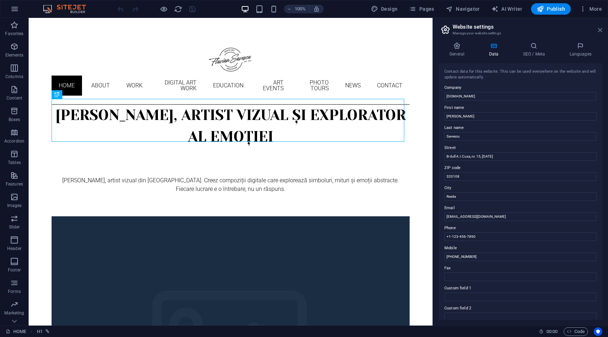
click at [600, 30] on icon at bounding box center [600, 30] width 4 height 6
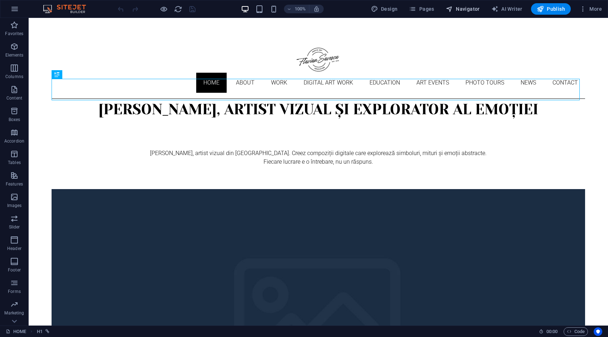
click at [469, 7] on span "Navigator" at bounding box center [462, 8] width 34 height 7
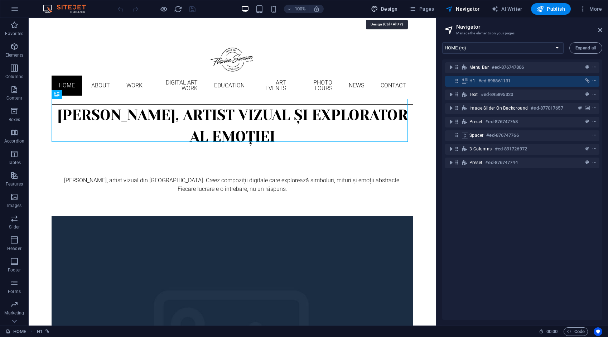
click at [389, 11] on span "Design" at bounding box center [384, 8] width 27 height 7
select select "px"
select select "300"
select select "px"
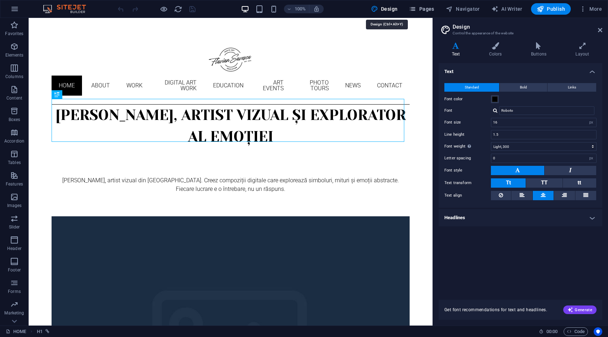
click at [426, 8] on span "Pages" at bounding box center [421, 8] width 25 height 7
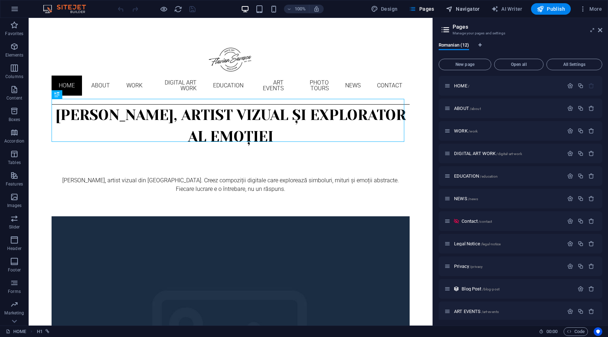
click at [466, 7] on span "Navigator" at bounding box center [462, 8] width 34 height 7
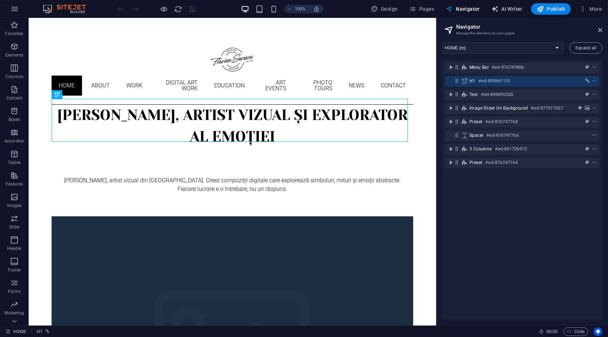
click at [507, 8] on span "AI Writer" at bounding box center [506, 8] width 31 height 7
select select "English"
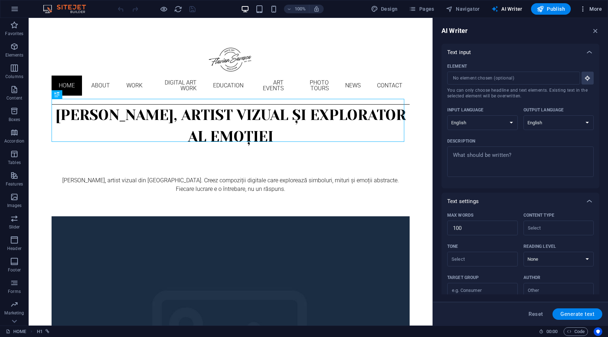
click at [600, 9] on span "More" at bounding box center [590, 8] width 23 height 7
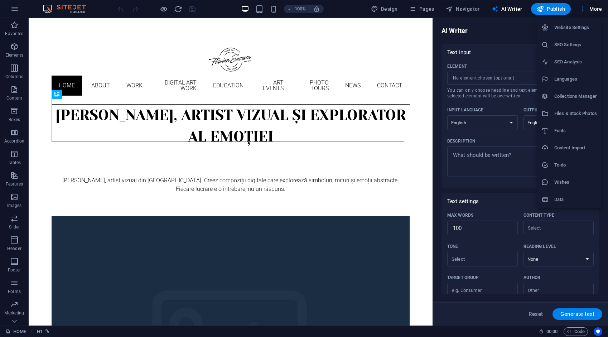
click at [575, 42] on h6 "SEO Settings" at bounding box center [575, 44] width 43 height 9
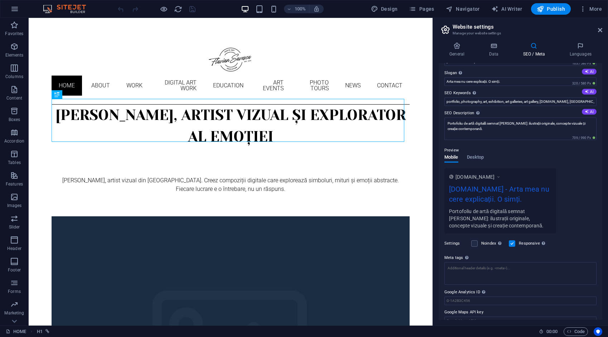
scroll to position [30, 0]
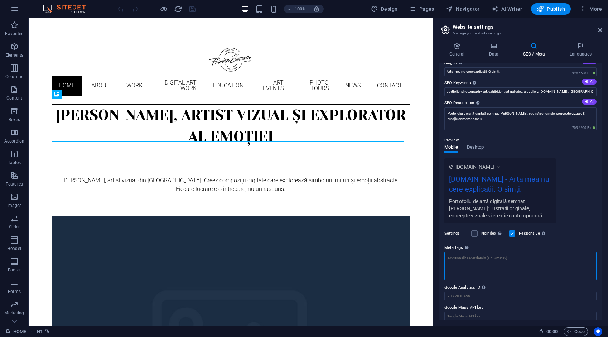
click at [467, 260] on textarea "Meta tags Enter HTML code here that will be placed inside the tags of your webs…" at bounding box center [520, 266] width 152 height 28
paste textarea "<title>Artă digitală și fotografie conceptuală – [PERSON_NAME]</title>"
type textarea "<title>Artă digitală și fotografie conceptuală – [PERSON_NAME]</title>"
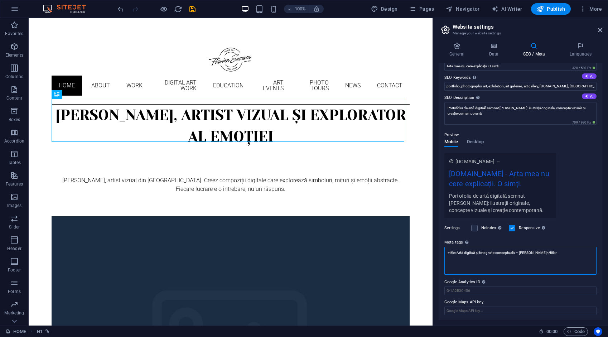
scroll to position [35, 0]
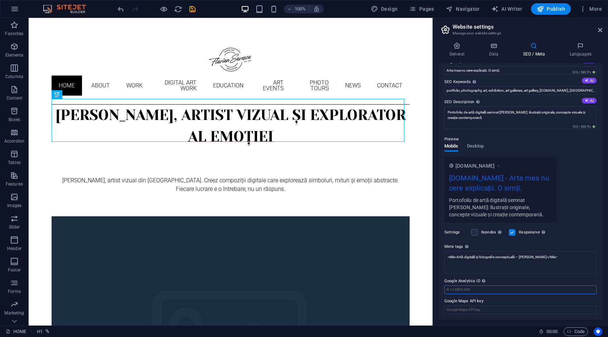
click at [474, 291] on input "Google Analytics ID Please only add the Google Analytics ID. We automatically i…" at bounding box center [520, 289] width 152 height 9
paste input "G-PX8G37FWQS"
type input "G-PX8G37FWQS"
click at [192, 8] on icon "save" at bounding box center [192, 9] width 8 height 8
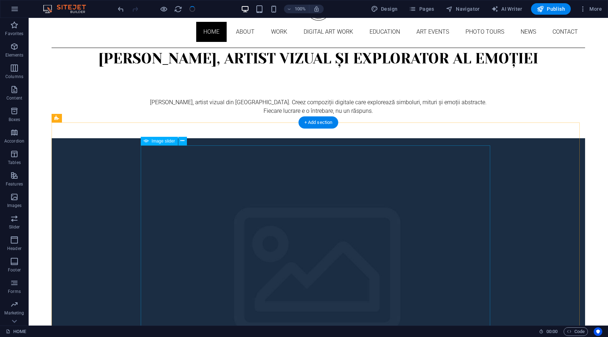
scroll to position [72, 0]
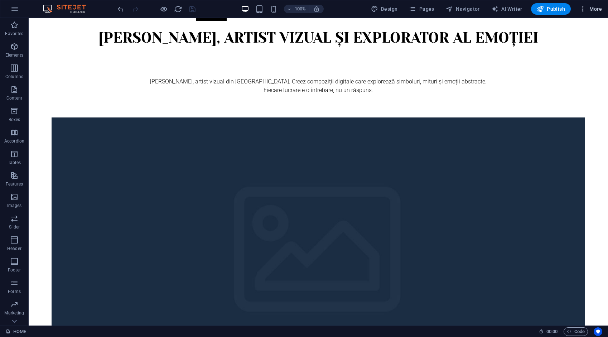
click at [596, 9] on span "More" at bounding box center [590, 8] width 23 height 7
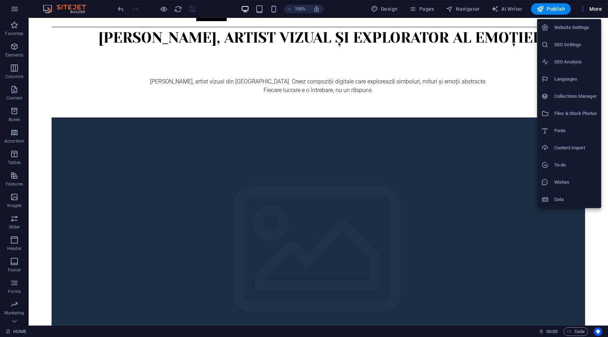
click at [567, 58] on h6 "SEO Analysis" at bounding box center [575, 62] width 43 height 9
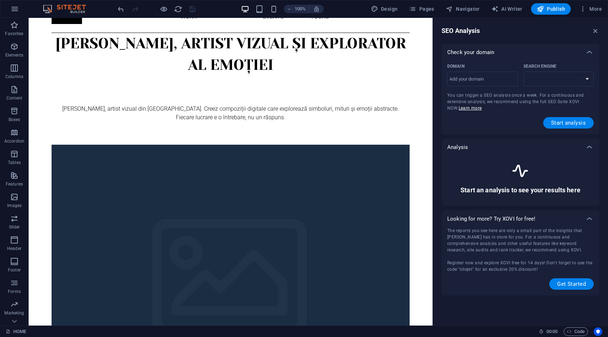
scroll to position [92, 0]
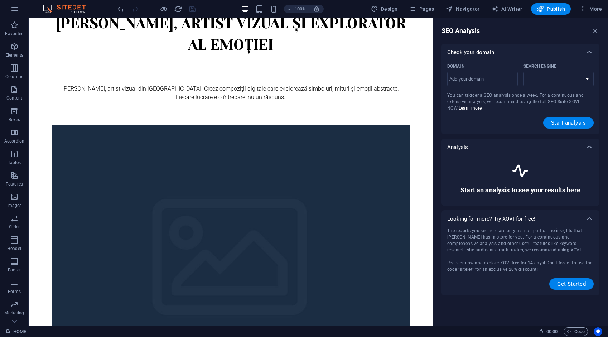
select select "[DOMAIN_NAME]"
click at [499, 82] on input "Domain ​" at bounding box center [482, 78] width 70 height 11
type input "[DOMAIN_NAME]"
click at [549, 122] on button "Start analysis" at bounding box center [568, 122] width 50 height 11
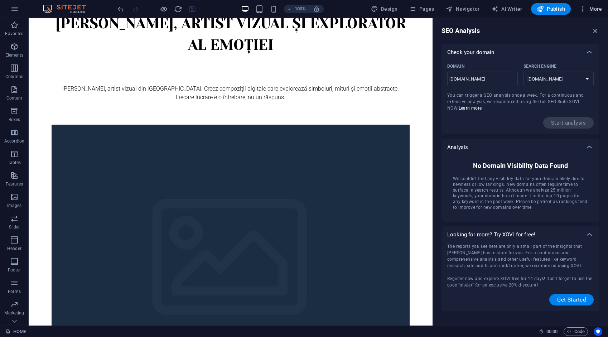
click at [589, 6] on span "More" at bounding box center [590, 8] width 23 height 7
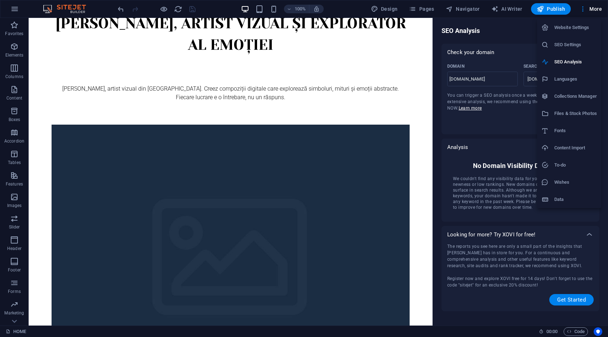
click at [573, 46] on h6 "SEO Settings" at bounding box center [575, 44] width 43 height 9
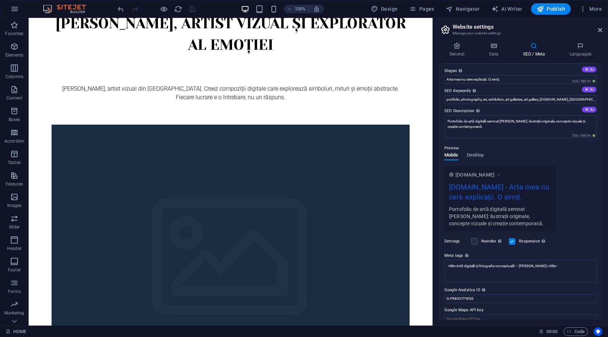
scroll to position [30, 0]
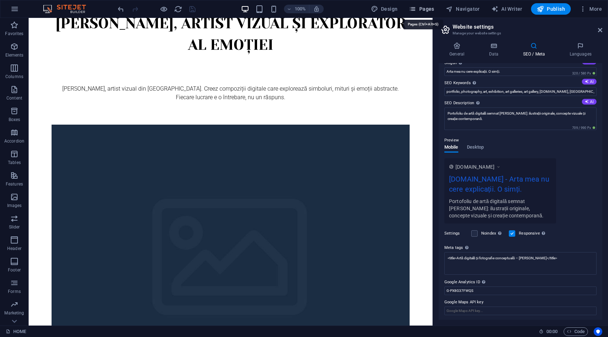
click at [425, 9] on span "Pages" at bounding box center [421, 8] width 25 height 7
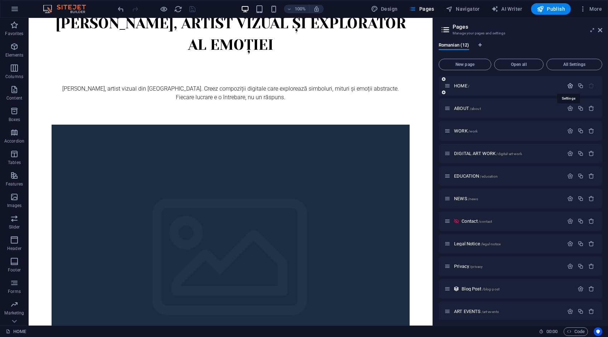
click at [569, 85] on icon "button" at bounding box center [570, 86] width 6 height 6
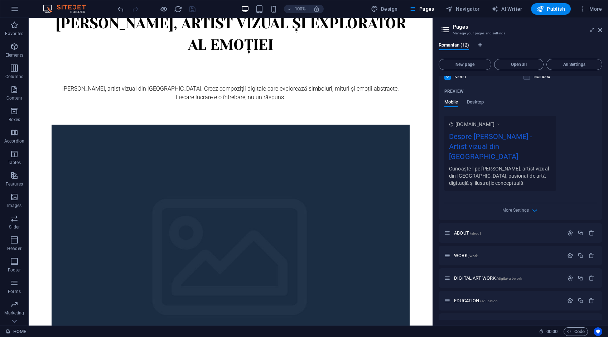
scroll to position [179, 0]
click at [523, 205] on span "More Settings" at bounding box center [515, 207] width 26 height 5
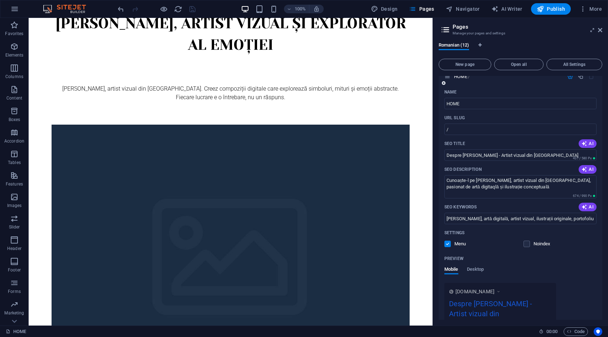
scroll to position [0, 0]
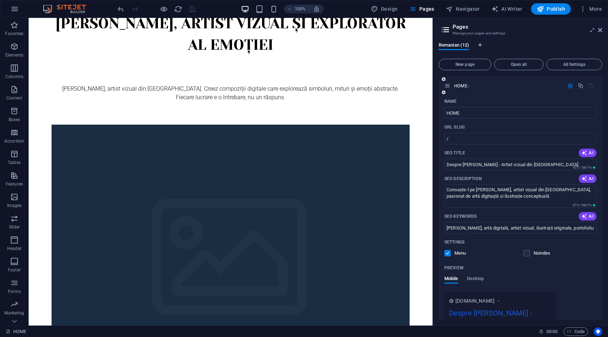
click at [567, 84] on icon "button" at bounding box center [570, 86] width 6 height 6
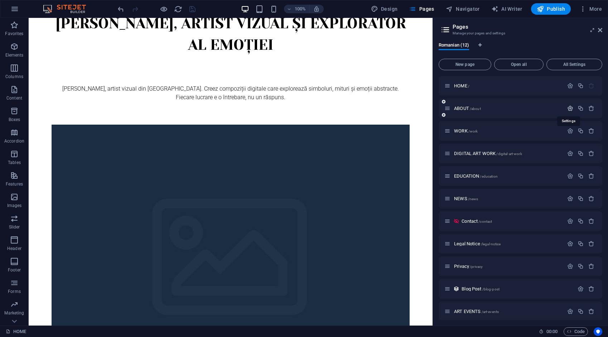
click at [568, 107] on icon "button" at bounding box center [570, 108] width 6 height 6
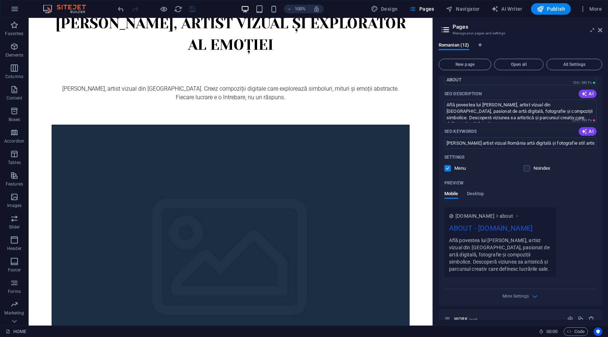
scroll to position [179, 0]
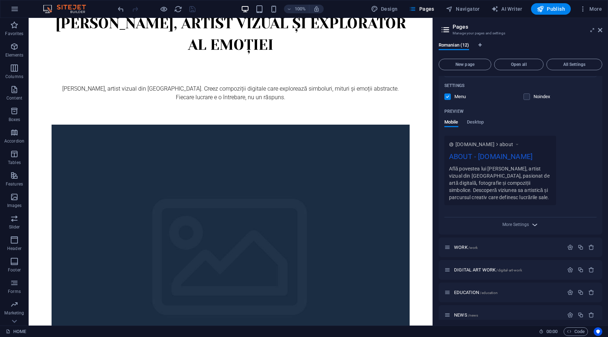
click at [531, 225] on icon "button" at bounding box center [534, 224] width 8 height 8
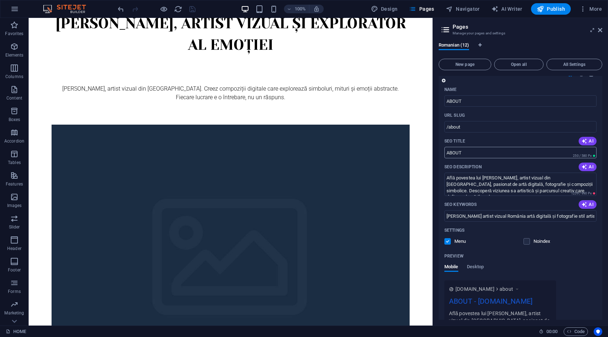
scroll to position [0, 0]
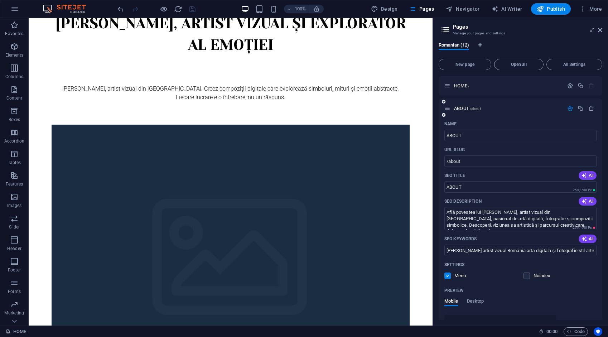
click at [569, 107] on icon "button" at bounding box center [570, 108] width 6 height 6
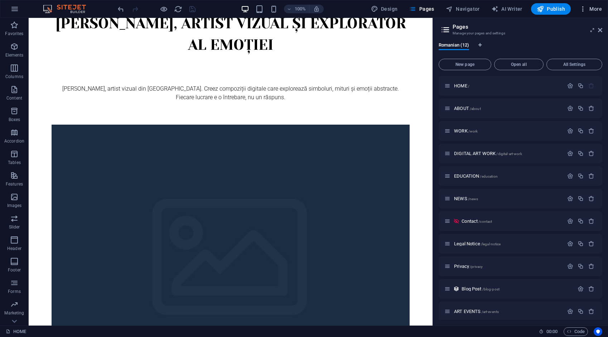
click at [596, 8] on span "More" at bounding box center [590, 8] width 23 height 7
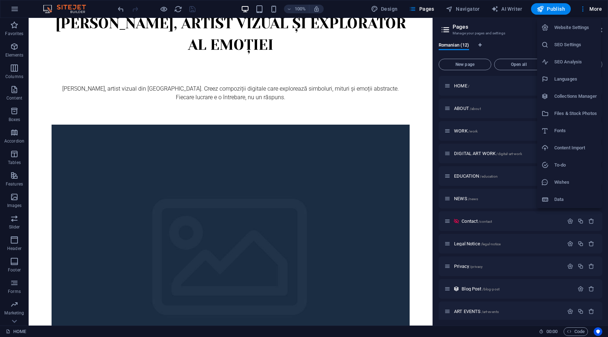
click at [583, 30] on h6 "Website Settings" at bounding box center [575, 27] width 43 height 9
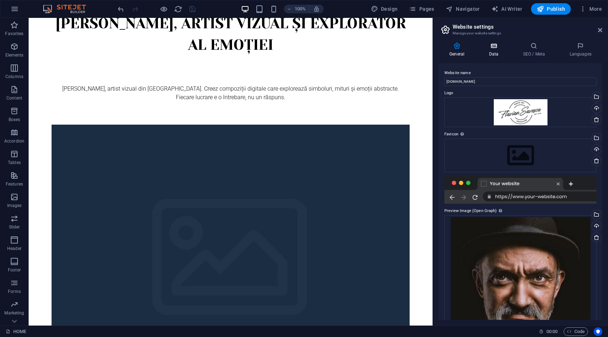
click at [492, 45] on icon at bounding box center [493, 45] width 31 height 7
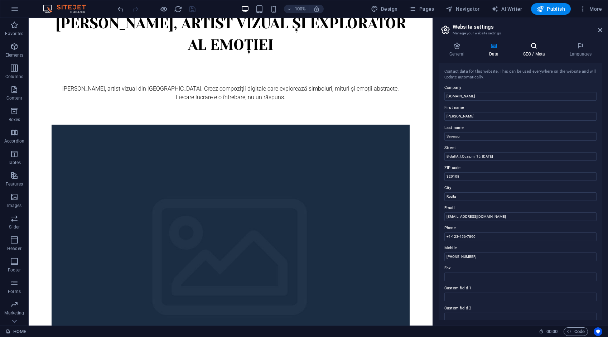
click at [535, 43] on icon at bounding box center [534, 45] width 44 height 7
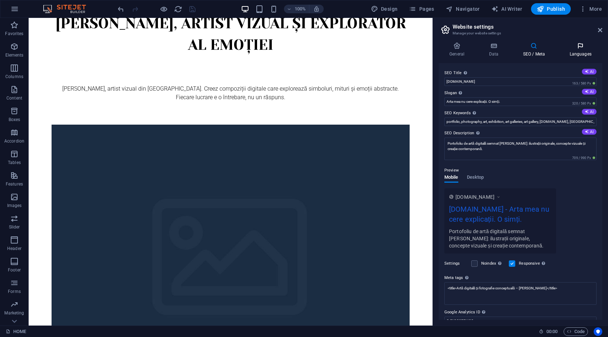
click at [579, 45] on icon at bounding box center [580, 45] width 44 height 7
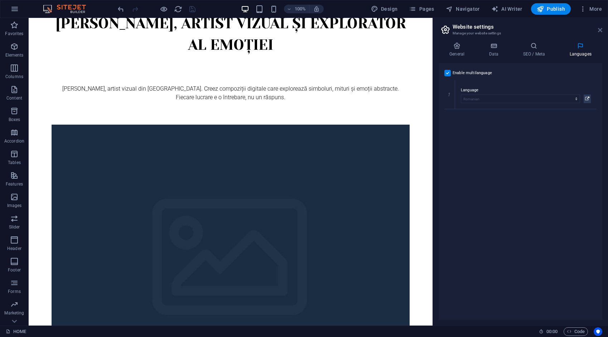
click at [599, 29] on icon at bounding box center [600, 30] width 4 height 6
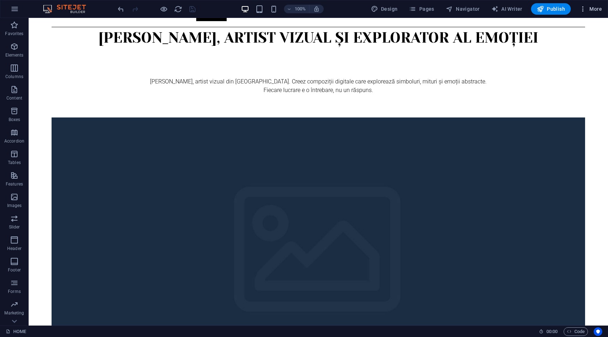
click at [588, 10] on span "More" at bounding box center [590, 8] width 23 height 7
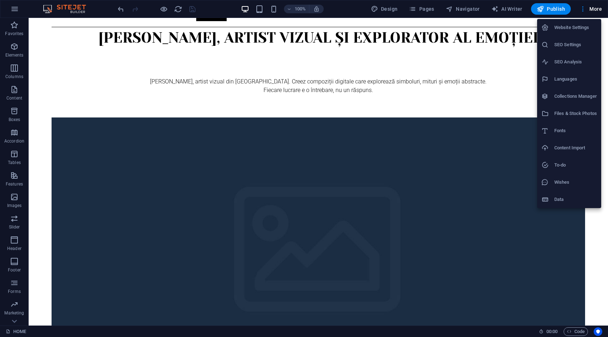
click at [578, 28] on h6 "Website Settings" at bounding box center [575, 27] width 43 height 9
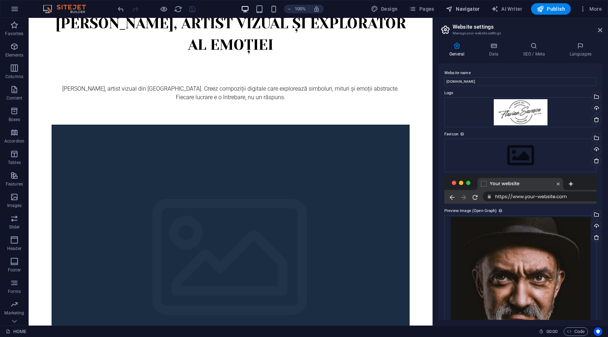
click at [472, 9] on span "Navigator" at bounding box center [462, 8] width 34 height 7
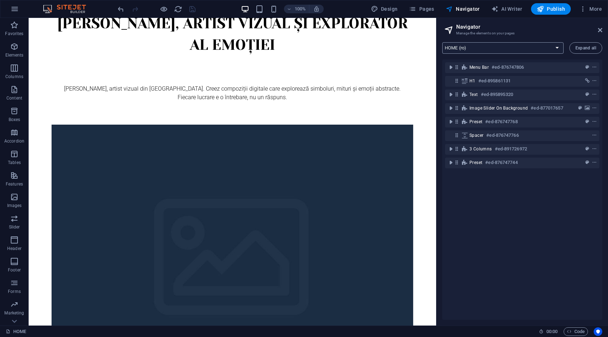
click at [503, 47] on select "HOME (ro) ABOUT (ro) WORK (ro) DIGITAL ART WORK (ro) EDUCATION (ro) NEWS (ro) C…" at bounding box center [502, 47] width 121 height 11
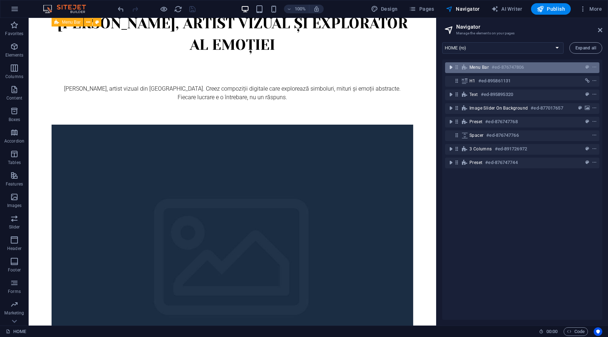
click at [451, 68] on icon "toggle-expand" at bounding box center [450, 67] width 7 height 7
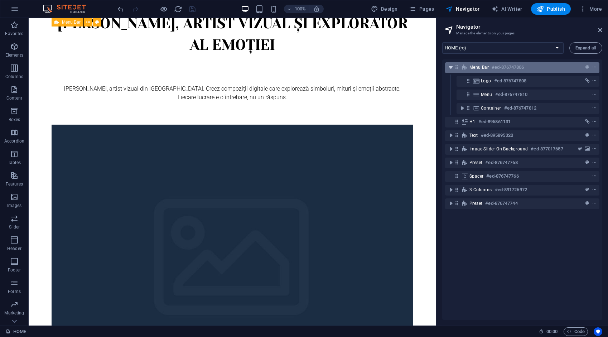
click at [451, 68] on icon "toggle-expand" at bounding box center [450, 67] width 7 height 7
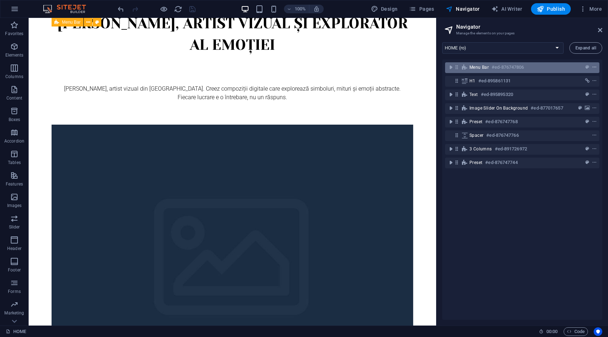
click at [593, 66] on icon "context-menu" at bounding box center [593, 67] width 5 height 5
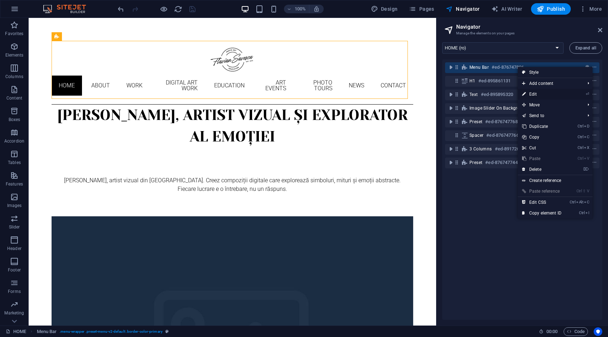
click at [536, 93] on link "⏎ Edit" at bounding box center [541, 94] width 48 height 11
select select "header"
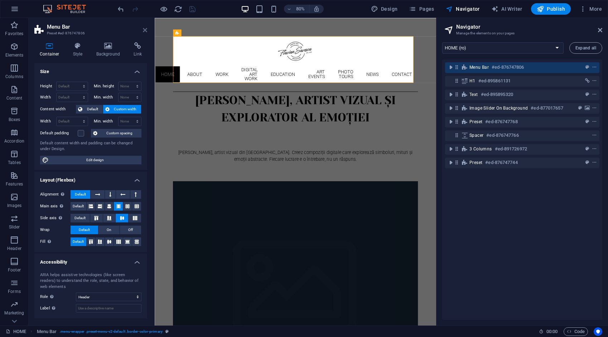
click at [143, 29] on icon at bounding box center [145, 30] width 4 height 6
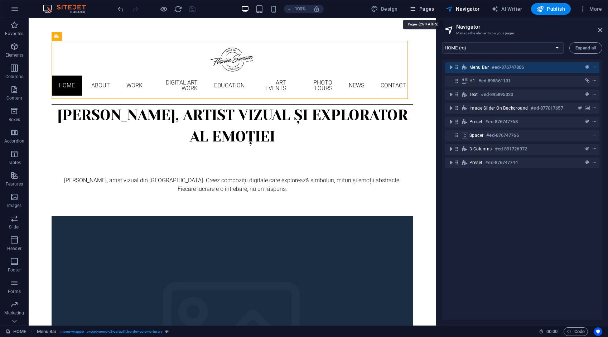
click at [427, 9] on span "Pages" at bounding box center [421, 8] width 25 height 7
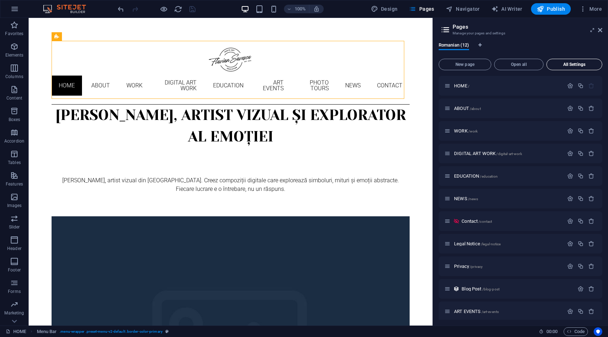
click at [582, 63] on span "All Settings" at bounding box center [573, 64] width 49 height 4
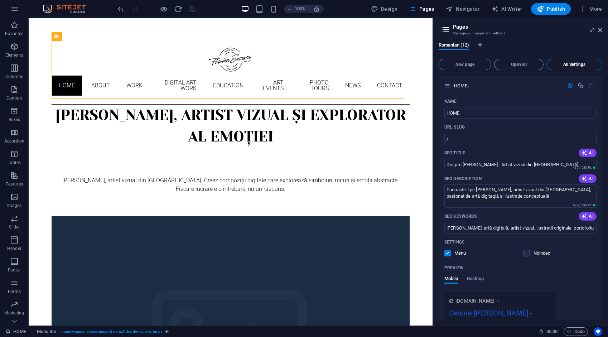
scroll to position [3141, 0]
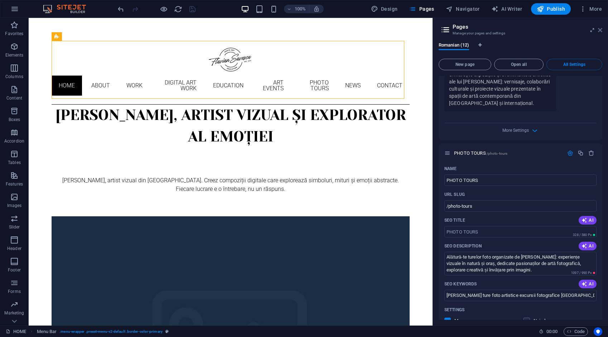
click at [599, 28] on icon at bounding box center [600, 30] width 4 height 6
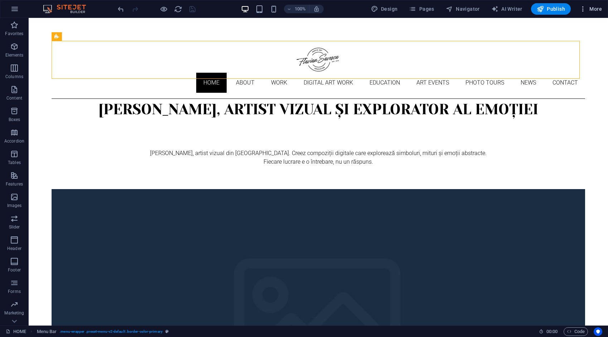
click at [583, 8] on icon "button" at bounding box center [582, 8] width 7 height 7
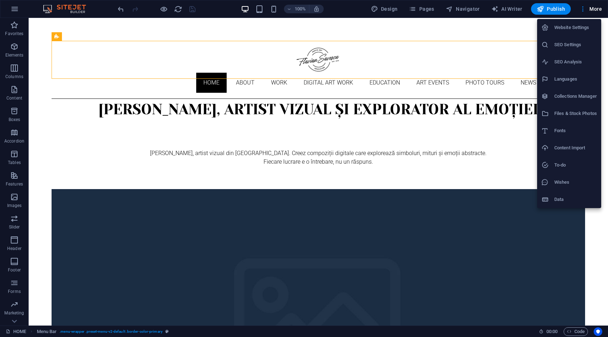
click at [568, 46] on h6 "SEO Settings" at bounding box center [575, 44] width 43 height 9
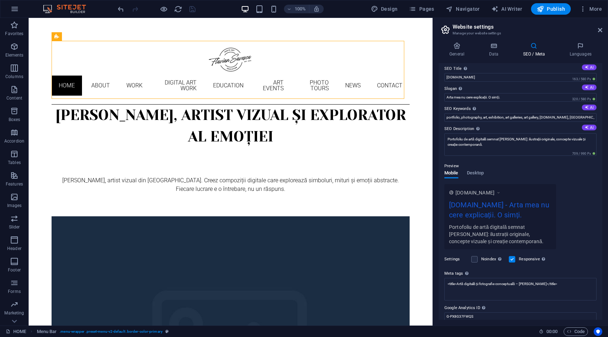
scroll to position [0, 0]
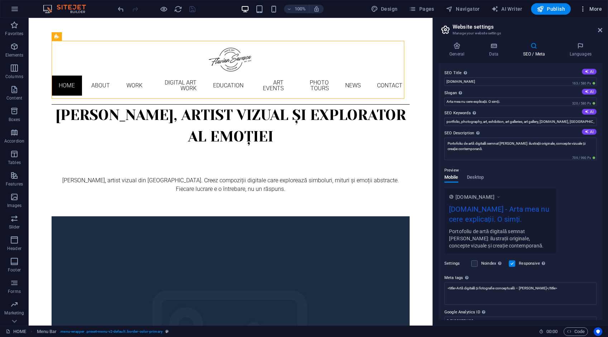
click at [595, 9] on span "More" at bounding box center [590, 8] width 23 height 7
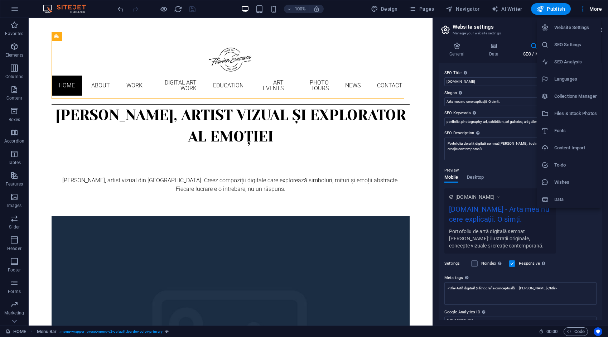
click at [575, 59] on h6 "SEO Analysis" at bounding box center [575, 62] width 43 height 9
select select "[DOMAIN_NAME]"
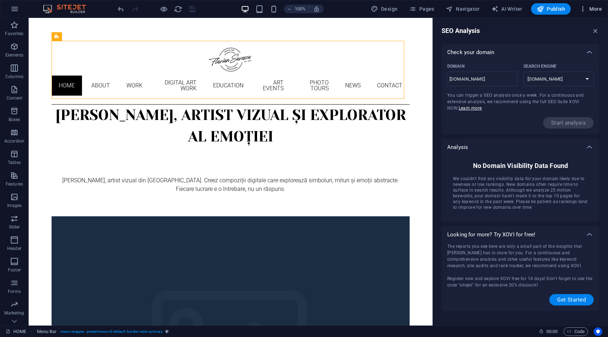
click at [595, 10] on span "More" at bounding box center [590, 8] width 23 height 7
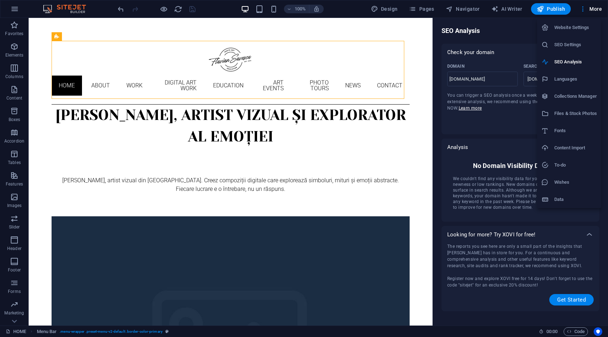
click at [571, 94] on h6 "Collections Manager" at bounding box center [575, 96] width 43 height 9
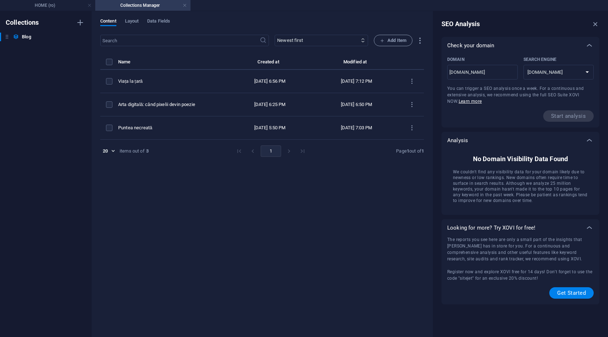
click at [184, 6] on link at bounding box center [184, 5] width 4 height 7
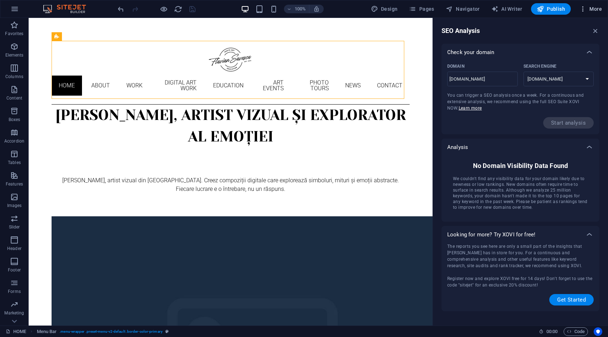
click at [594, 10] on span "More" at bounding box center [590, 8] width 23 height 7
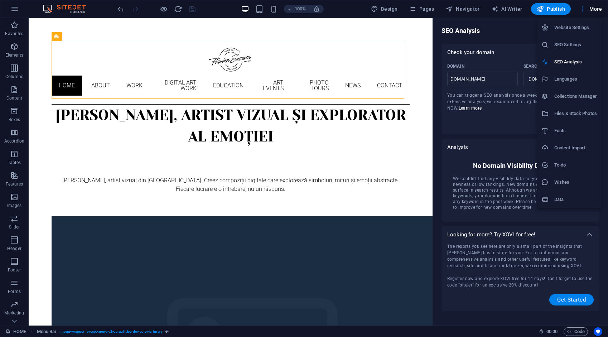
click at [580, 114] on h6 "Files & Stock Photos" at bounding box center [575, 113] width 43 height 9
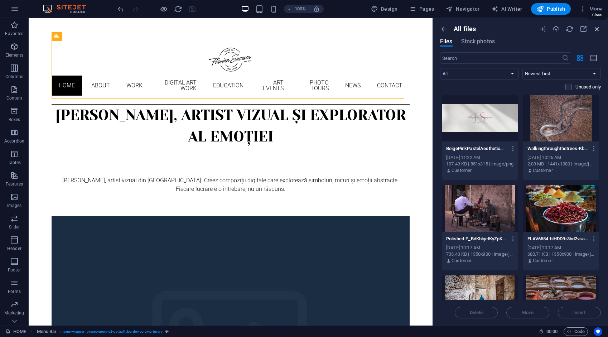
click at [597, 30] on icon "button" at bounding box center [597, 29] width 8 height 8
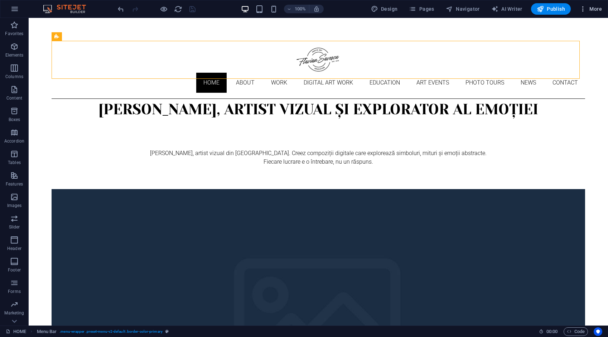
click at [590, 9] on span "More" at bounding box center [590, 8] width 23 height 7
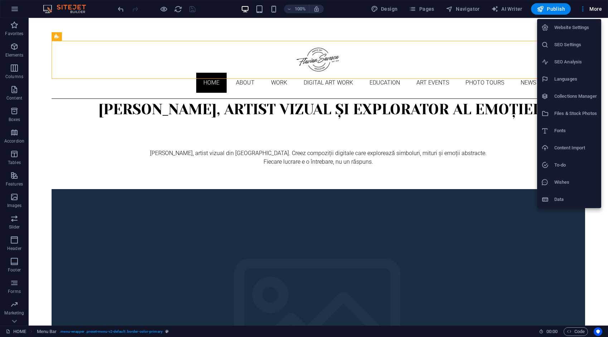
click at [564, 162] on h6 "To-do" at bounding box center [575, 165] width 43 height 9
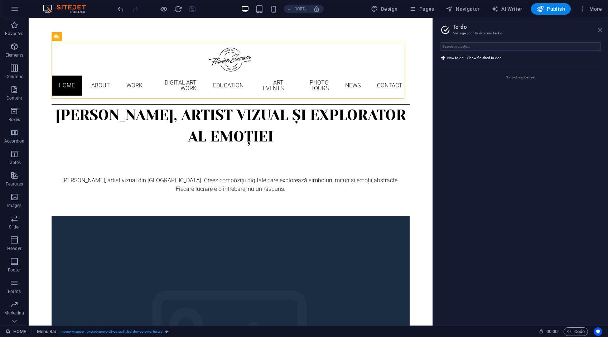
drag, startPoint x: 600, startPoint y: 29, endPoint x: 571, endPoint y: 10, distance: 34.1
click at [600, 29] on icon at bounding box center [600, 30] width 4 height 6
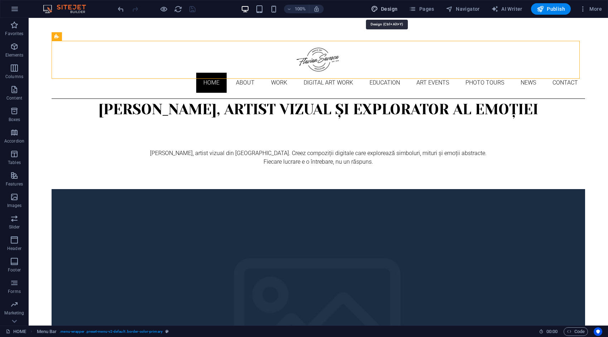
click at [389, 5] on span "Design" at bounding box center [384, 8] width 27 height 7
select select "px"
select select "300"
select select "px"
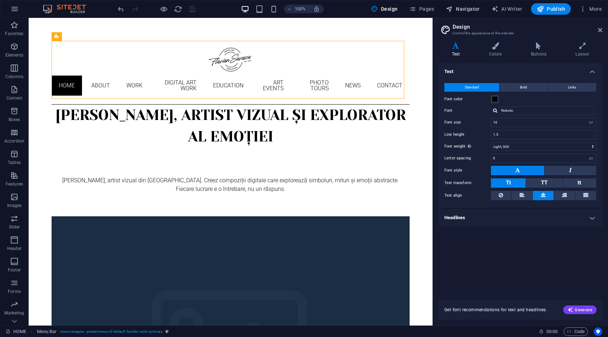
click at [467, 10] on span "Navigator" at bounding box center [462, 8] width 34 height 7
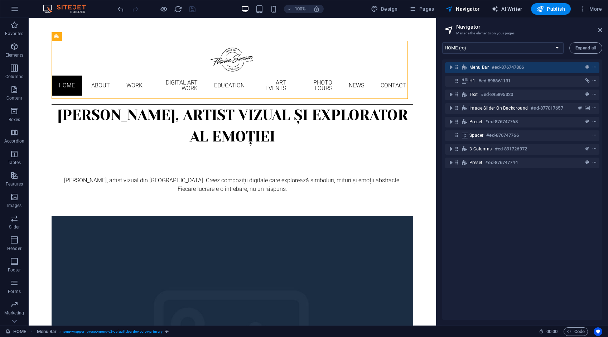
click at [502, 6] on span "AI Writer" at bounding box center [506, 8] width 31 height 7
select select "English"
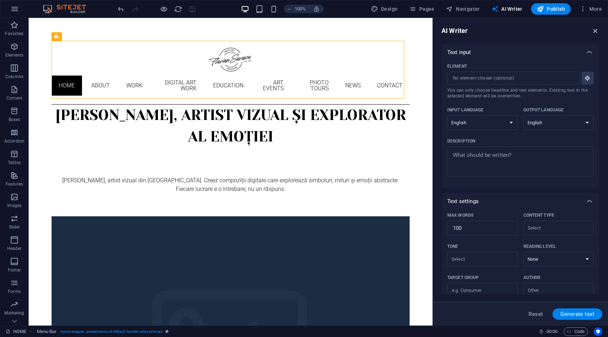
click at [595, 31] on icon "button" at bounding box center [595, 31] width 8 height 8
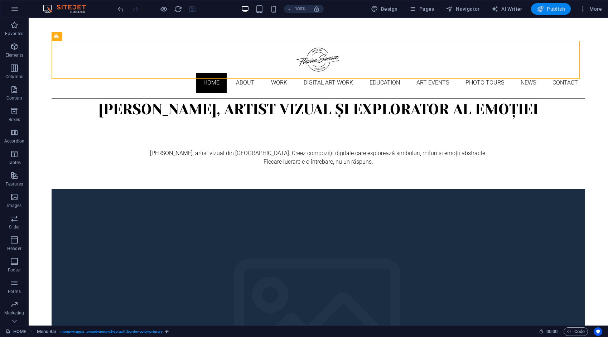
click at [554, 8] on span "Publish" at bounding box center [550, 8] width 28 height 7
